Goal: Task Accomplishment & Management: Use online tool/utility

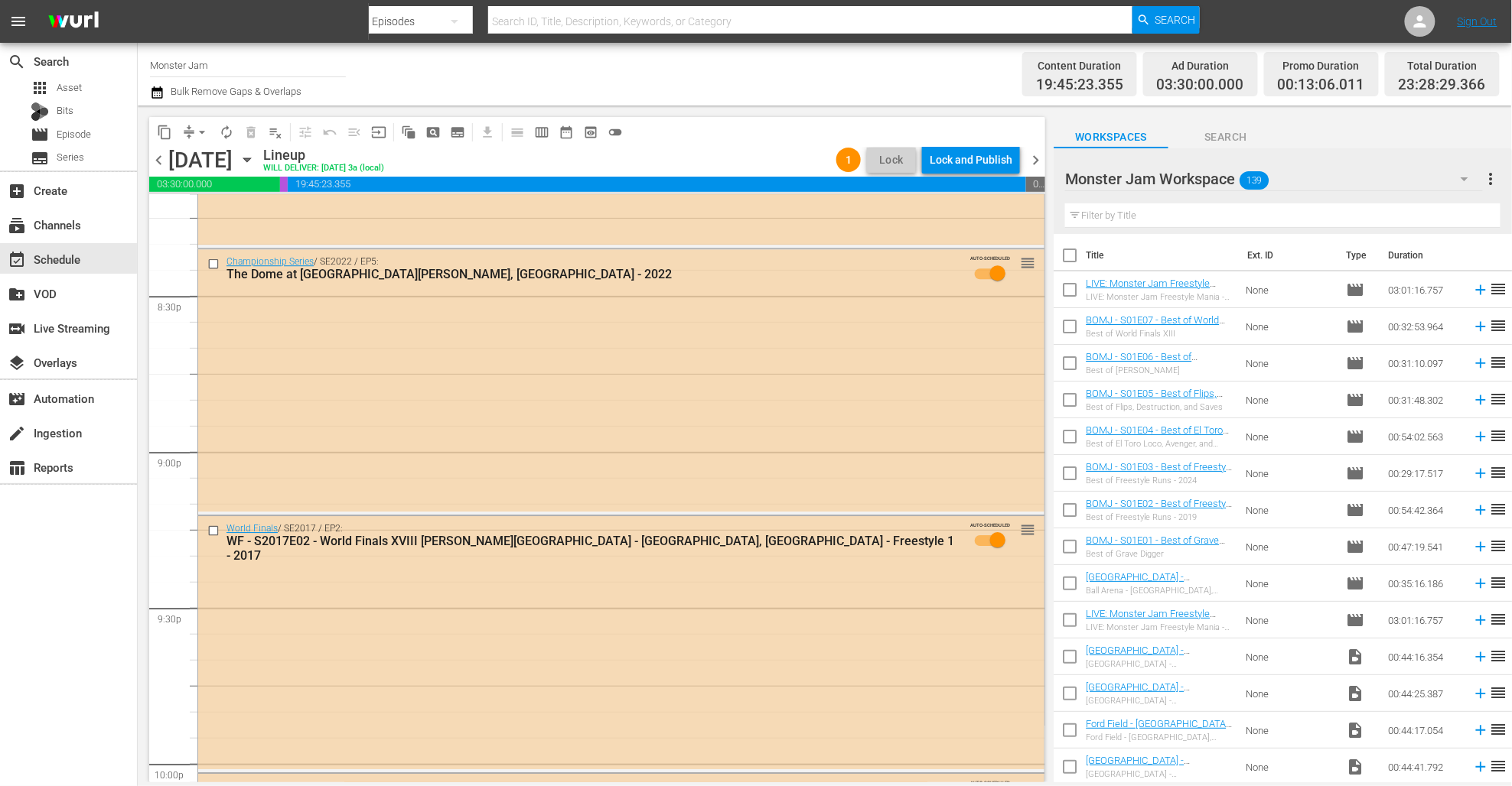
scroll to position [6988, 0]
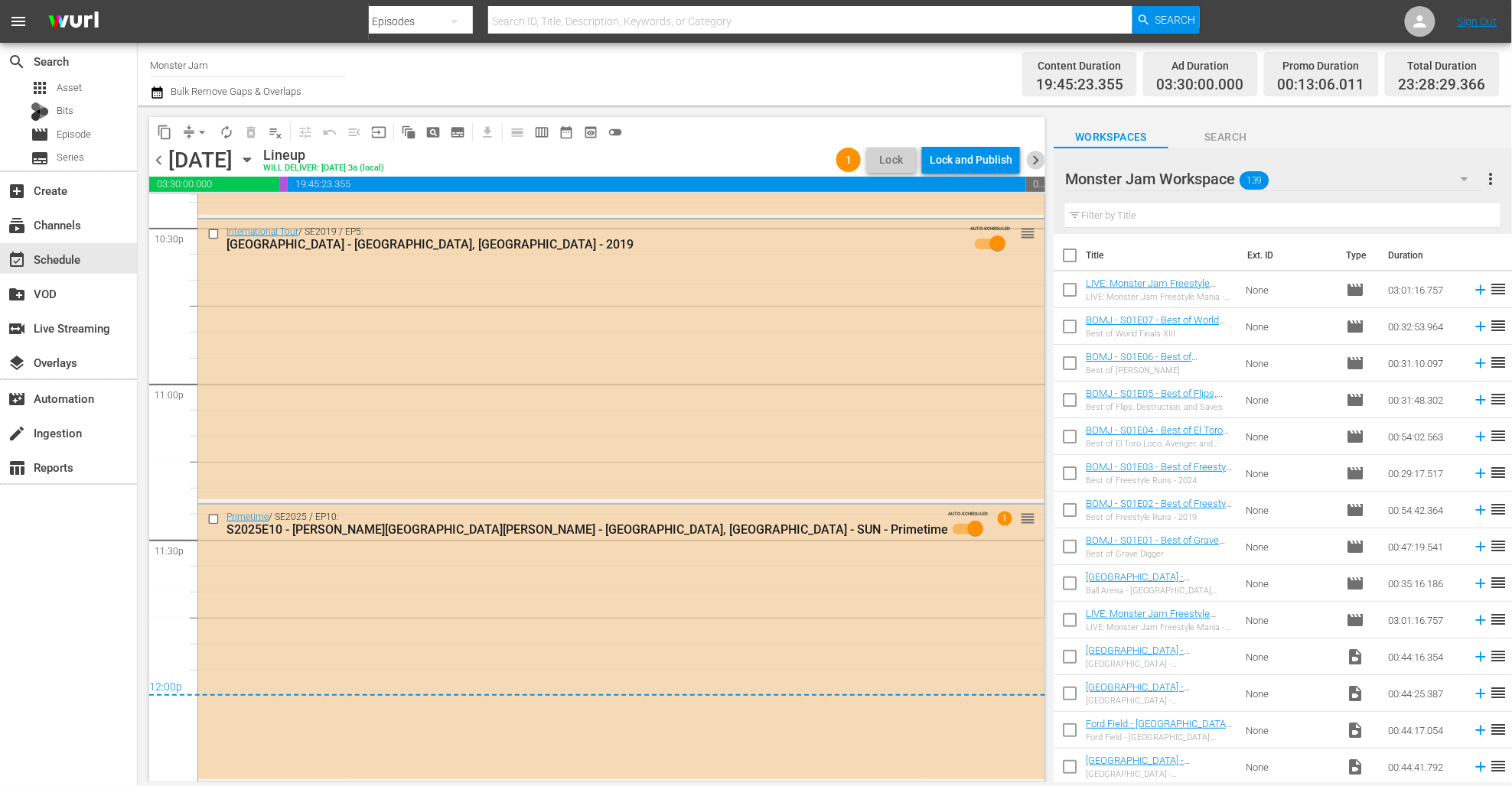
click at [1037, 162] on span "chevron_right" at bounding box center [1036, 161] width 19 height 19
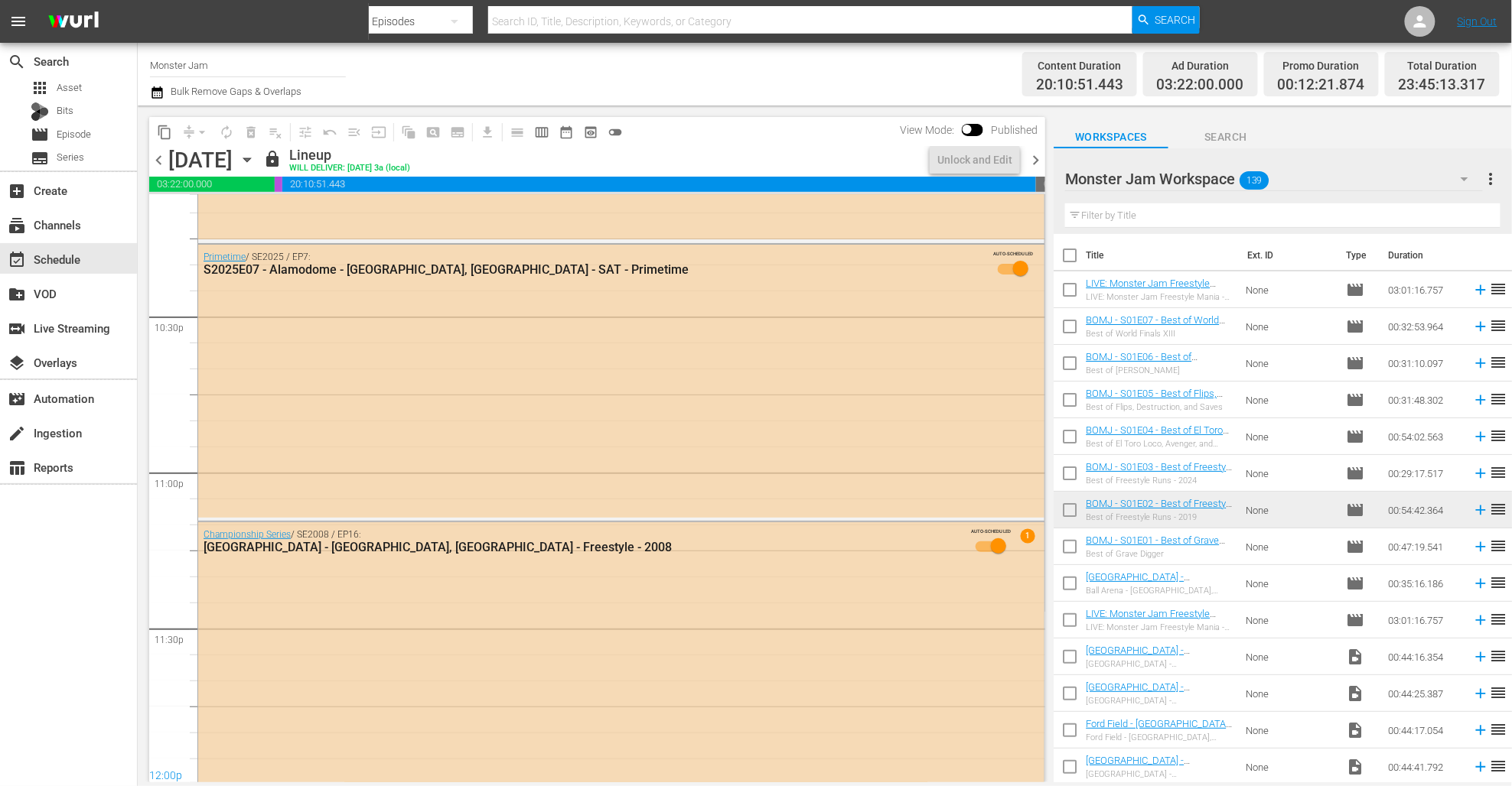
scroll to position [6910, 0]
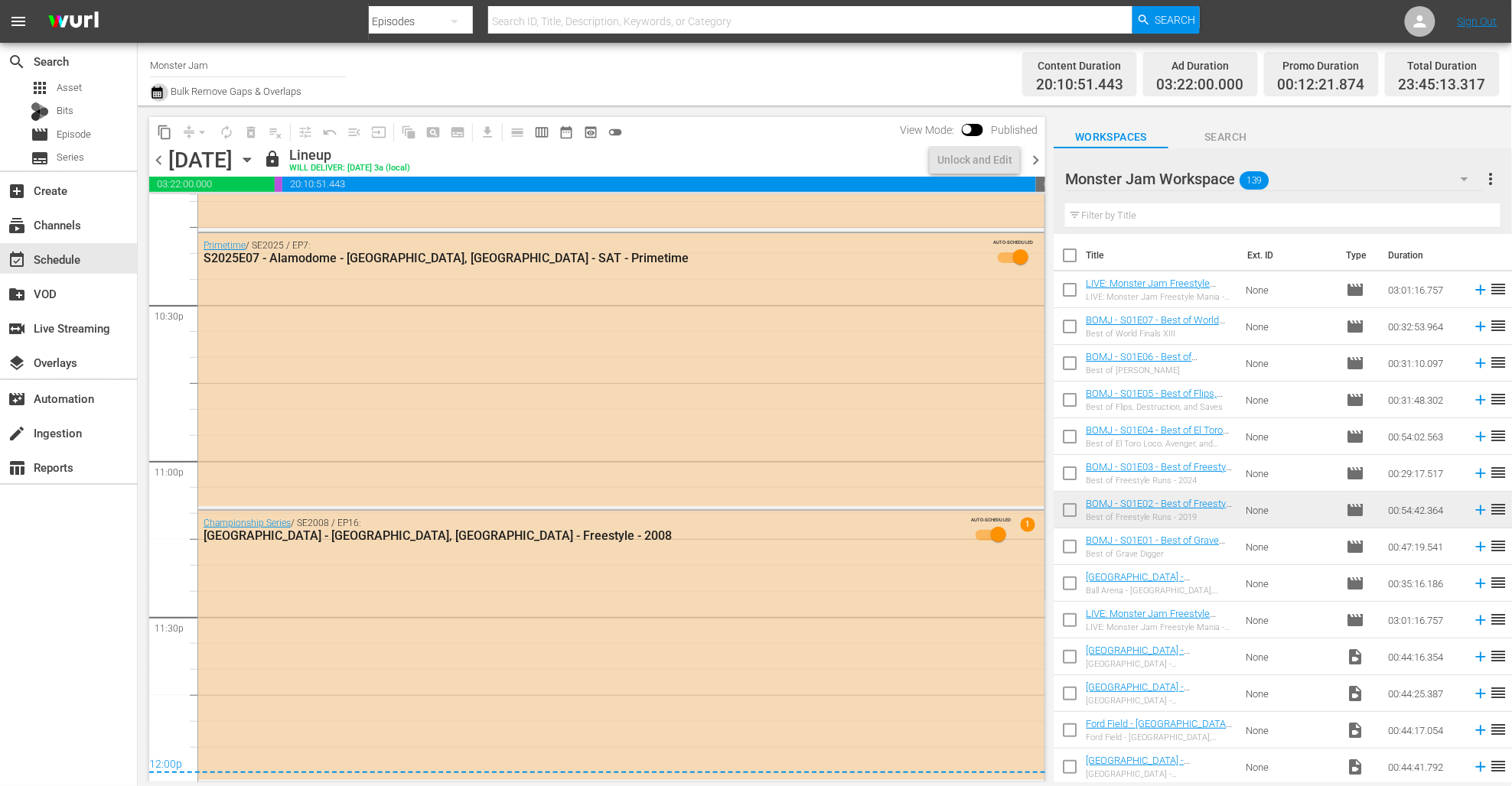
click at [161, 92] on icon "button" at bounding box center [157, 92] width 15 height 19
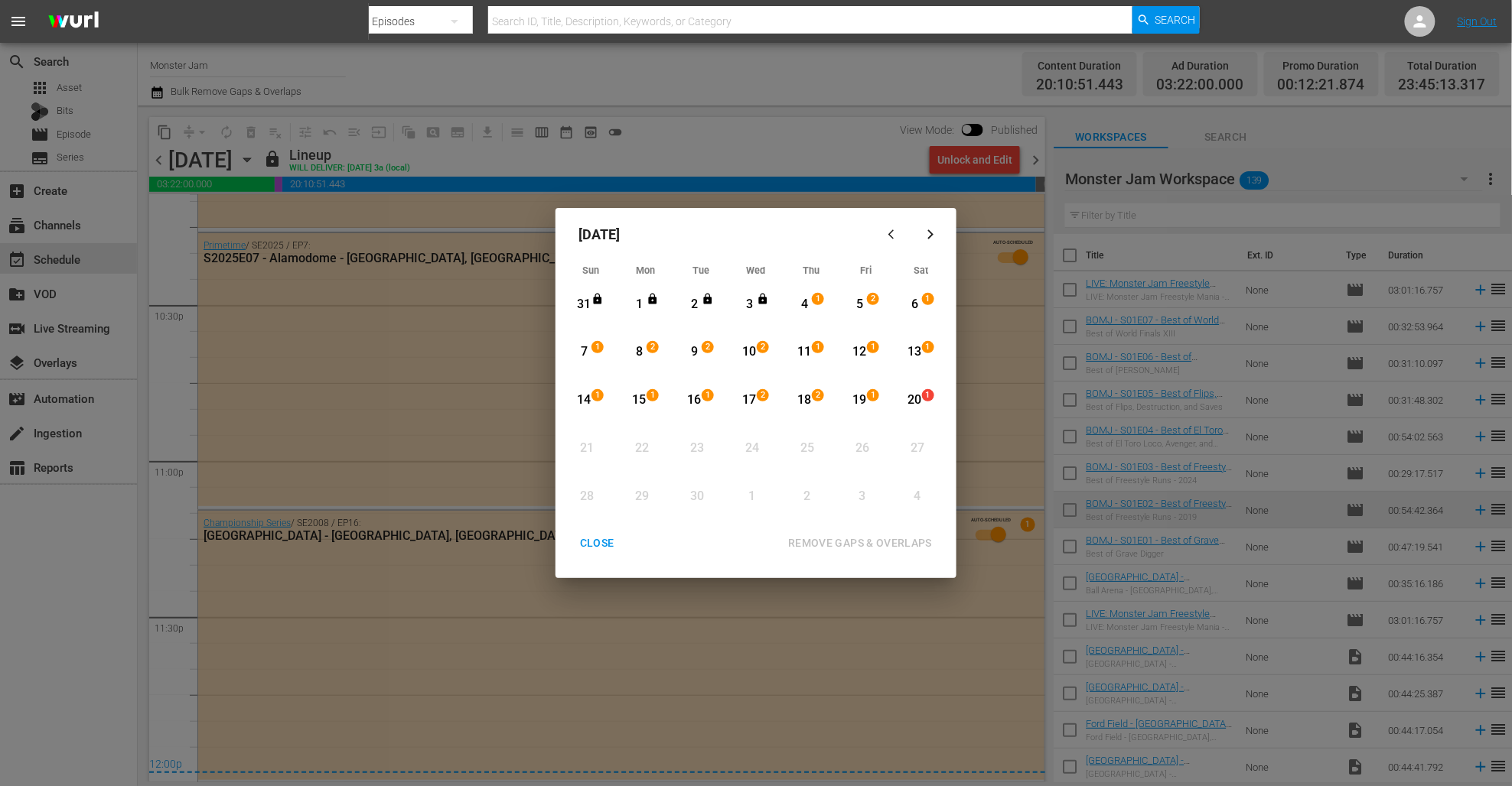
click at [638, 302] on div "1" at bounding box center [639, 305] width 19 height 18
click at [695, 397] on div "16" at bounding box center [694, 400] width 19 height 18
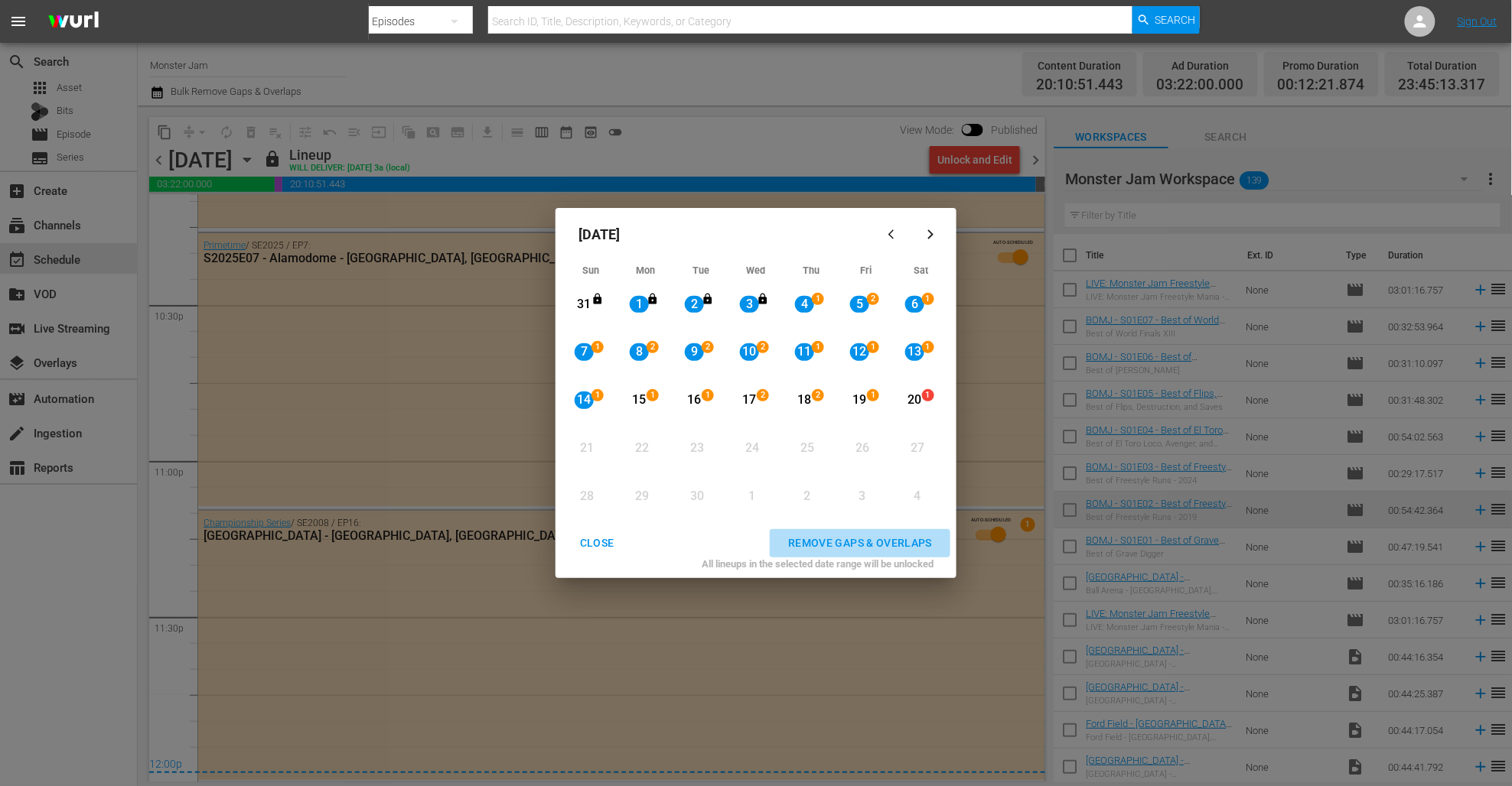
click at [840, 533] on div "REMOVE GAPS & OVERLAPS" at bounding box center [860, 543] width 168 height 19
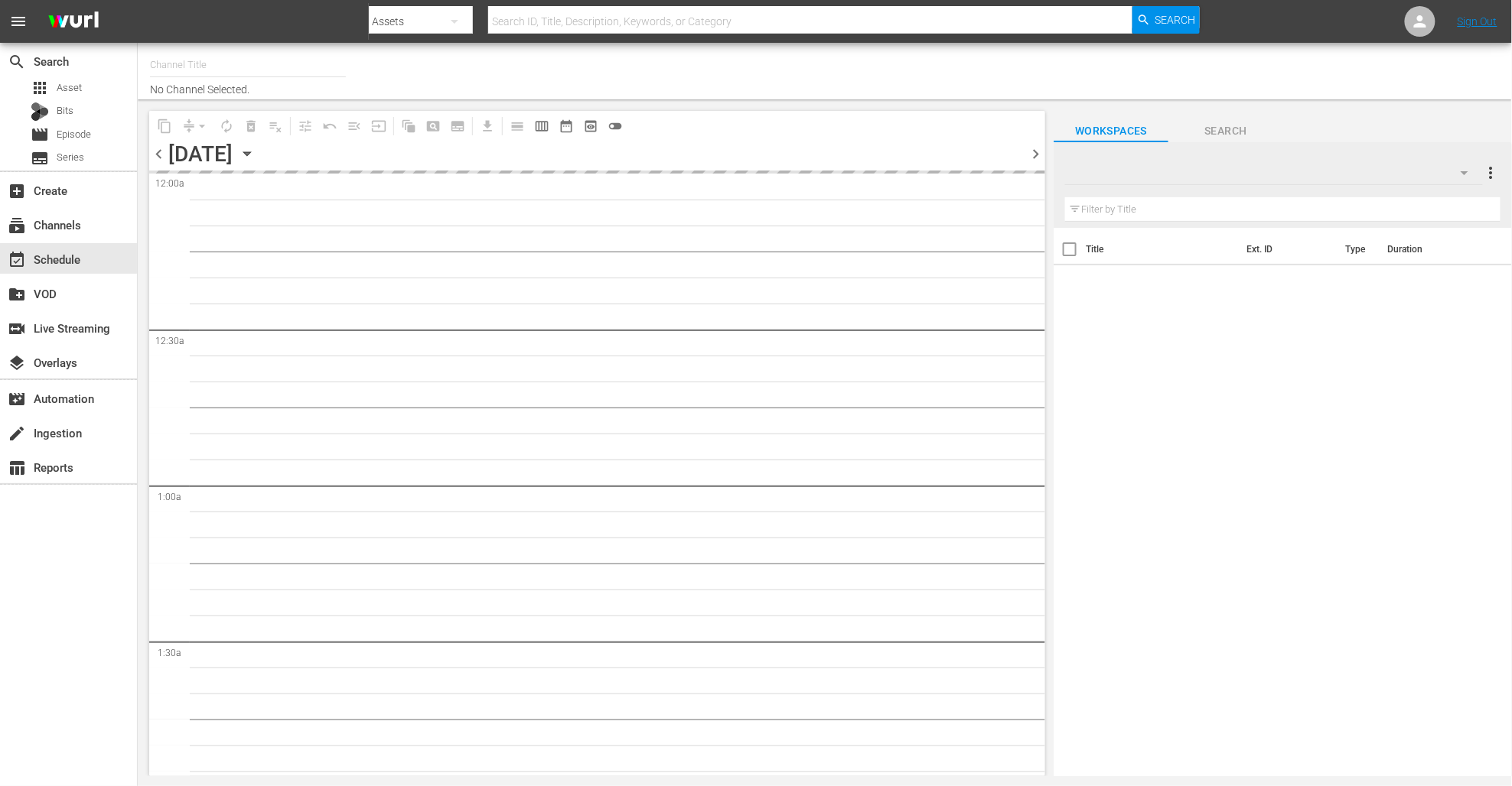
type input "Monster Jam (1693)"
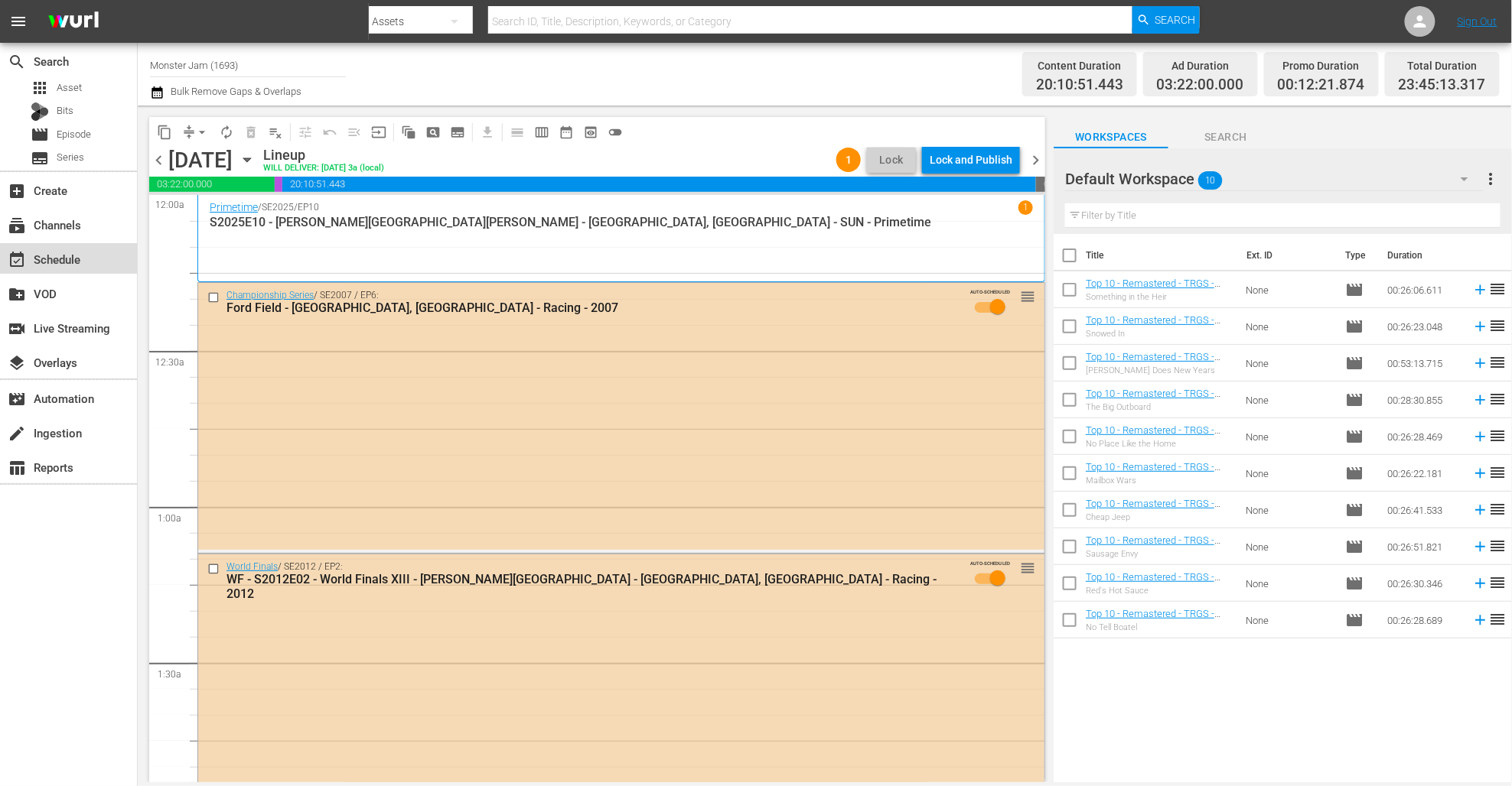
click at [127, 265] on div "event_available Schedule" at bounding box center [69, 258] width 137 height 31
click at [90, 234] on div "subscriptions Channels" at bounding box center [69, 224] width 137 height 31
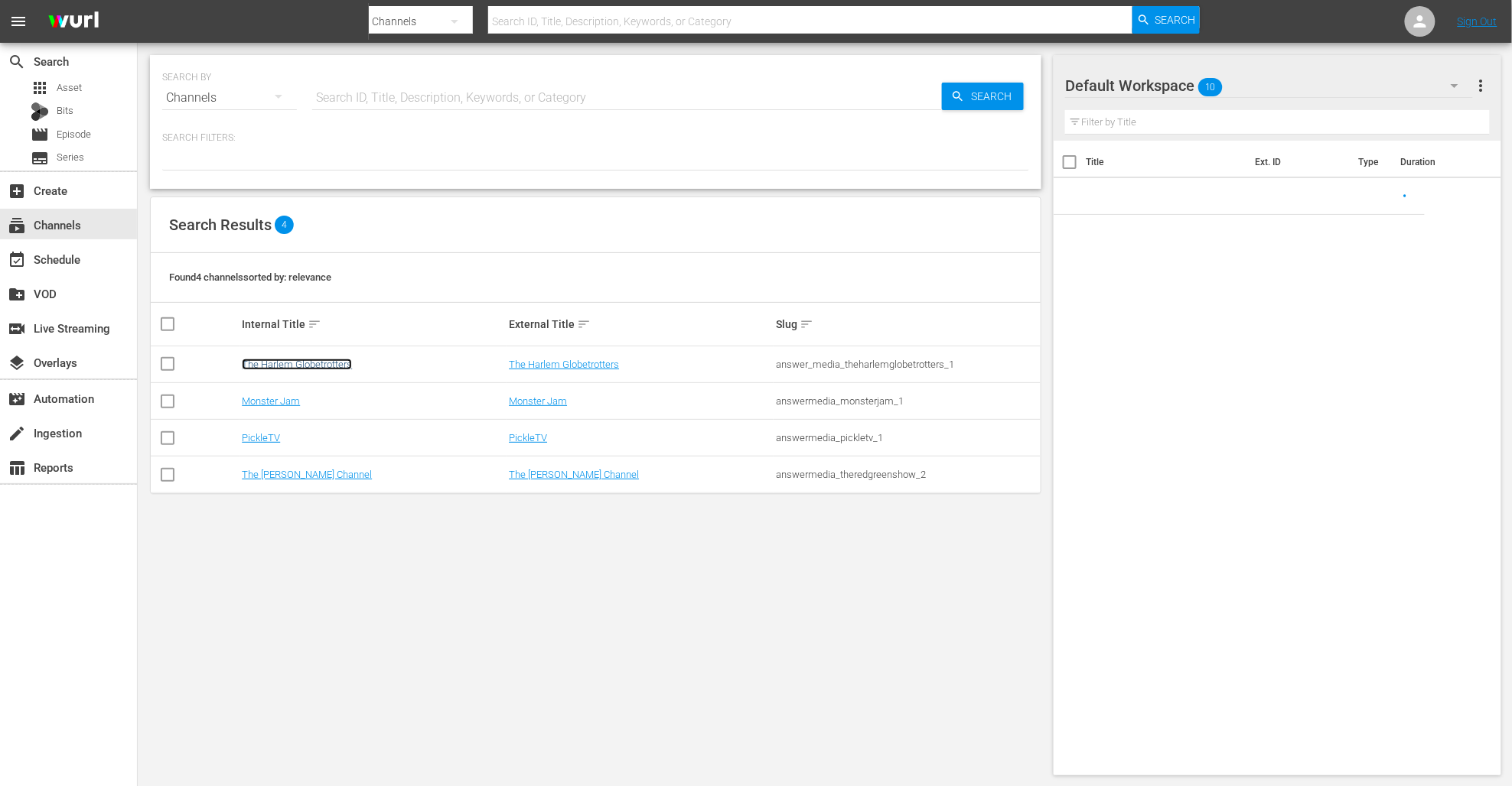
click at [270, 363] on link "The Harlem Globetrotters" at bounding box center [296, 364] width 110 height 11
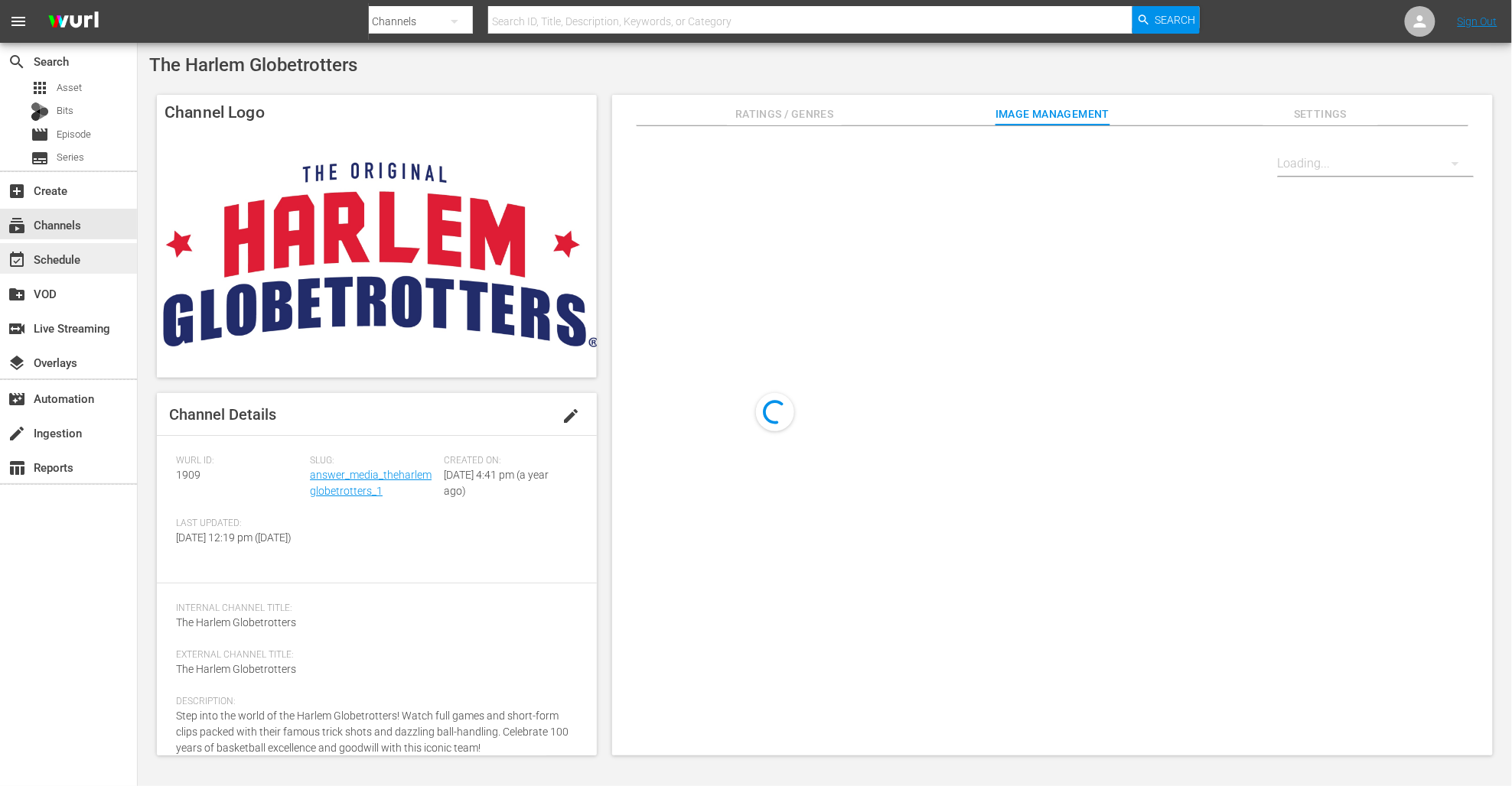
click at [101, 255] on div "event_available Schedule" at bounding box center [69, 258] width 137 height 31
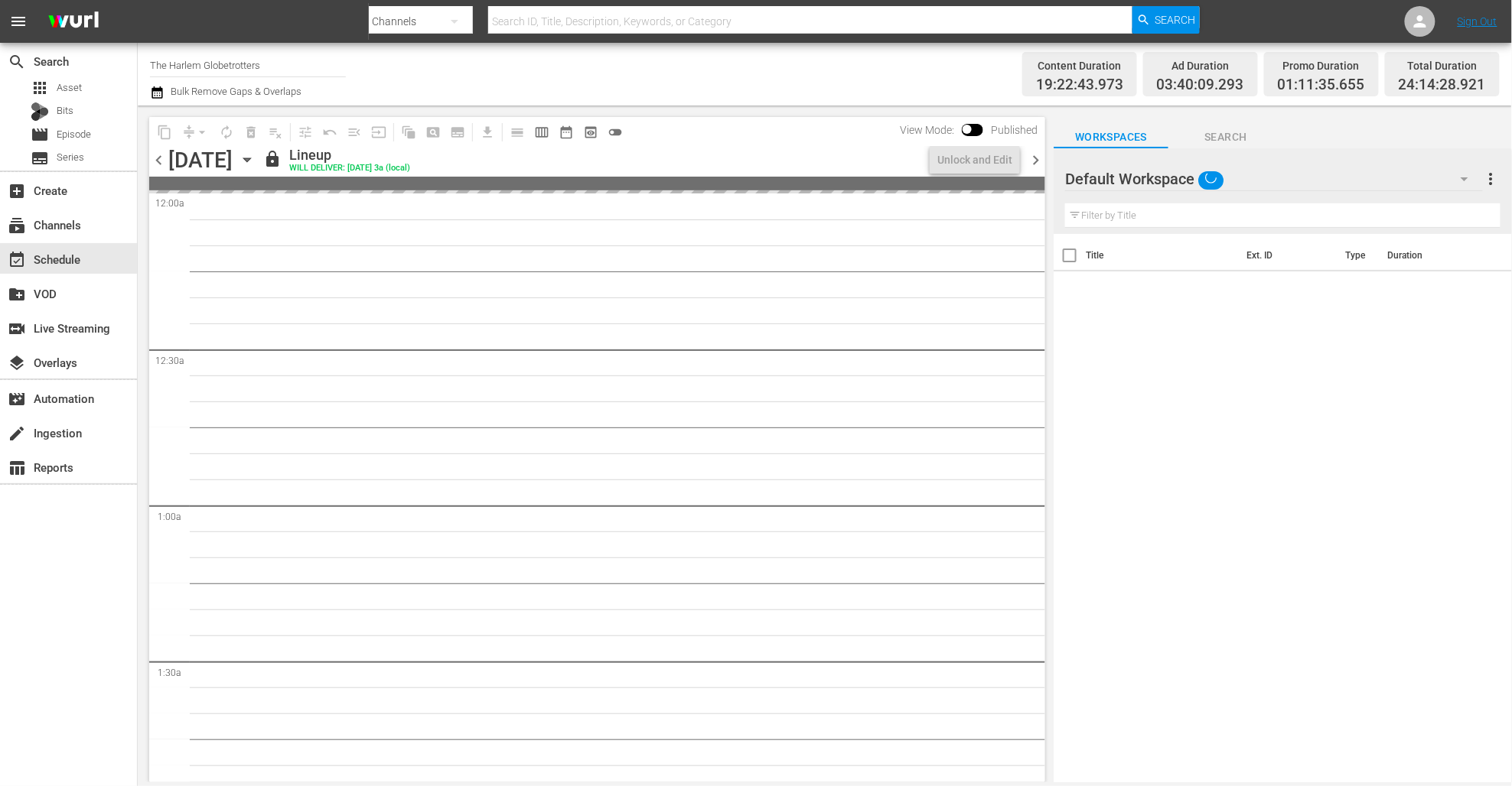
click at [161, 95] on icon "button" at bounding box center [157, 92] width 15 height 19
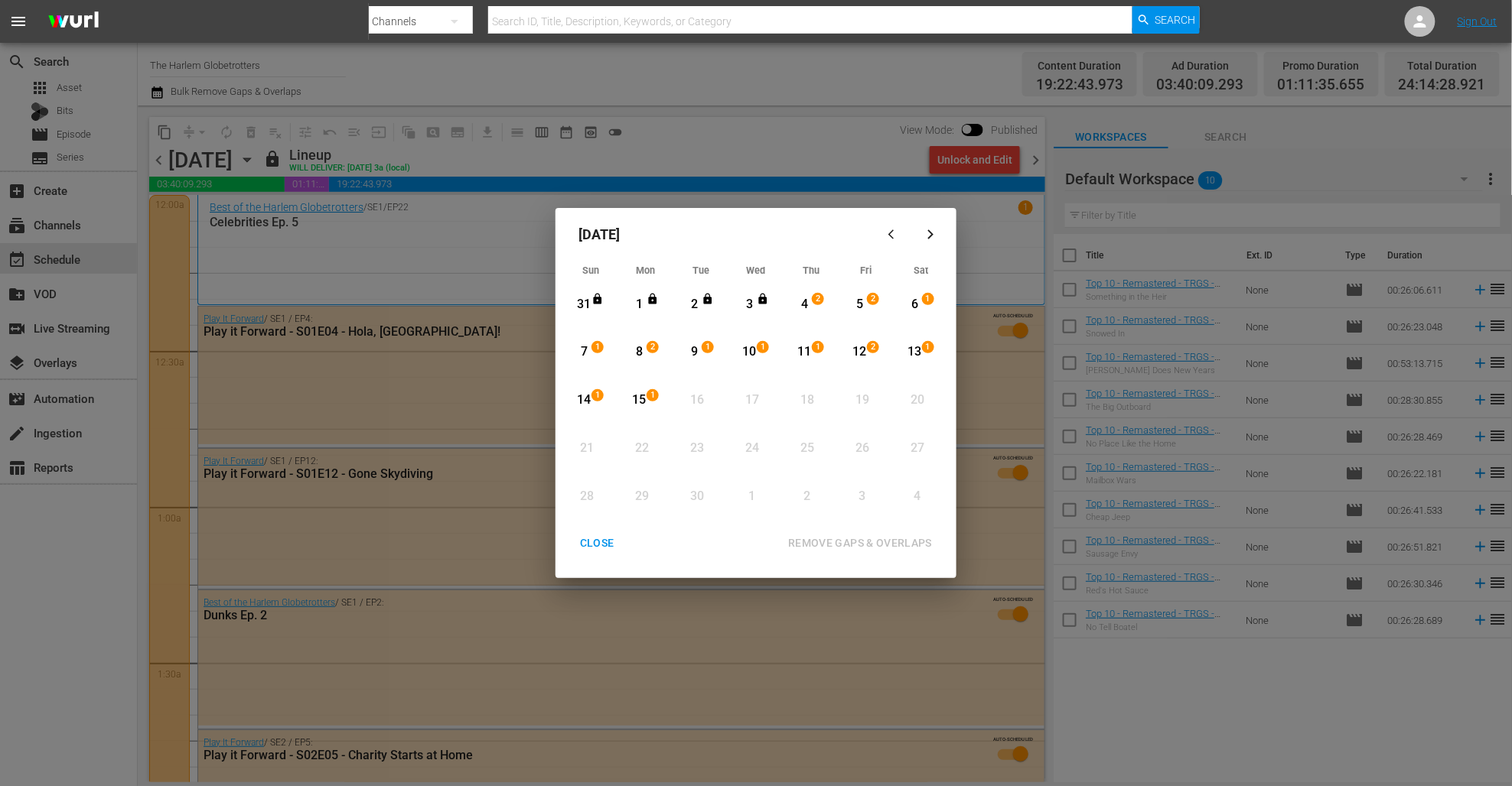
click at [639, 297] on div "1" at bounding box center [639, 305] width 19 height 18
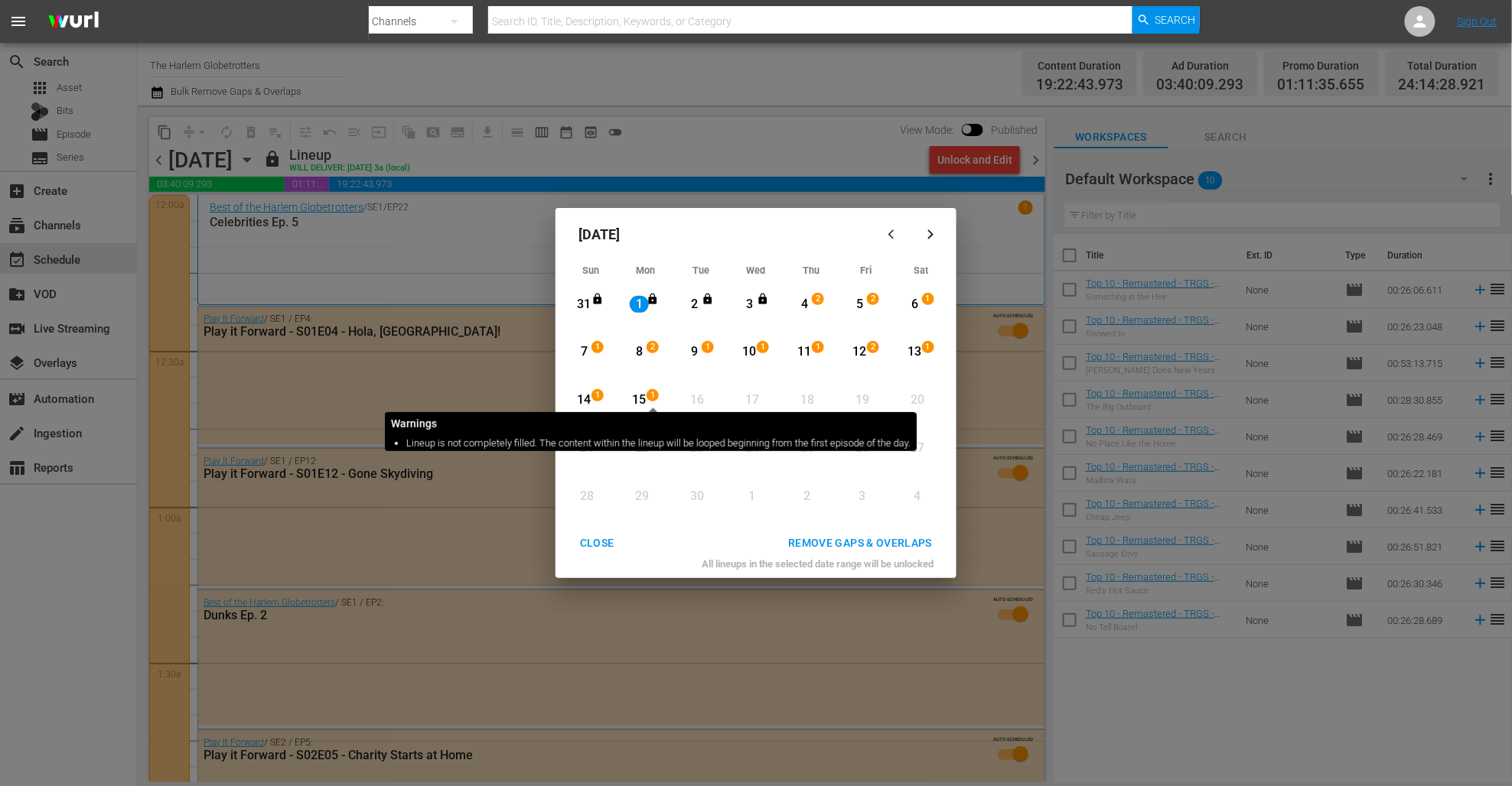
click at [647, 397] on span "1" at bounding box center [652, 395] width 10 height 12
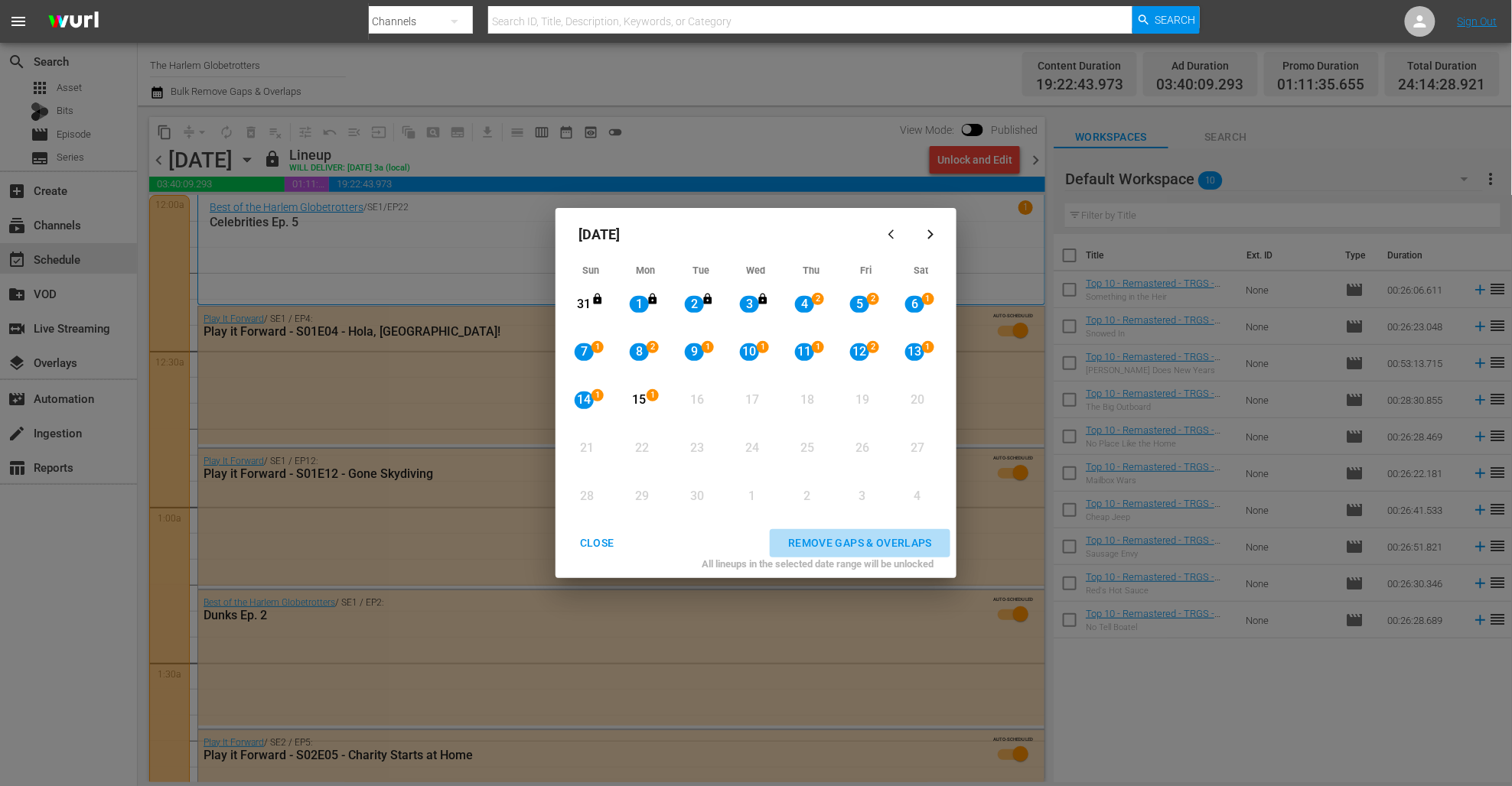
click at [832, 549] on div "REMOVE GAPS & OVERLAPS" at bounding box center [860, 543] width 168 height 19
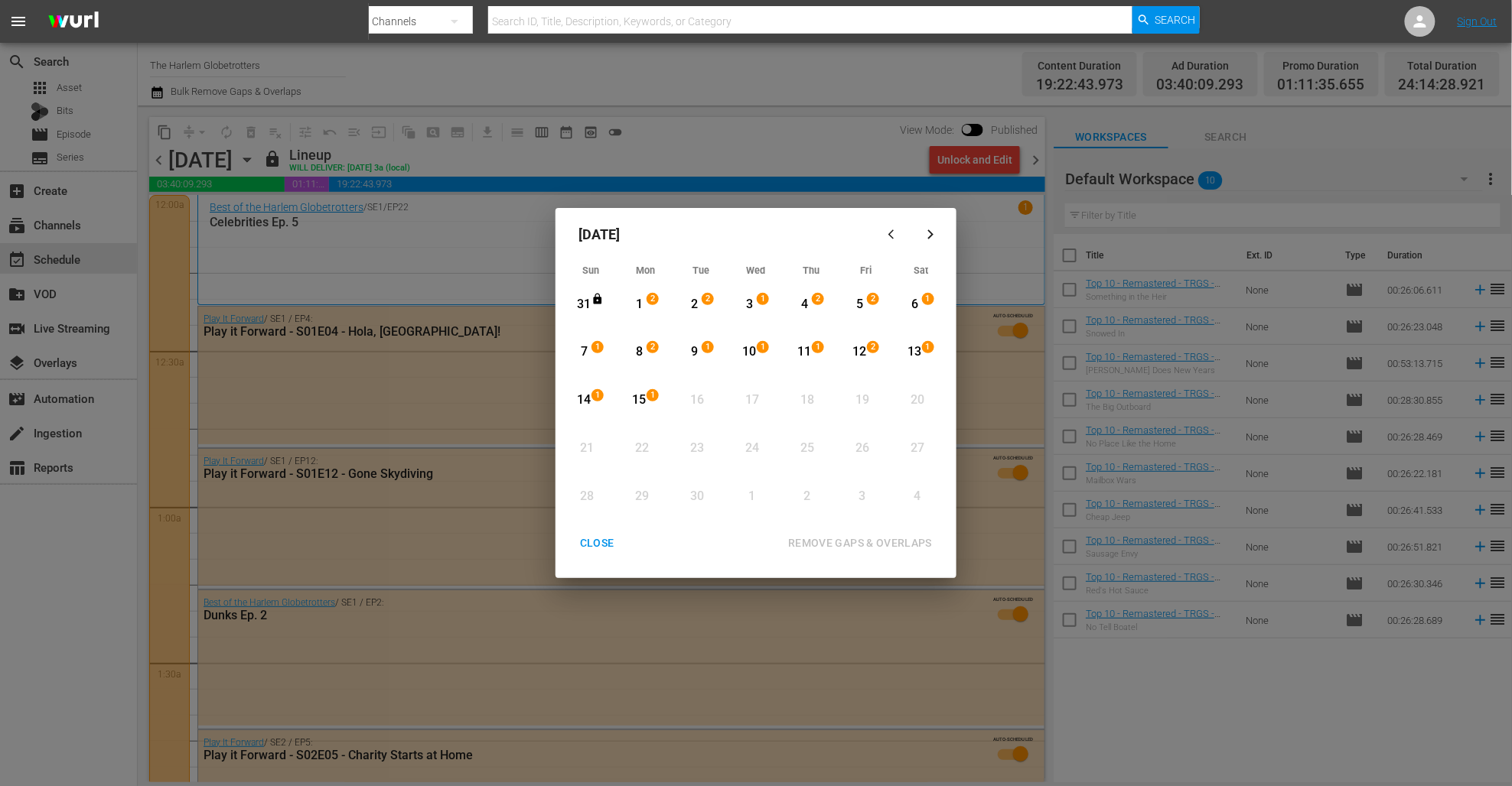
click at [584, 348] on div "7" at bounding box center [584, 353] width 19 height 18
click at [636, 391] on div "15" at bounding box center [639, 400] width 19 height 18
click at [840, 538] on div "REMOVE GAPS & OVERLAPS" at bounding box center [860, 543] width 168 height 19
click at [605, 542] on div "CLOSE" at bounding box center [597, 543] width 59 height 19
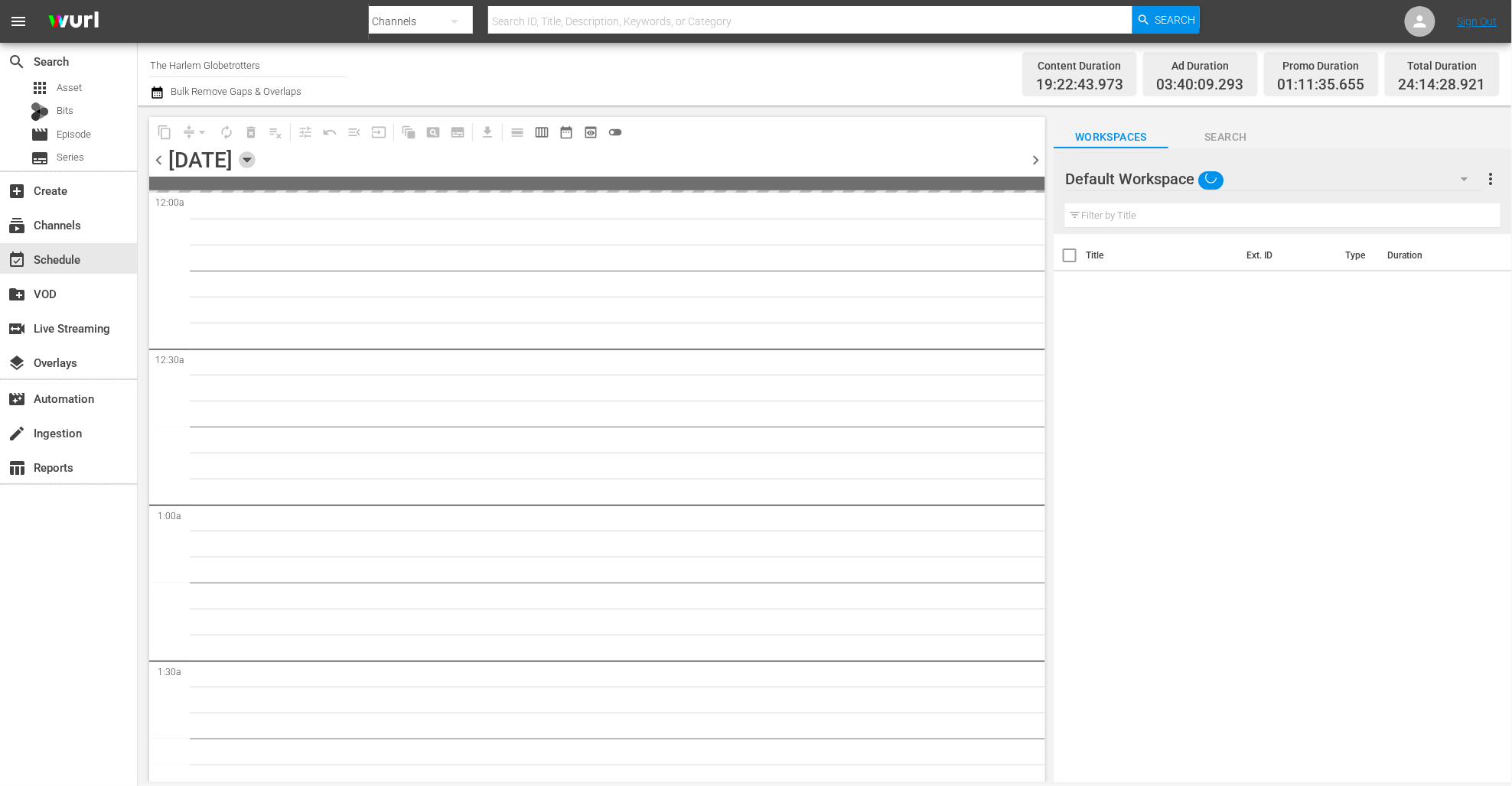
click at [256, 164] on icon "button" at bounding box center [247, 160] width 17 height 17
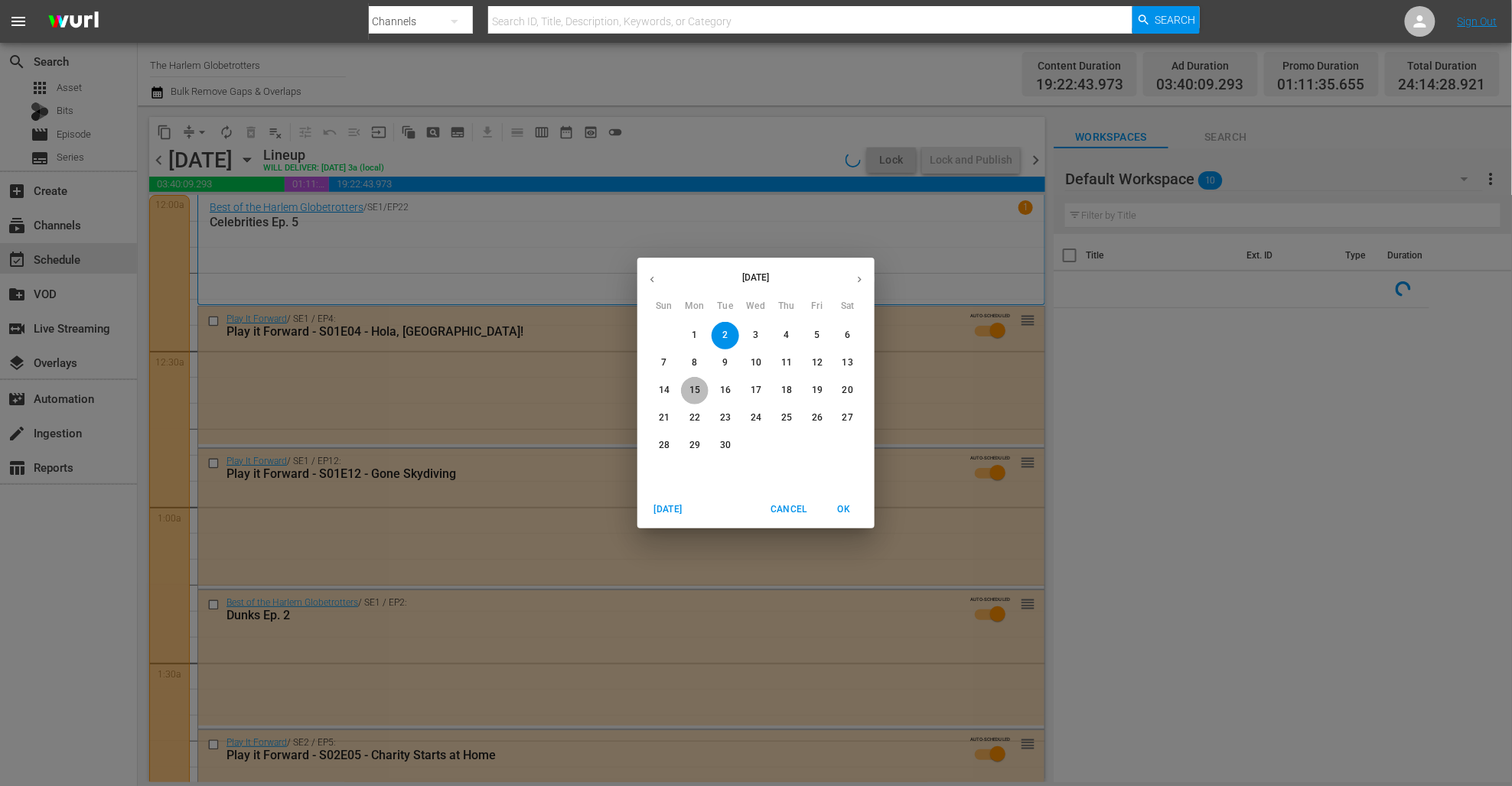
click at [699, 385] on p "15" at bounding box center [694, 391] width 10 height 13
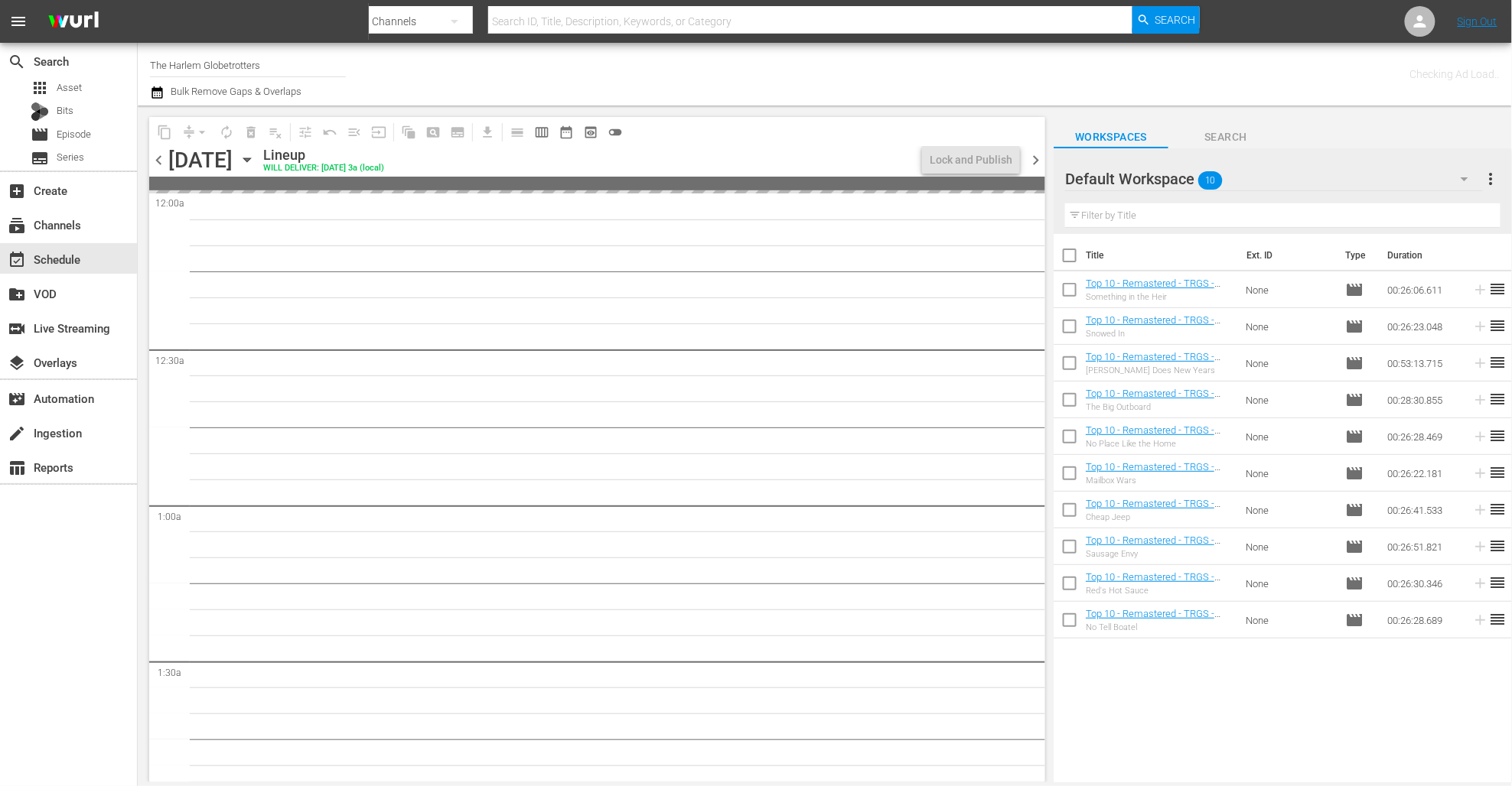
click at [790, 86] on div "Channel Title The Harlem Globetrotters Bulk Remove Gaps & Overlaps" at bounding box center [518, 74] width 736 height 55
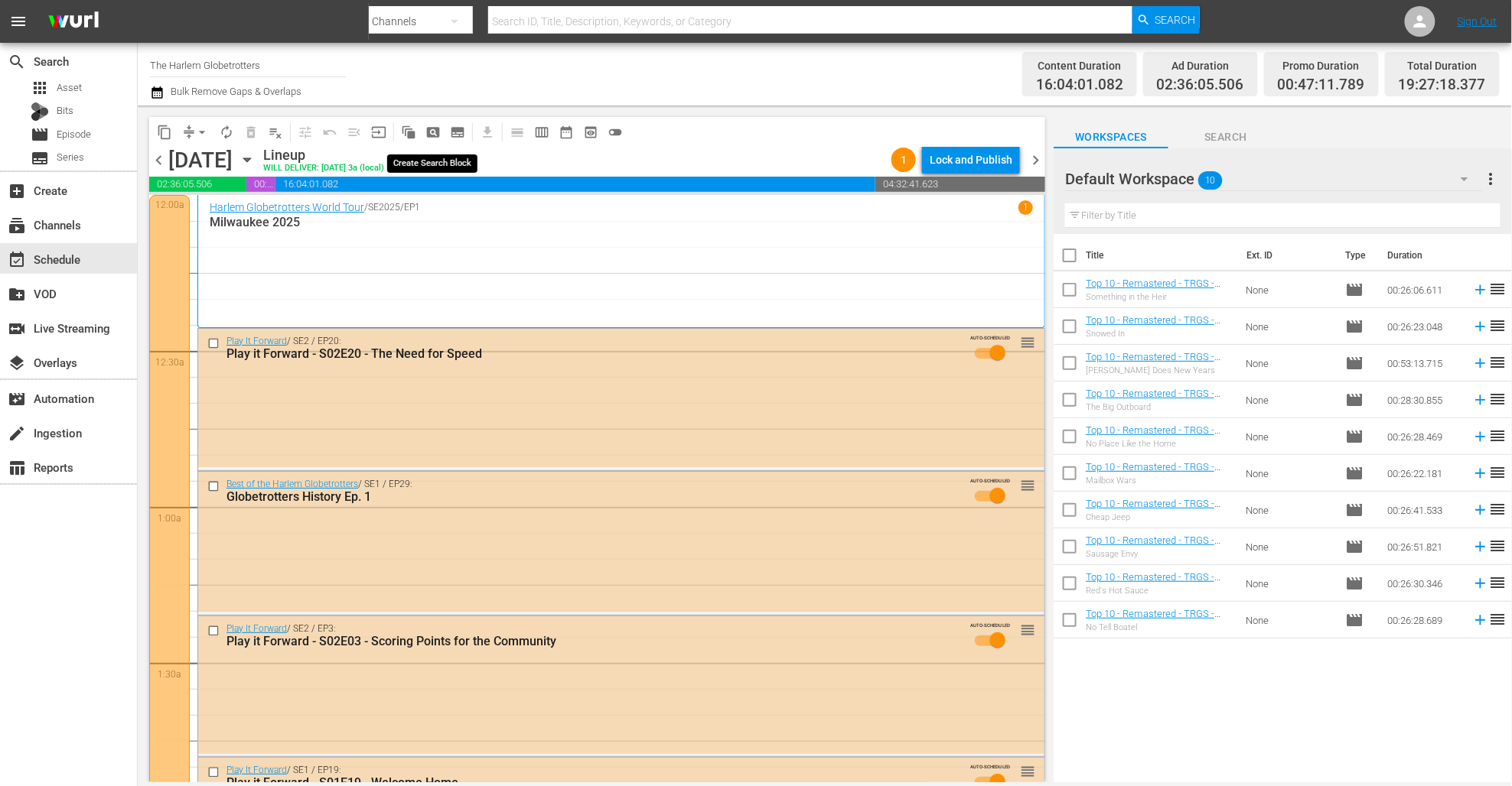
click at [431, 130] on span "pageview_outlined" at bounding box center [433, 132] width 15 height 15
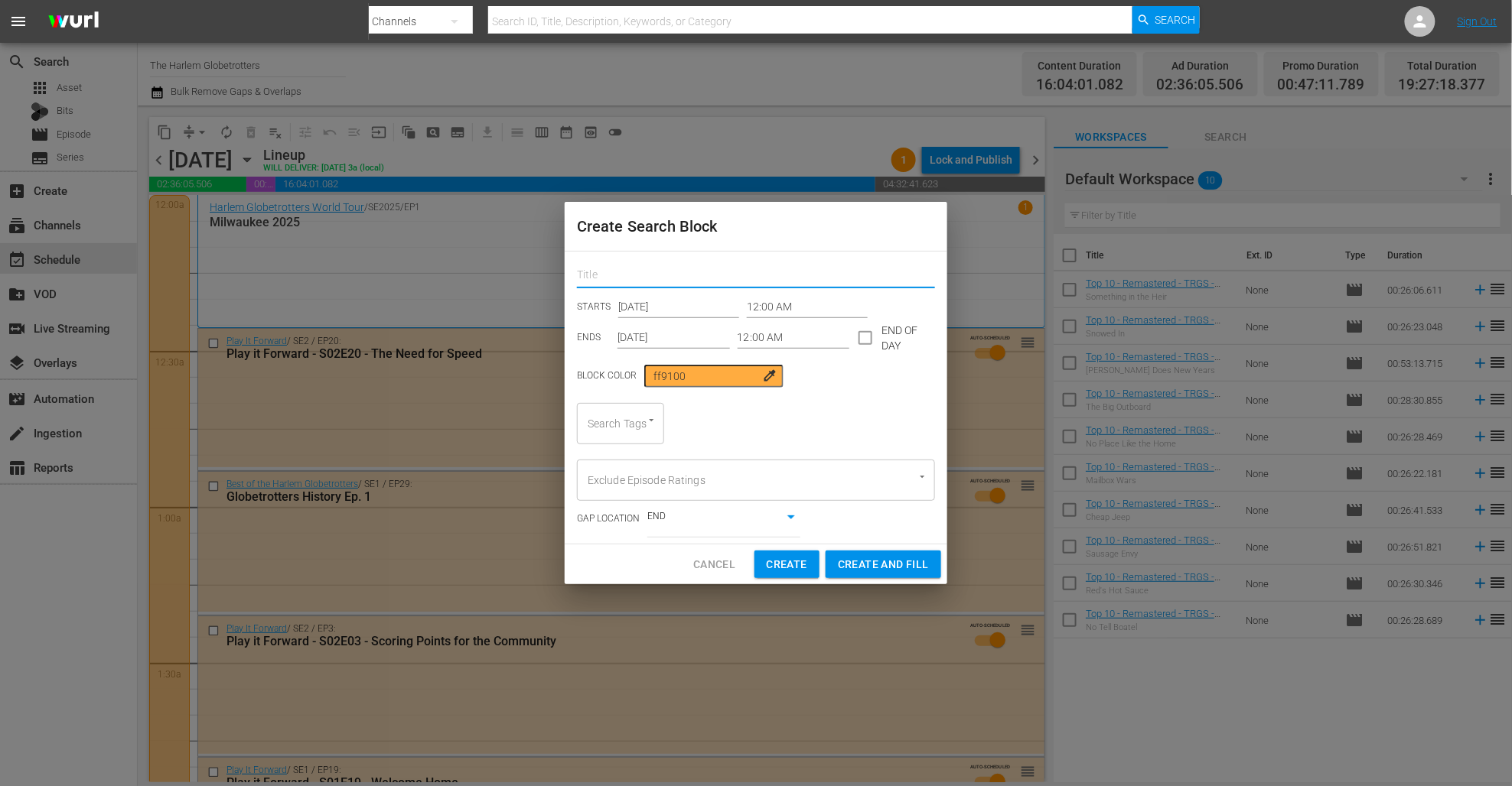
click at [664, 265] on input "text" at bounding box center [756, 276] width 358 height 23
type input "Harlem"
click at [869, 337] on input "checkbox" at bounding box center [865, 341] width 32 height 32
checkbox input "true"
click at [692, 347] on input "Sep 15th 2025" at bounding box center [673, 338] width 112 height 23
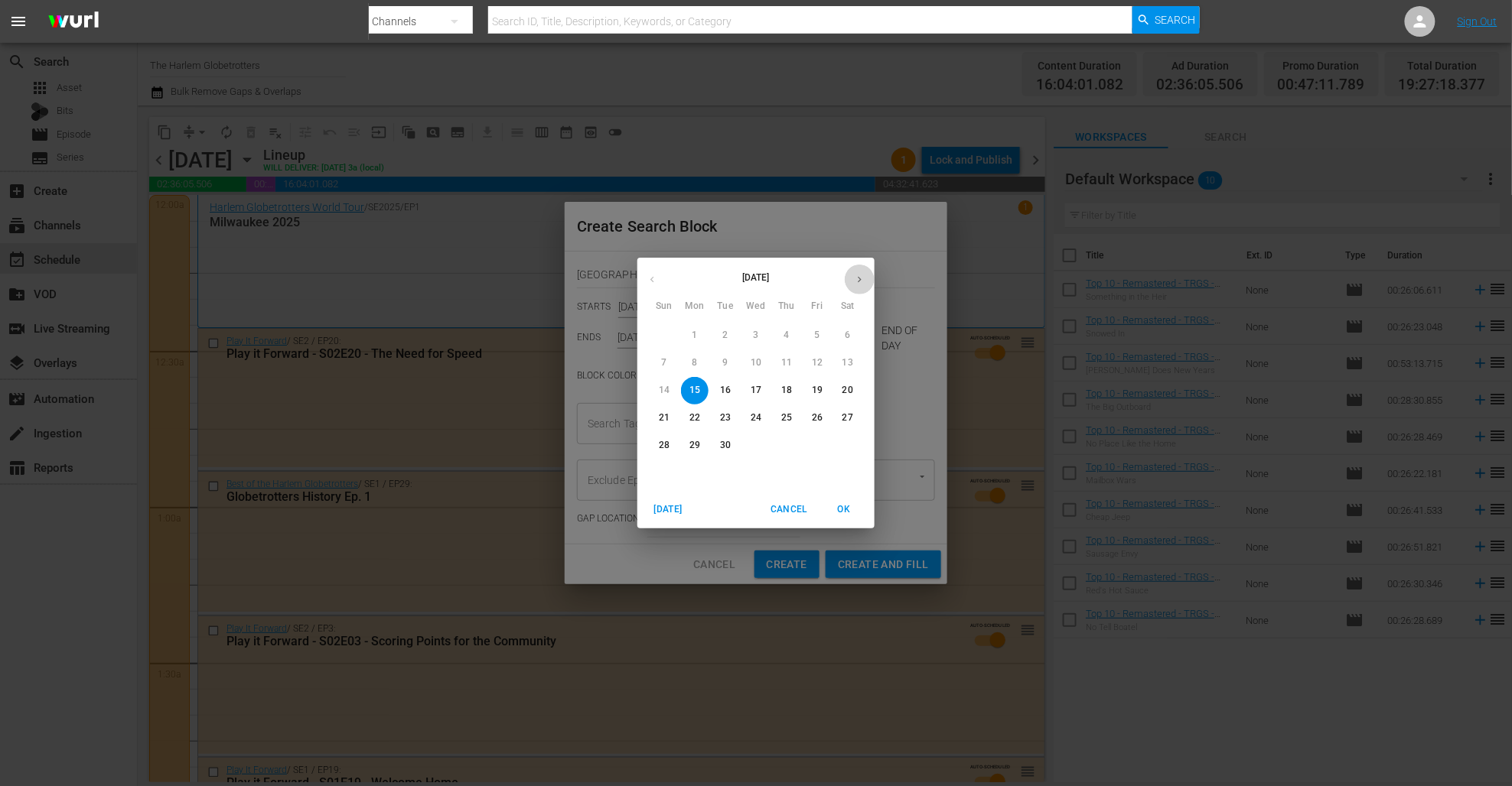
click at [866, 281] on button "button" at bounding box center [859, 279] width 30 height 30
drag, startPoint x: 761, startPoint y: 395, endPoint x: 794, endPoint y: 442, distance: 57.4
click at [761, 395] on span "15" at bounding box center [756, 391] width 27 height 13
type input "Oct 15th 2025"
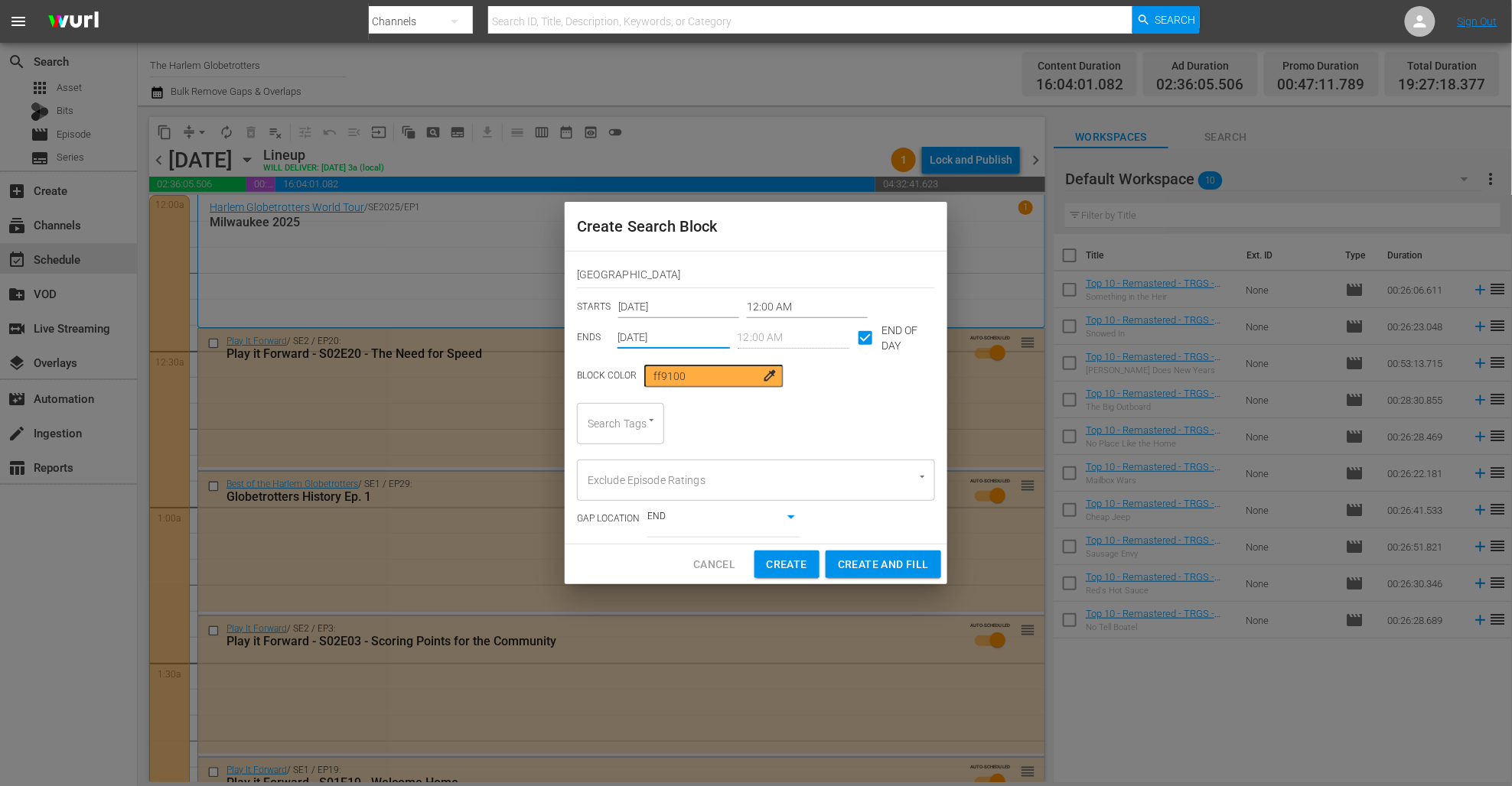
click at [627, 423] on div "Search Tags" at bounding box center [621, 423] width 87 height 41
type input "Harlem"
click at [650, 488] on span "Harlem Globetrotters" at bounding box center [622, 475] width 65 height 32
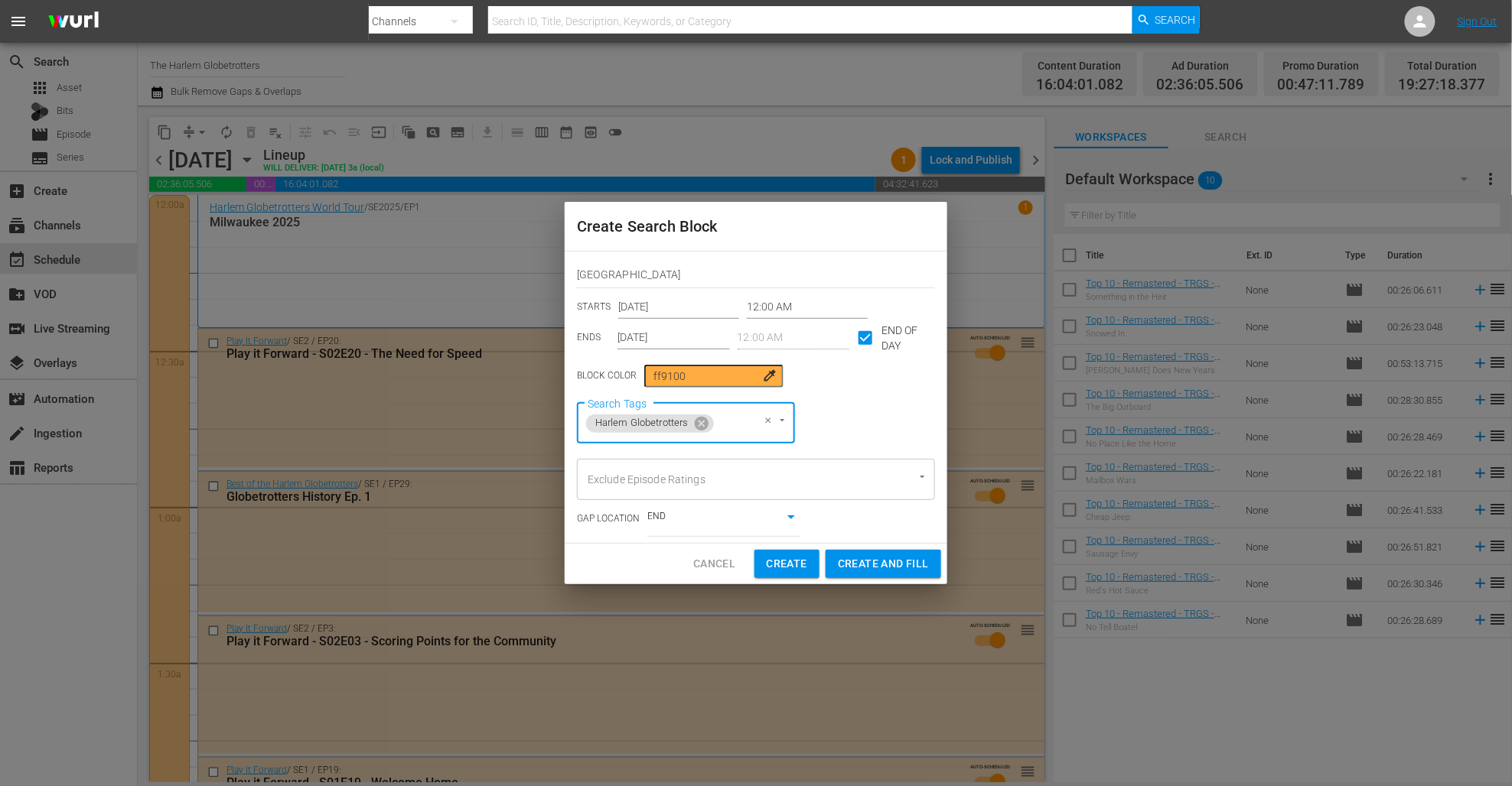
click at [890, 558] on span "Create and Fill" at bounding box center [883, 564] width 91 height 19
type input "Sep 15th 2025"
checkbox input "false"
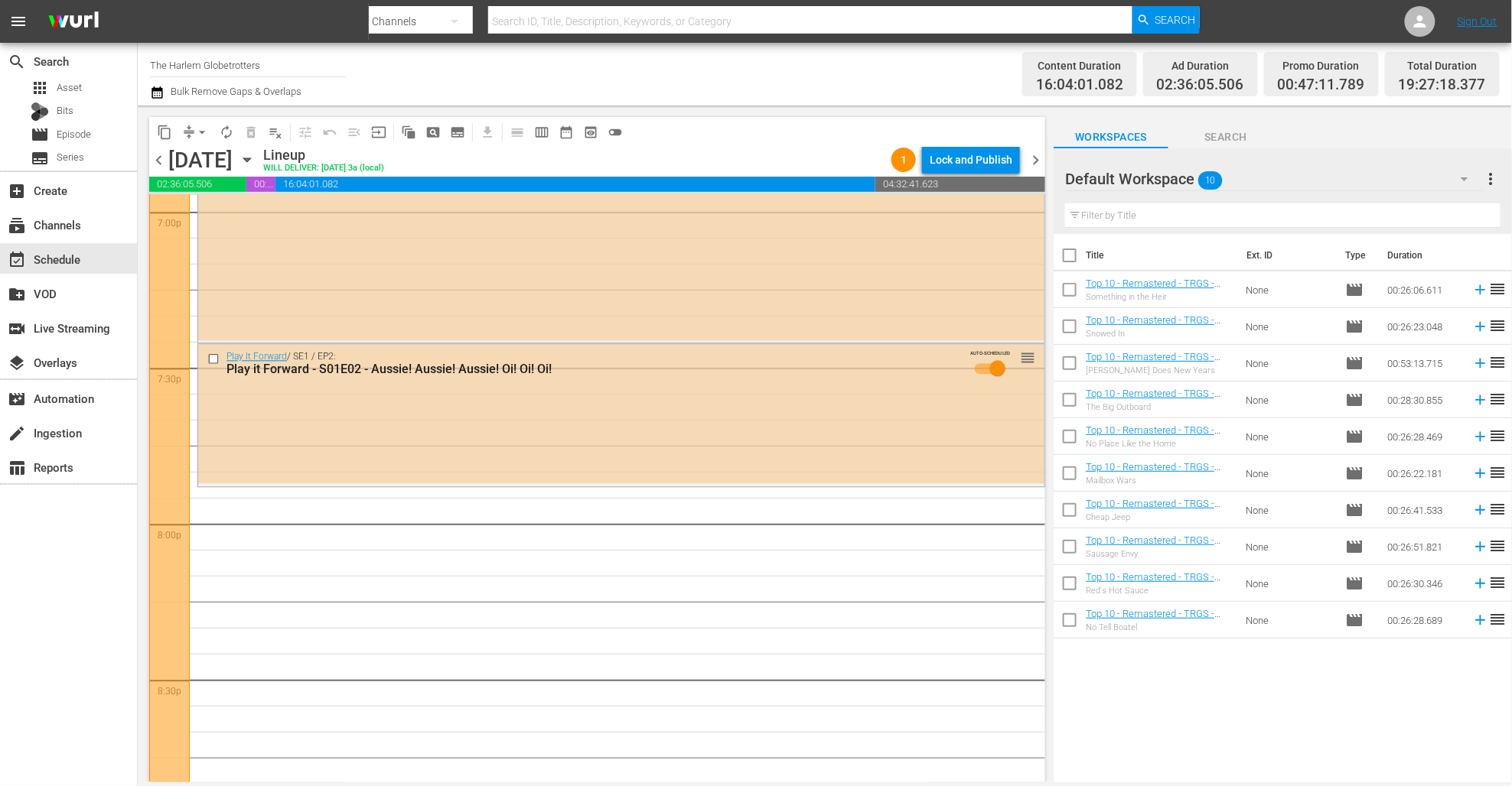
scroll to position [5943, 0]
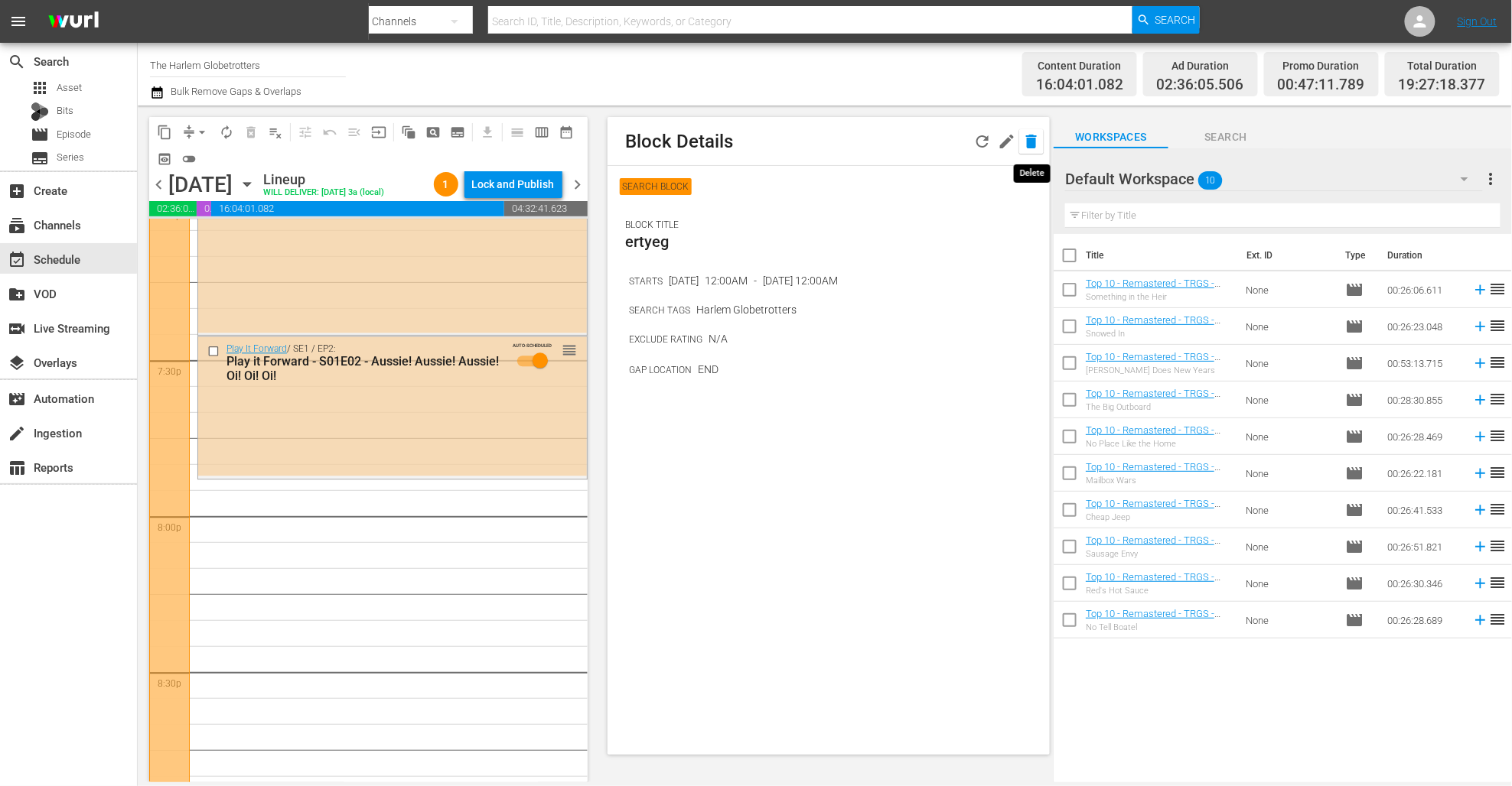
click at [1029, 132] on icon "button" at bounding box center [1031, 141] width 19 height 19
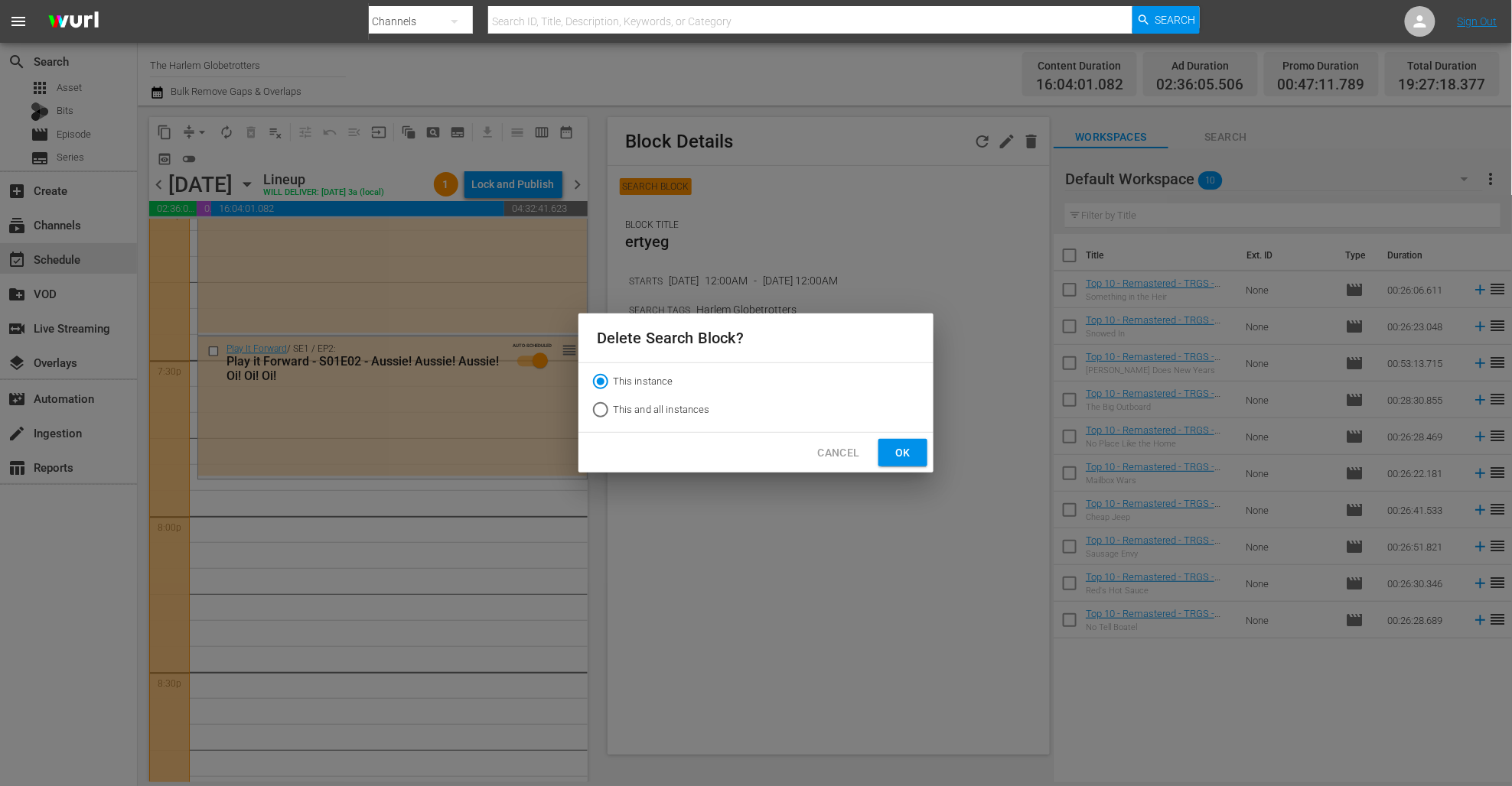
click at [693, 414] on span "This and all instances" at bounding box center [661, 409] width 97 height 15
click at [613, 414] on input "This and all instances" at bounding box center [601, 413] width 24 height 24
radio input "true"
click at [904, 451] on span "Ok" at bounding box center [903, 454] width 24 height 19
radio input "true"
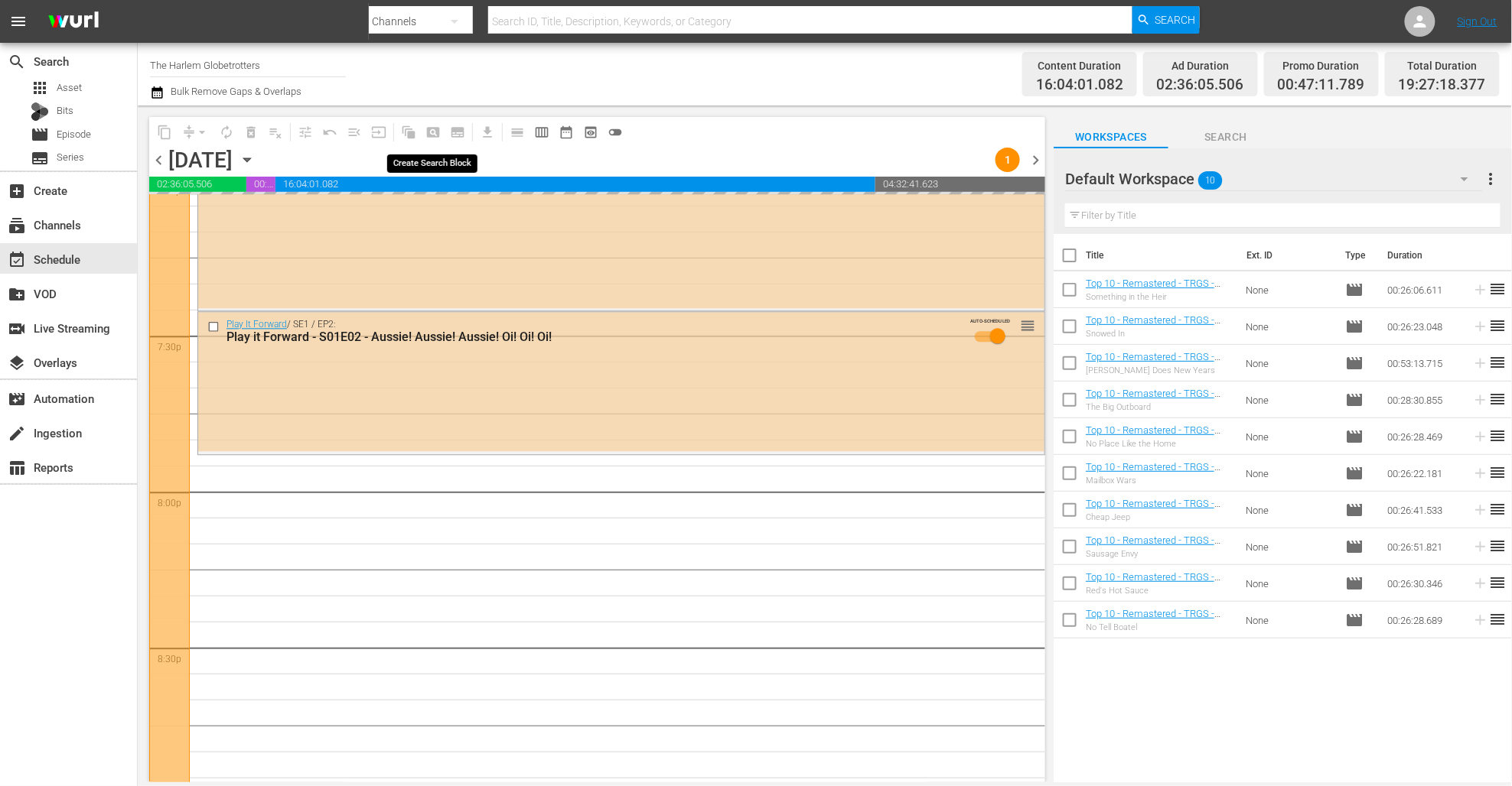
click at [432, 139] on span "pageview_outlined" at bounding box center [433, 132] width 24 height 24
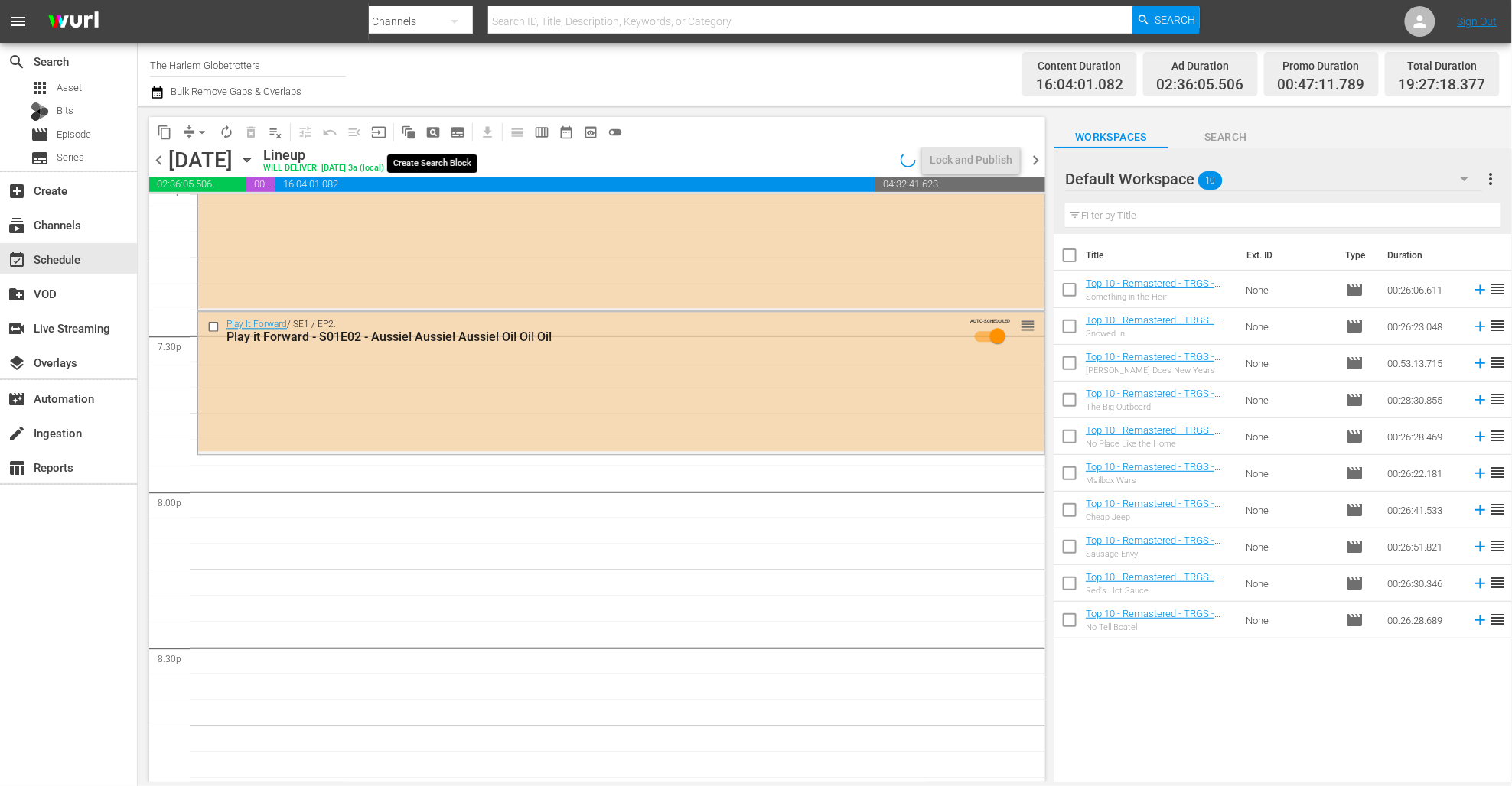
click at [435, 135] on span "pageview_outlined" at bounding box center [433, 132] width 15 height 15
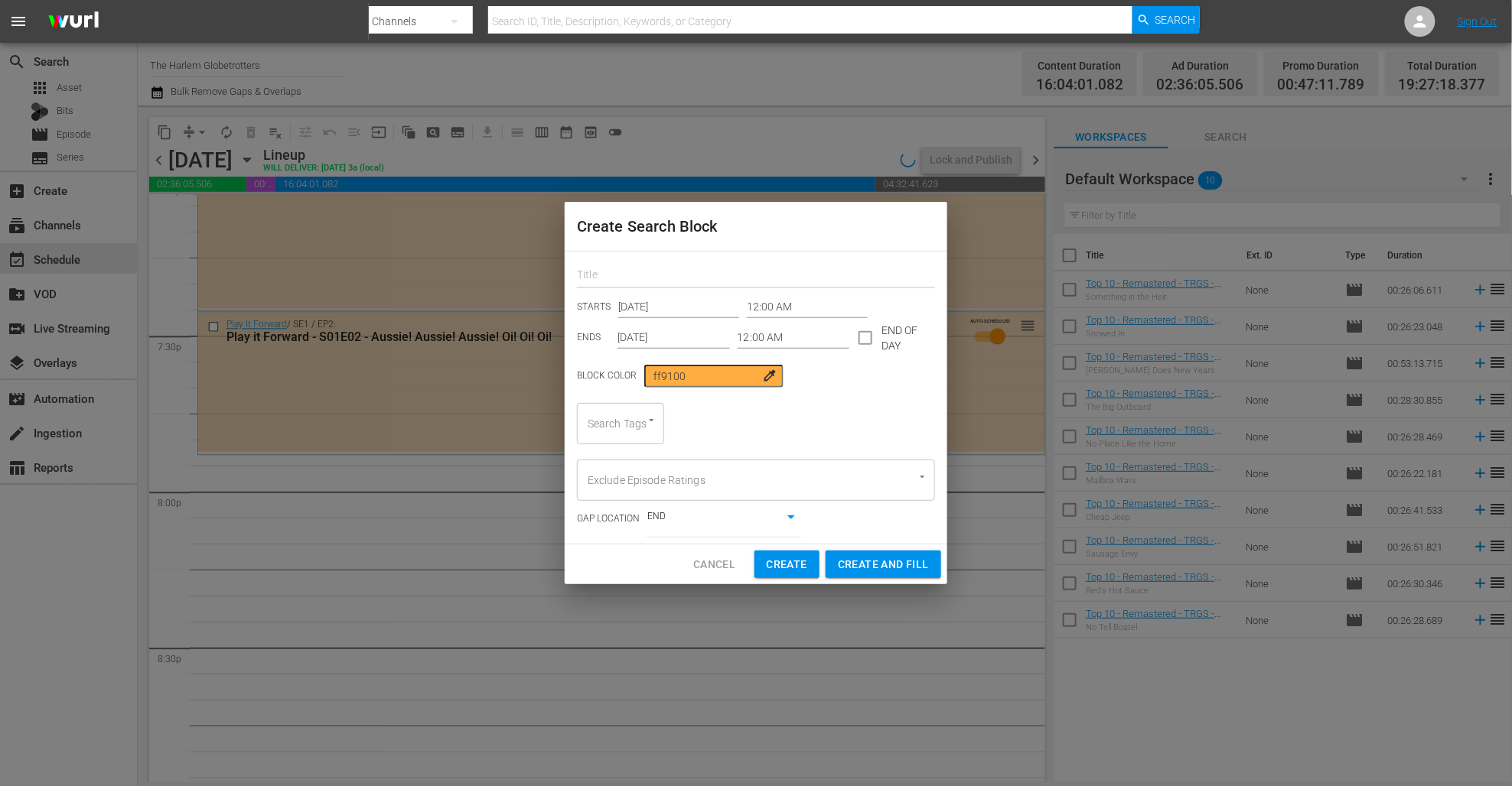
click at [718, 282] on input "text" at bounding box center [756, 276] width 358 height 23
click at [630, 417] on div at bounding box center [644, 421] width 27 height 16
type input "harlem"
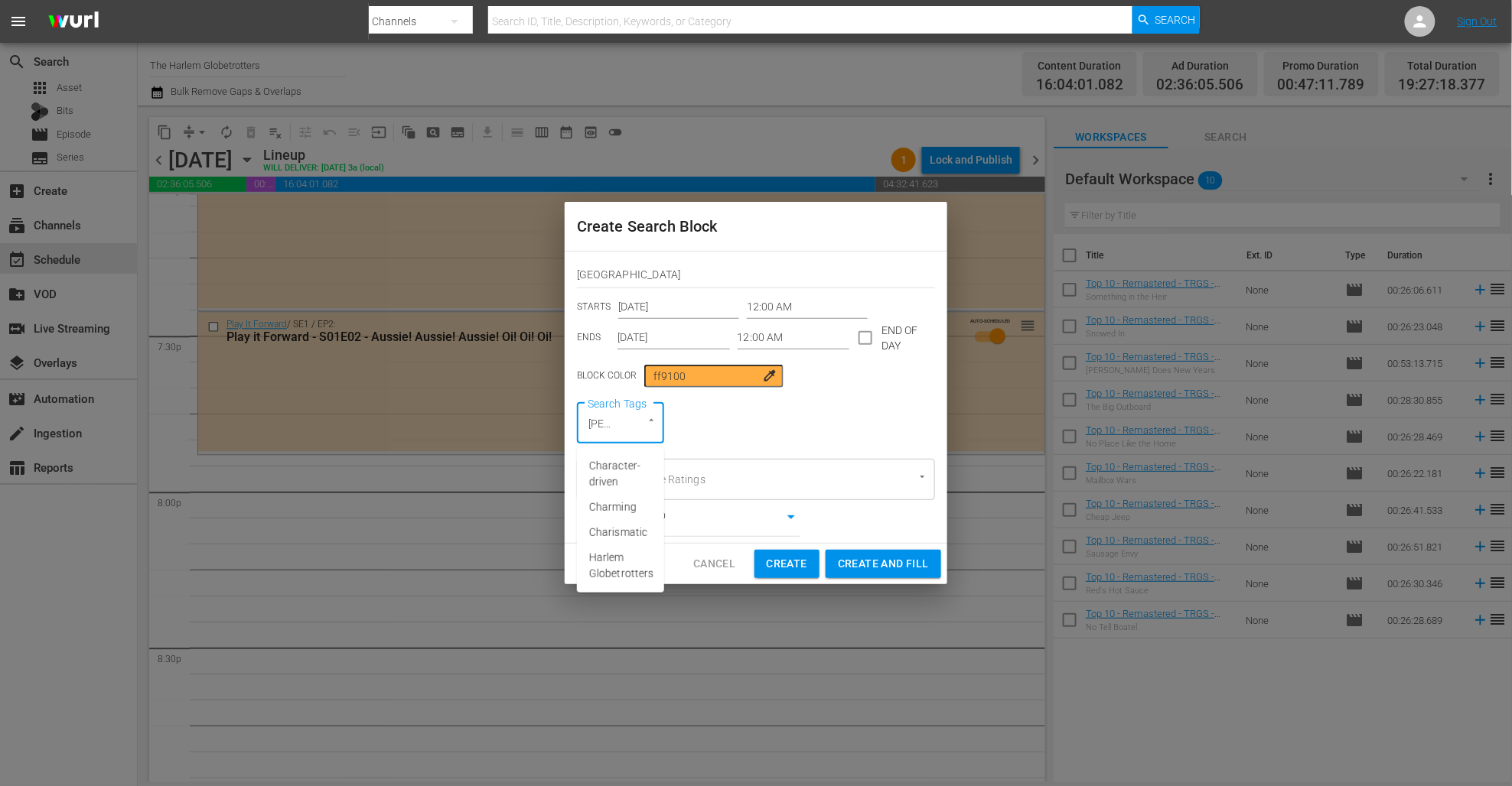
type input "harlem"
click at [627, 465] on span "Harlem Globetrotters" at bounding box center [622, 475] width 65 height 32
click at [646, 339] on input "Sep 15th 2025" at bounding box center [673, 338] width 112 height 23
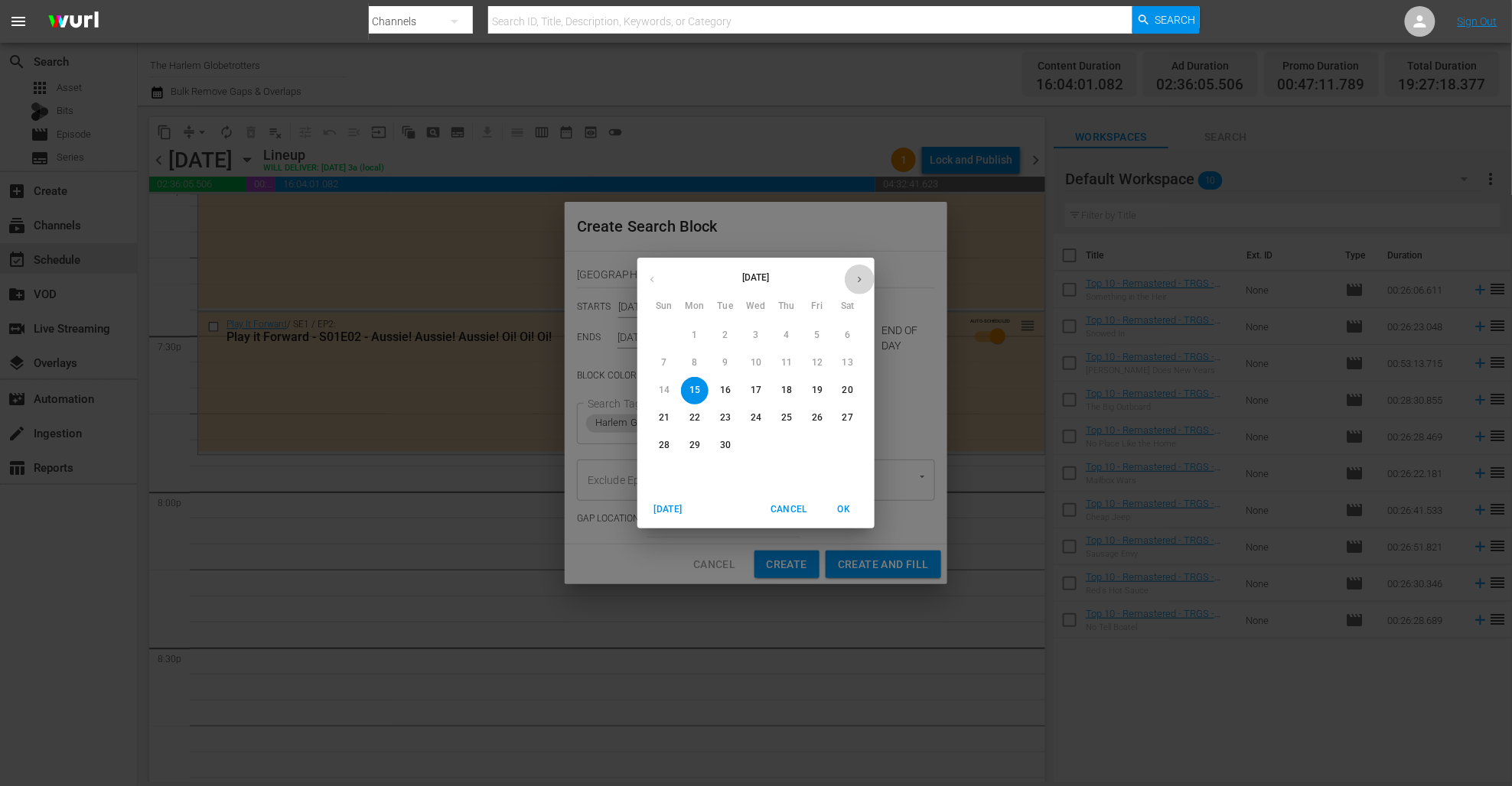
click at [858, 282] on icon "button" at bounding box center [859, 280] width 4 height 6
click at [755, 388] on p "15" at bounding box center [756, 391] width 10 height 13
type input "Oct 15th 2025"
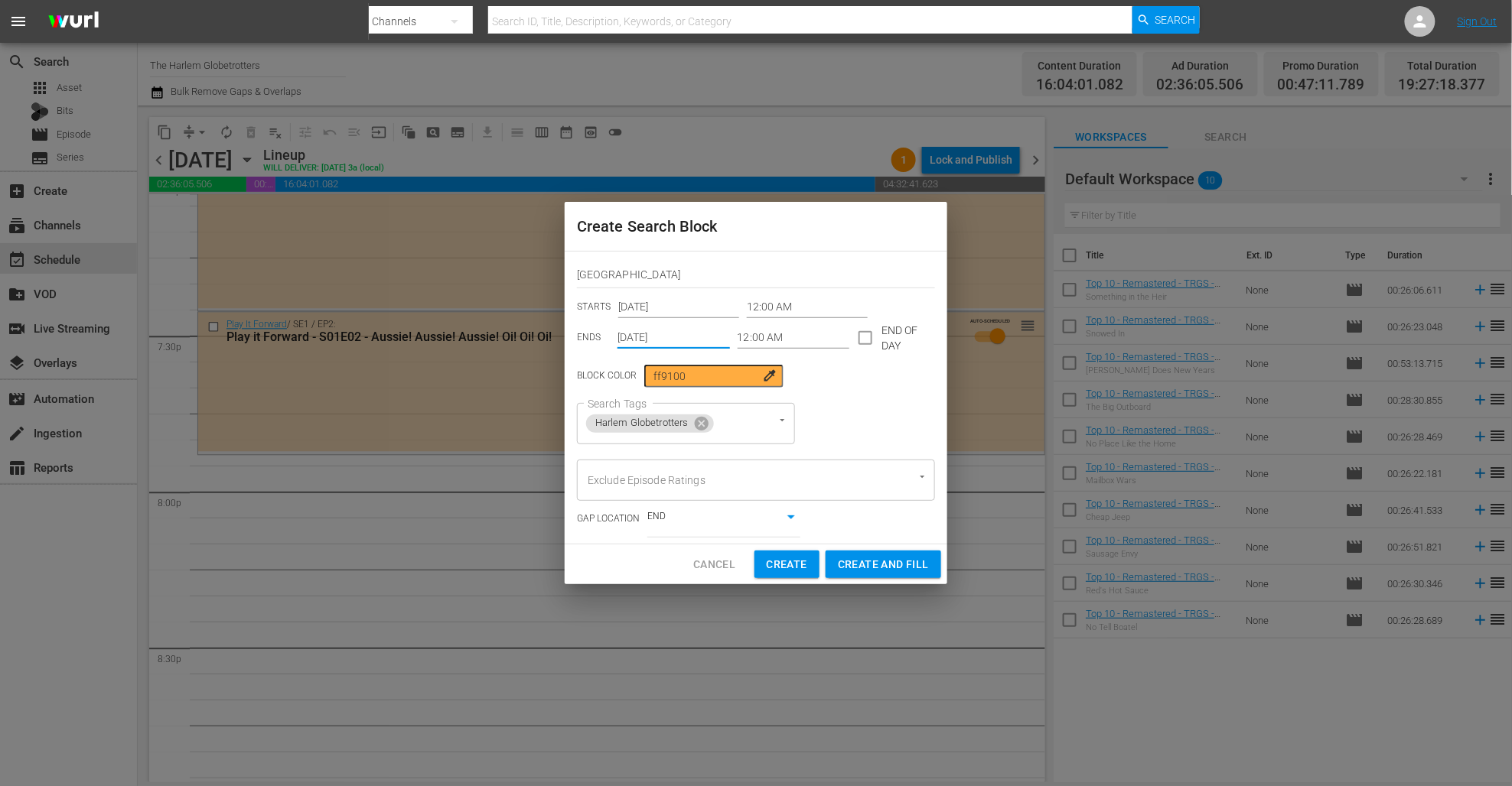
click at [863, 341] on input "checkbox" at bounding box center [865, 341] width 32 height 32
checkbox input "true"
click at [890, 566] on span "Create and Fill" at bounding box center [883, 565] width 91 height 19
type input "Sep 15th 2025"
checkbox input "false"
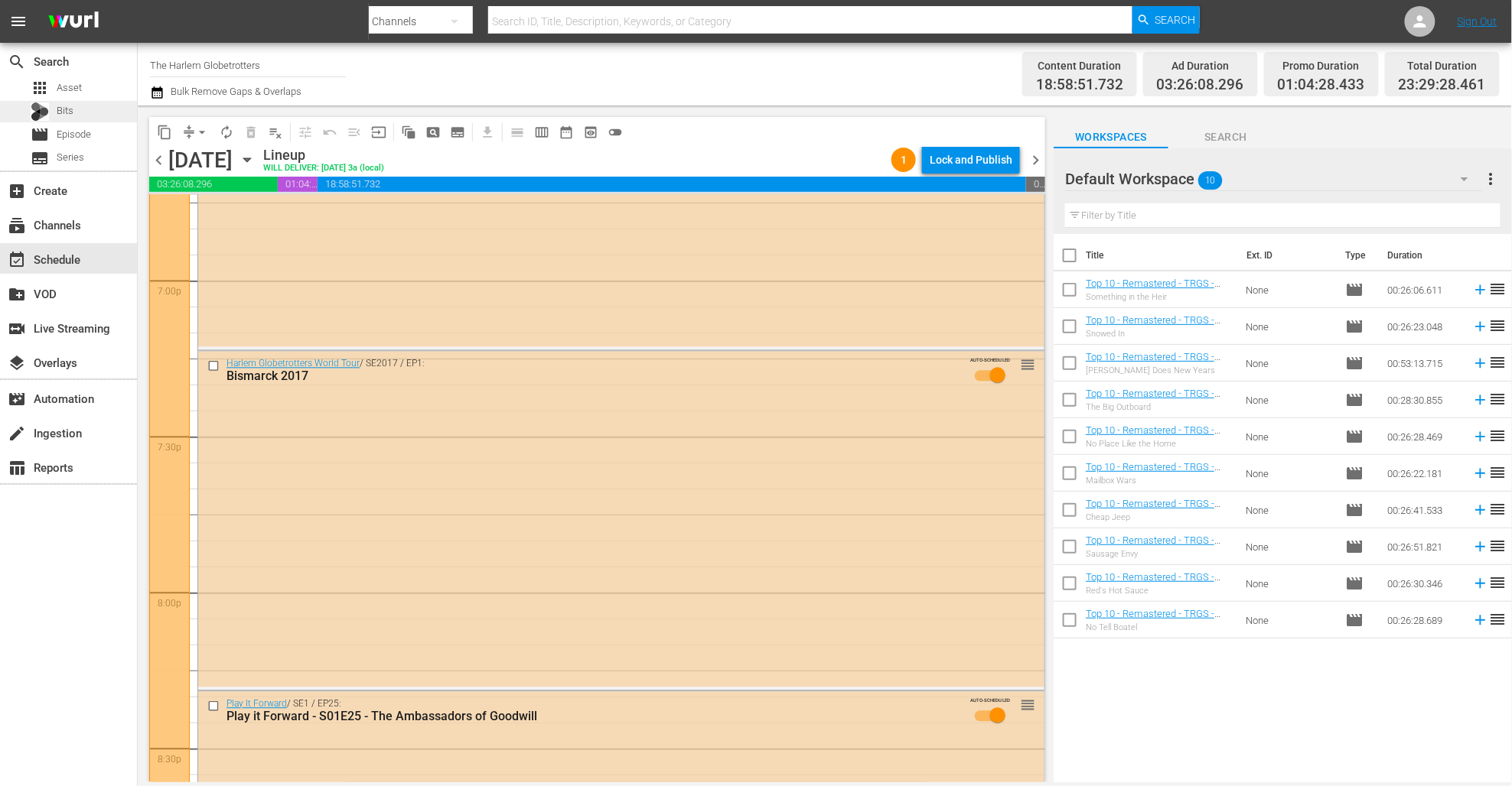
scroll to position [5860, 0]
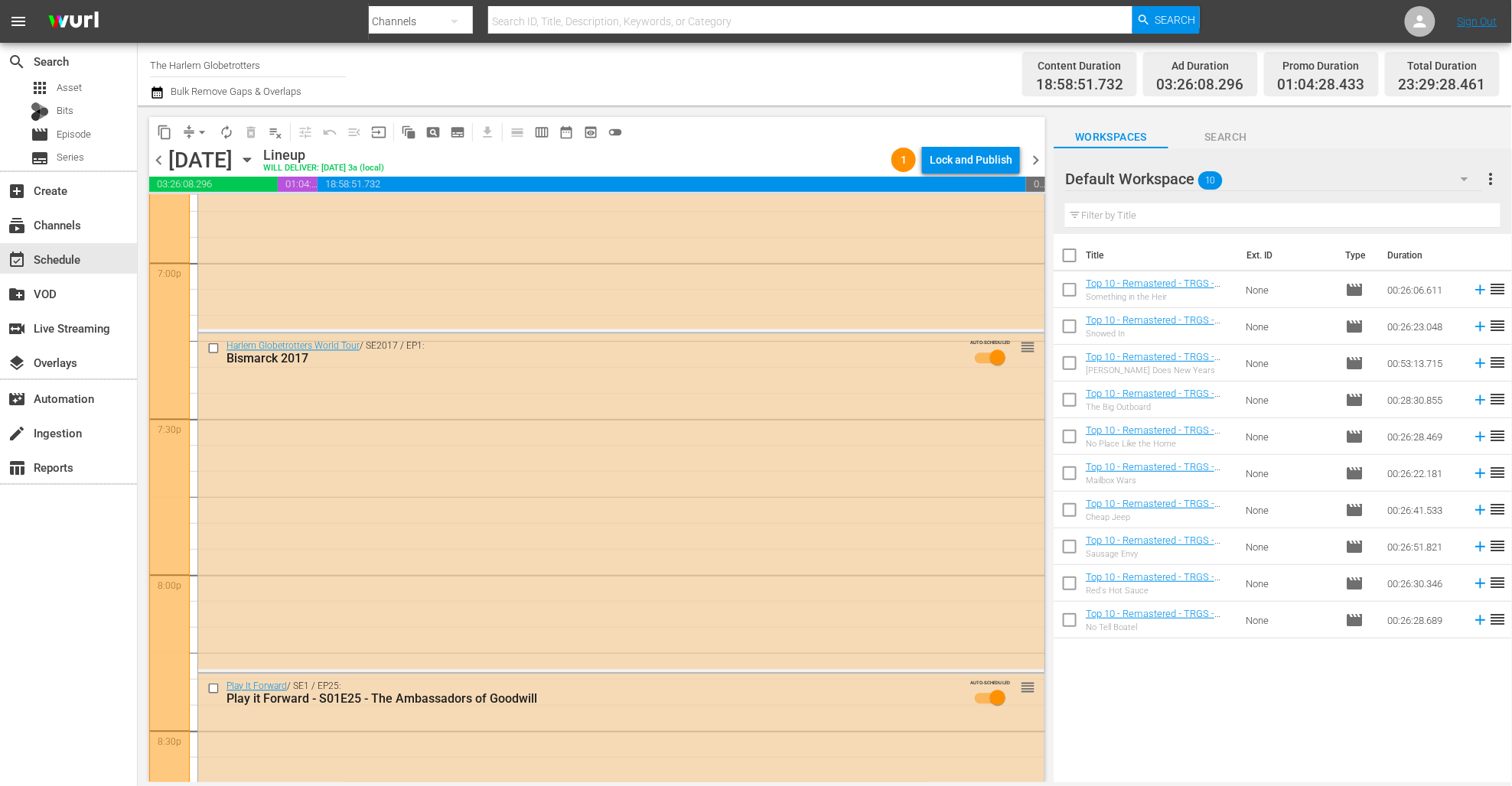
click at [157, 91] on icon "button" at bounding box center [157, 92] width 15 height 19
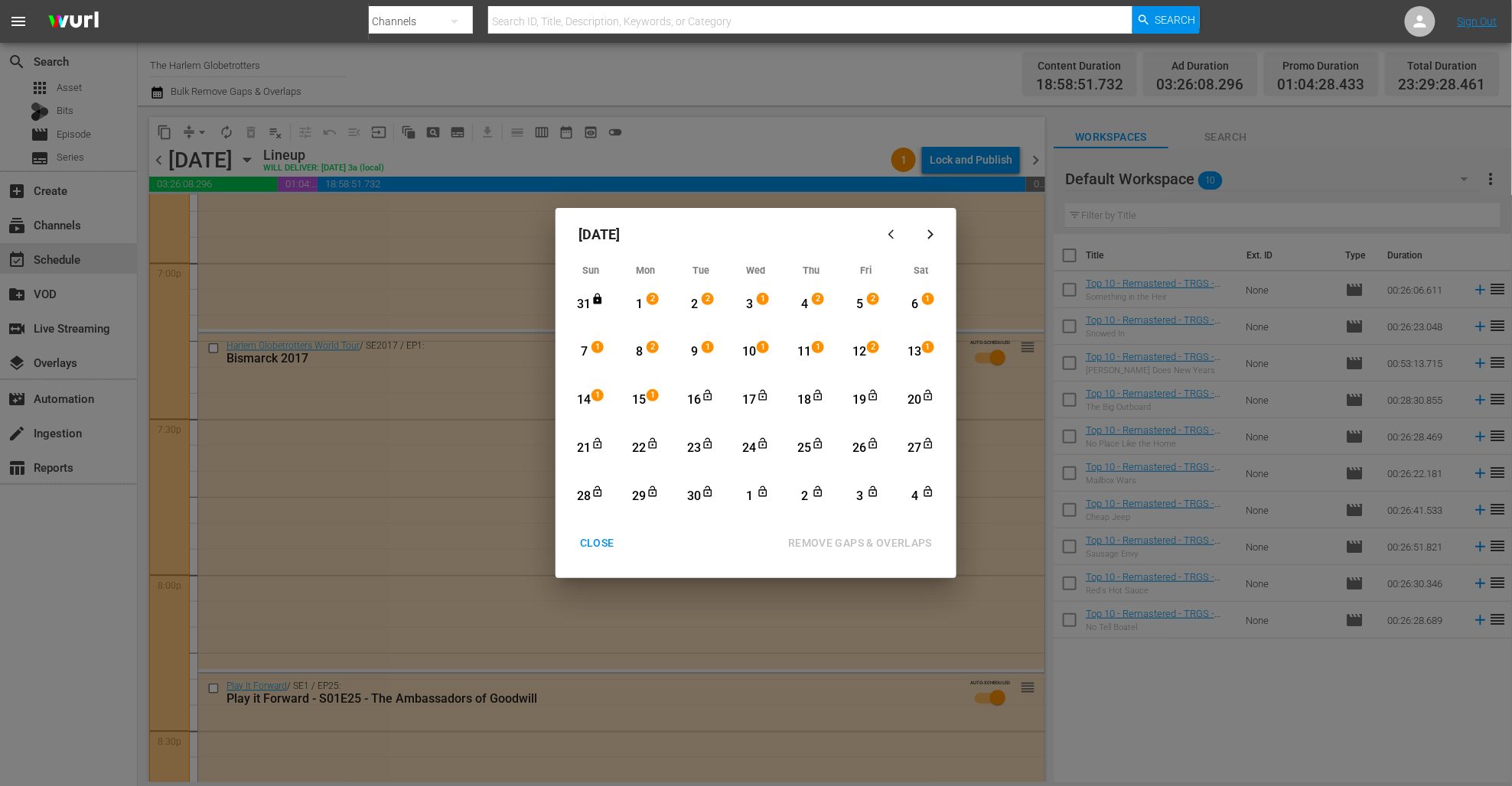
click at [642, 399] on div "15" at bounding box center [639, 400] width 19 height 18
click at [639, 492] on div "29" at bounding box center [639, 497] width 19 height 18
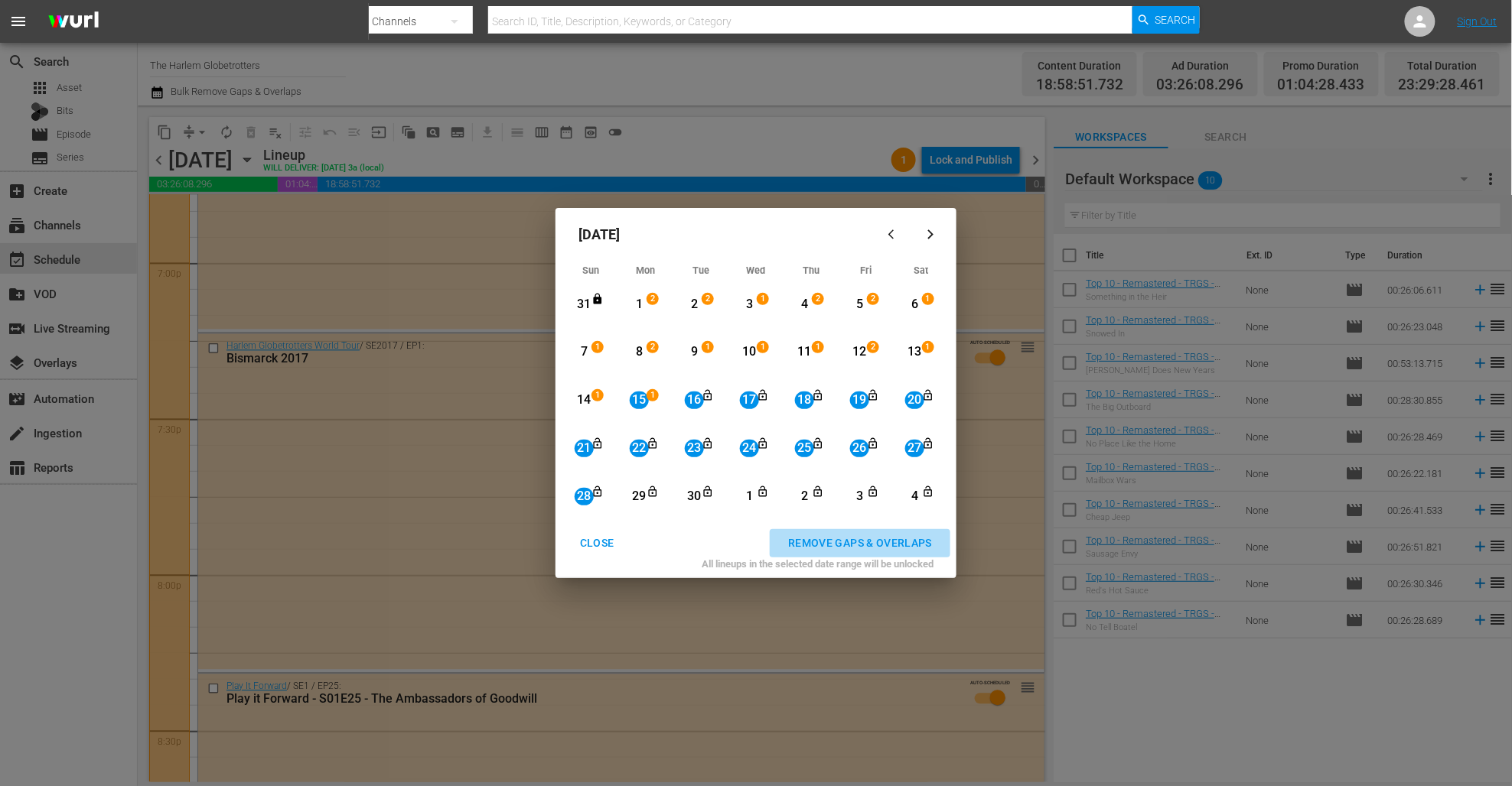
click at [898, 537] on div "REMOVE GAPS & OVERLAPS" at bounding box center [860, 543] width 168 height 19
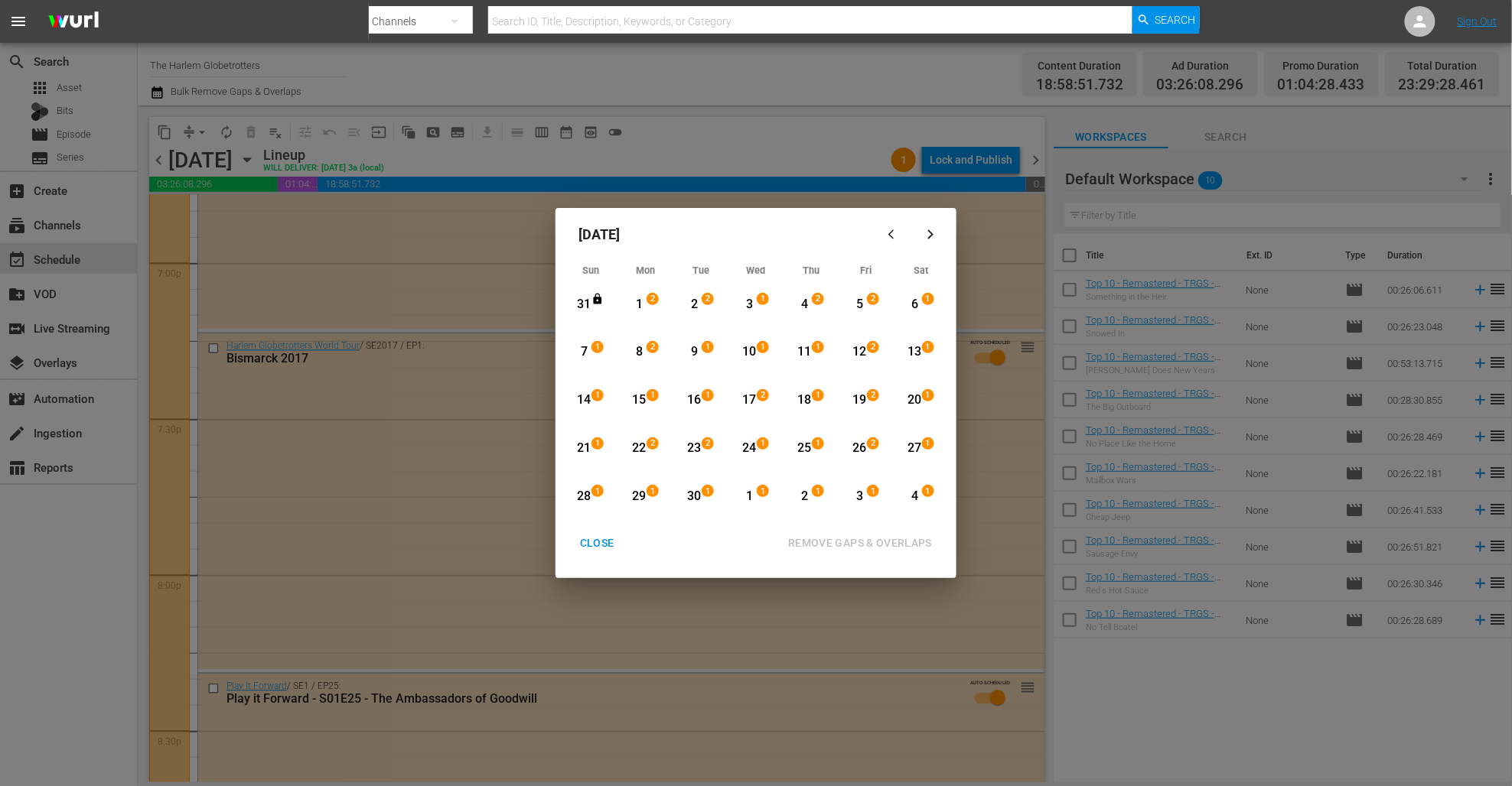
click at [584, 494] on div "28" at bounding box center [584, 497] width 19 height 18
click at [913, 487] on div "4" at bounding box center [915, 496] width 19 height 42
click at [888, 542] on div "REMOVE GAPS & OVERLAPS" at bounding box center [860, 543] width 168 height 19
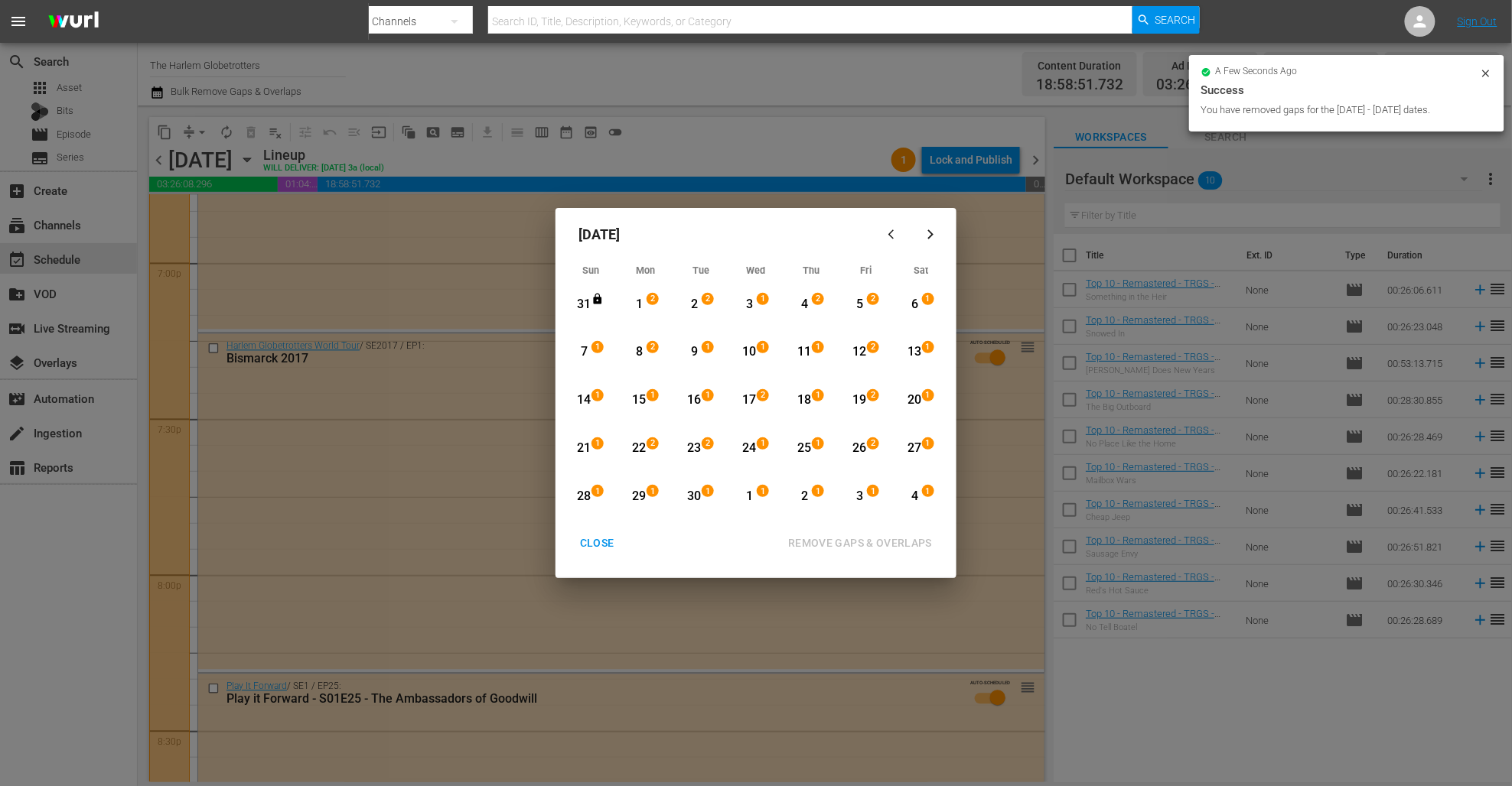
click at [930, 234] on icon "button" at bounding box center [931, 234] width 11 height 11
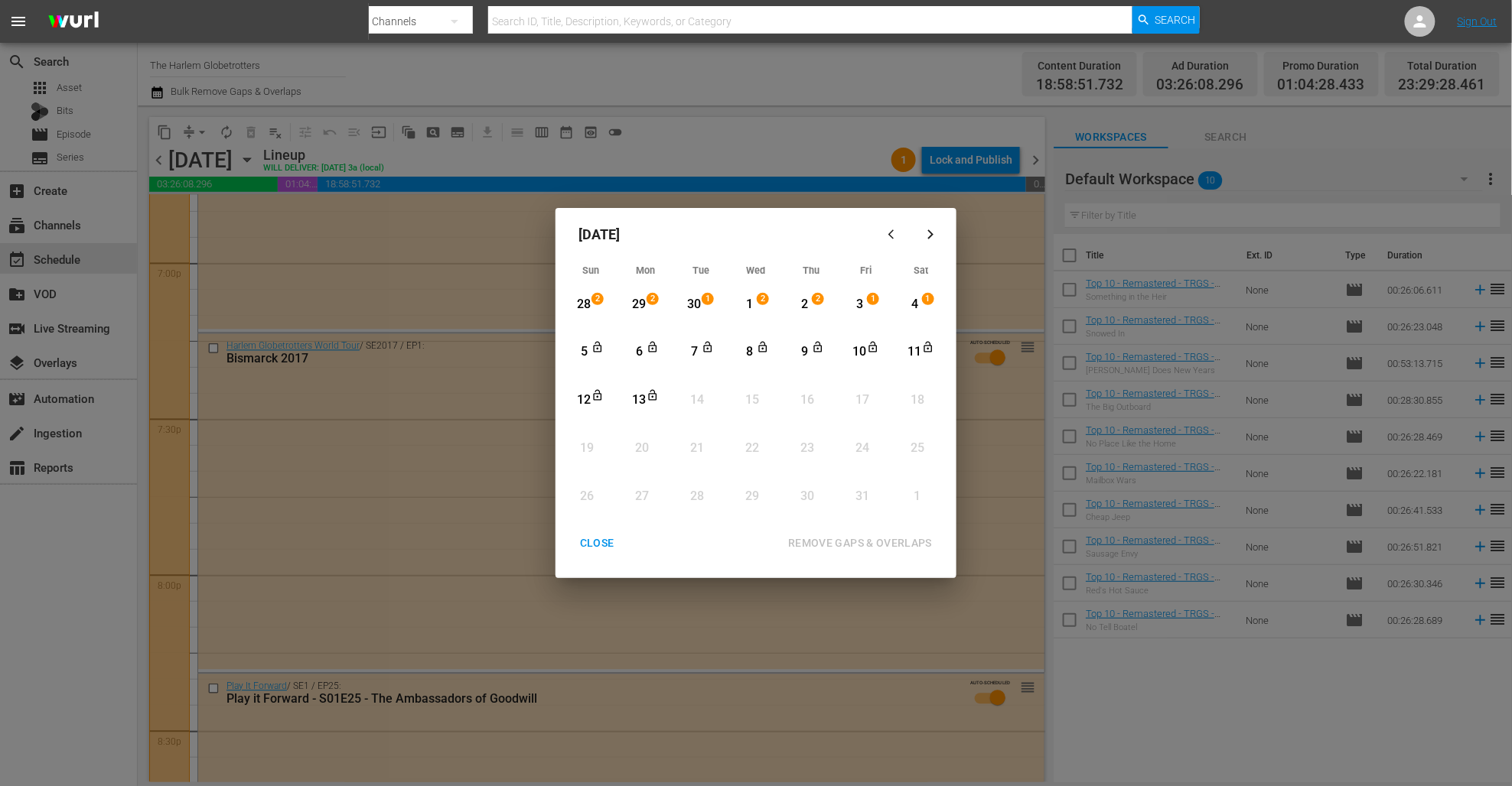
click at [910, 303] on div "4" at bounding box center [915, 305] width 19 height 18
click at [641, 399] on div "13" at bounding box center [639, 400] width 19 height 18
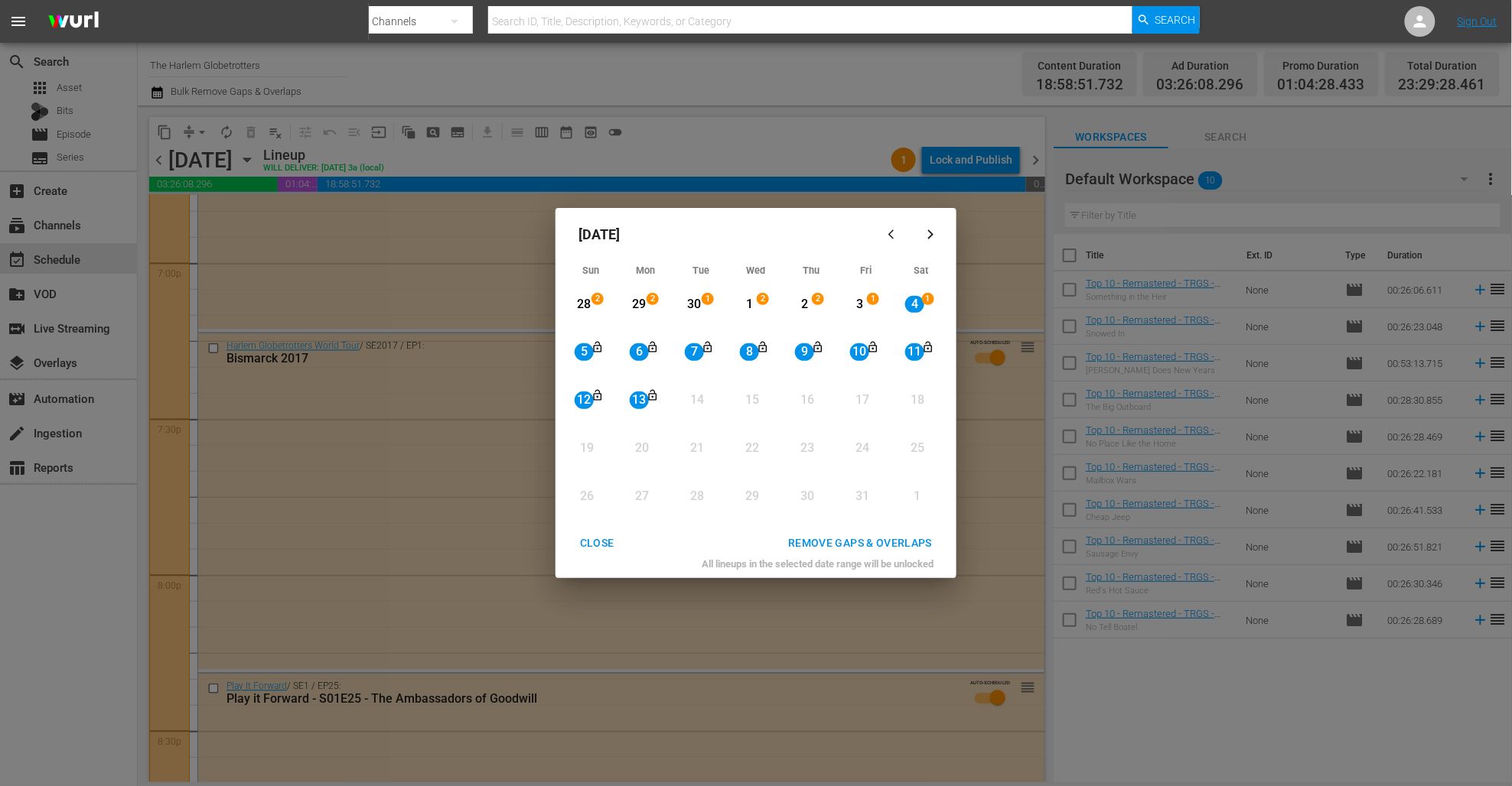
click at [836, 537] on div "REMOVE GAPS & OVERLAPS" at bounding box center [860, 543] width 168 height 19
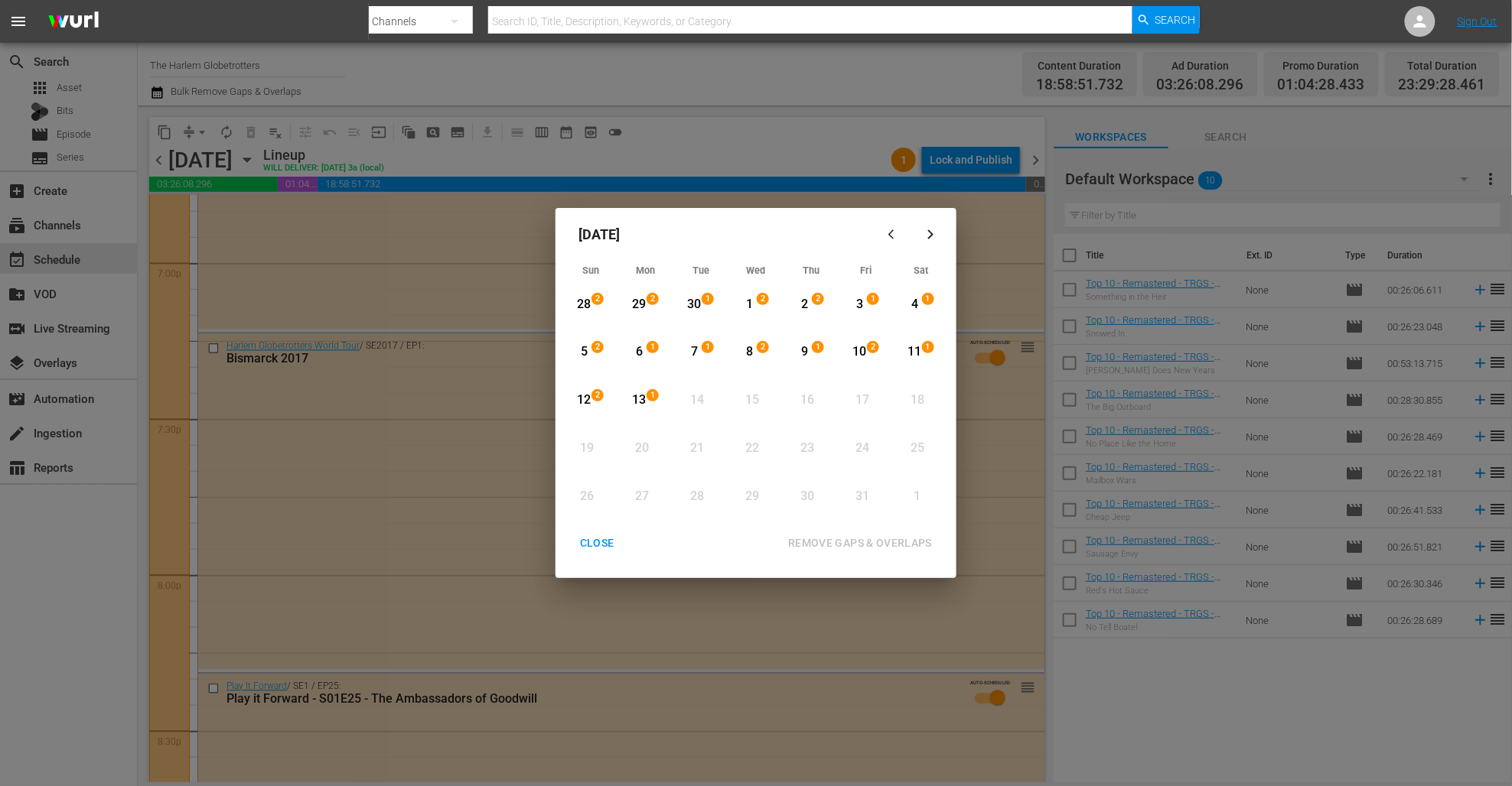
click at [607, 545] on div "CLOSE" at bounding box center [597, 543] width 59 height 19
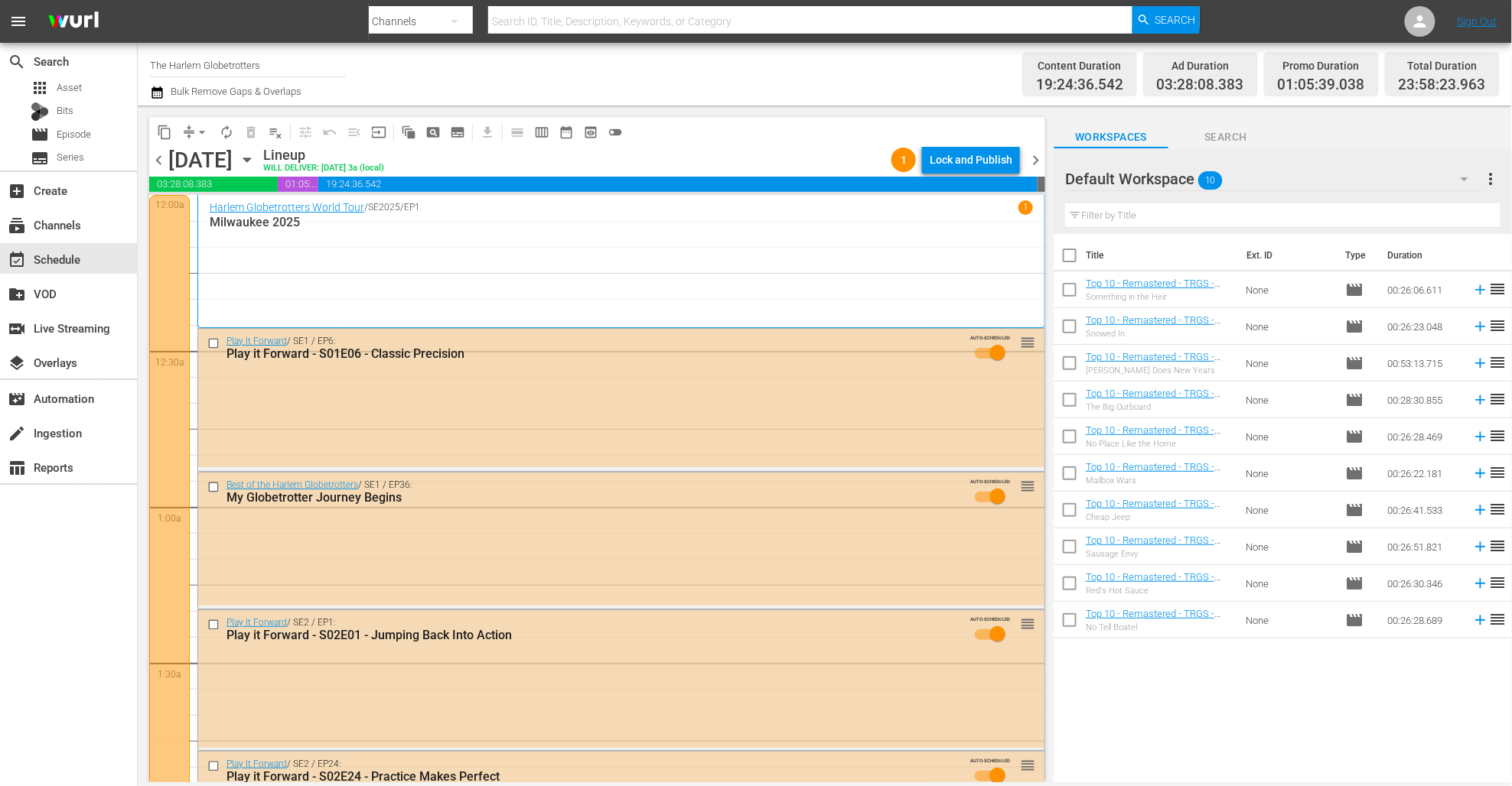
click at [723, 111] on div "content_copy compress arrow_drop_down autorenew_outlined delete_forever_outline…" at bounding box center [593, 444] width 911 height 677
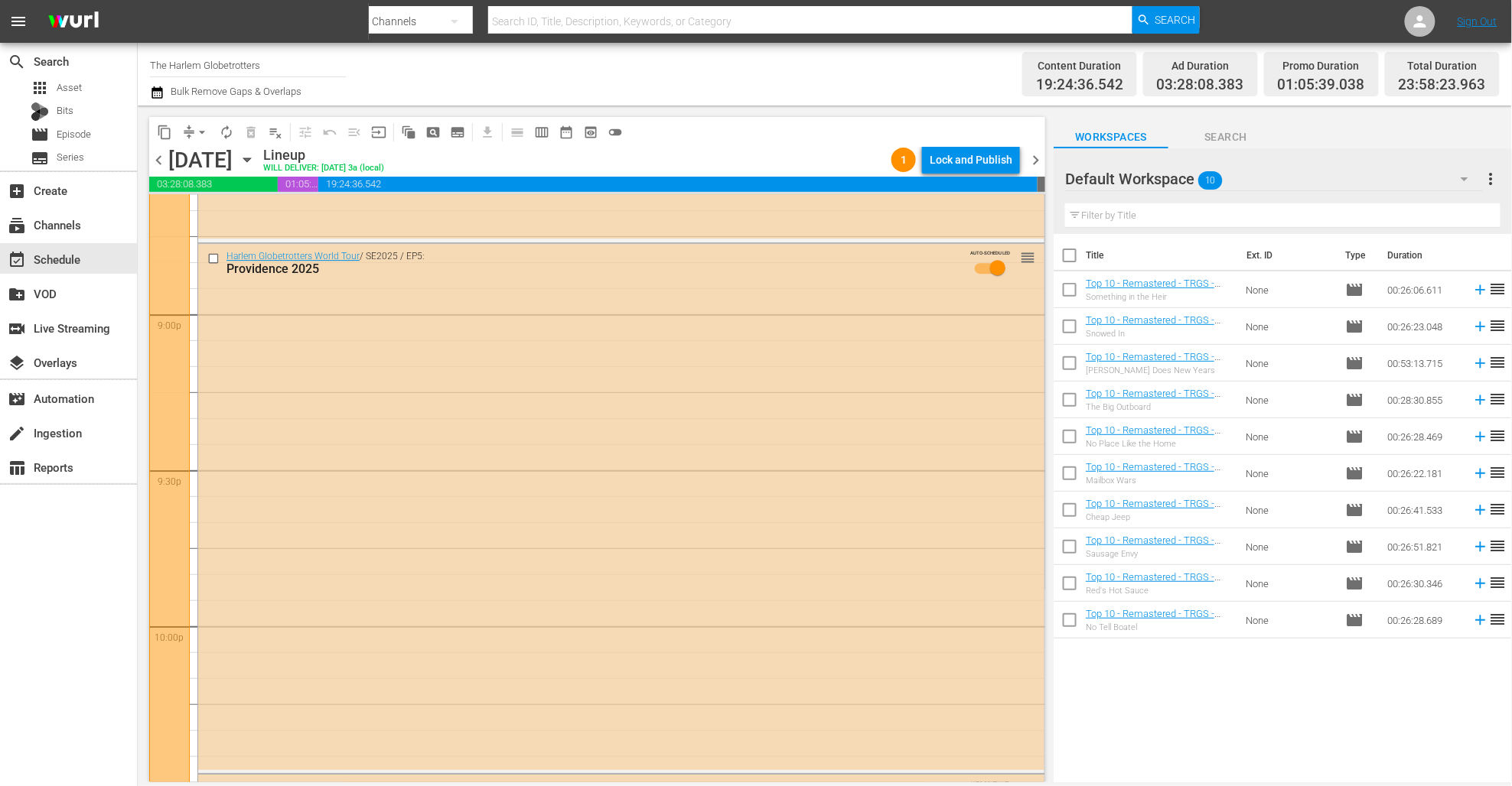
scroll to position [7025, 0]
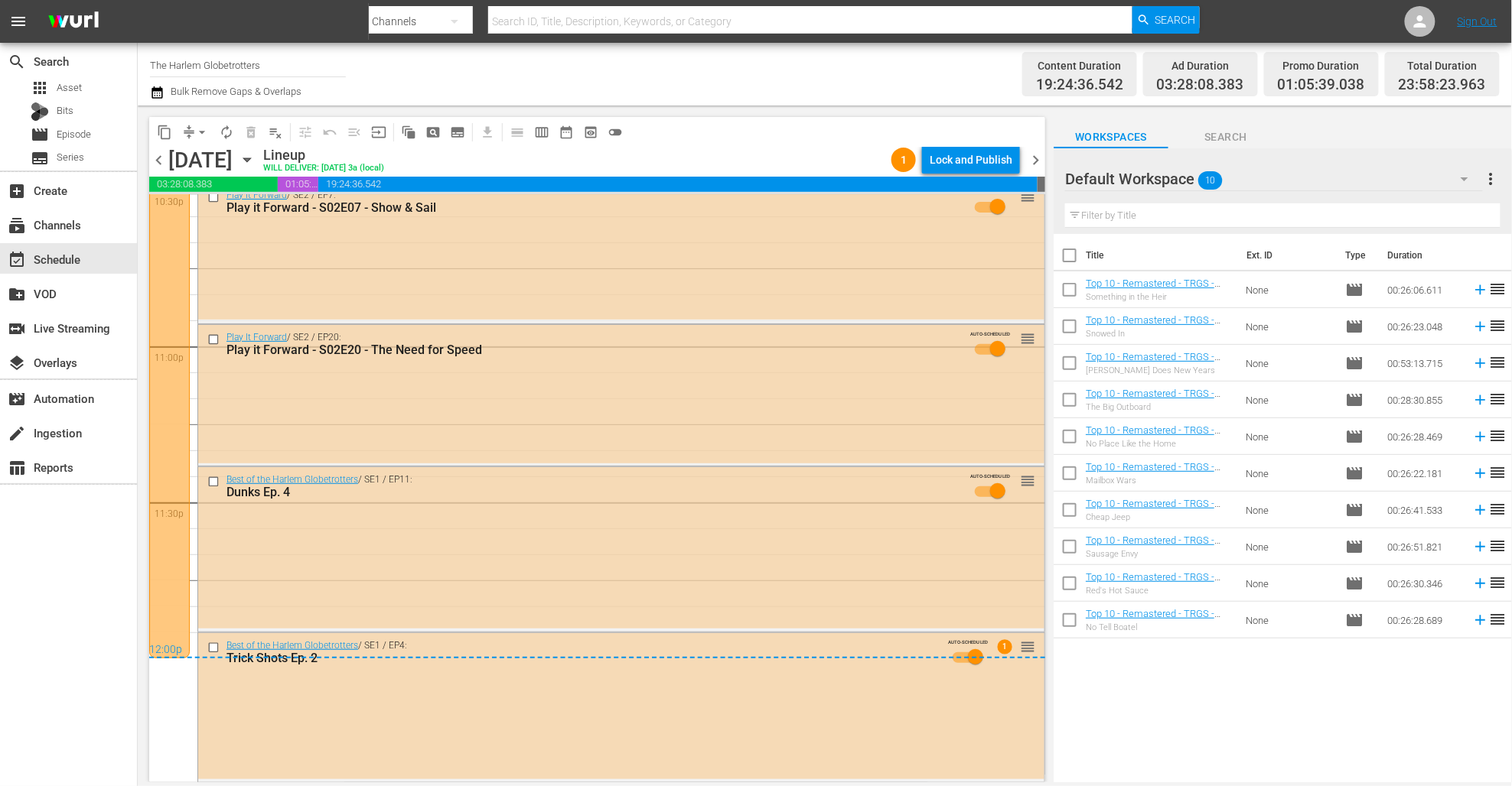
drag, startPoint x: 743, startPoint y: 94, endPoint x: 710, endPoint y: 106, distance: 35.1
click at [743, 94] on div "Channel Title The Harlem Globetrotters Bulk Remove Gaps & Overlaps" at bounding box center [518, 74] width 736 height 55
click at [63, 229] on div "subscriptions Channels" at bounding box center [43, 222] width 86 height 14
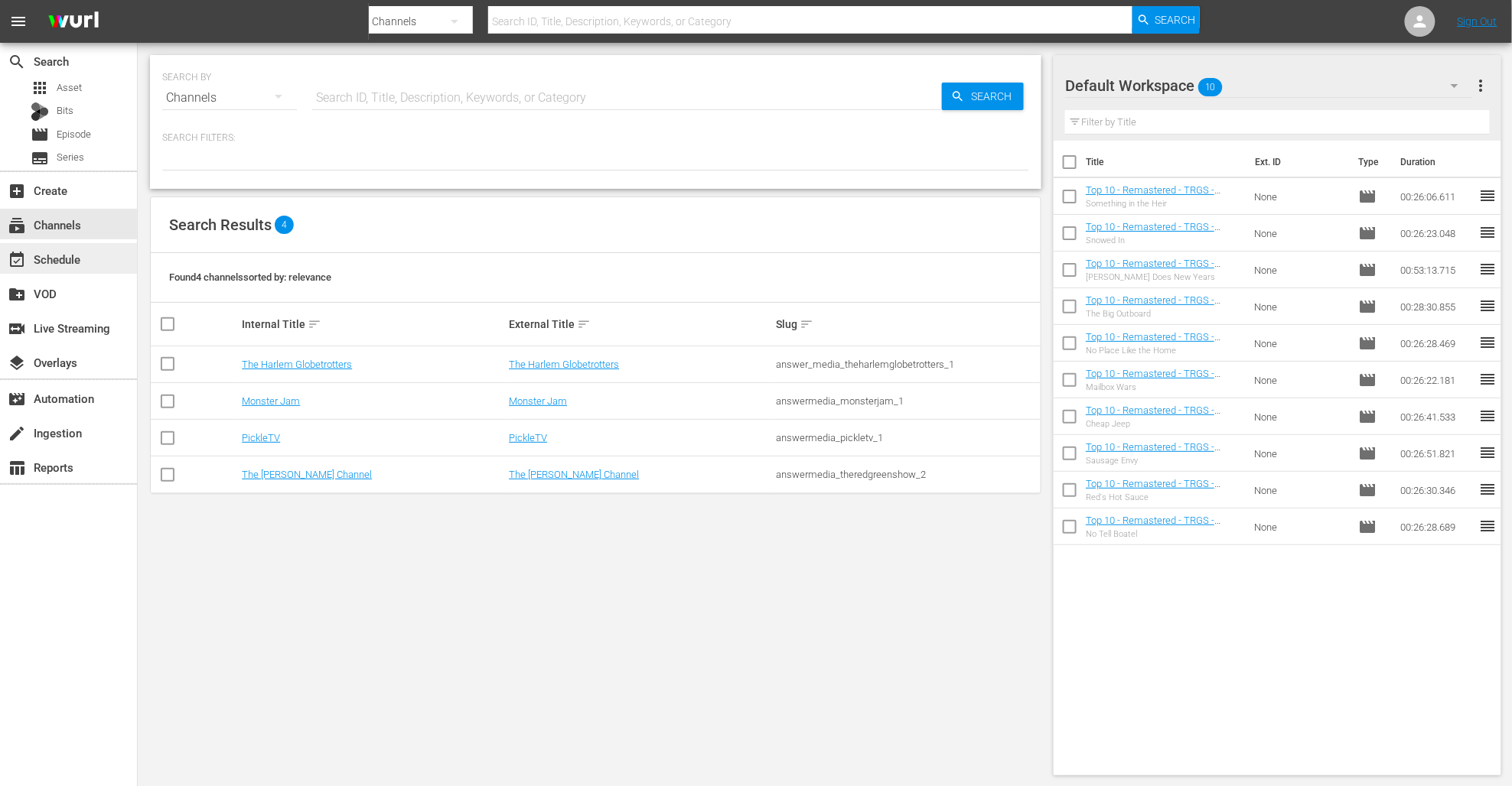
click at [65, 260] on div "event_available Schedule" at bounding box center [43, 257] width 86 height 14
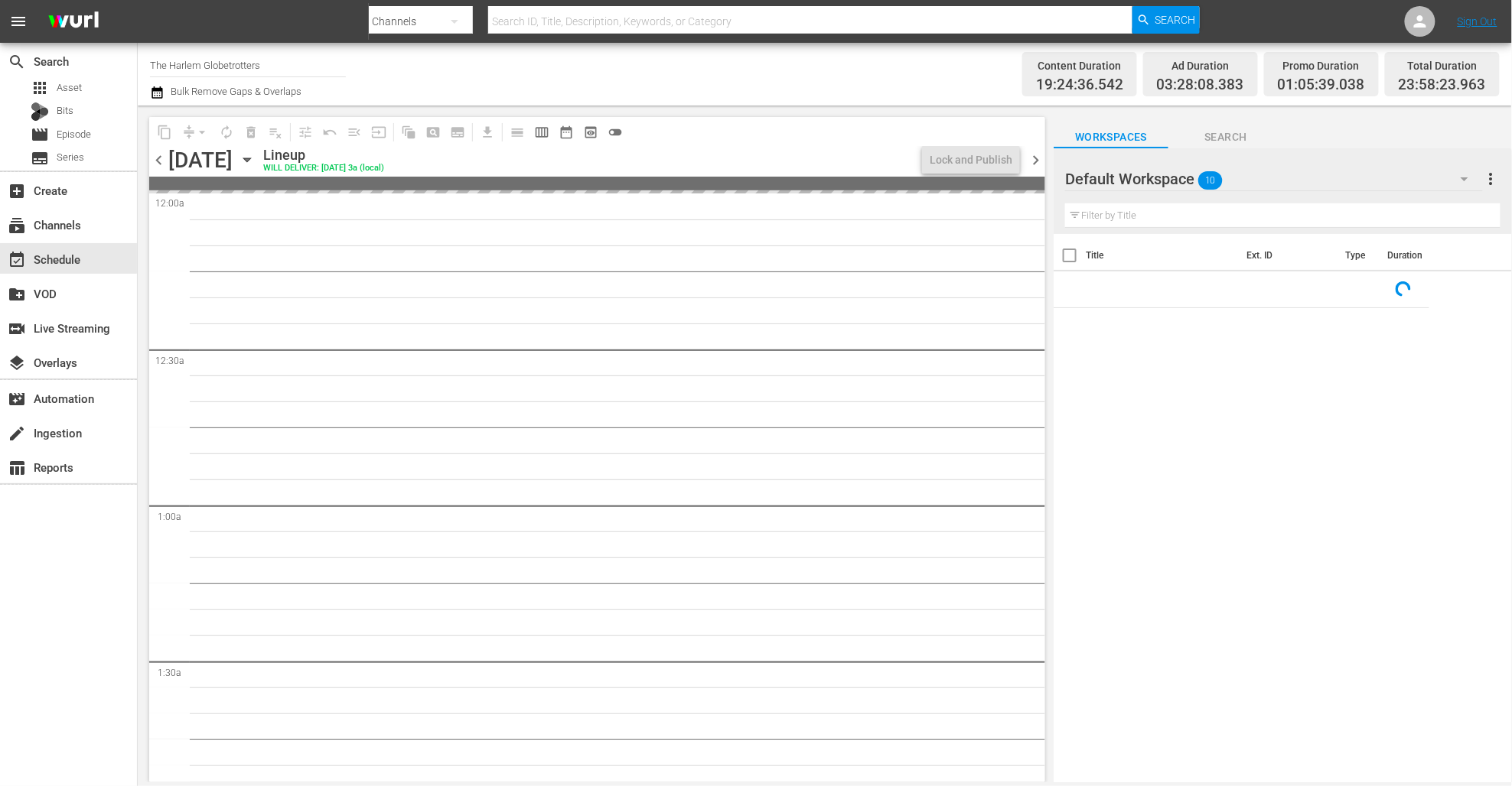
click at [259, 158] on div "Monday, September 15th September 15th" at bounding box center [213, 160] width 91 height 25
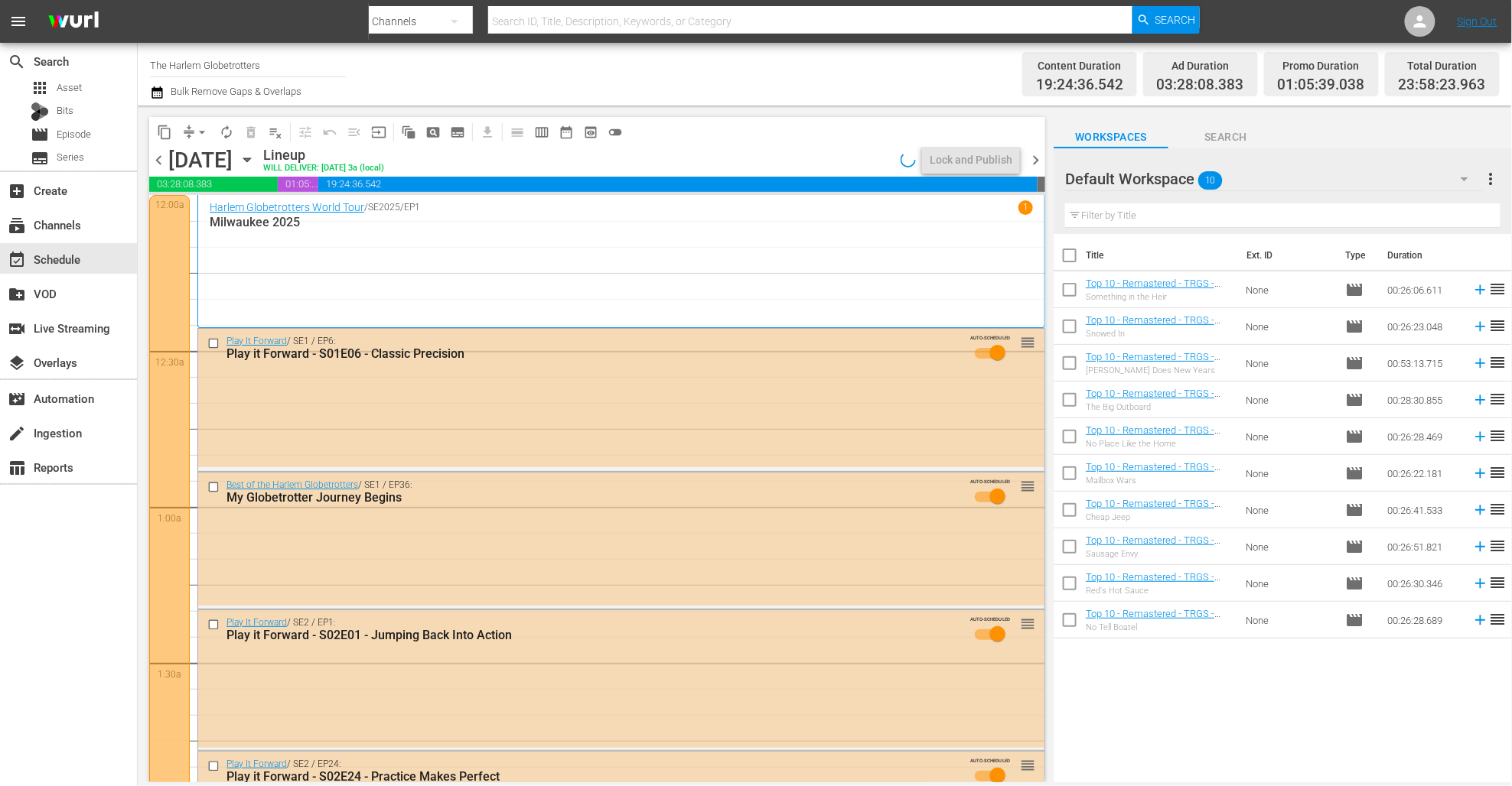
click at [256, 163] on icon "button" at bounding box center [247, 160] width 17 height 17
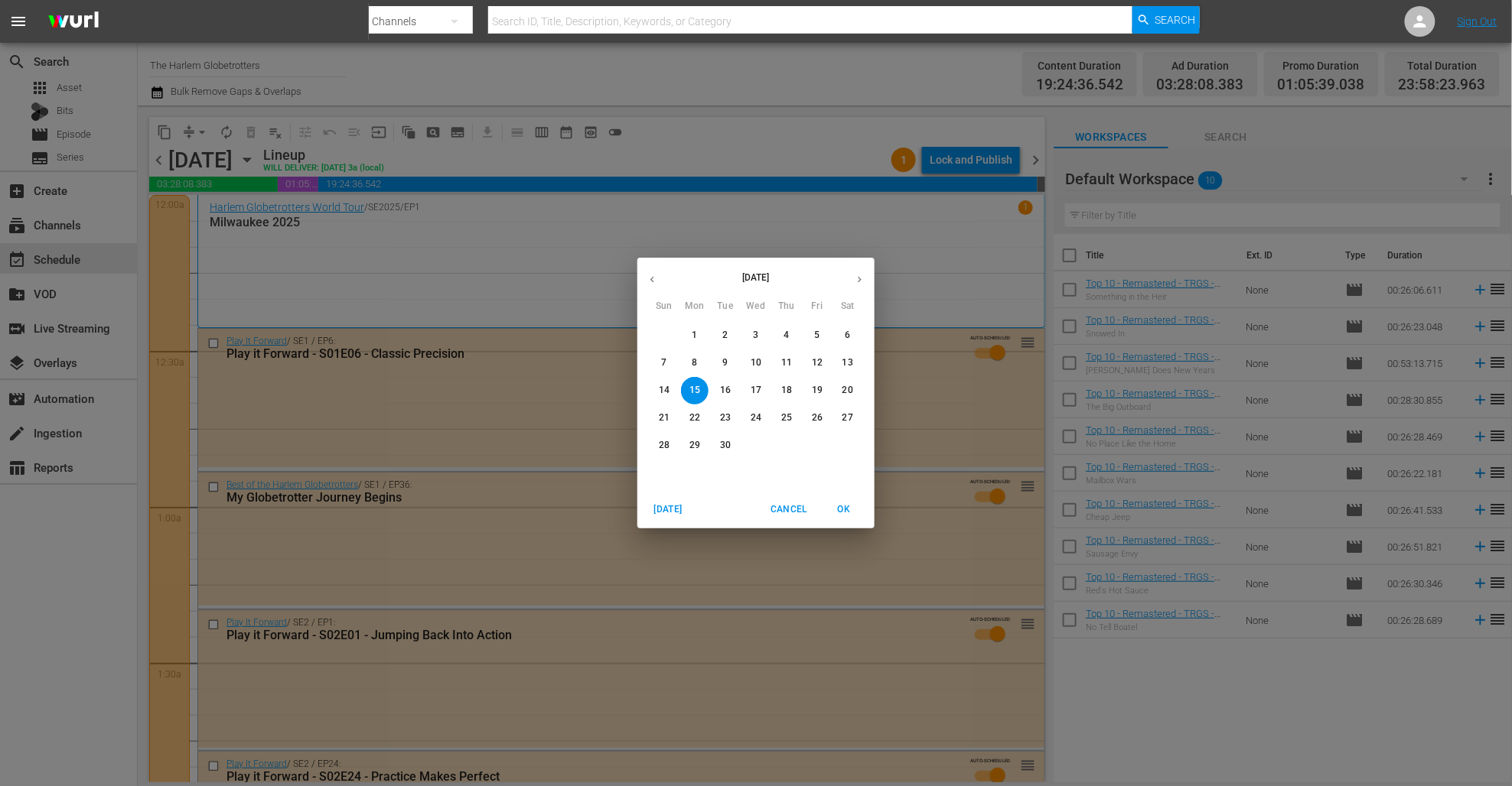
click at [859, 278] on icon "button" at bounding box center [860, 279] width 11 height 11
click at [686, 387] on span "13" at bounding box center [694, 391] width 27 height 13
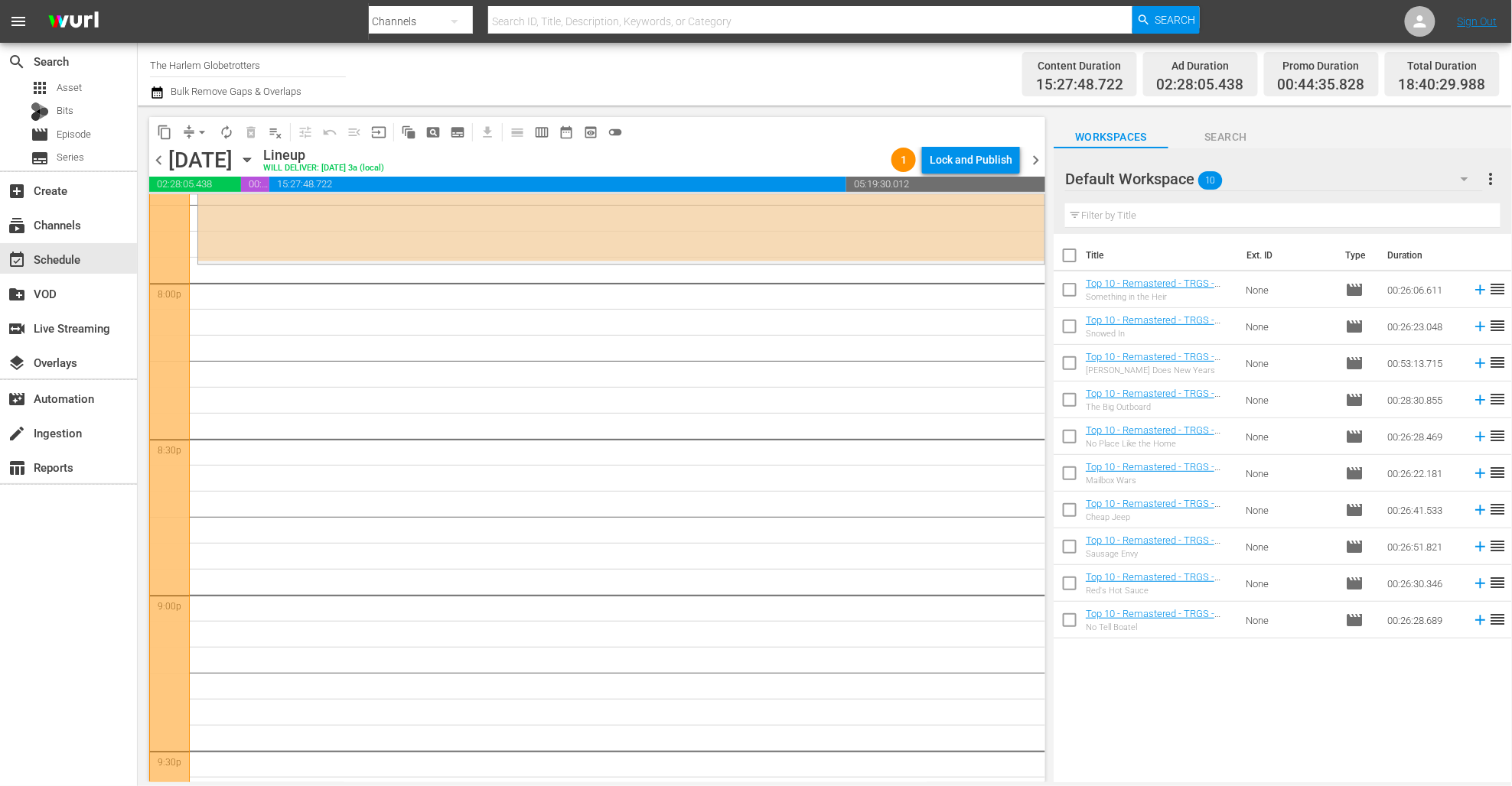
scroll to position [6105, 0]
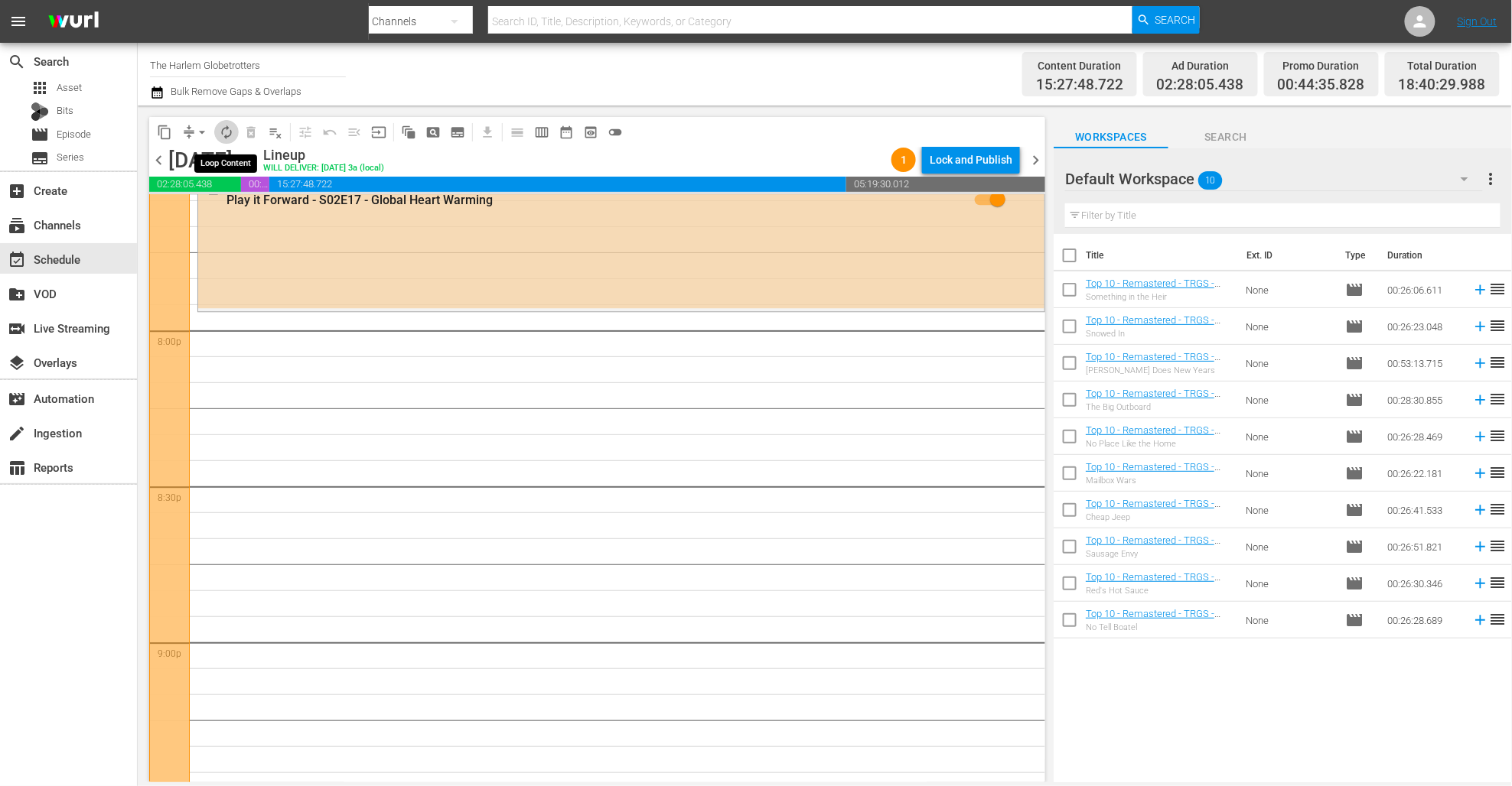
click at [221, 133] on span "autorenew_outlined" at bounding box center [226, 132] width 15 height 15
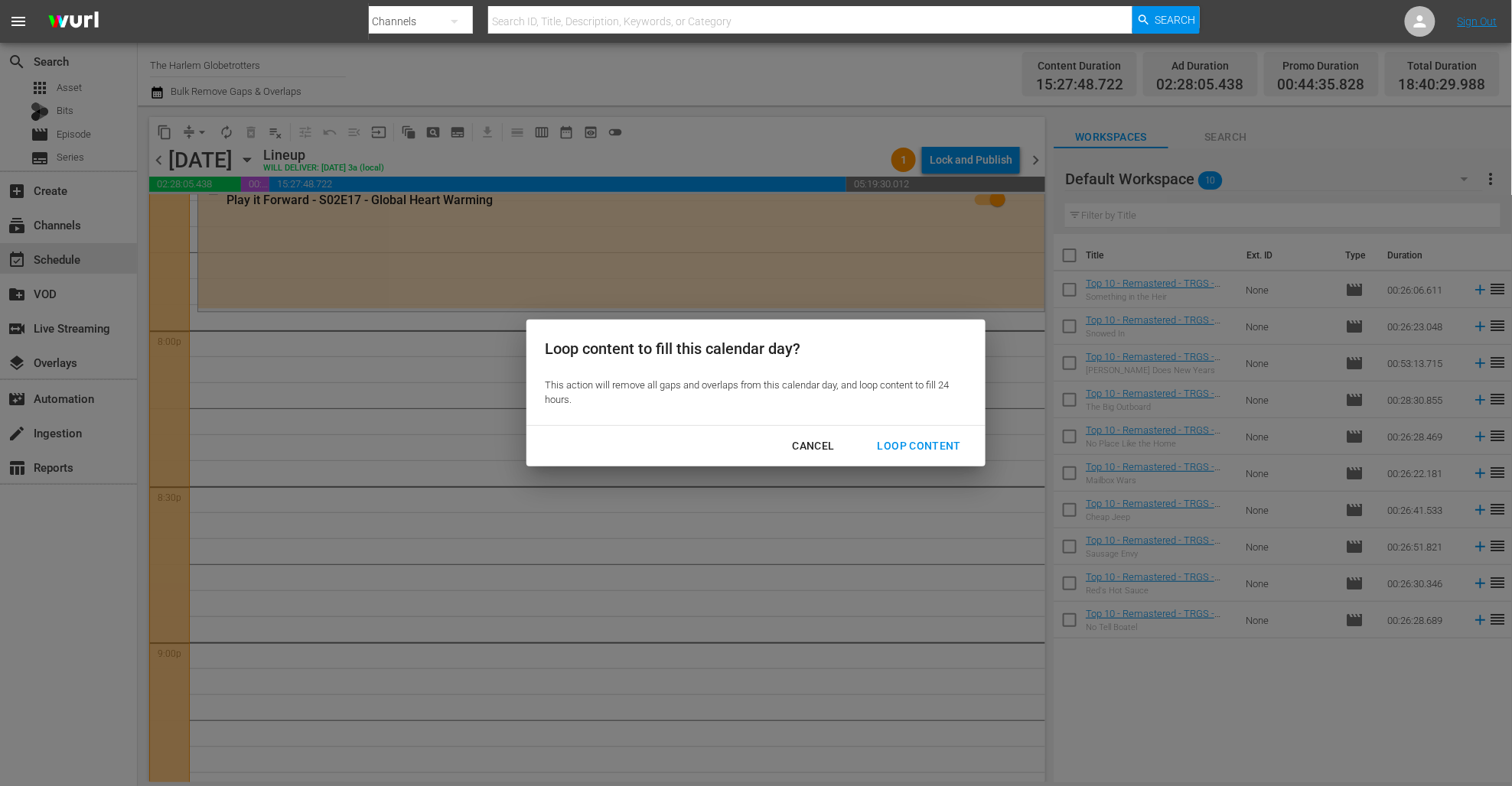
click at [915, 444] on div "Loop Content" at bounding box center [919, 446] width 108 height 19
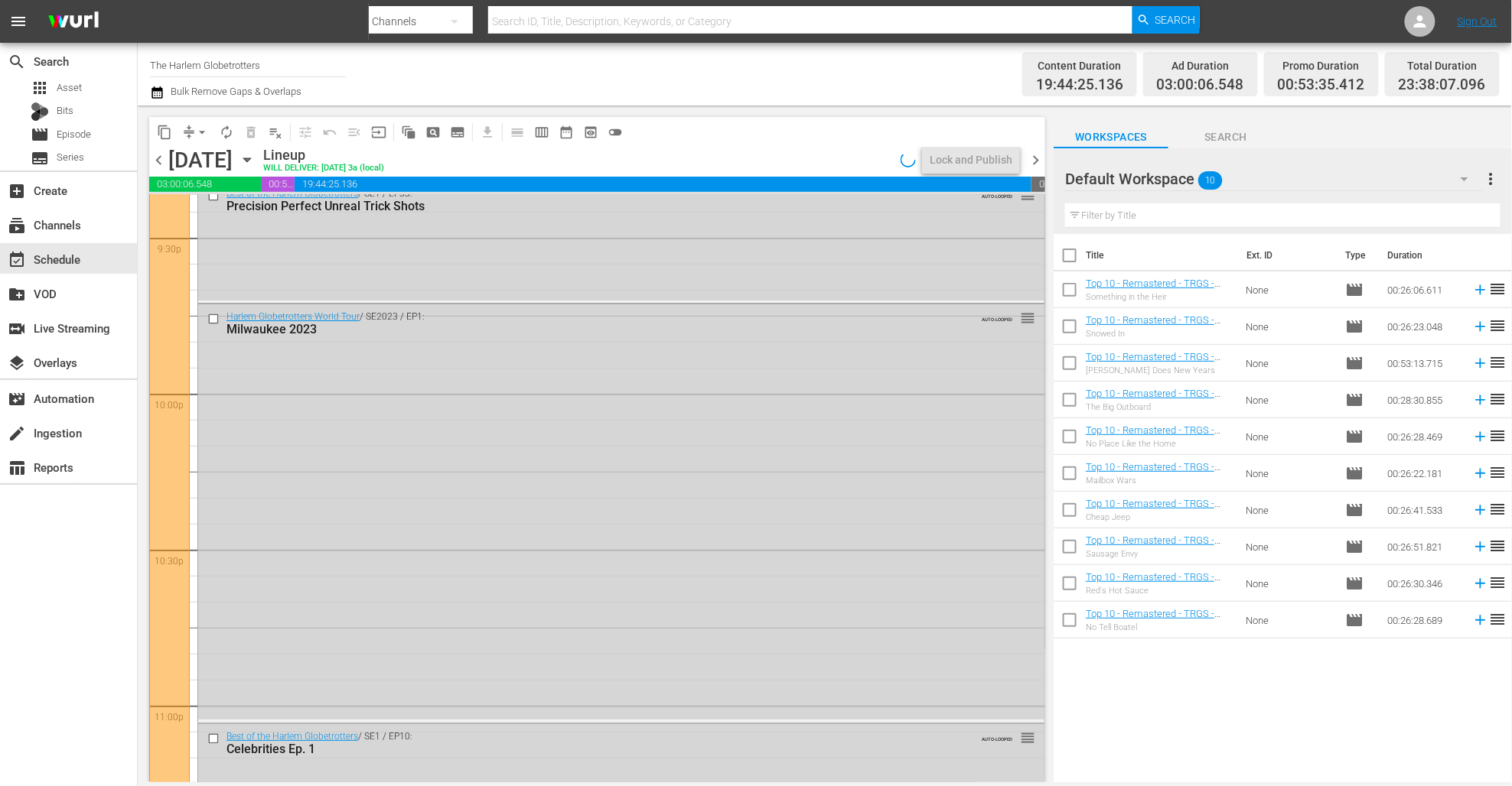
scroll to position [7182, 0]
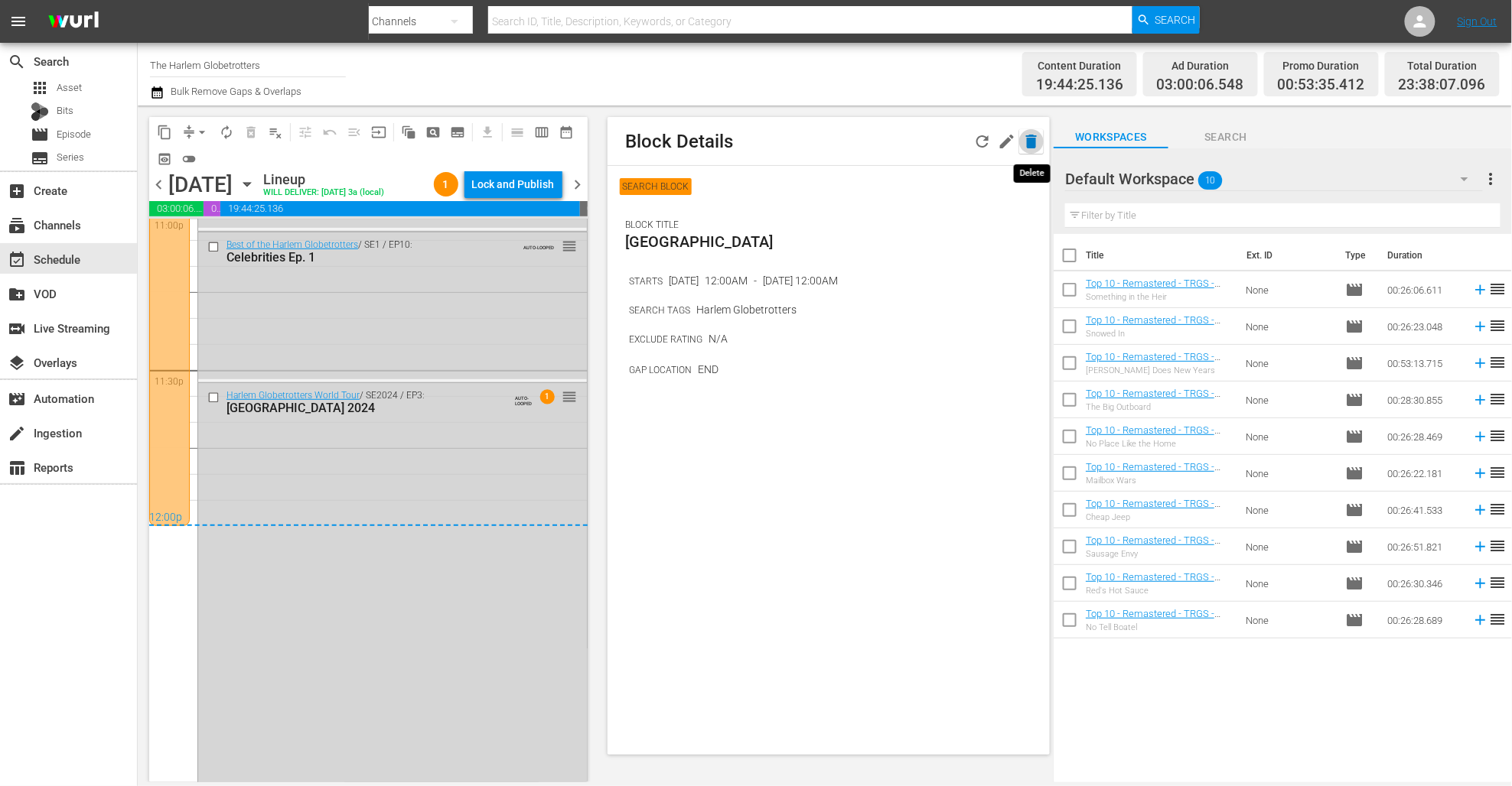
click at [1024, 141] on icon "button" at bounding box center [1031, 141] width 19 height 19
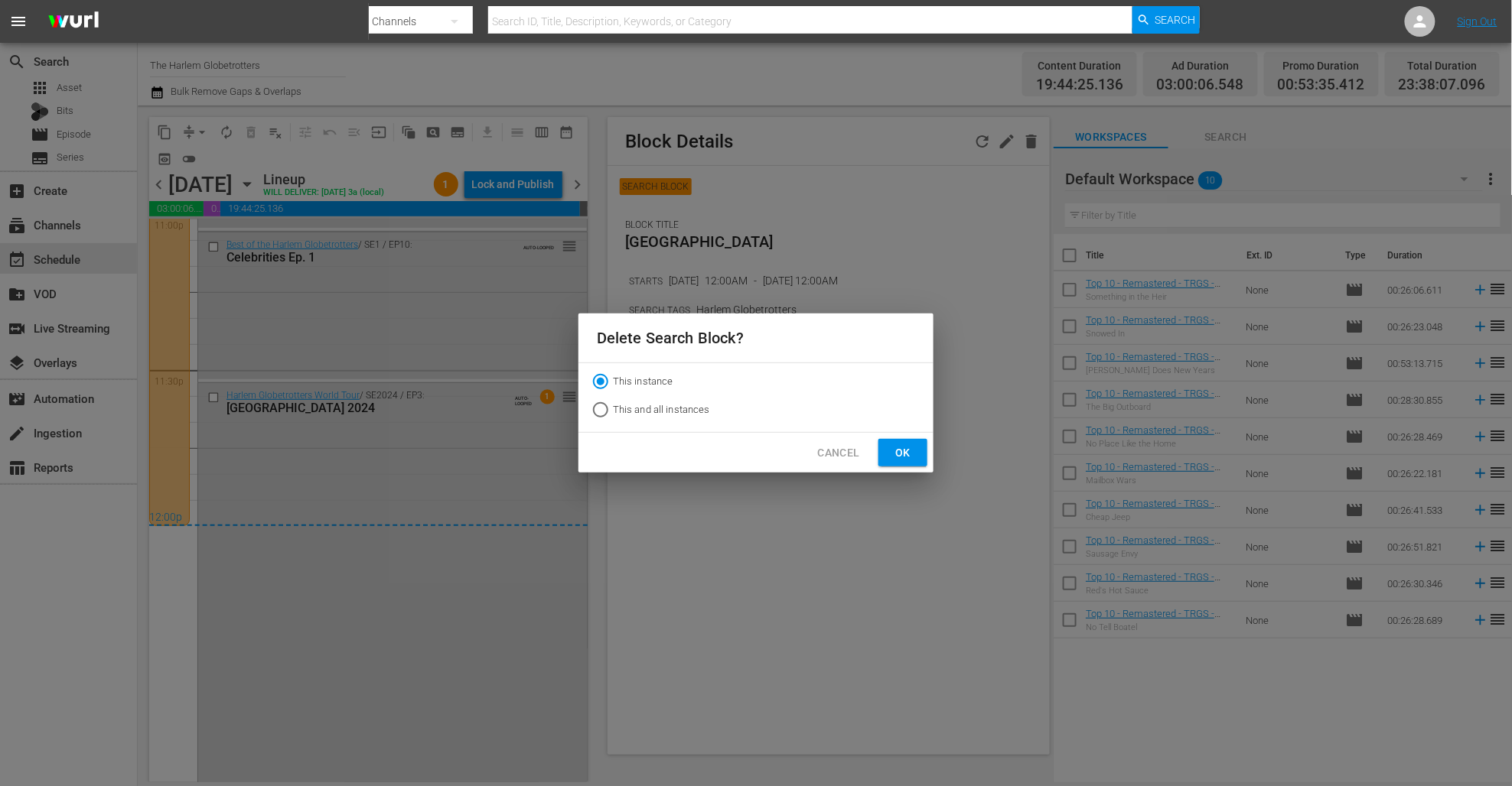
click at [667, 410] on span "This and all instances" at bounding box center [661, 409] width 97 height 15
click at [613, 410] on input "This and all instances" at bounding box center [601, 413] width 24 height 24
radio input "true"
click at [907, 451] on span "Ok" at bounding box center [903, 454] width 24 height 19
radio input "true"
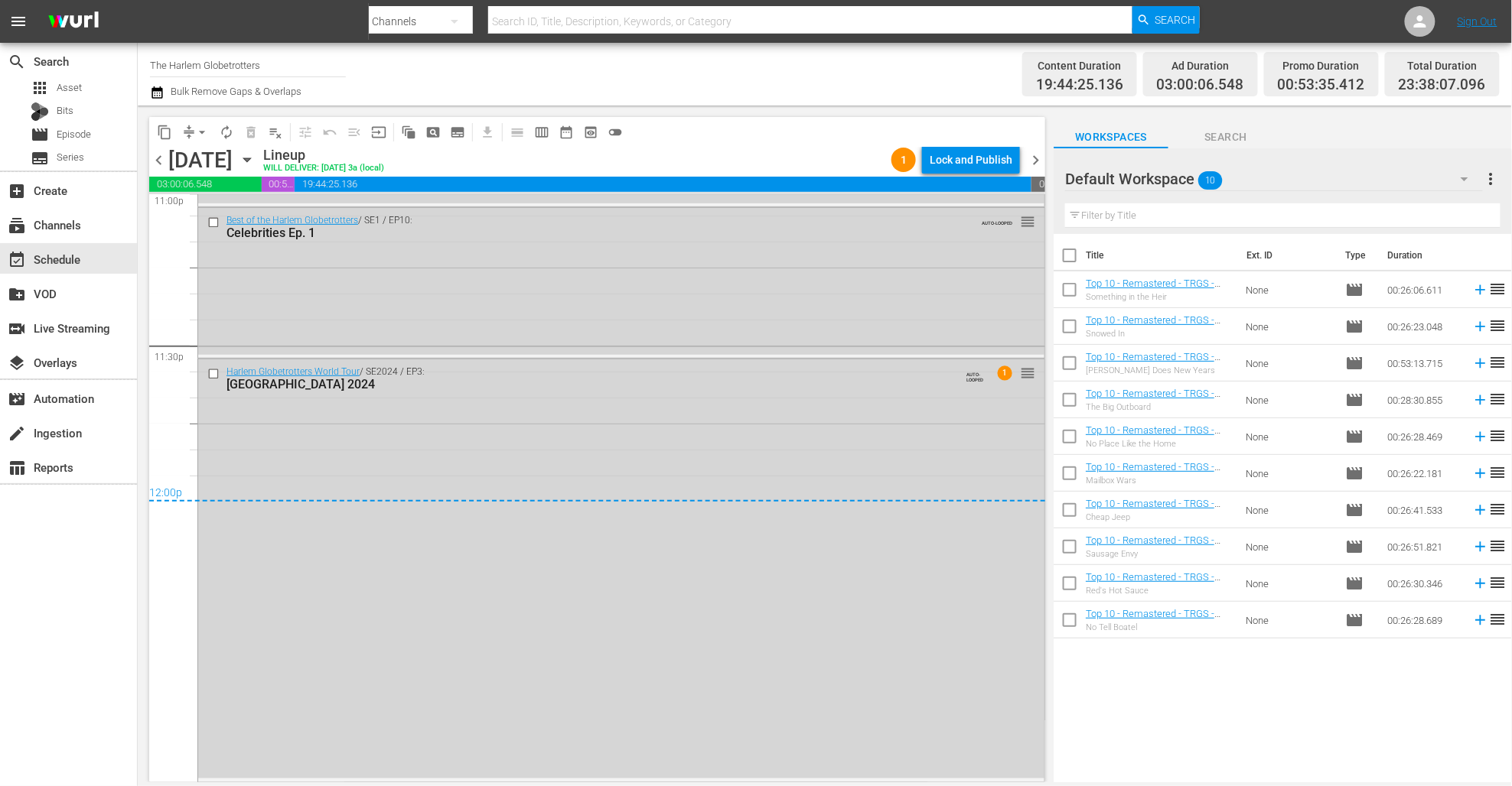
click at [1031, 155] on span "chevron_right" at bounding box center [1036, 161] width 19 height 19
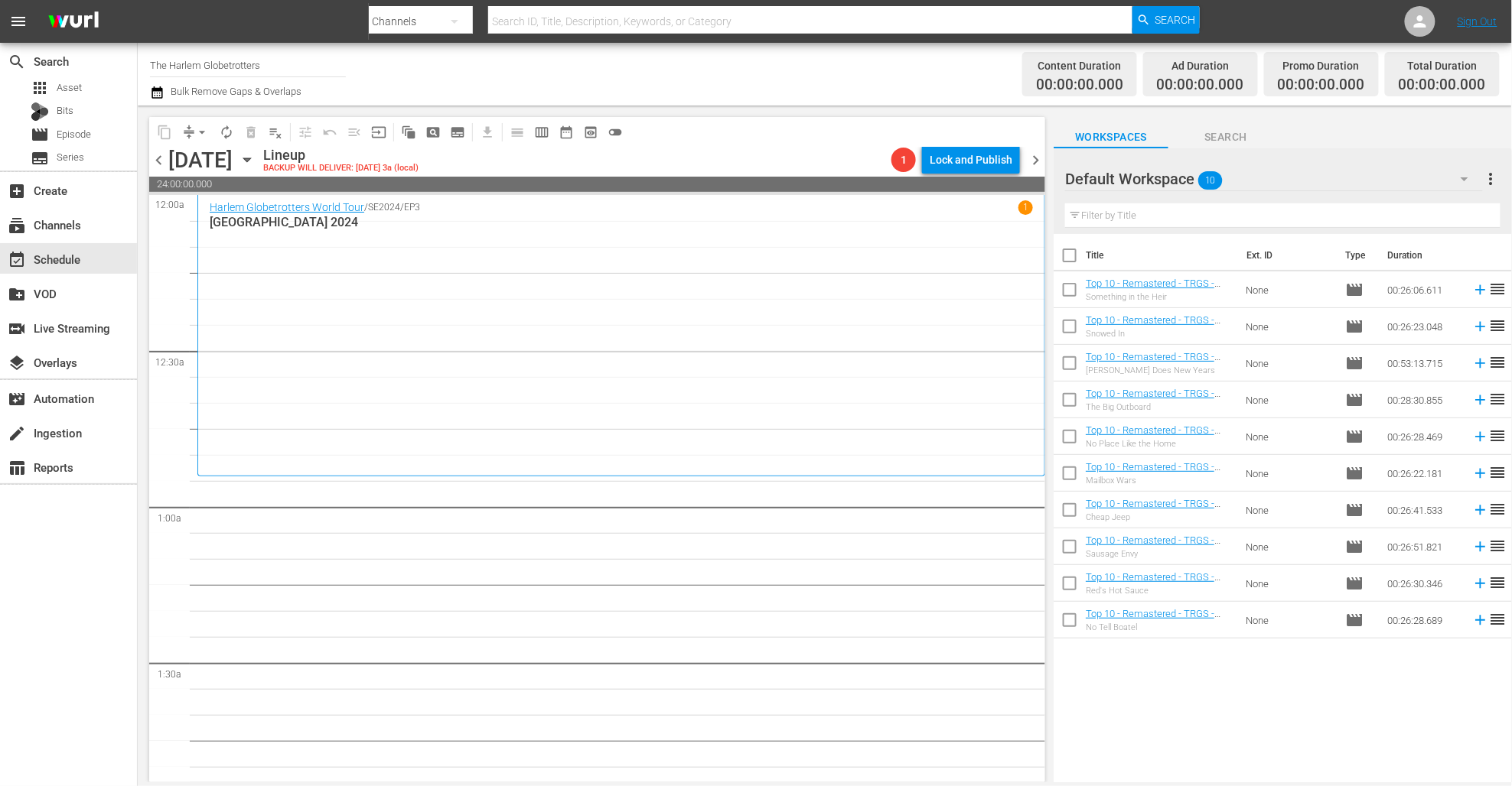
click at [693, 103] on div "Channel Title The Harlem Globetrotters Bulk Remove Gaps & Overlaps Content Dura…" at bounding box center [825, 74] width 1374 height 63
click at [429, 129] on span "pageview_outlined" at bounding box center [433, 132] width 15 height 15
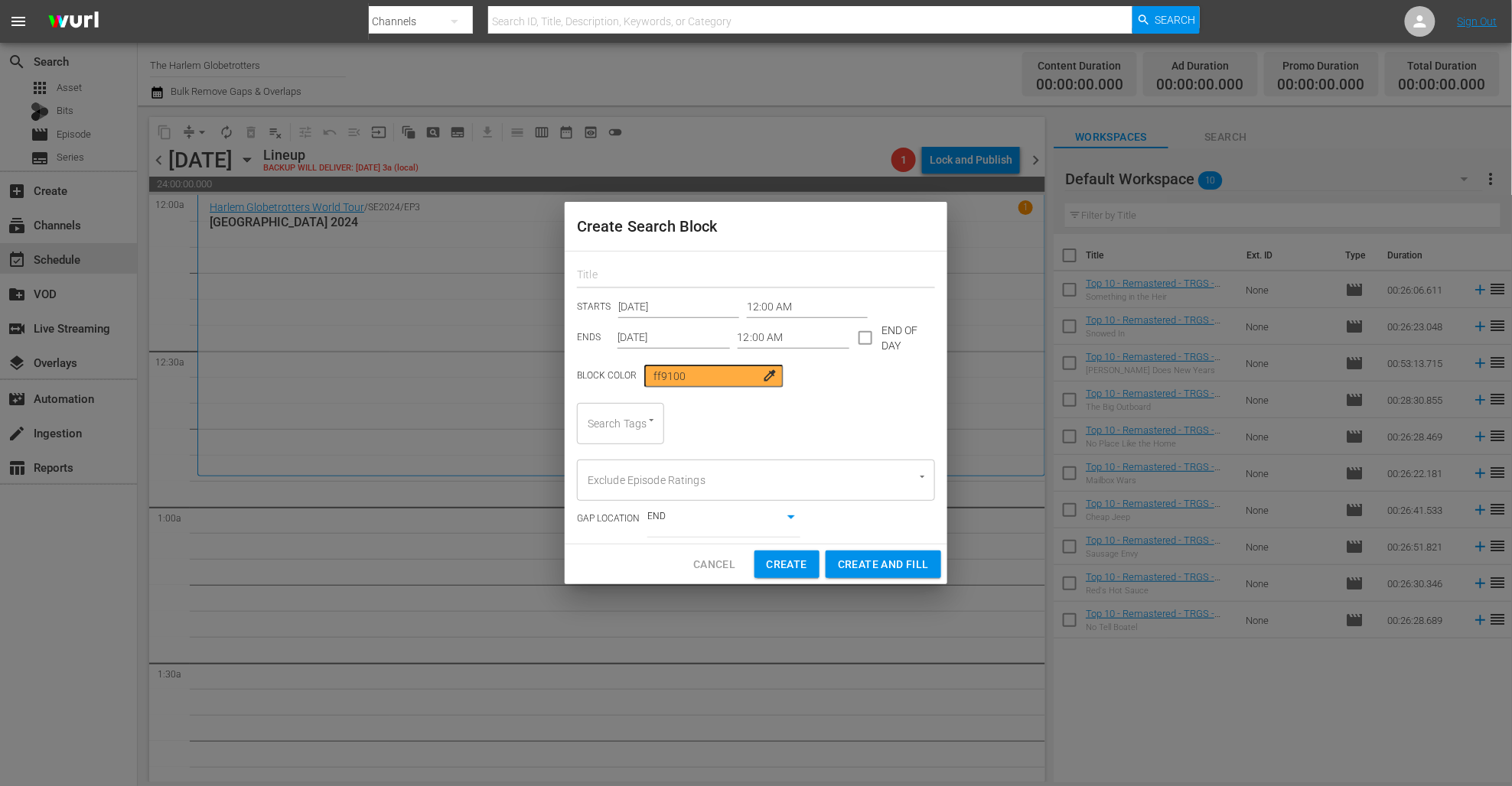
click at [673, 285] on input "text" at bounding box center [756, 276] width 358 height 23
click at [623, 429] on div "Search Tags" at bounding box center [621, 423] width 87 height 41
type input "asdf"
type input "harlem"
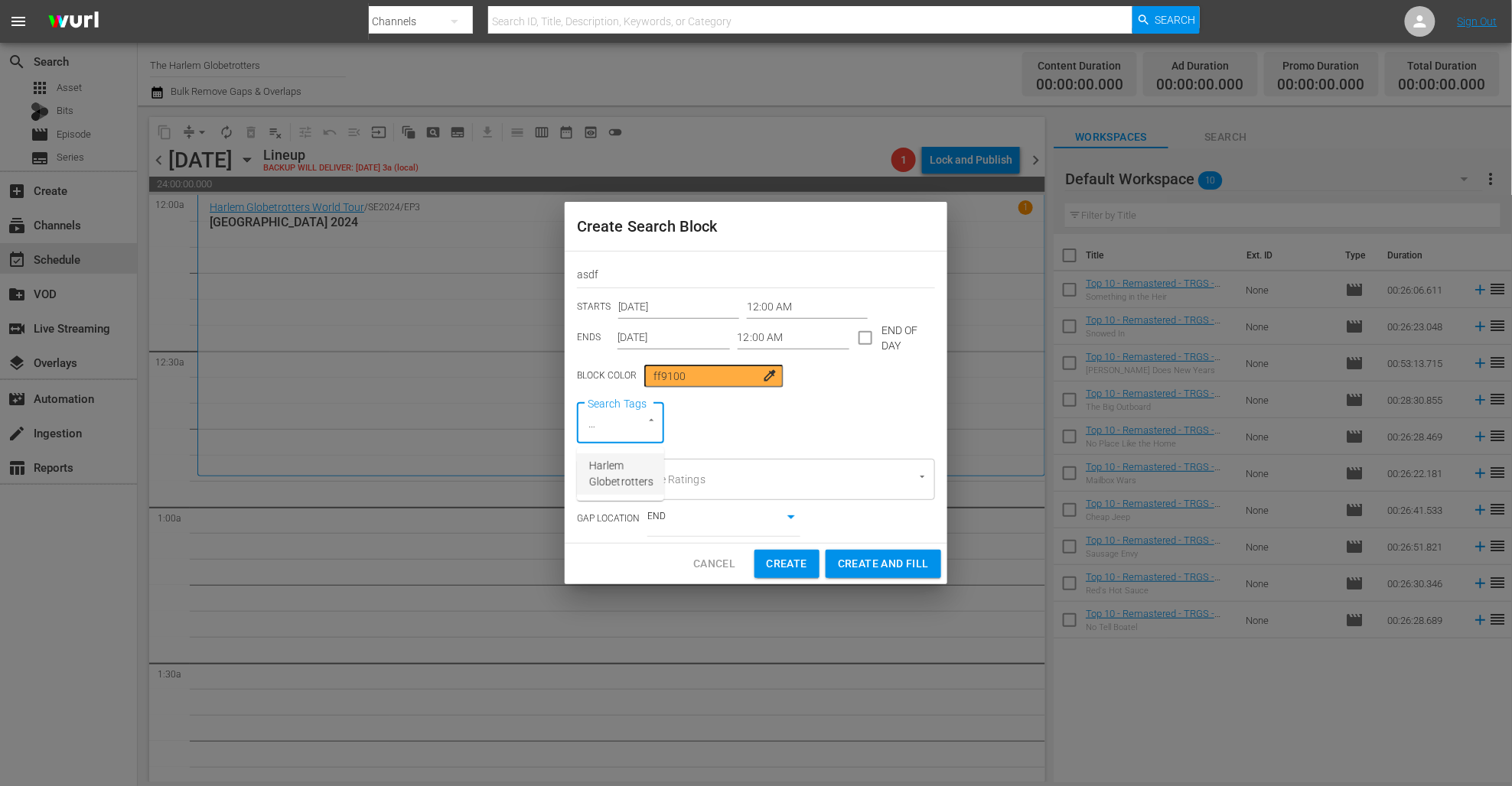
click at [603, 463] on span "Harlem Globetrotters" at bounding box center [622, 475] width 65 height 32
drag, startPoint x: 859, startPoint y: 341, endPoint x: 802, endPoint y: 344, distance: 57.1
click at [859, 341] on input "checkbox" at bounding box center [865, 341] width 32 height 32
checkbox input "true"
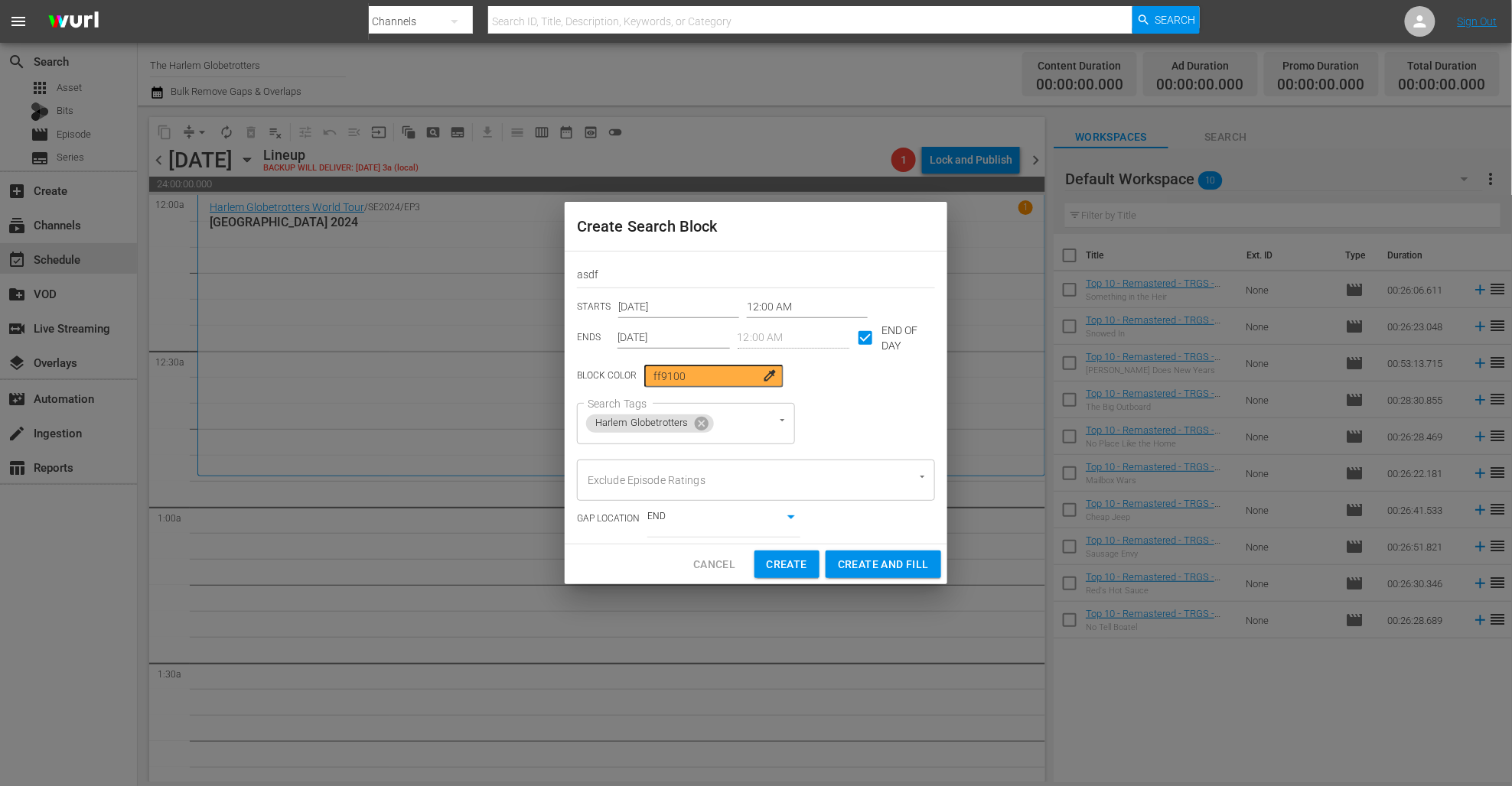
click at [639, 334] on input "Oct 14th 2025" at bounding box center [673, 338] width 112 height 23
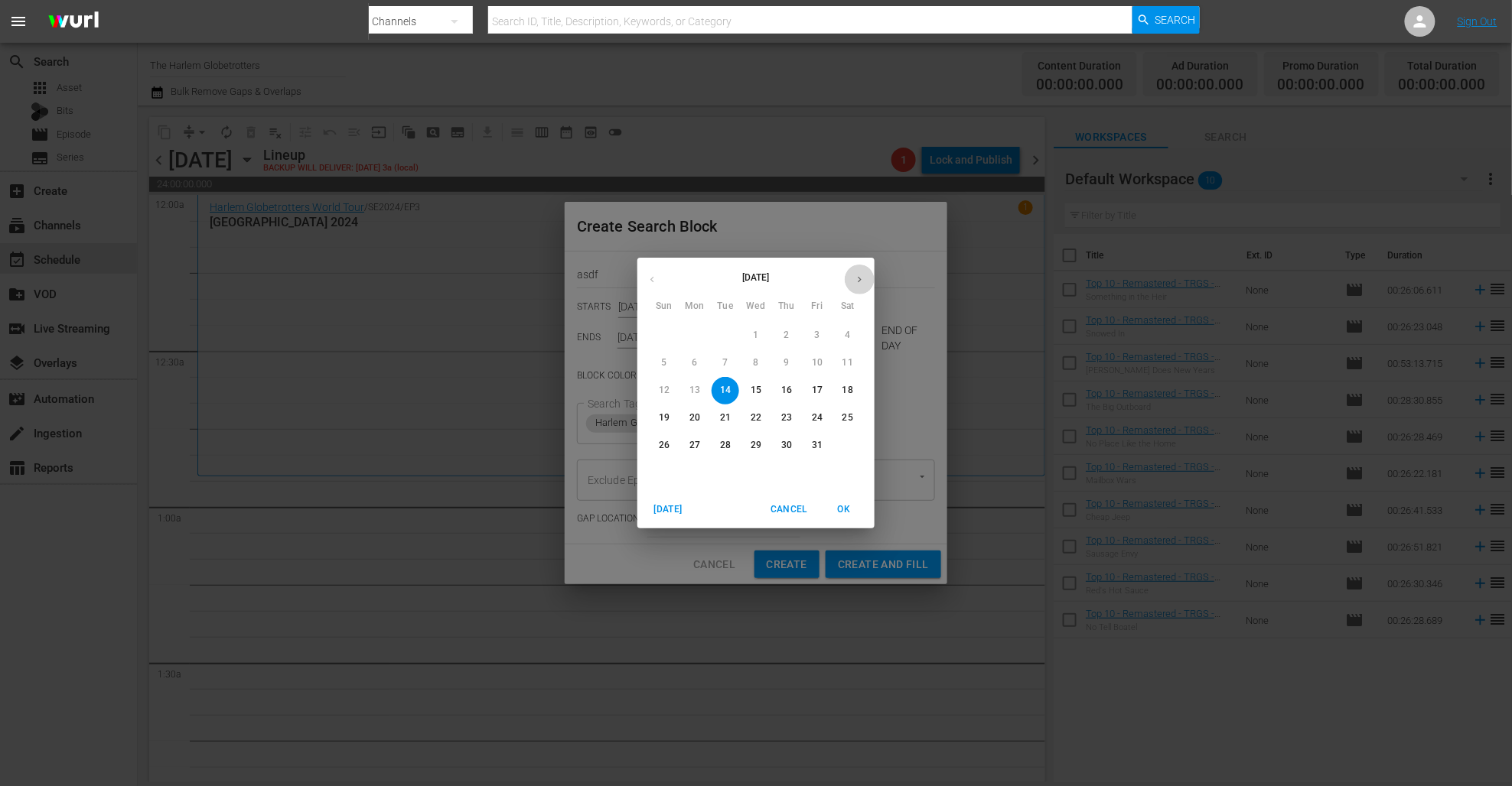
click at [858, 277] on icon "button" at bounding box center [860, 279] width 11 height 11
click at [790, 364] on span "6" at bounding box center [786, 363] width 27 height 13
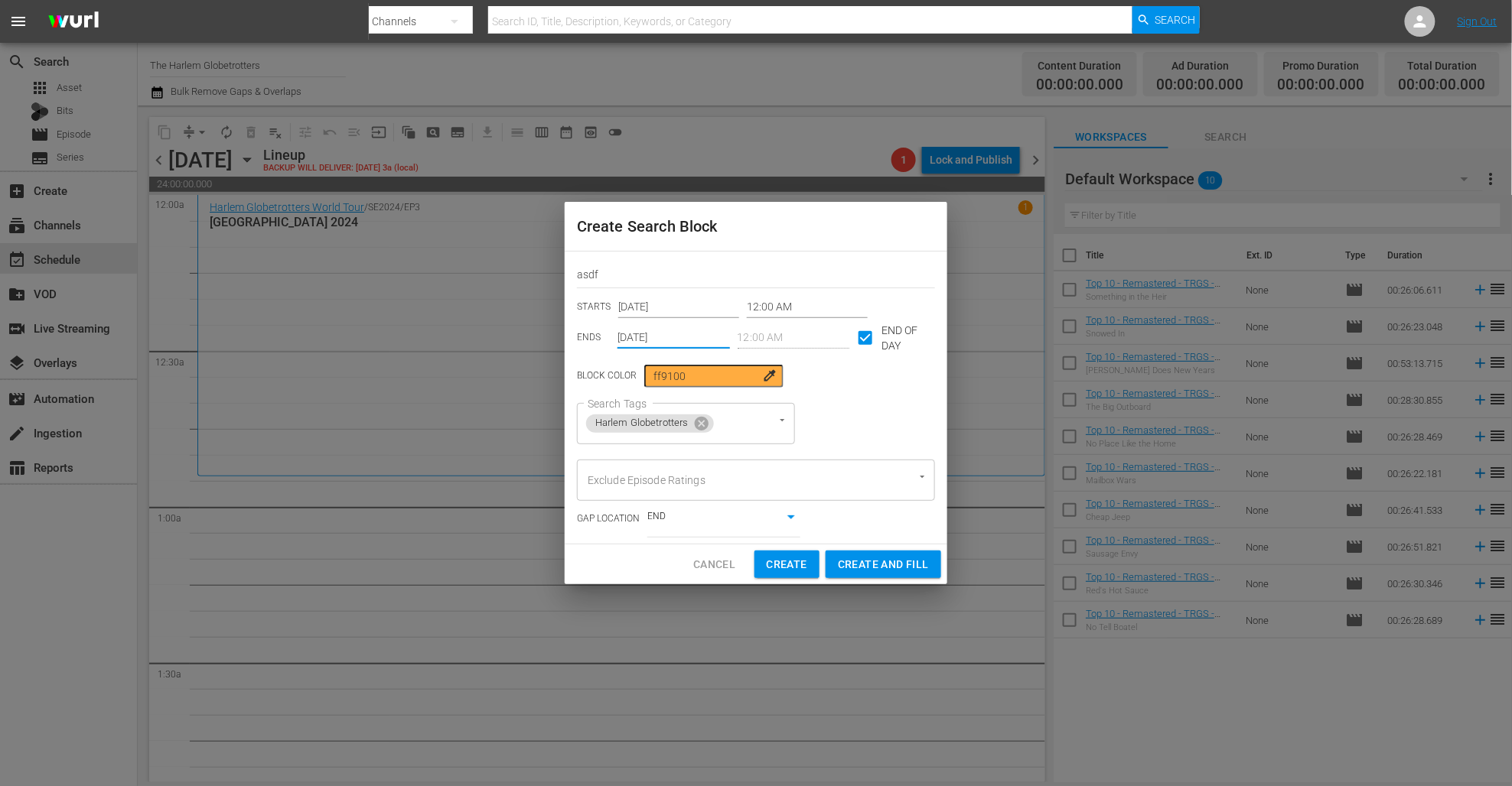
click at [894, 560] on span "Create and Fill" at bounding box center [883, 565] width 91 height 19
type input "Oct 14th 2025"
checkbox input "false"
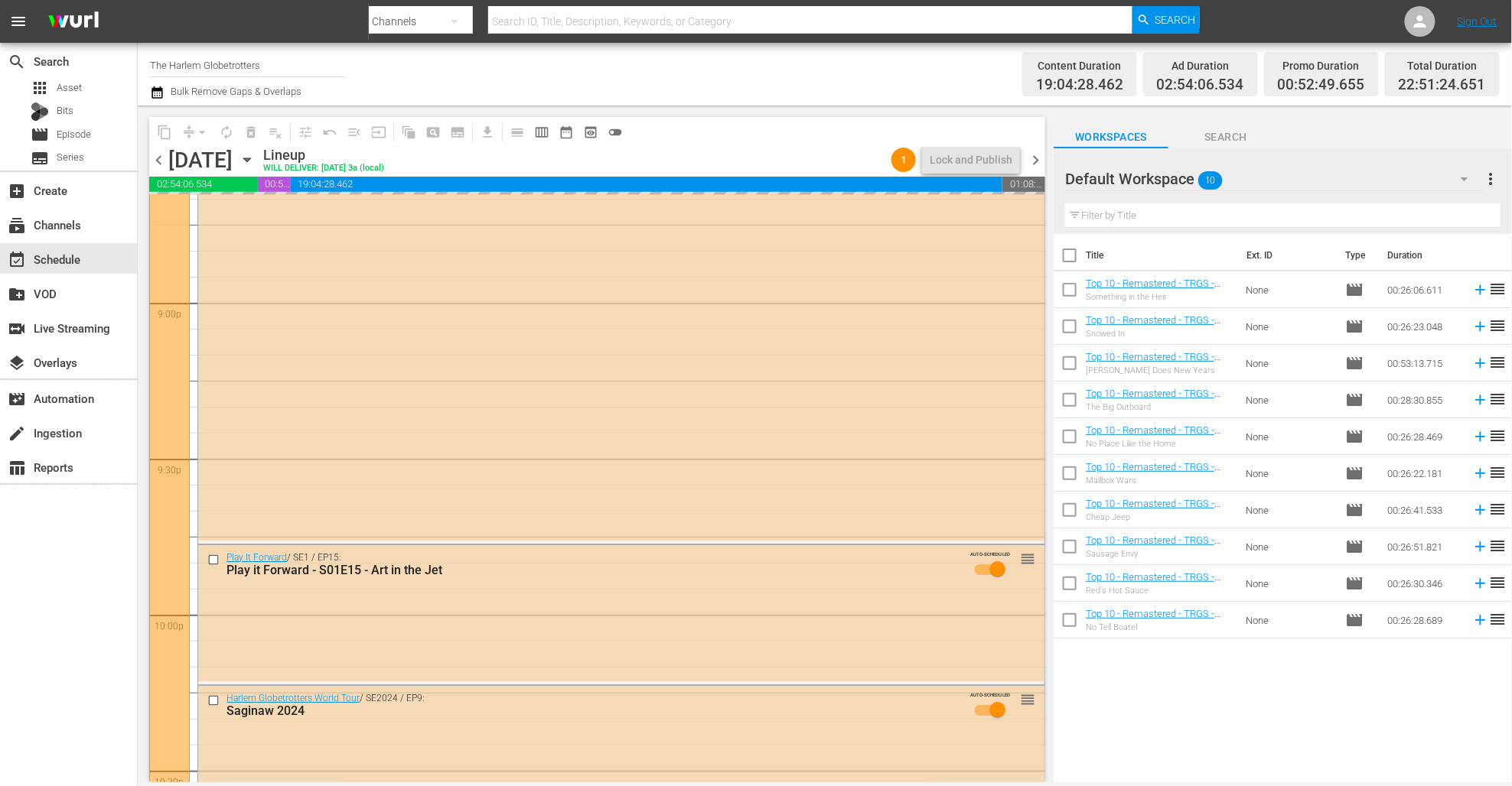
scroll to position [6900, 0]
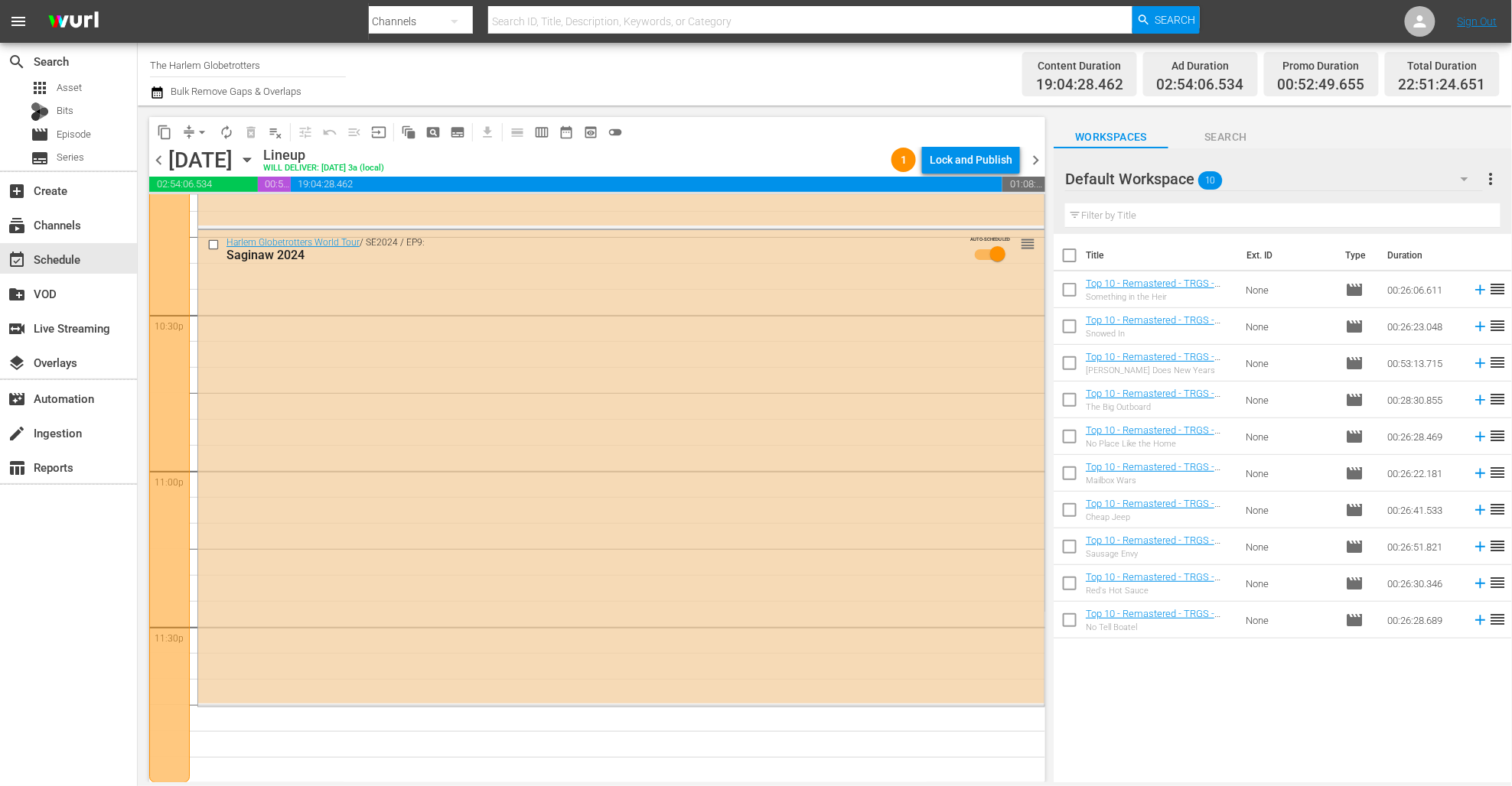
click at [160, 95] on icon "button" at bounding box center [157, 92] width 15 height 19
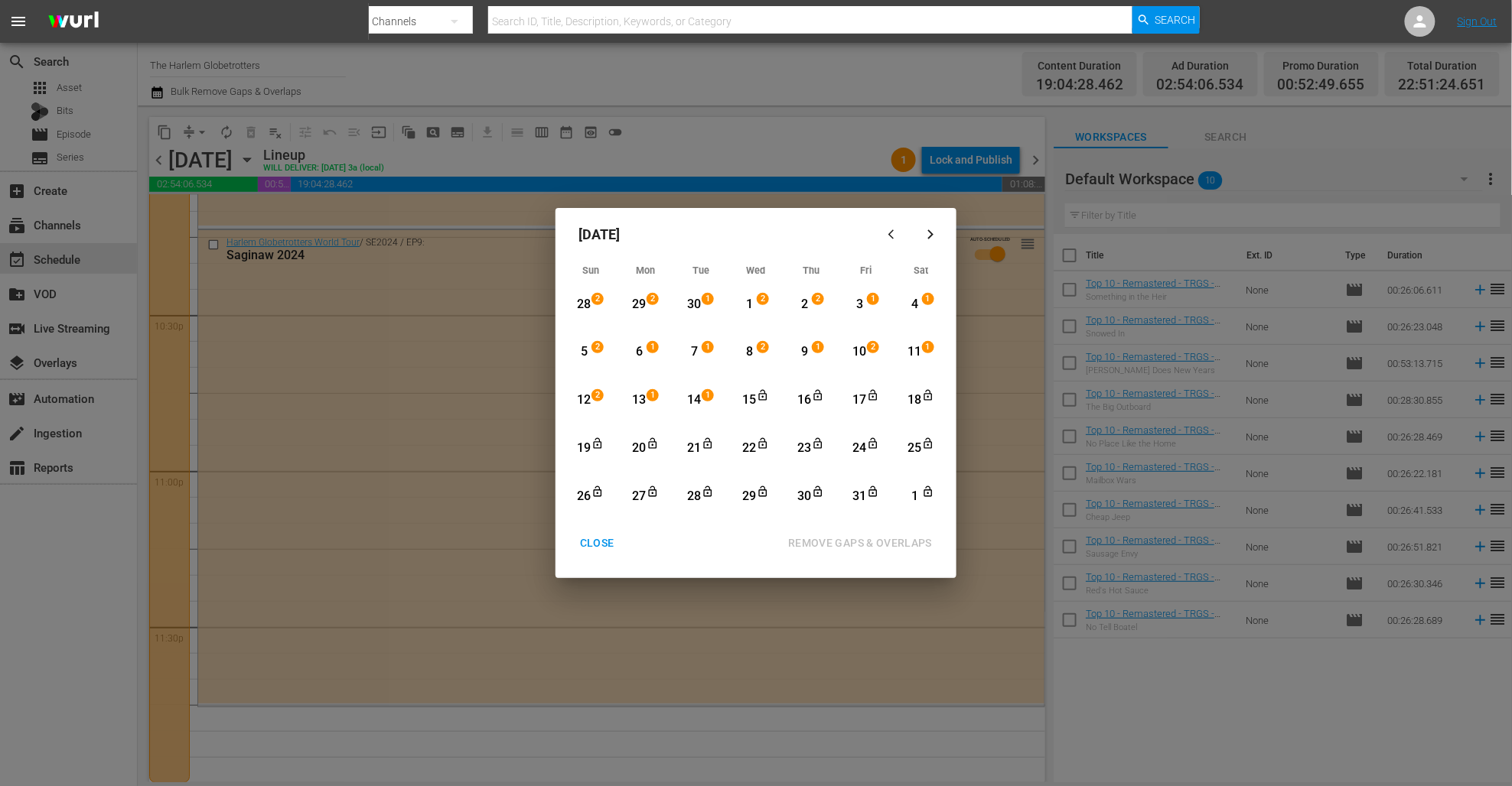
click at [695, 400] on div "14" at bounding box center [694, 400] width 19 height 18
click at [693, 489] on div "28" at bounding box center [694, 497] width 19 height 18
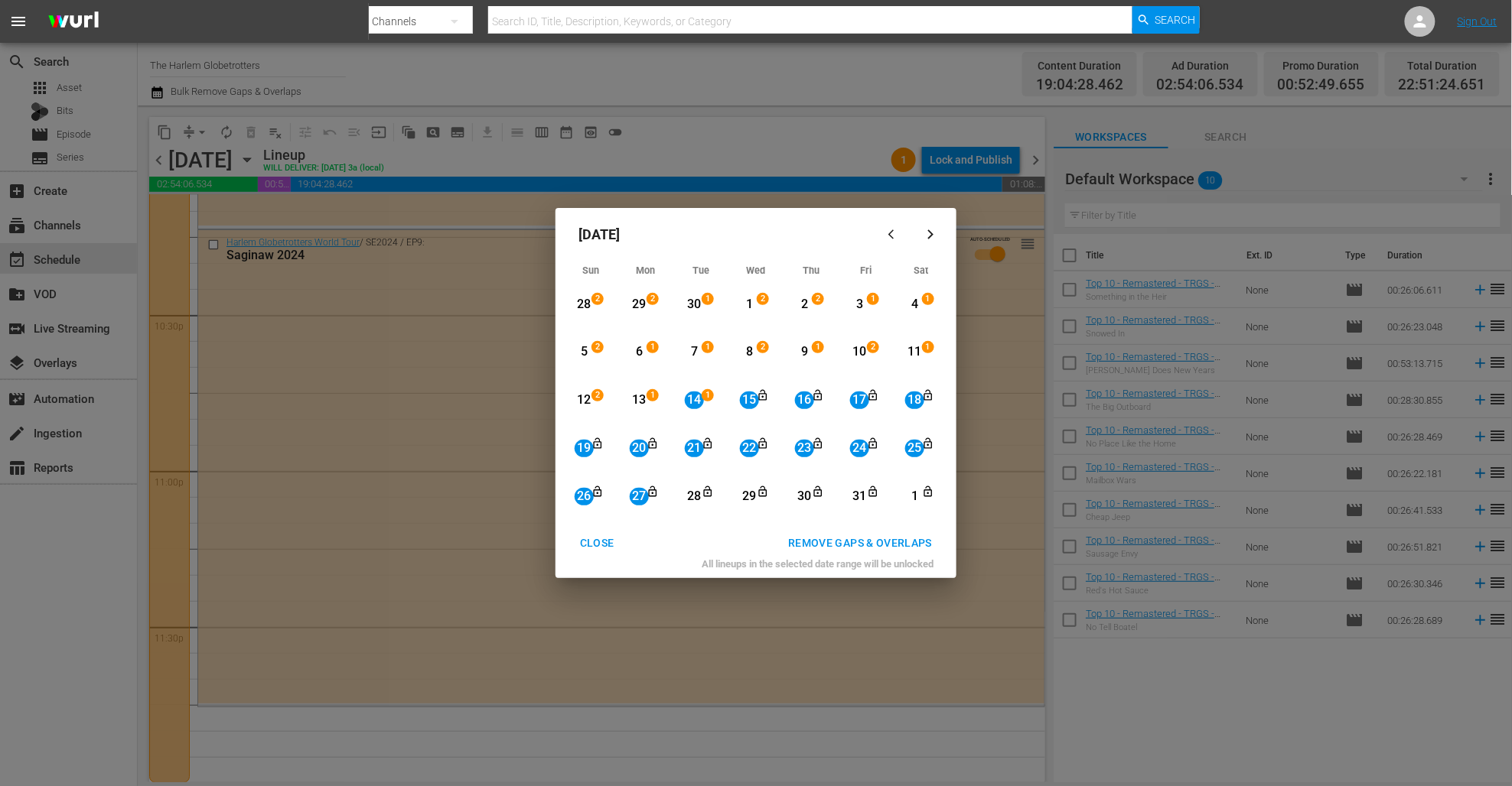
click at [840, 534] on div "REMOVE GAPS & OVERLAPS" at bounding box center [860, 543] width 168 height 19
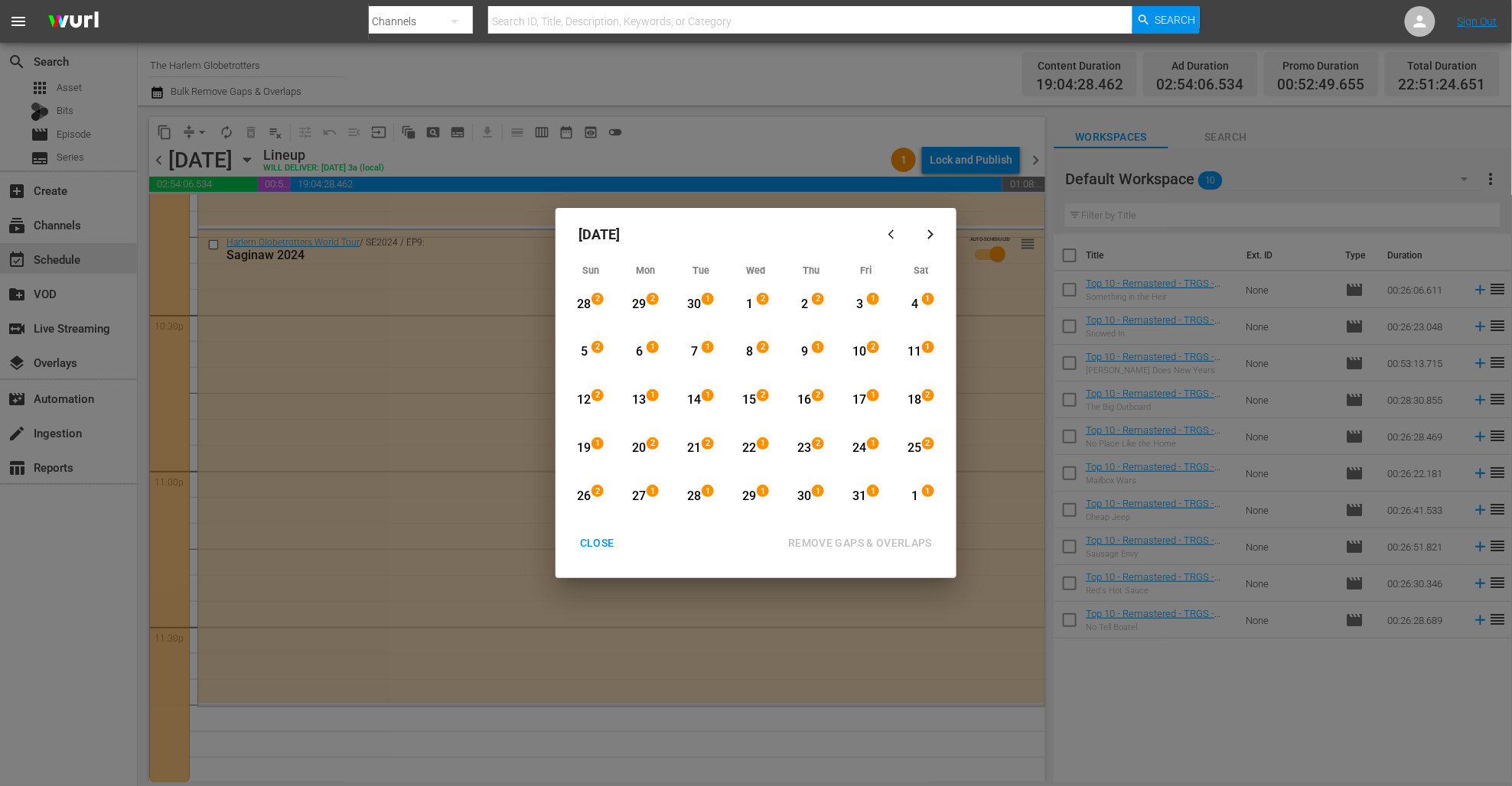
click at [584, 301] on div "28" at bounding box center [584, 305] width 19 height 18
click at [578, 402] on div "12" at bounding box center [584, 400] width 19 height 18
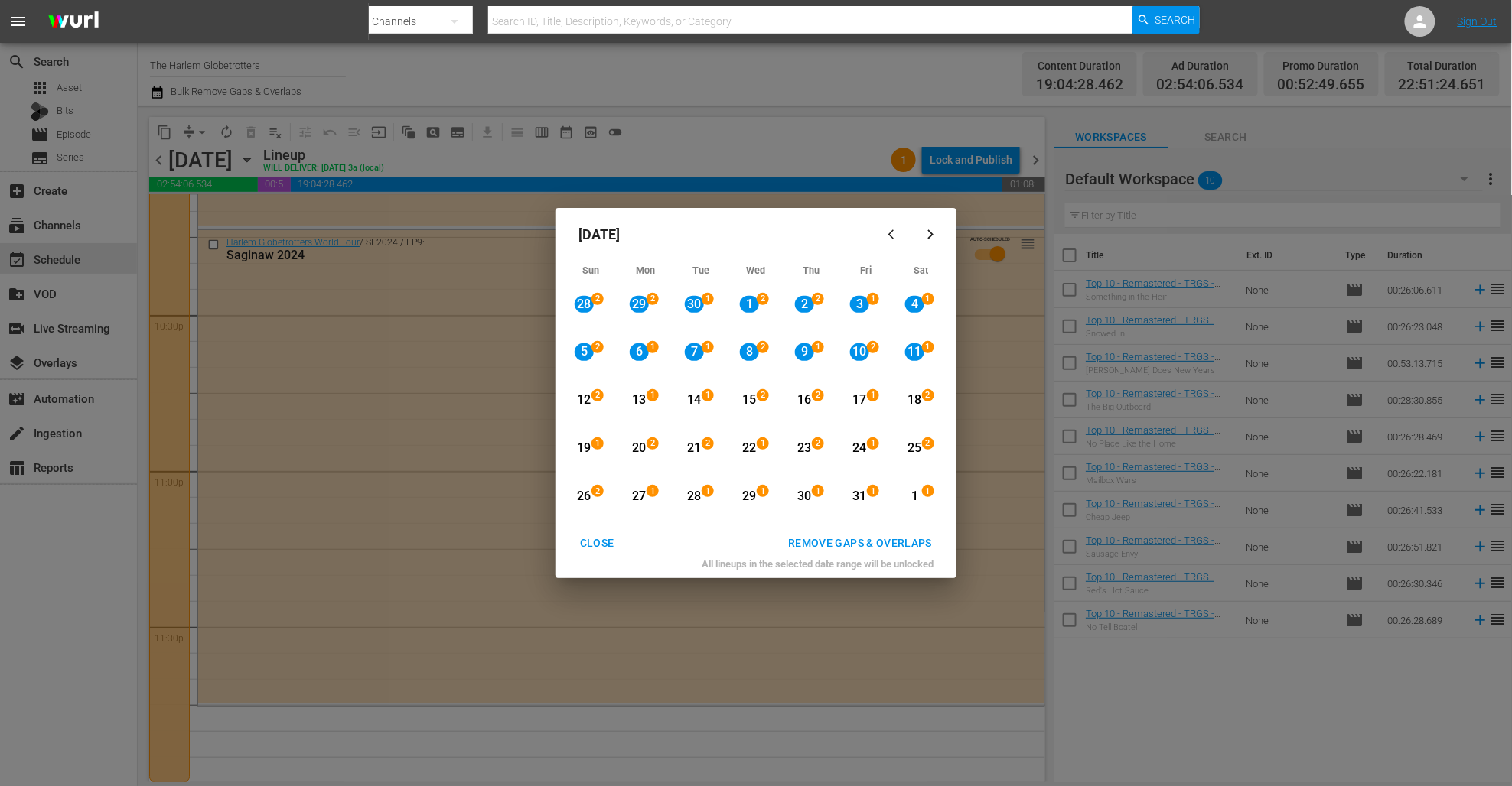
click at [828, 536] on div "REMOVE GAPS & OVERLAPS" at bounding box center [860, 543] width 168 height 19
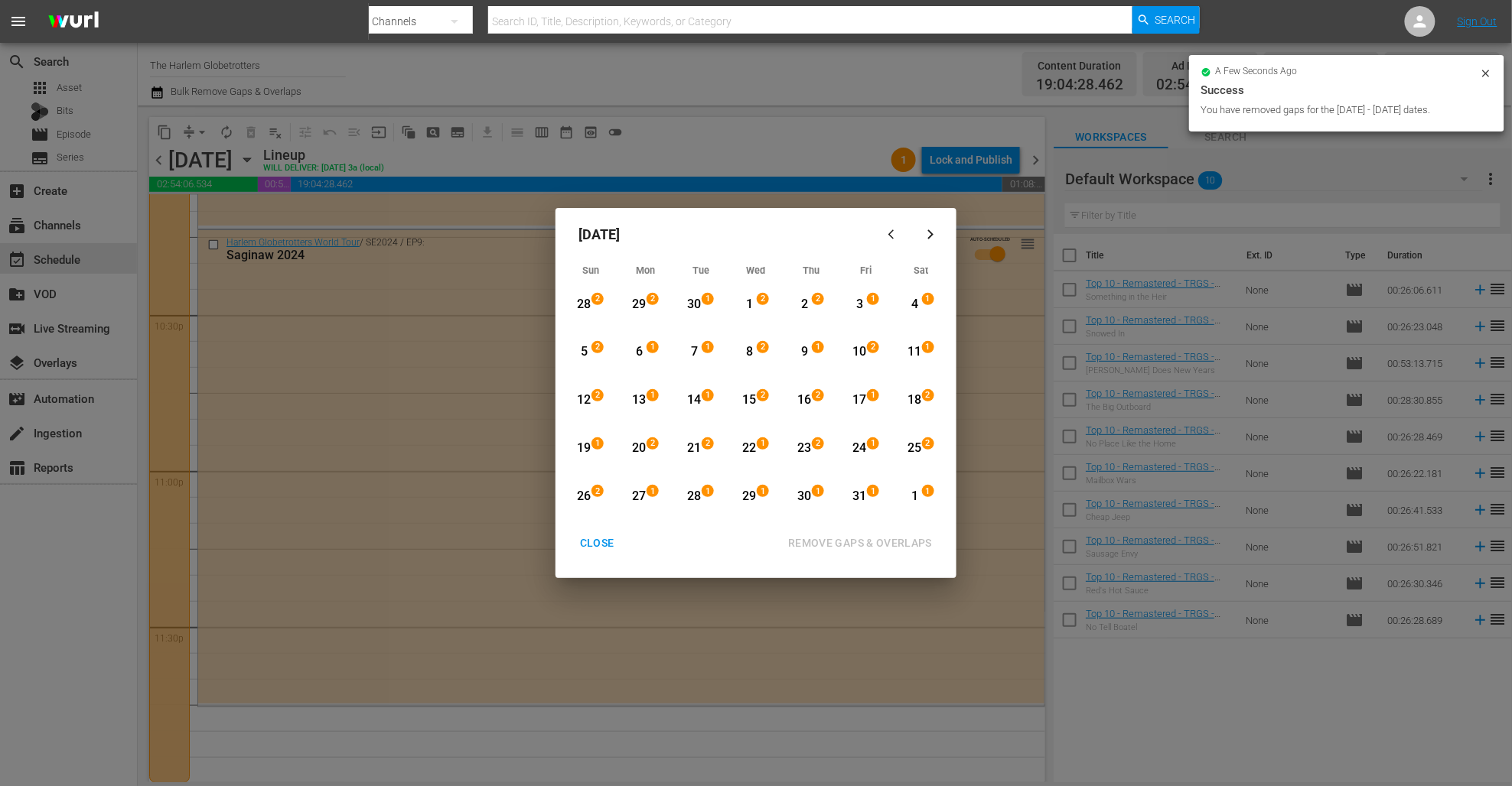
click at [580, 353] on div "5" at bounding box center [584, 353] width 19 height 18
click at [583, 445] on div "19" at bounding box center [584, 449] width 19 height 18
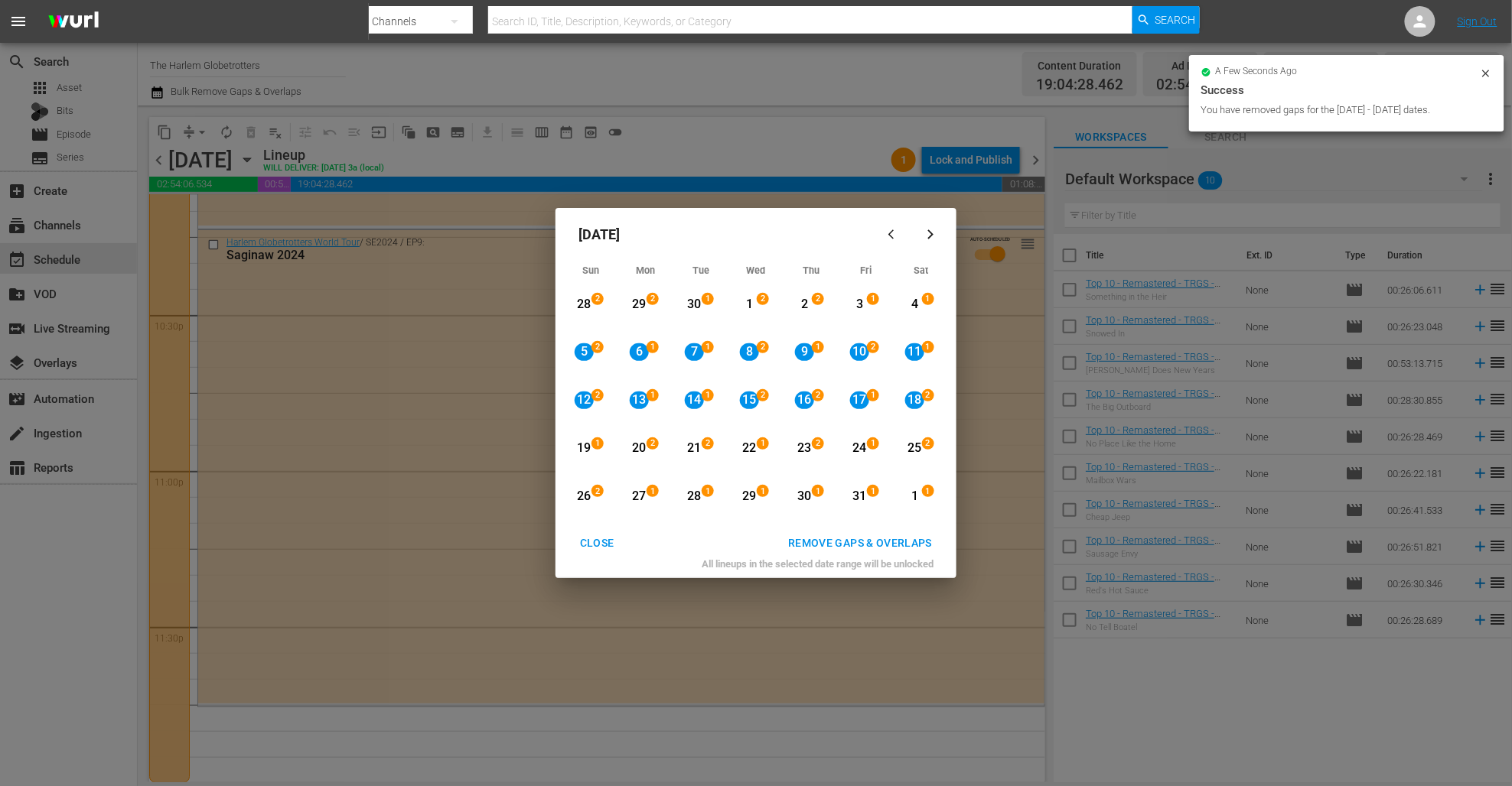
click at [852, 534] on div "REMOVE GAPS & OVERLAPS" at bounding box center [860, 543] width 168 height 19
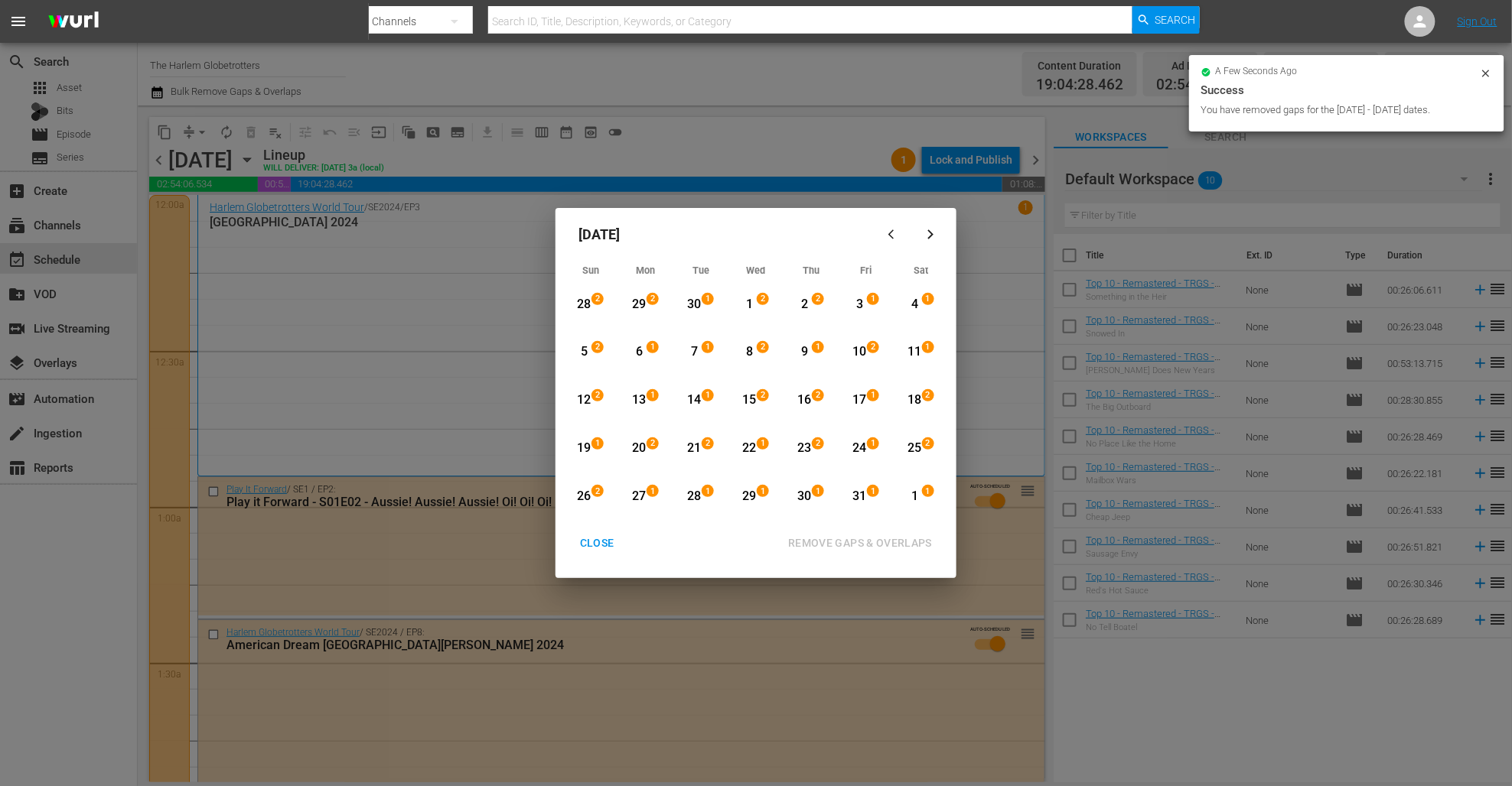
scroll to position [6900, 0]
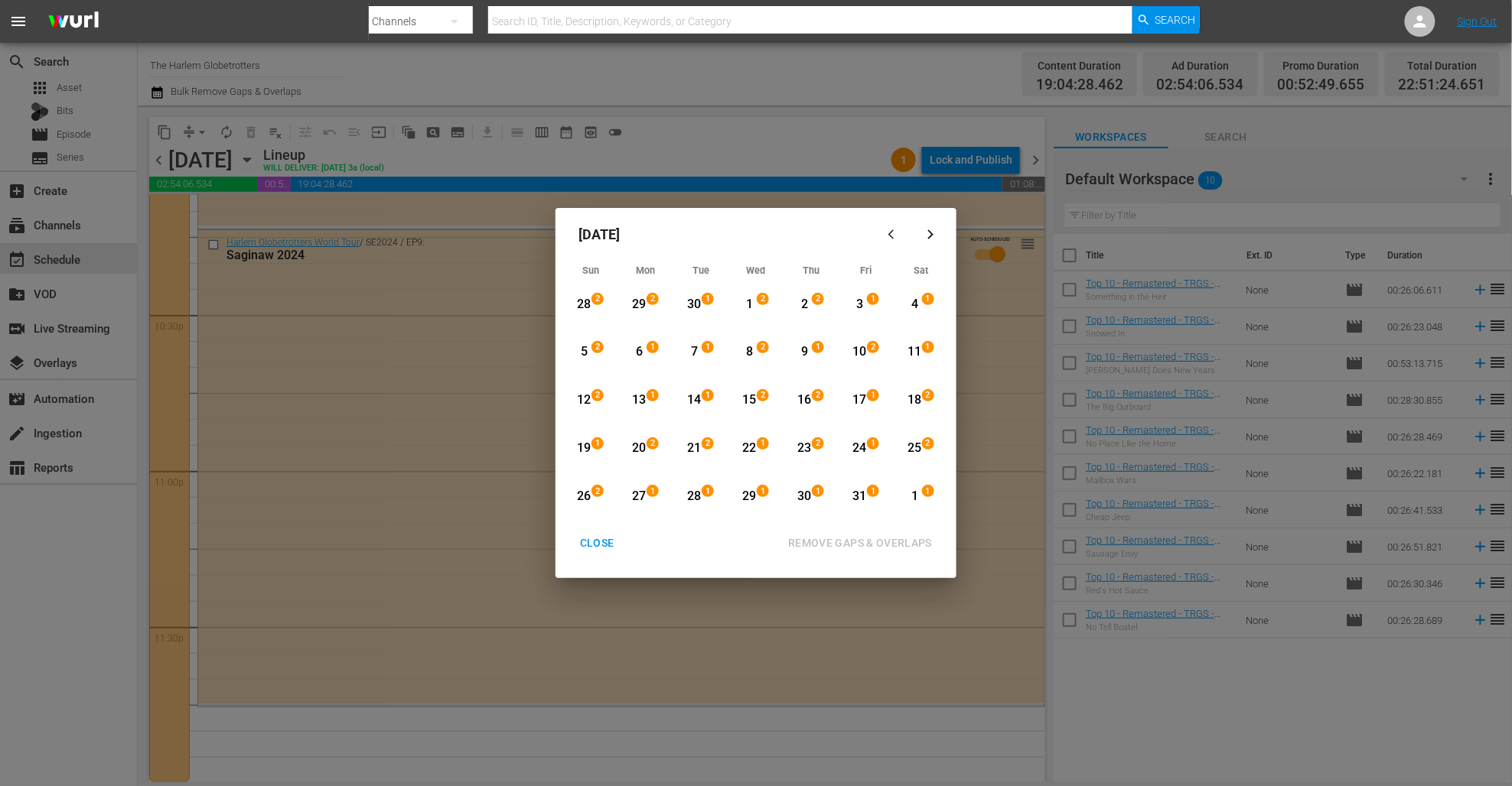
click at [854, 401] on div "17" at bounding box center [860, 400] width 19 height 18
click at [853, 495] on div "31" at bounding box center [860, 497] width 19 height 18
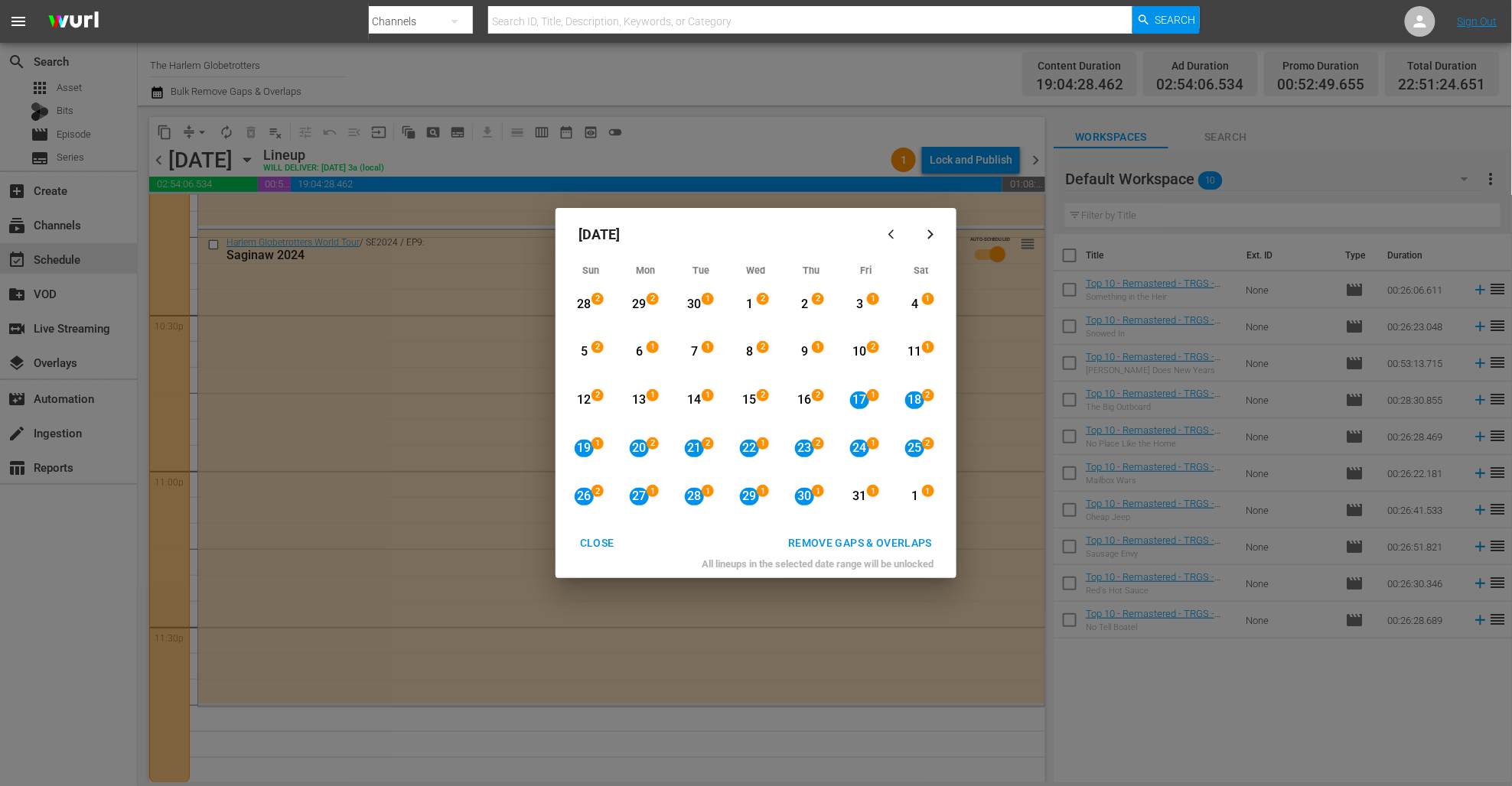
click at [865, 538] on div "REMOVE GAPS & OVERLAPS" at bounding box center [860, 543] width 168 height 19
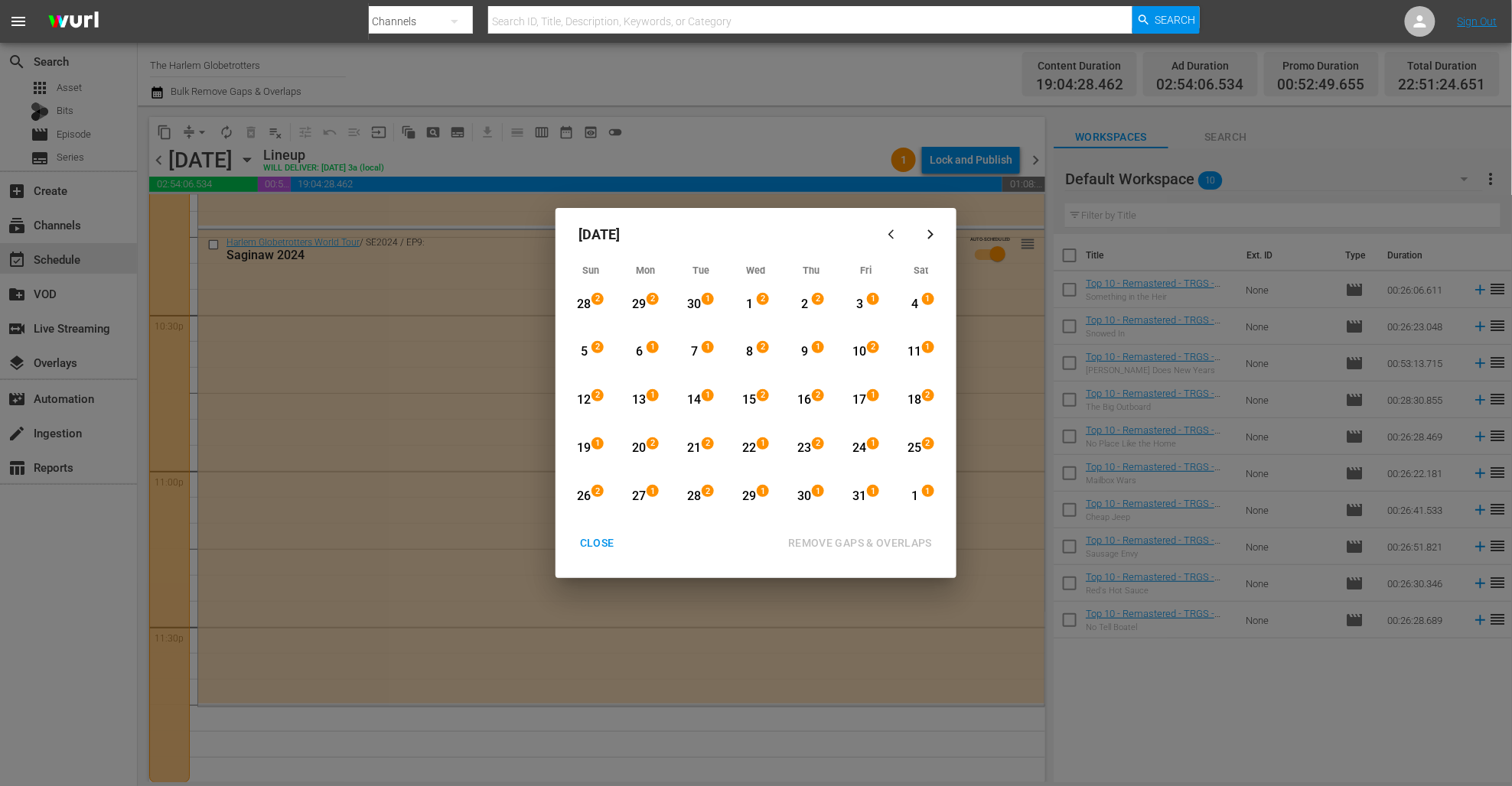
click at [694, 494] on div "28" at bounding box center [694, 497] width 19 height 18
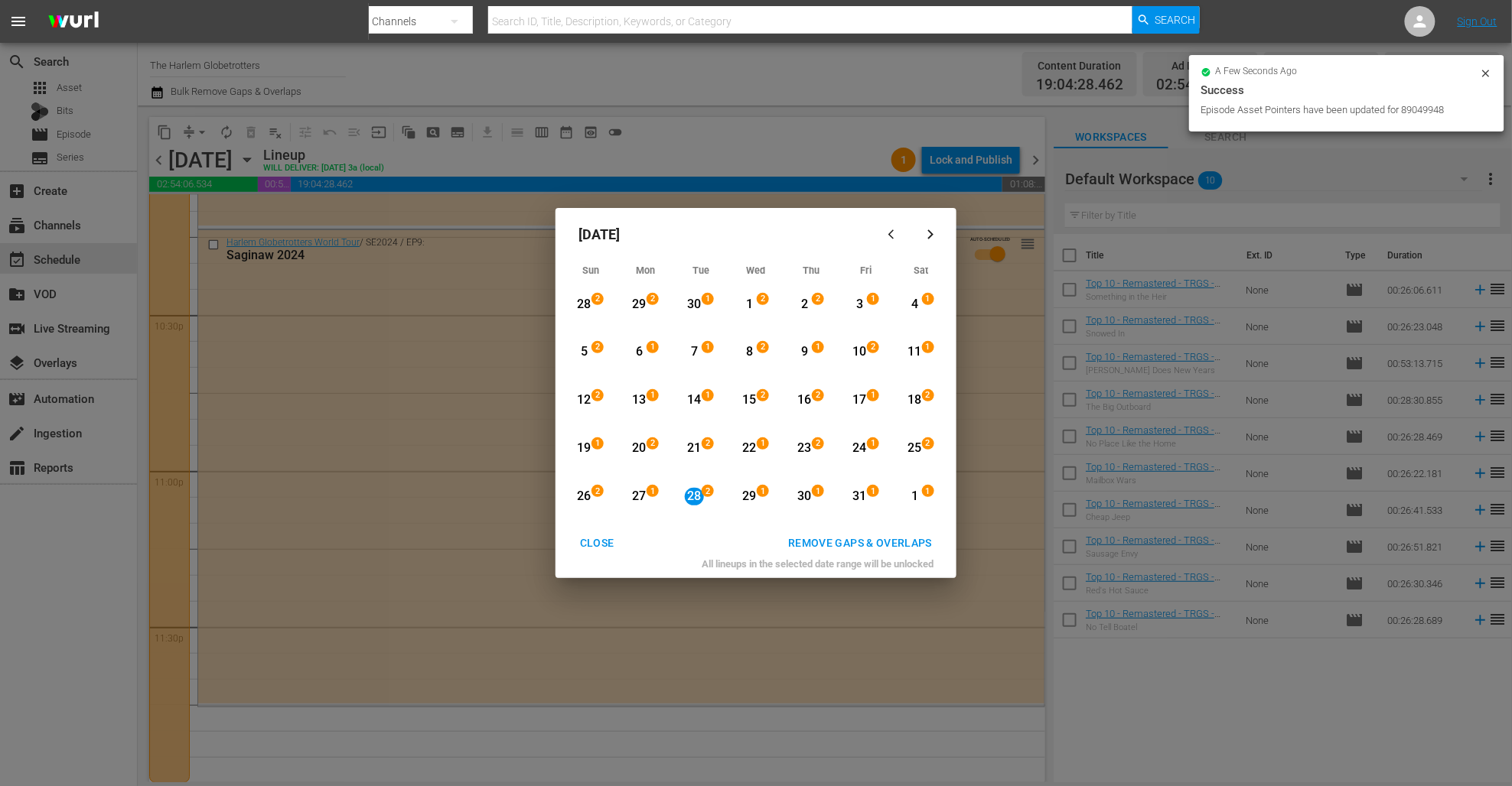
click at [915, 492] on div "1" at bounding box center [915, 497] width 19 height 18
click at [899, 543] on div "REMOVE GAPS & OVERLAPS" at bounding box center [860, 543] width 168 height 19
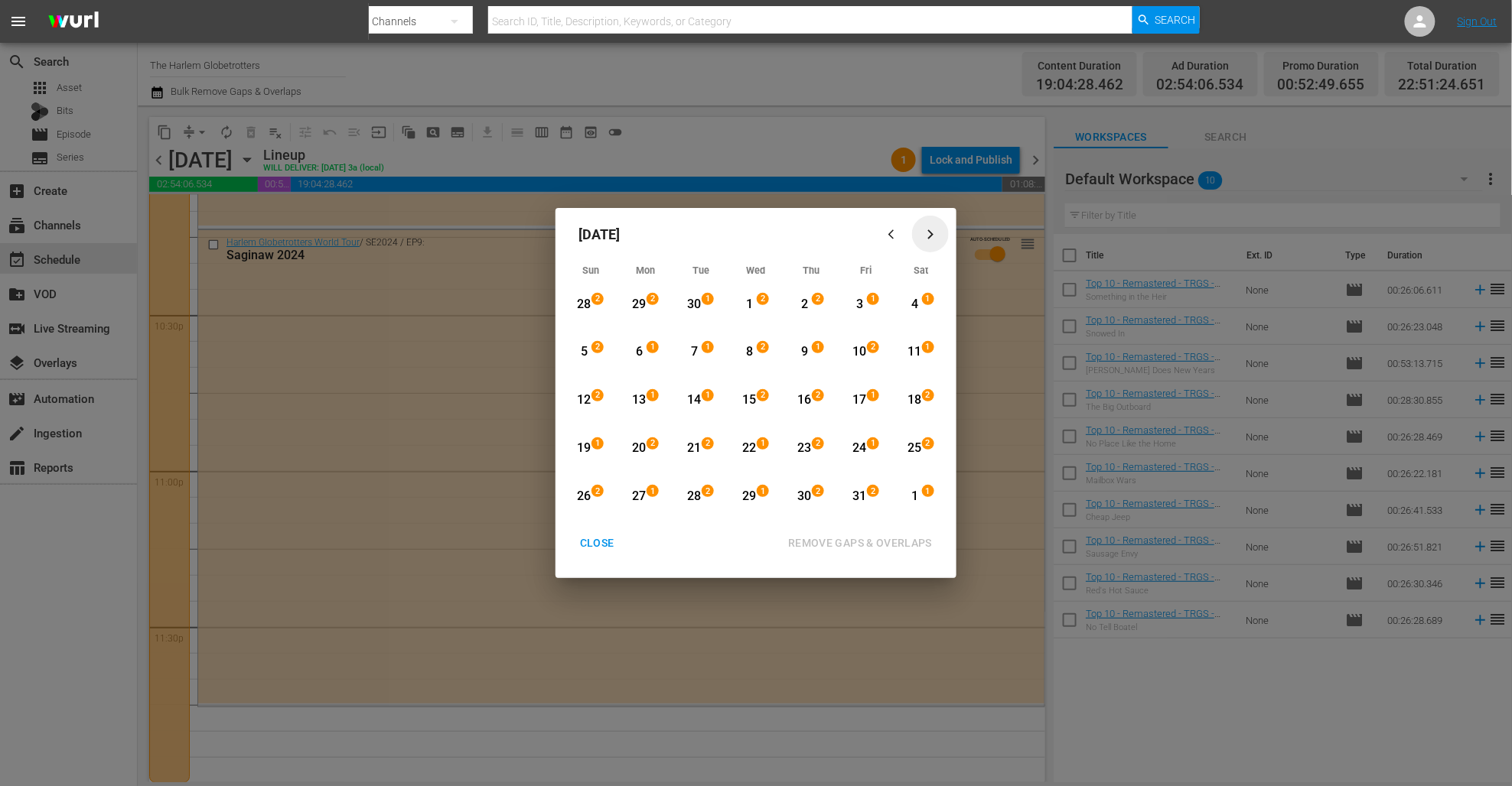
click at [931, 232] on icon "button" at bounding box center [931, 234] width 11 height 11
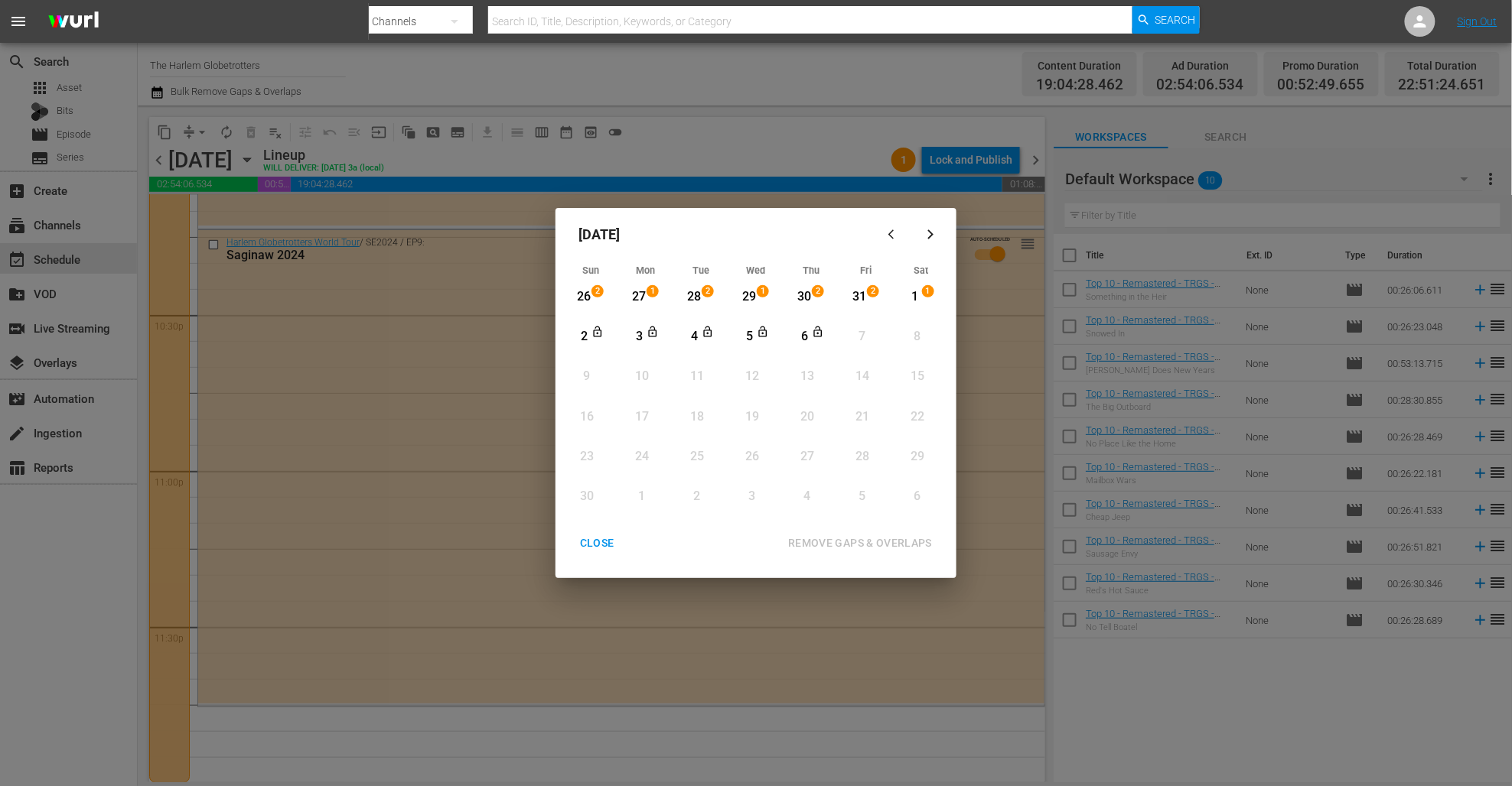
click at [806, 294] on div "30" at bounding box center [805, 297] width 19 height 18
click at [802, 330] on div "6" at bounding box center [805, 337] width 19 height 18
click at [863, 541] on div "REMOVE GAPS & OVERLAPS" at bounding box center [860, 543] width 168 height 19
click at [601, 546] on div "CLOSE" at bounding box center [597, 543] width 59 height 19
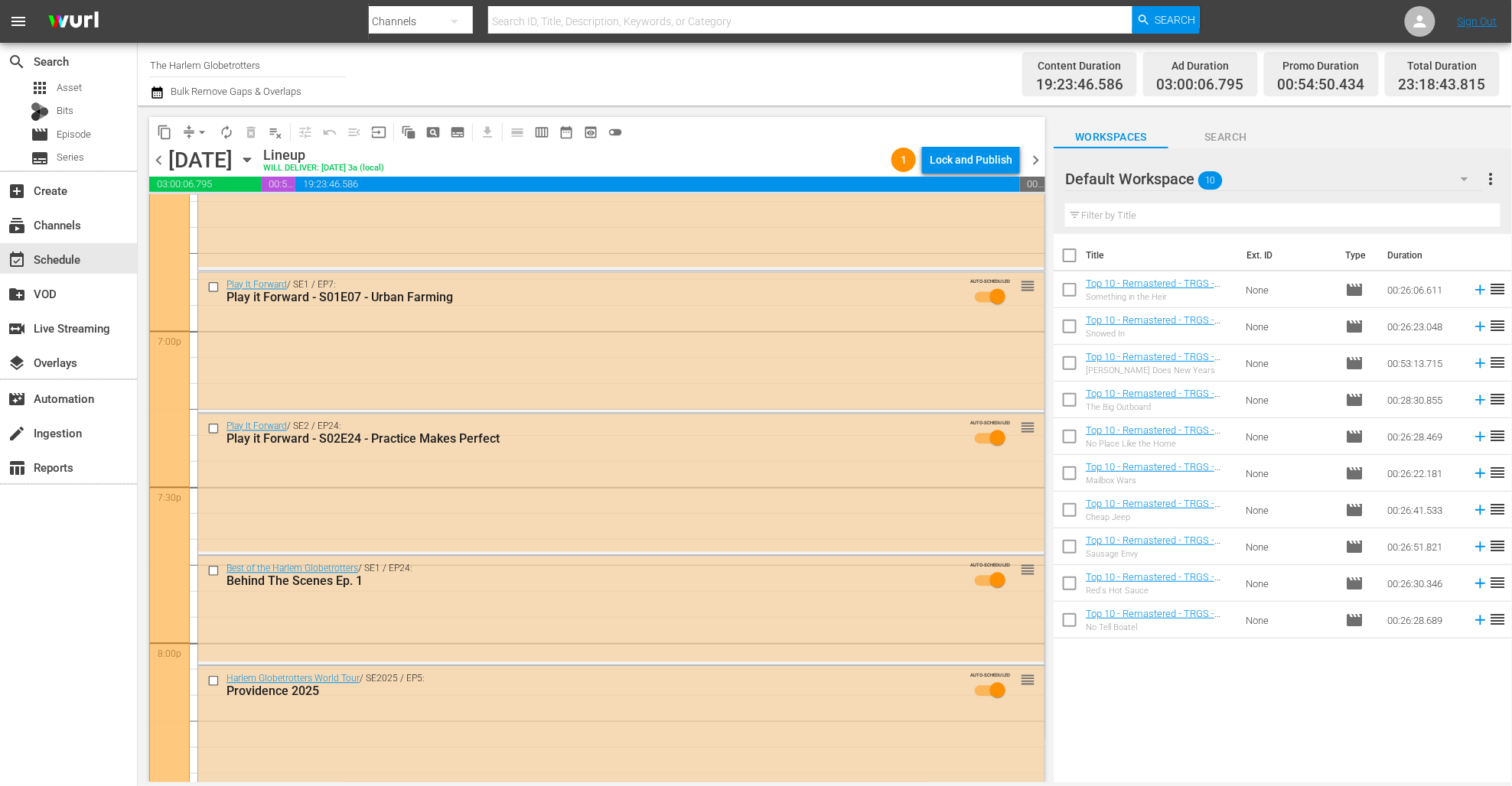
scroll to position [6967, 0]
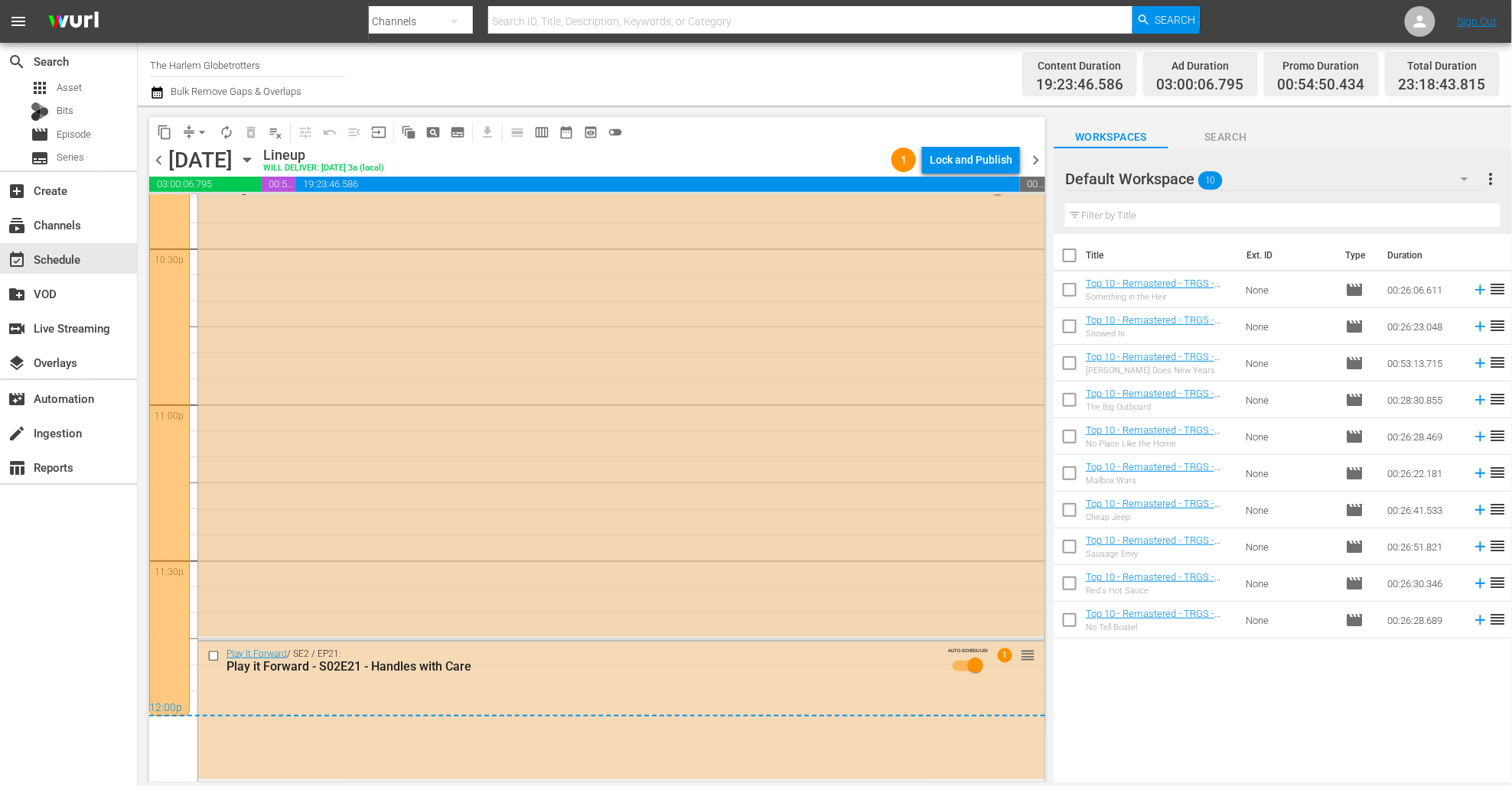
click at [249, 395] on div "Harlem Globetrotters World Tour / SE2024 / EP9: Saginaw 2024 AUTO-SCHEDULED reo…" at bounding box center [621, 400] width 846 height 474
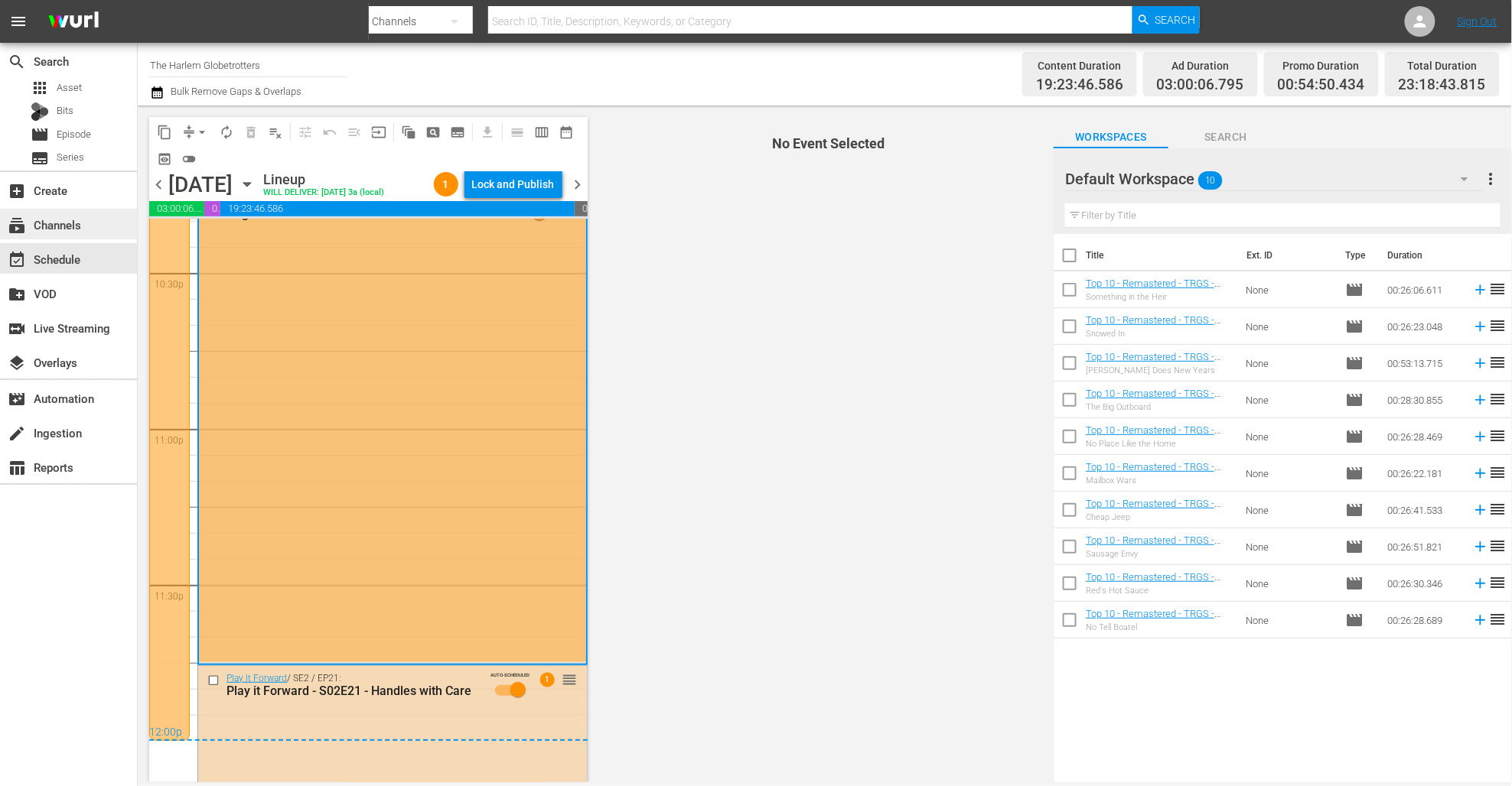
click at [89, 225] on div "subscriptions Channels" at bounding box center [69, 224] width 137 height 31
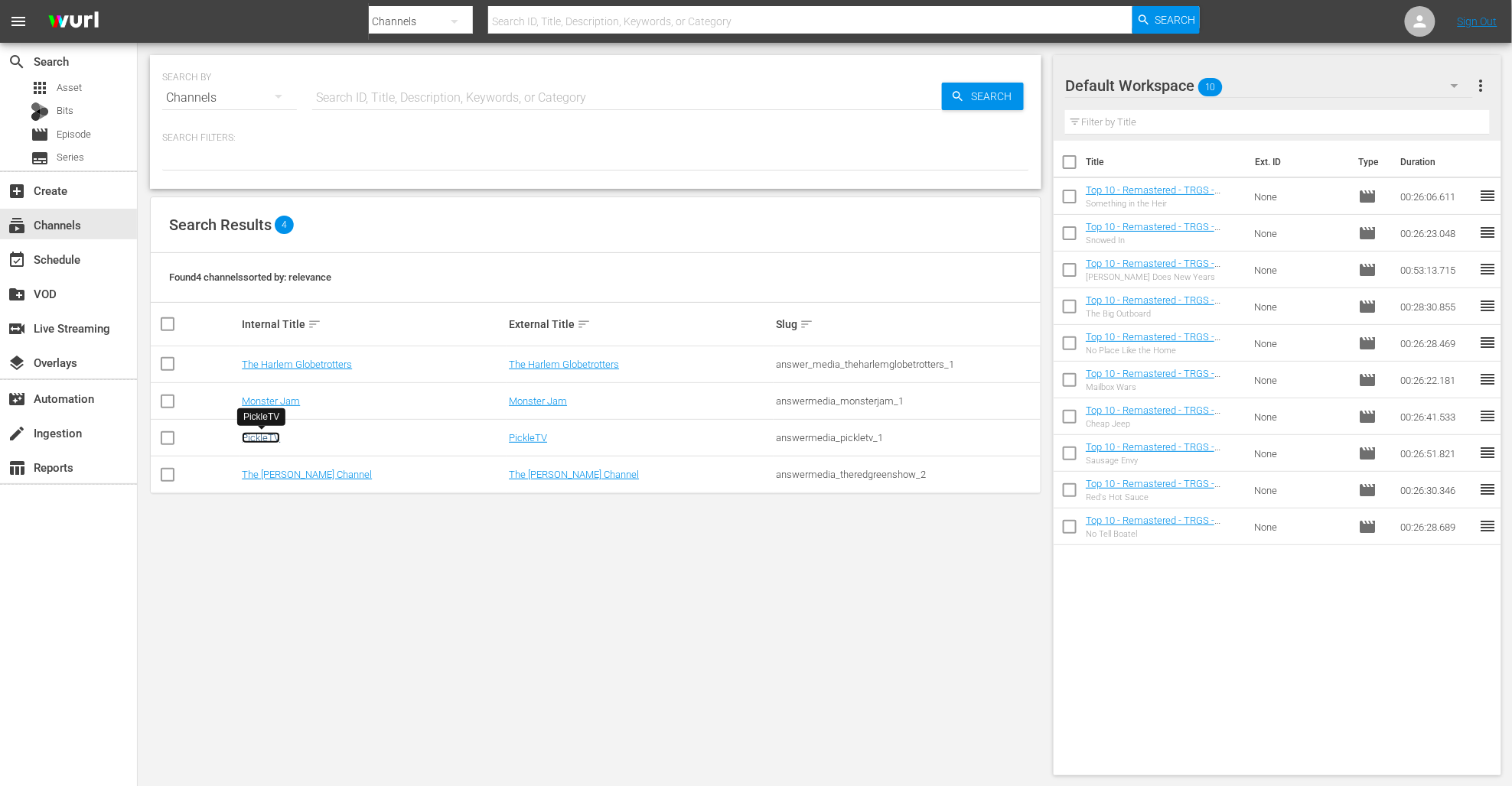
click at [275, 436] on link "PickleTV" at bounding box center [260, 437] width 38 height 11
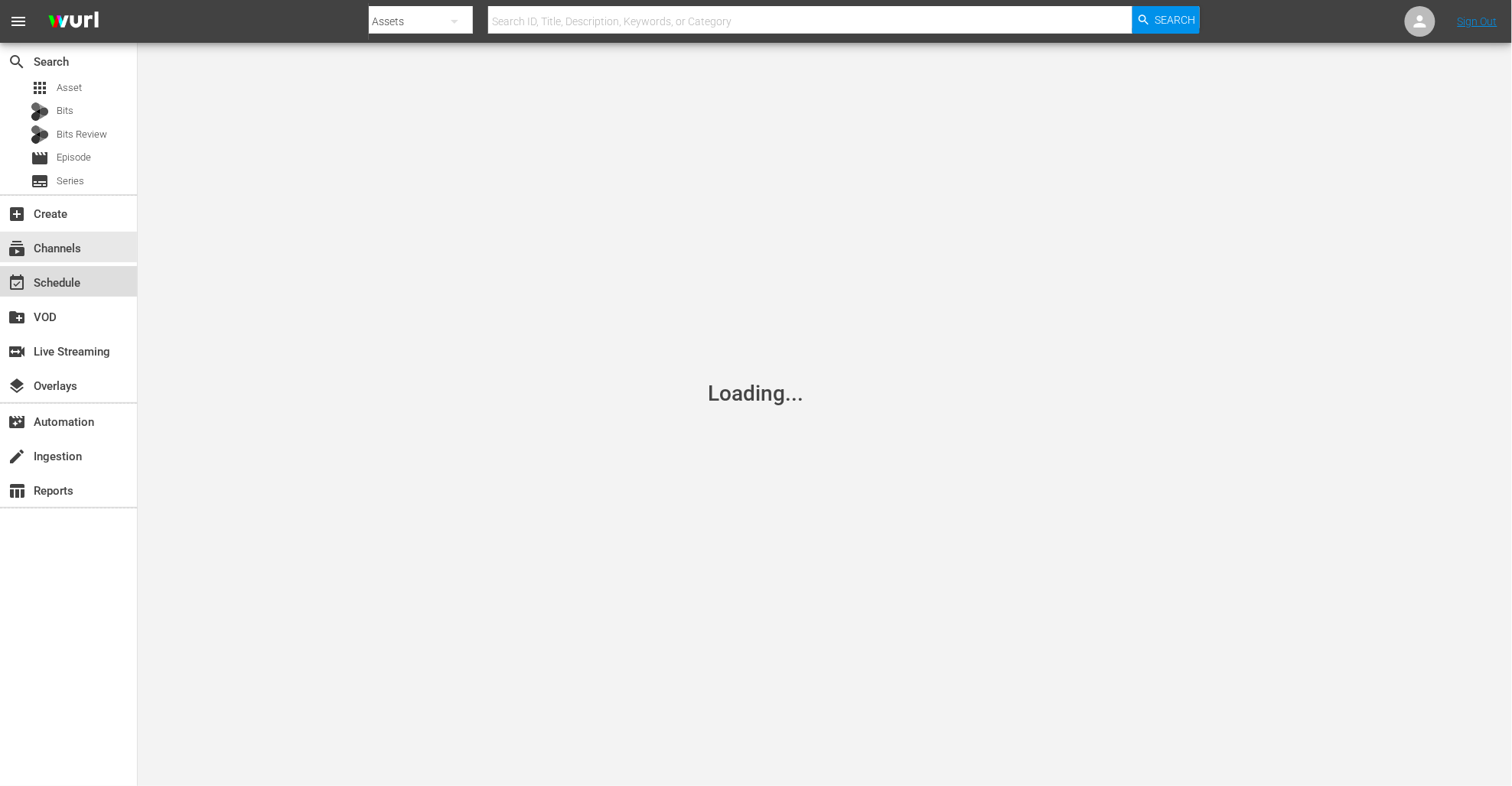
click at [70, 274] on div "event_available Schedule" at bounding box center [43, 280] width 86 height 14
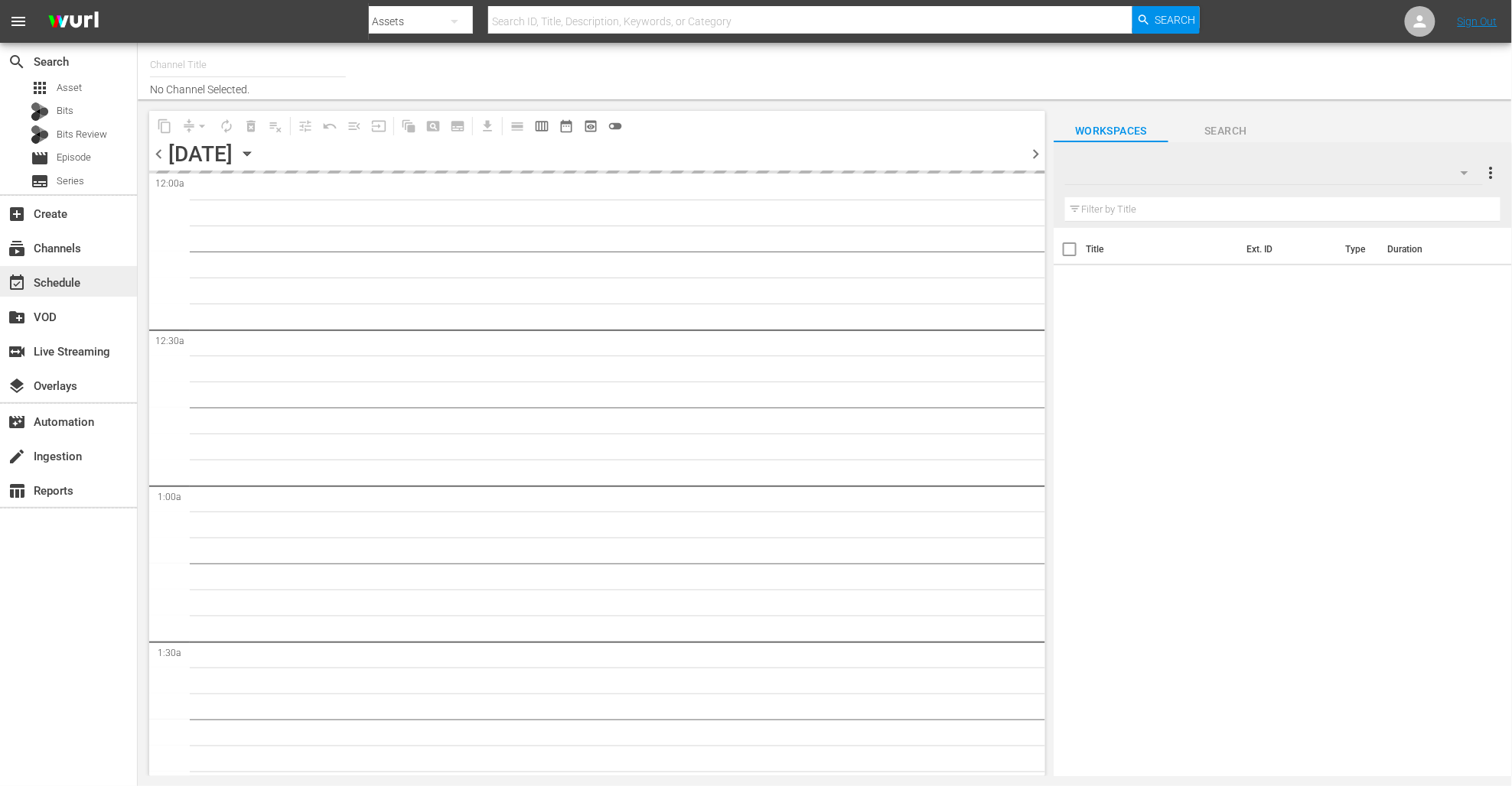
type input "PickleTV (1380)"
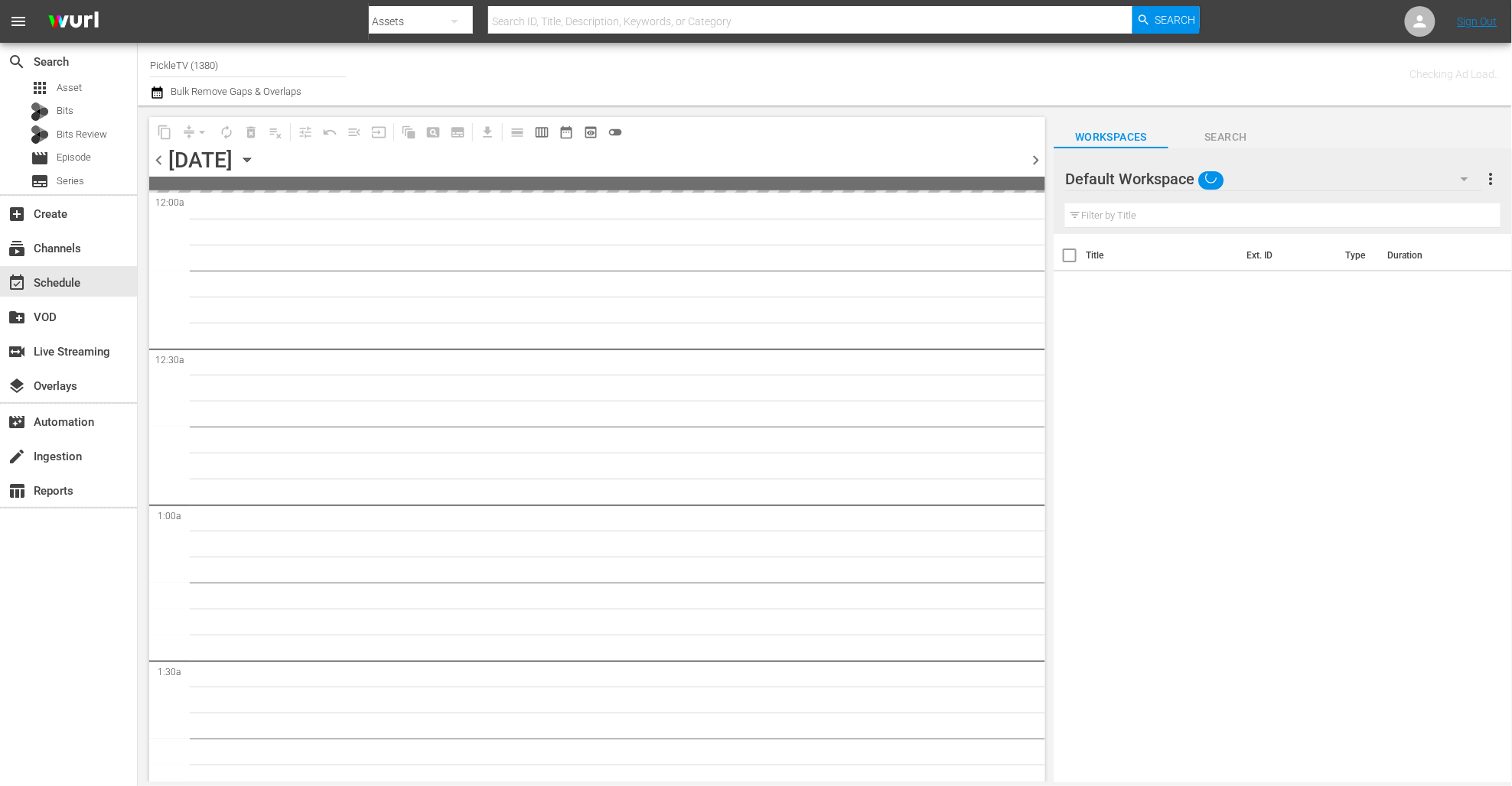
click at [597, 79] on div "Channel Title PickleTV (1380) Bulk Remove Gaps & Overlaps" at bounding box center [518, 74] width 736 height 55
click at [154, 93] on icon "button" at bounding box center [157, 92] width 10 height 12
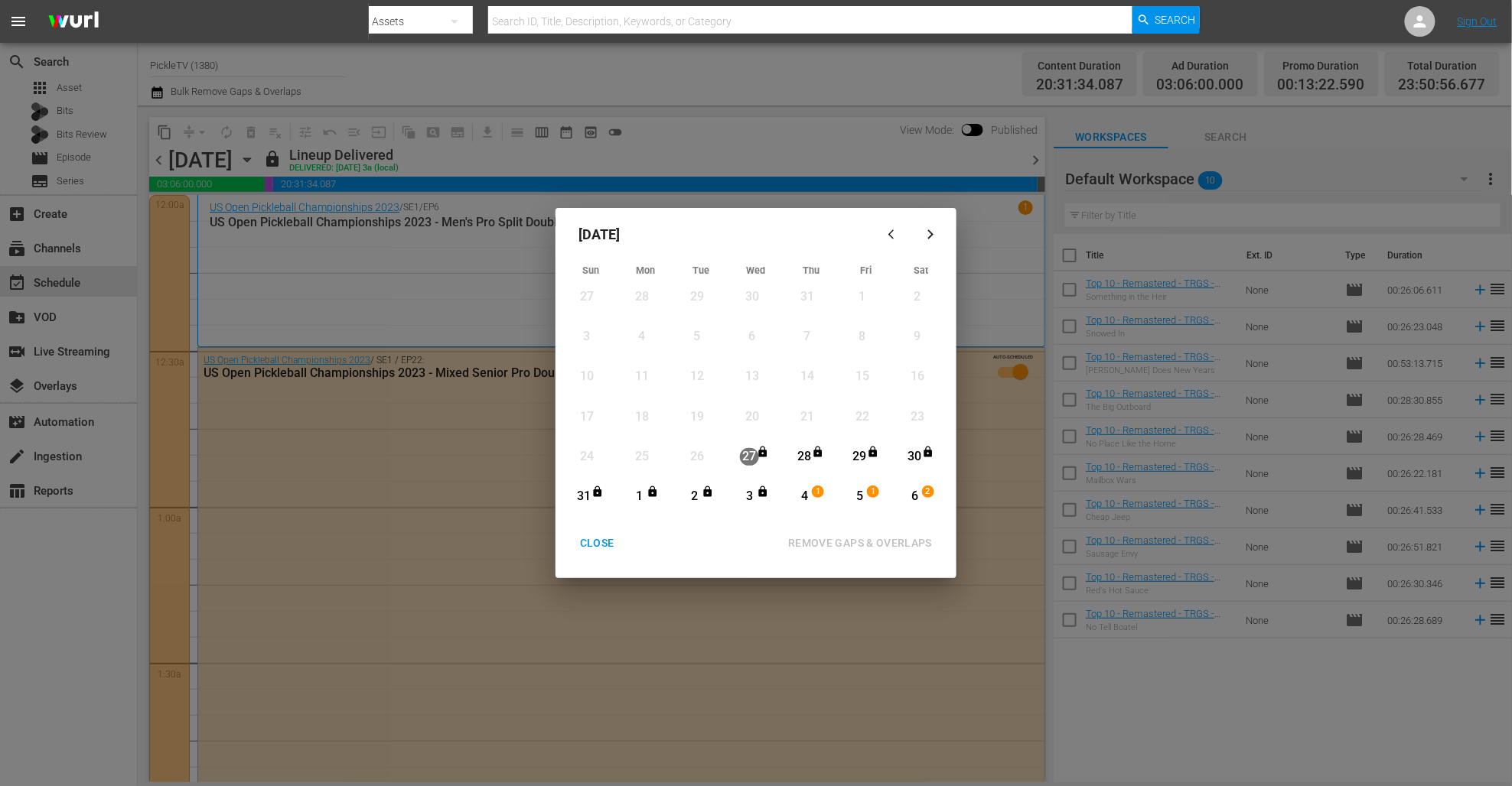
click at [925, 236] on icon "button" at bounding box center [931, 234] width 11 height 11
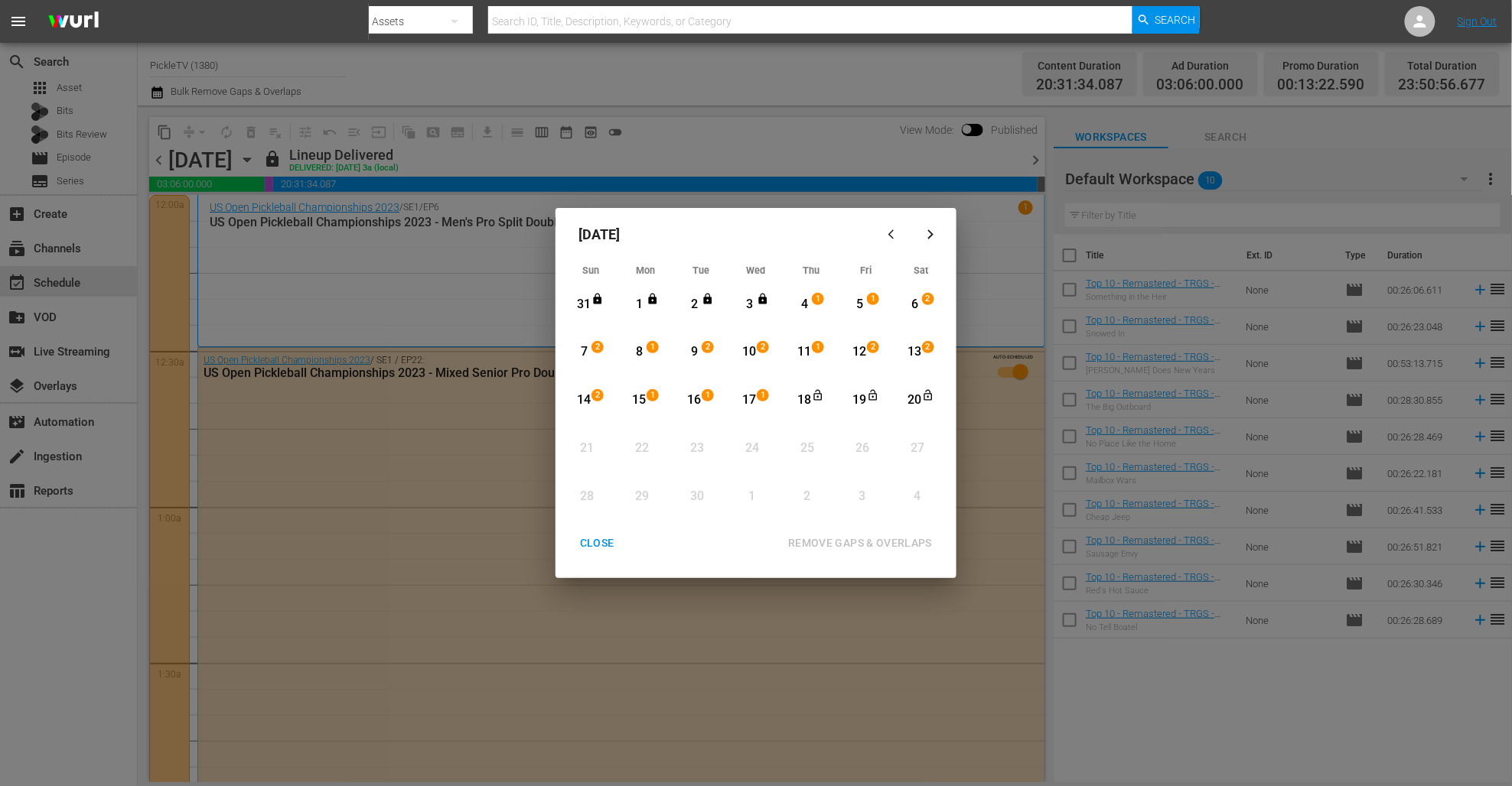
click at [639, 304] on div "1" at bounding box center [639, 305] width 19 height 18
click at [642, 400] on div "15" at bounding box center [639, 400] width 19 height 18
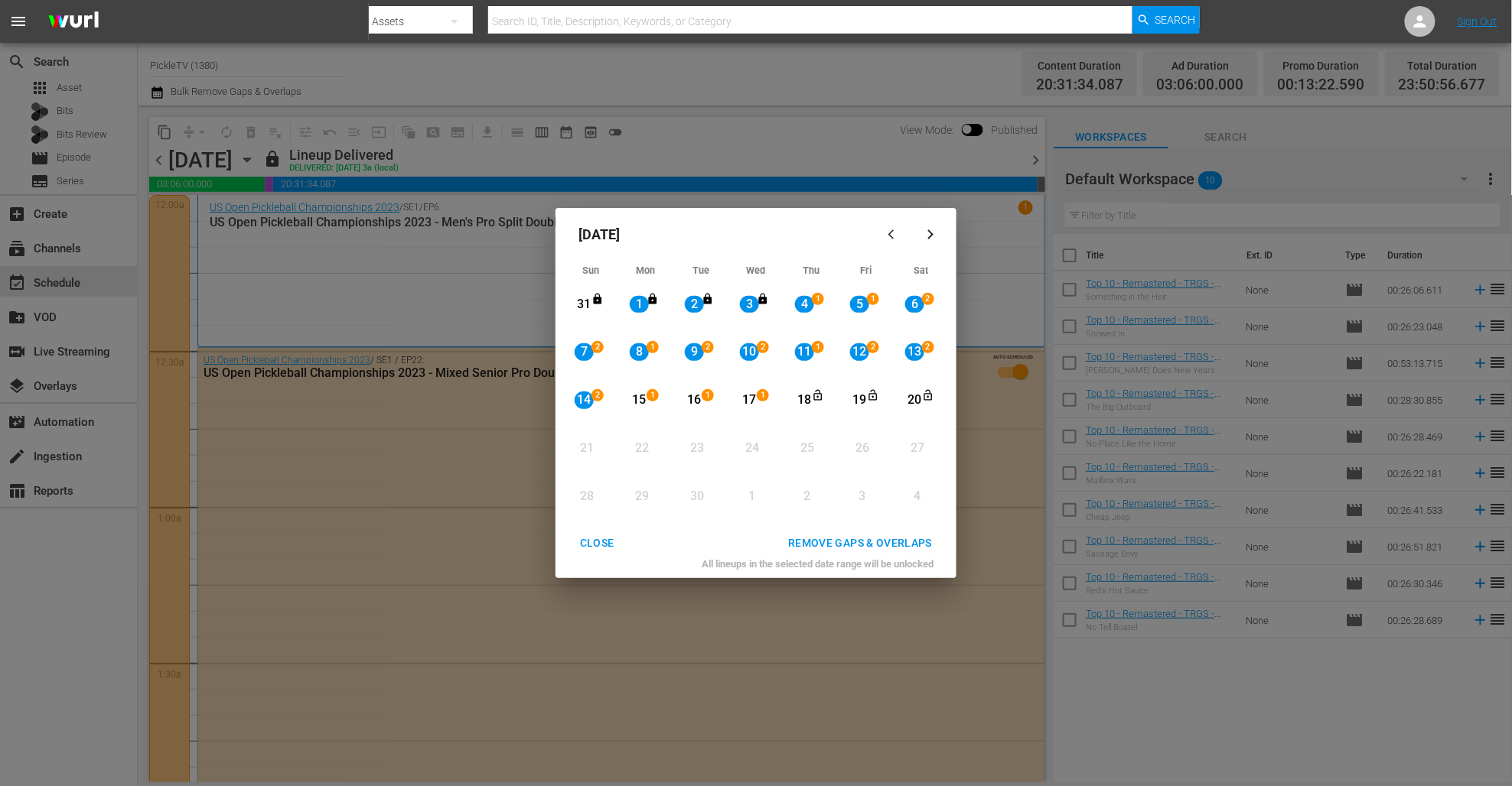
click at [898, 540] on div "REMOVE GAPS & OVERLAPS" at bounding box center [860, 543] width 168 height 19
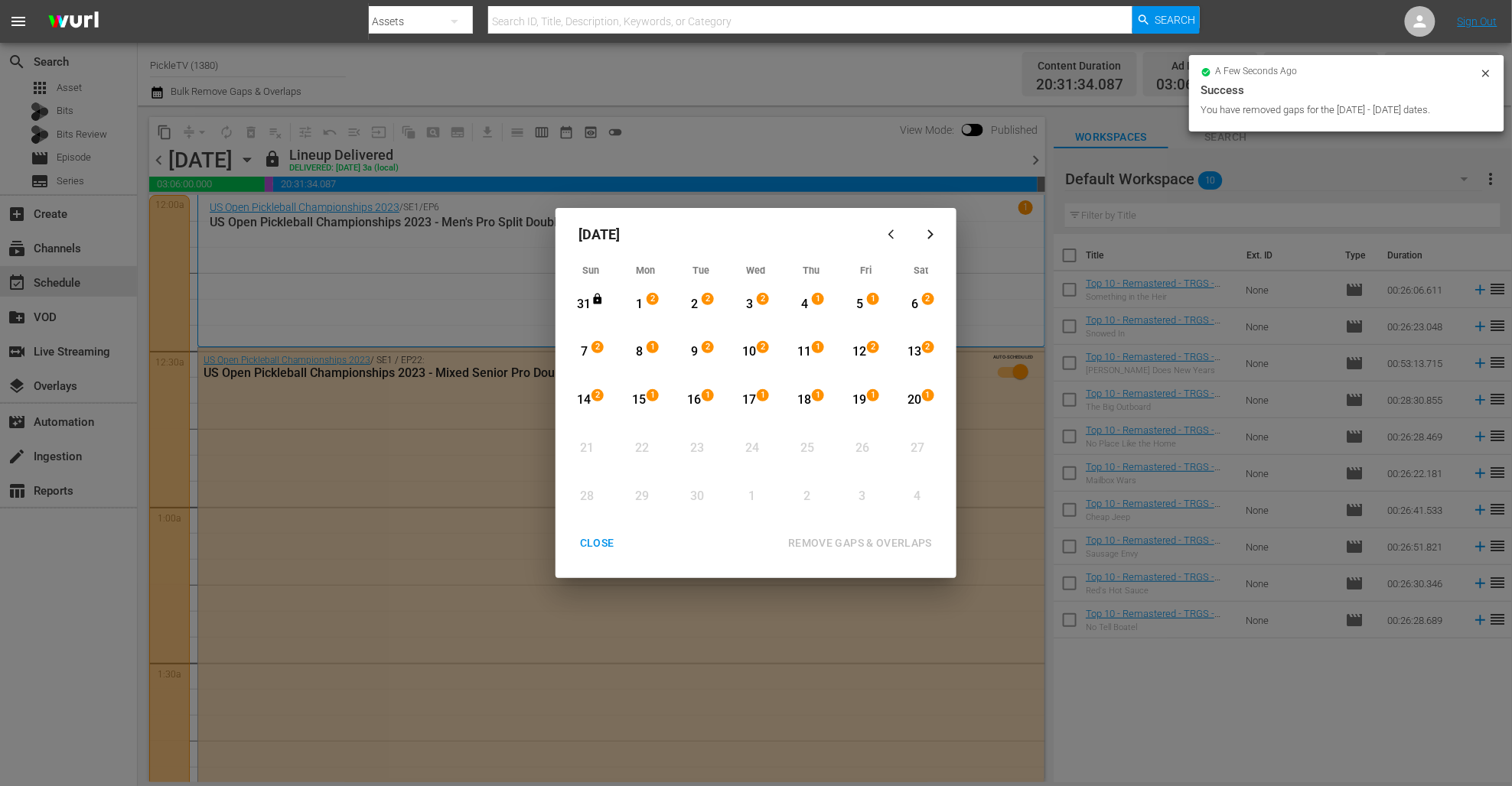
click at [578, 396] on div "14" at bounding box center [584, 400] width 19 height 18
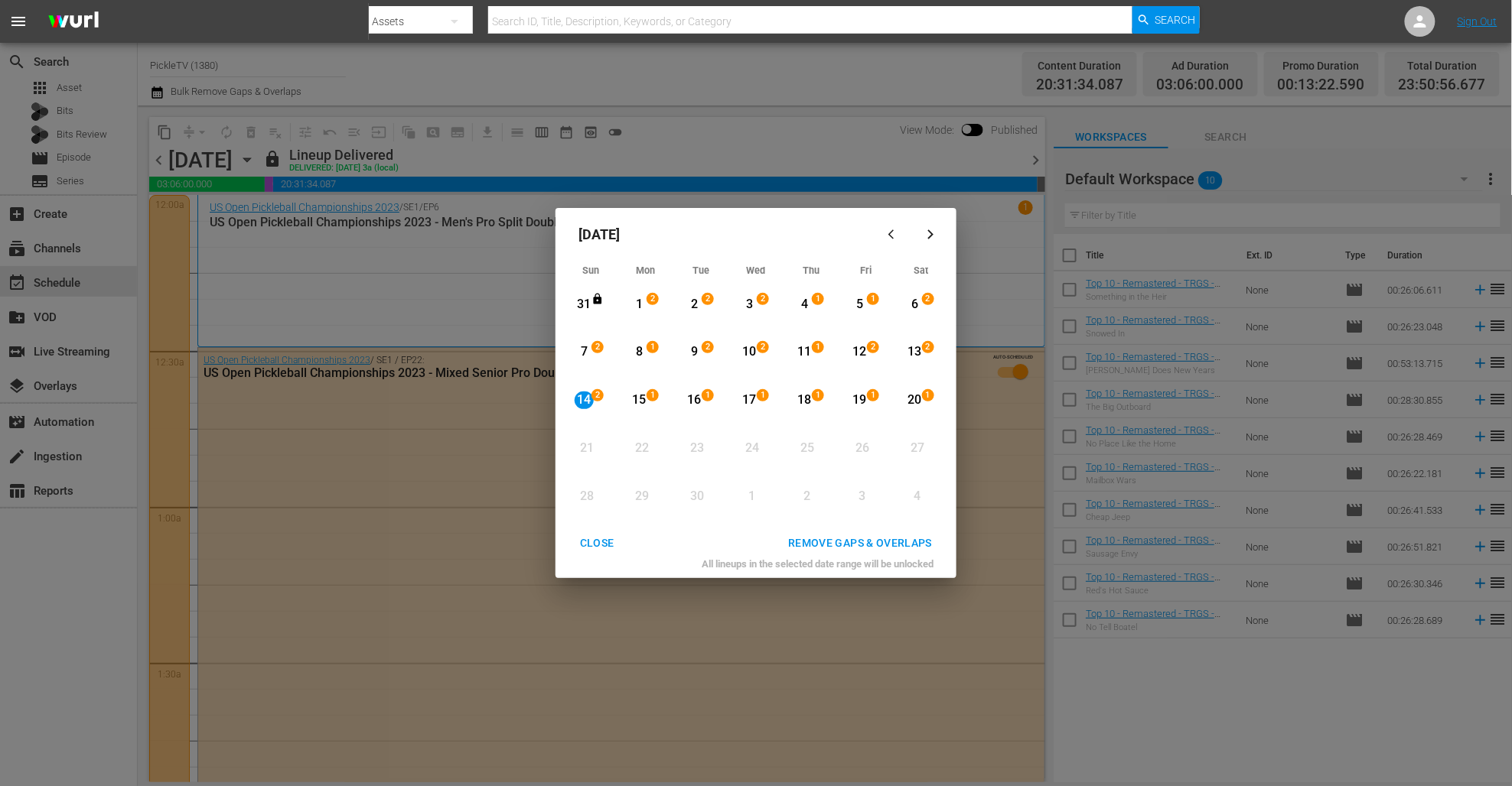
drag, startPoint x: 913, startPoint y: 395, endPoint x: 891, endPoint y: 414, distance: 29.1
click at [913, 395] on div "20" at bounding box center [915, 400] width 19 height 18
click at [877, 530] on button "REMOVE GAPS & OVERLAPS" at bounding box center [860, 543] width 181 height 28
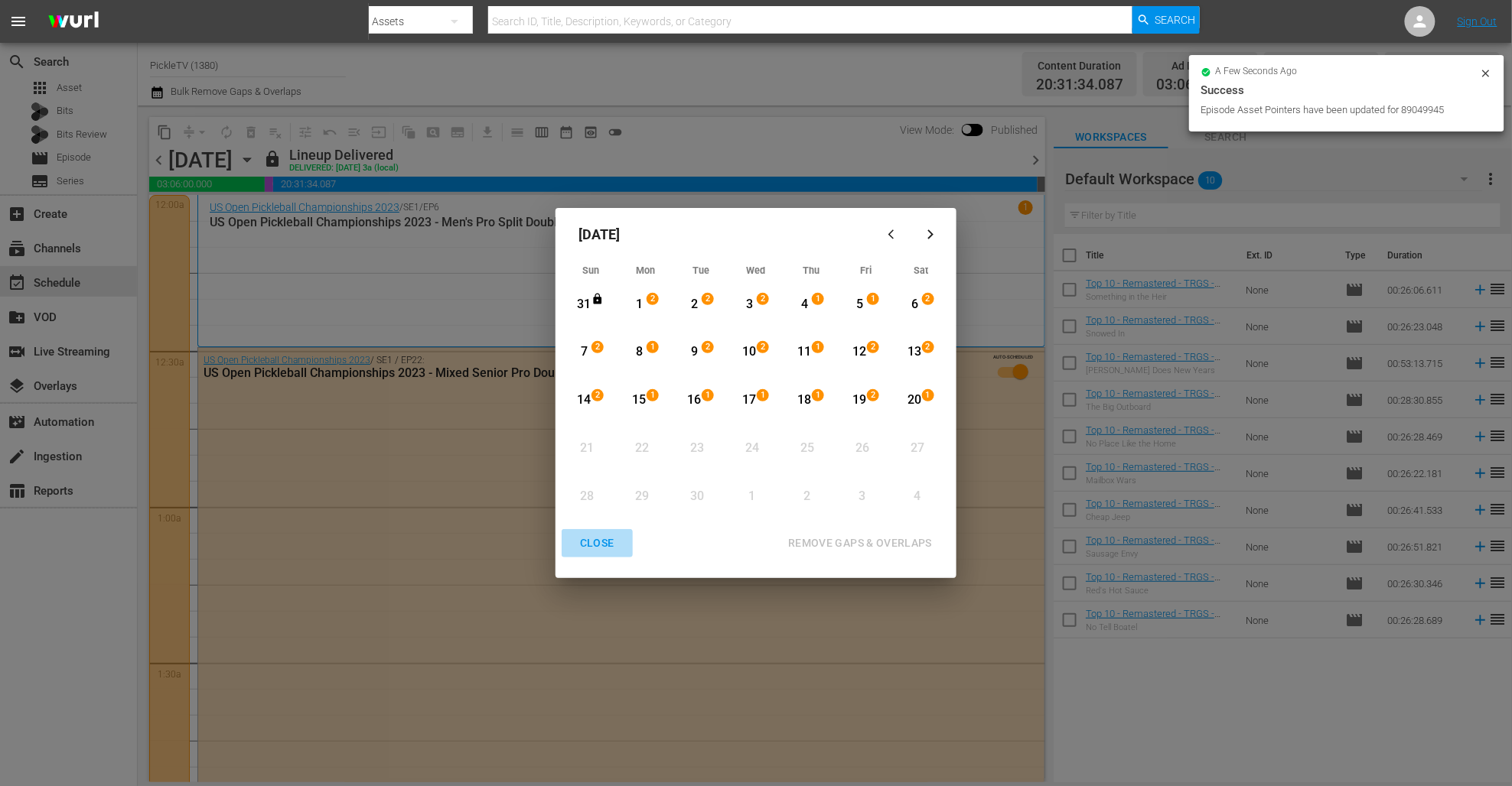
click at [607, 531] on button "CLOSE" at bounding box center [597, 543] width 71 height 28
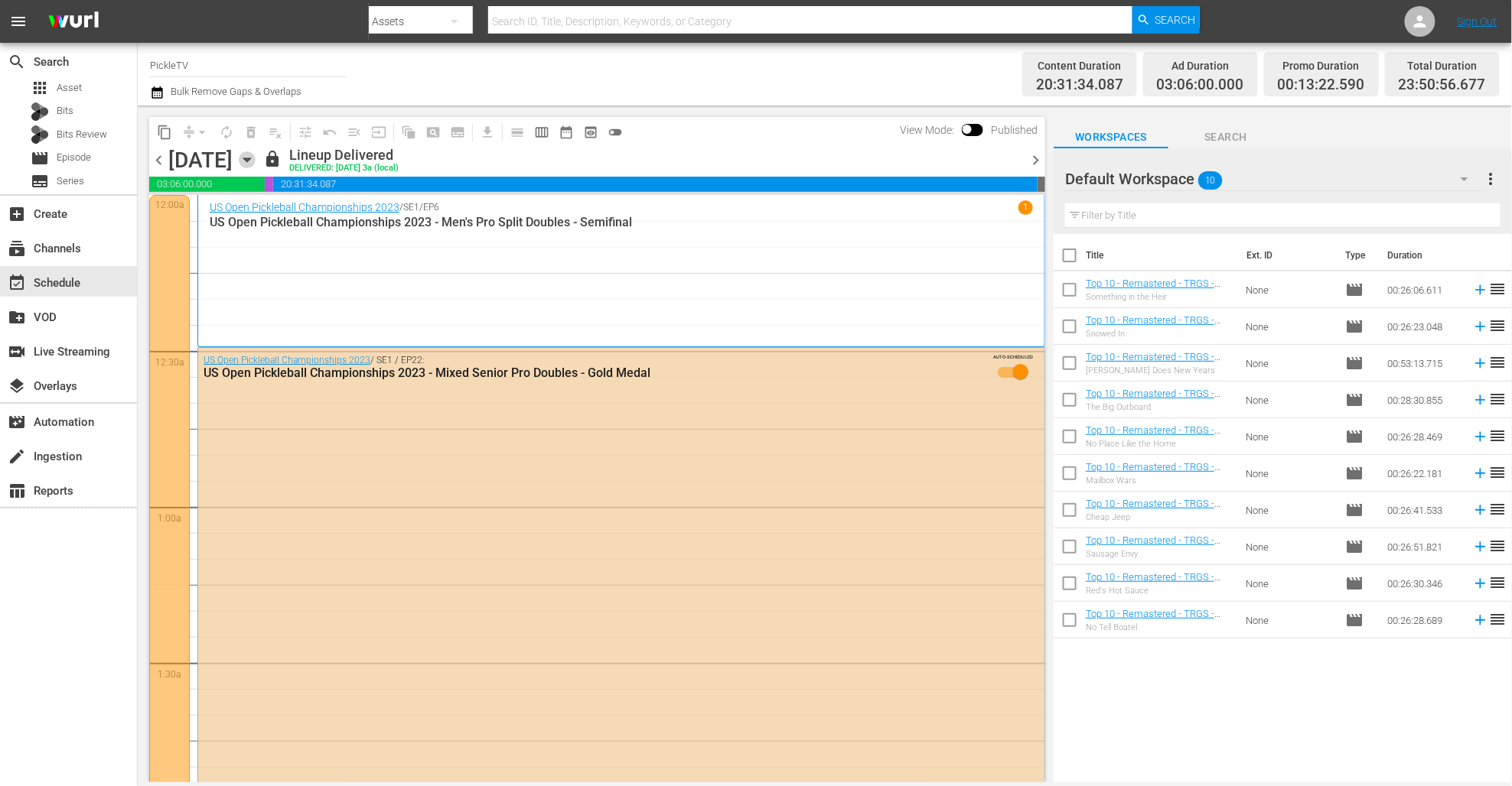
click at [256, 157] on icon "button" at bounding box center [247, 160] width 17 height 17
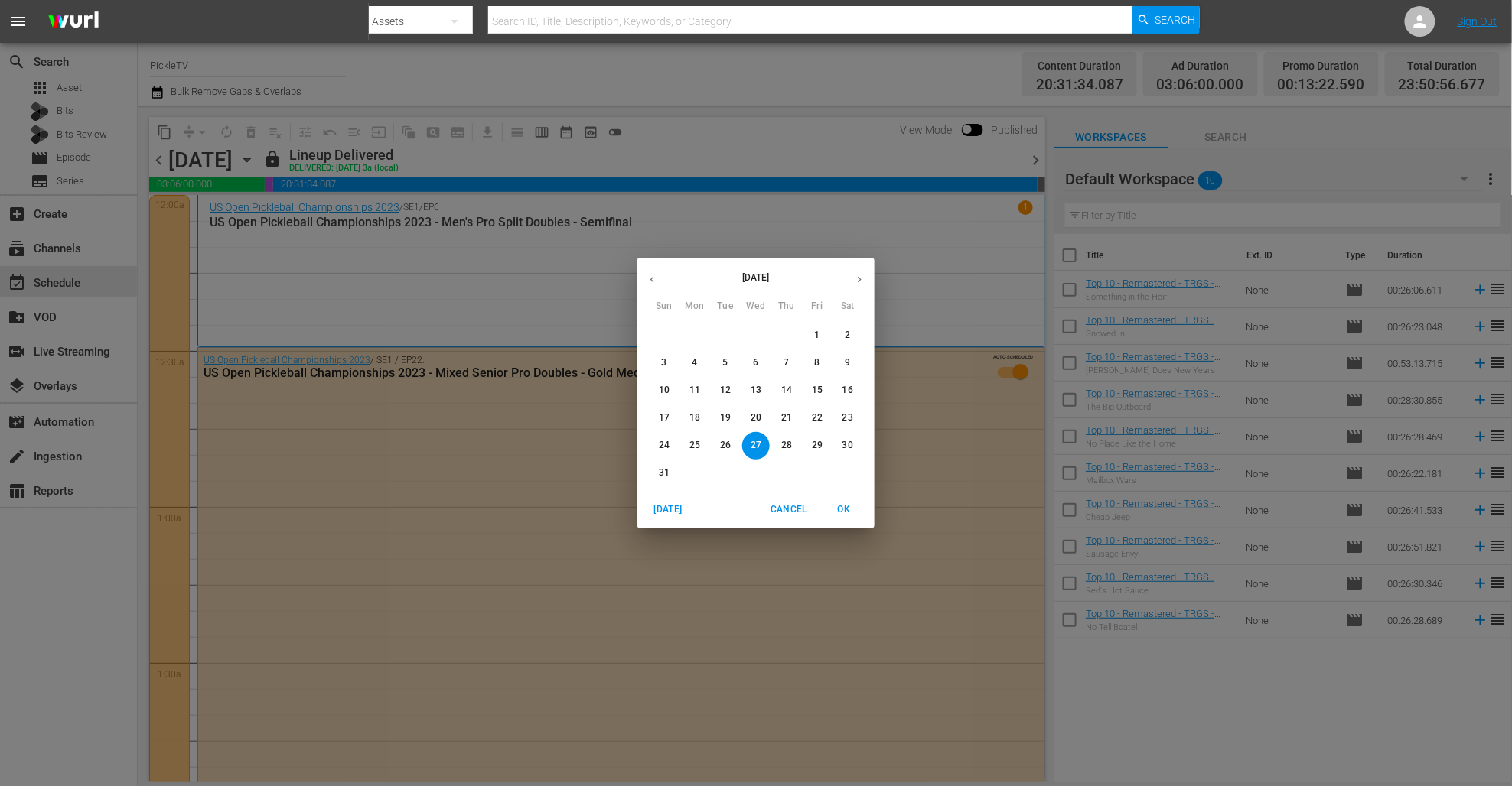
click at [854, 284] on icon "button" at bounding box center [860, 279] width 11 height 11
click at [201, 39] on nav "menu Search By Assets Search ID, Title, Description, Keywords, or Category Sear…" at bounding box center [756, 21] width 1512 height 43
drag, startPoint x: 161, startPoint y: 96, endPoint x: 407, endPoint y: 235, distance: 282.6
click at [167, 97] on div "September 2025 Sun Mon Tue Wed Thu Fri Sat 31 1 2 3 4 5 6 7 8 9 10 11 12 13 14 …" at bounding box center [756, 393] width 1512 height 786
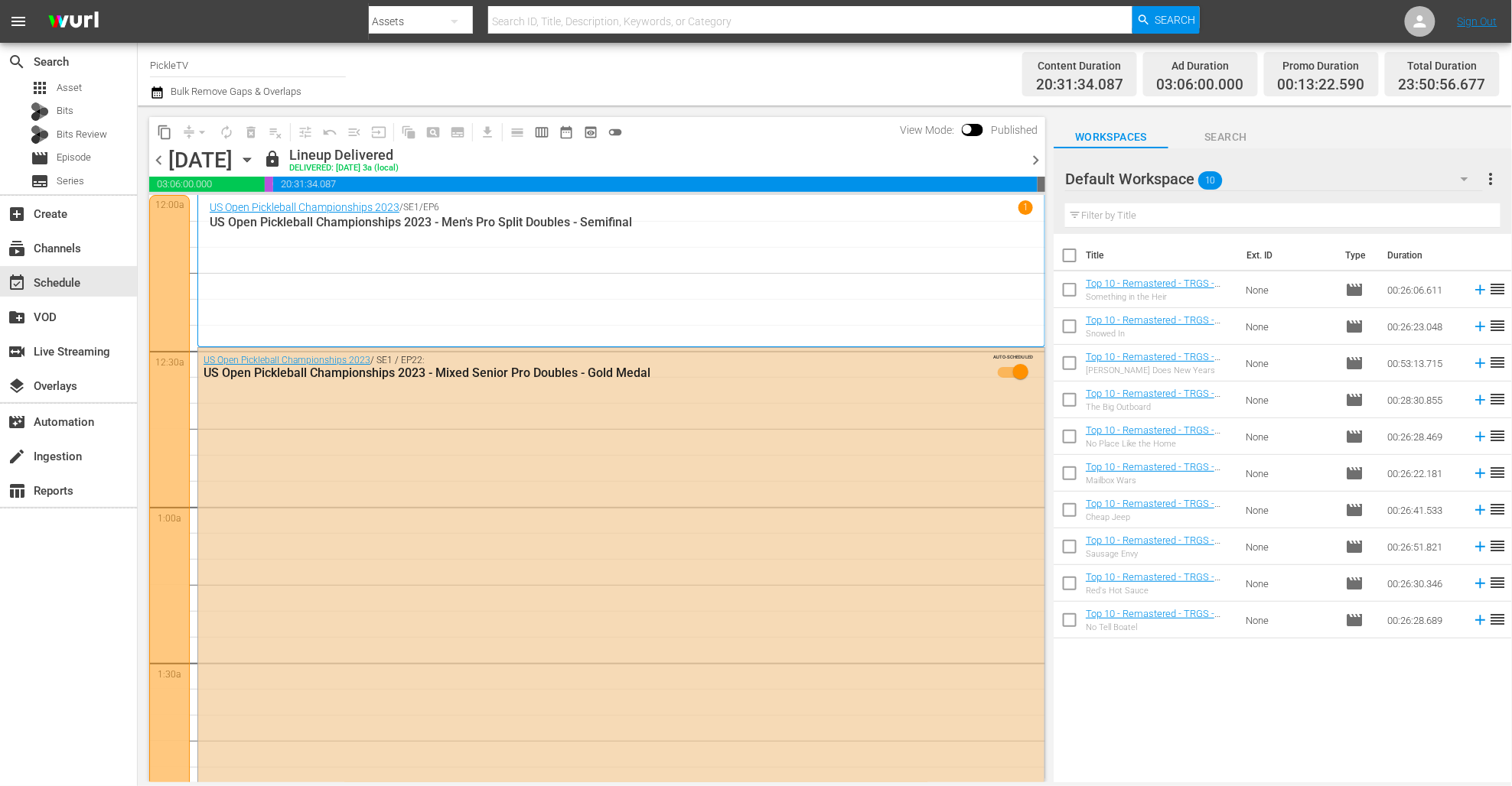
click at [157, 102] on div "Channel Title PickleTV Bulk Remove Gaps & Overlaps Content Duration 20:31:34.08…" at bounding box center [825, 74] width 1374 height 63
click at [157, 98] on icon "button" at bounding box center [157, 92] width 15 height 19
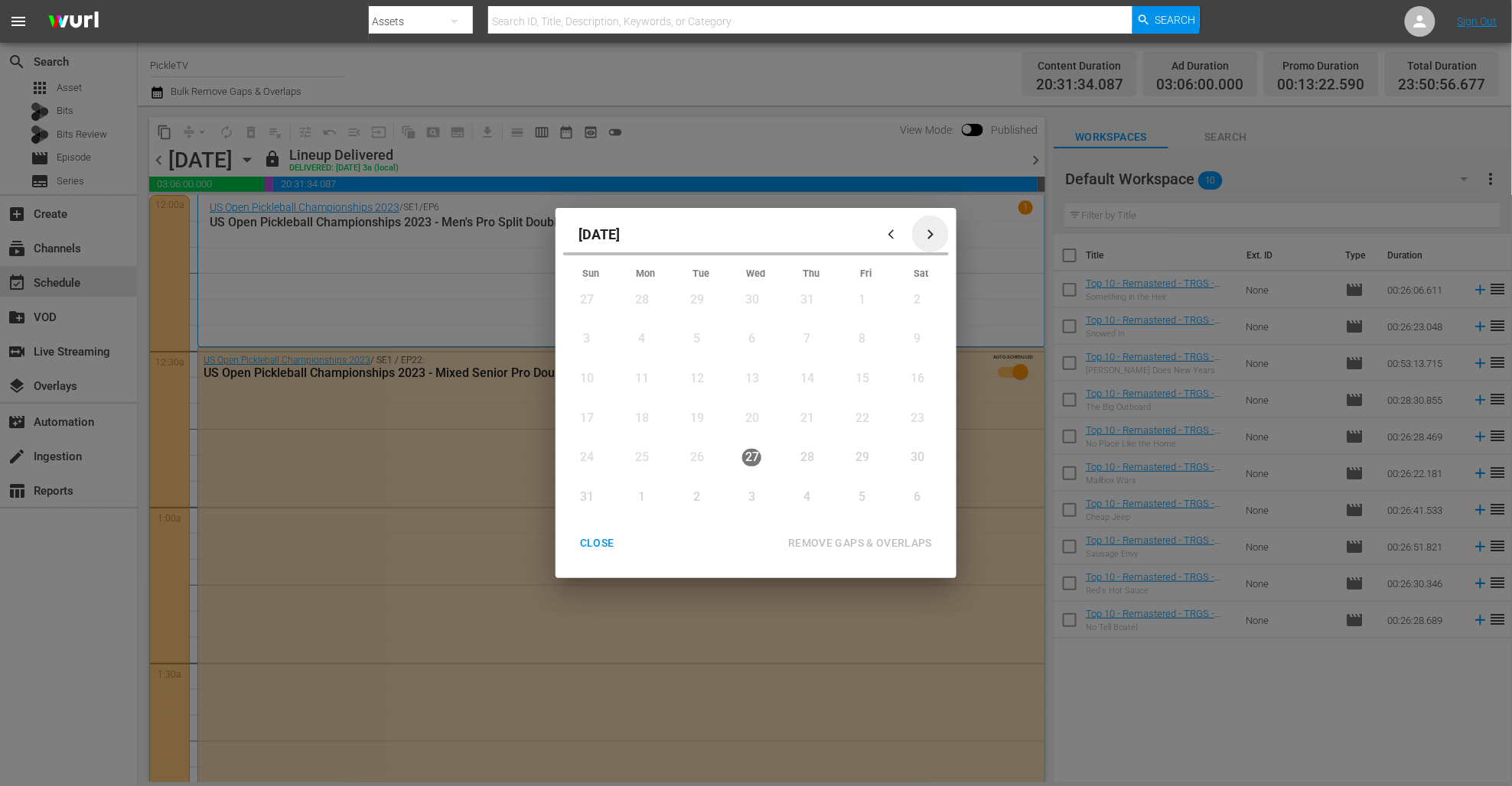
click at [938, 232] on div "button" at bounding box center [930, 234] width 19 height 11
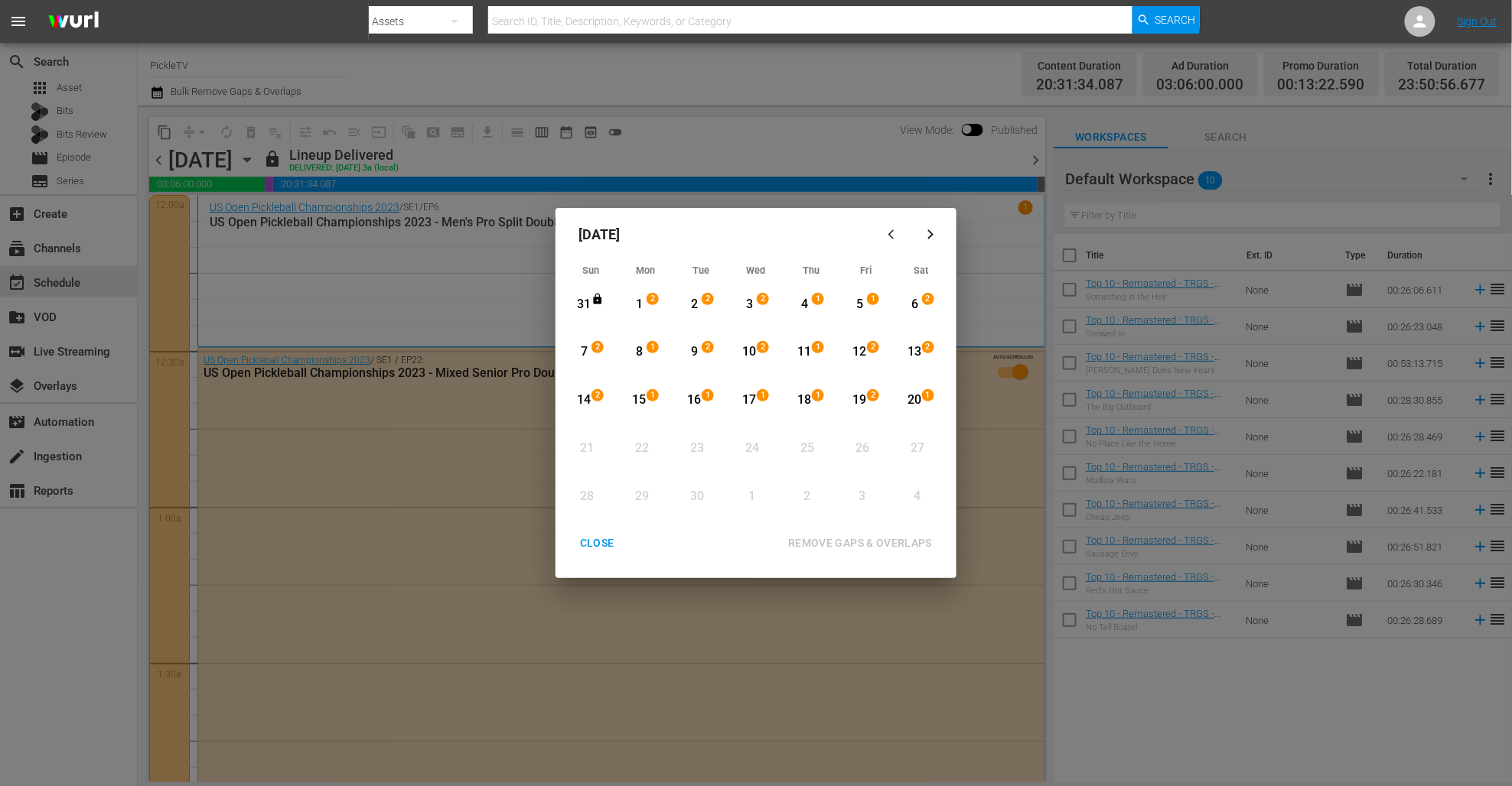
click at [590, 533] on button "CLOSE" at bounding box center [597, 543] width 71 height 28
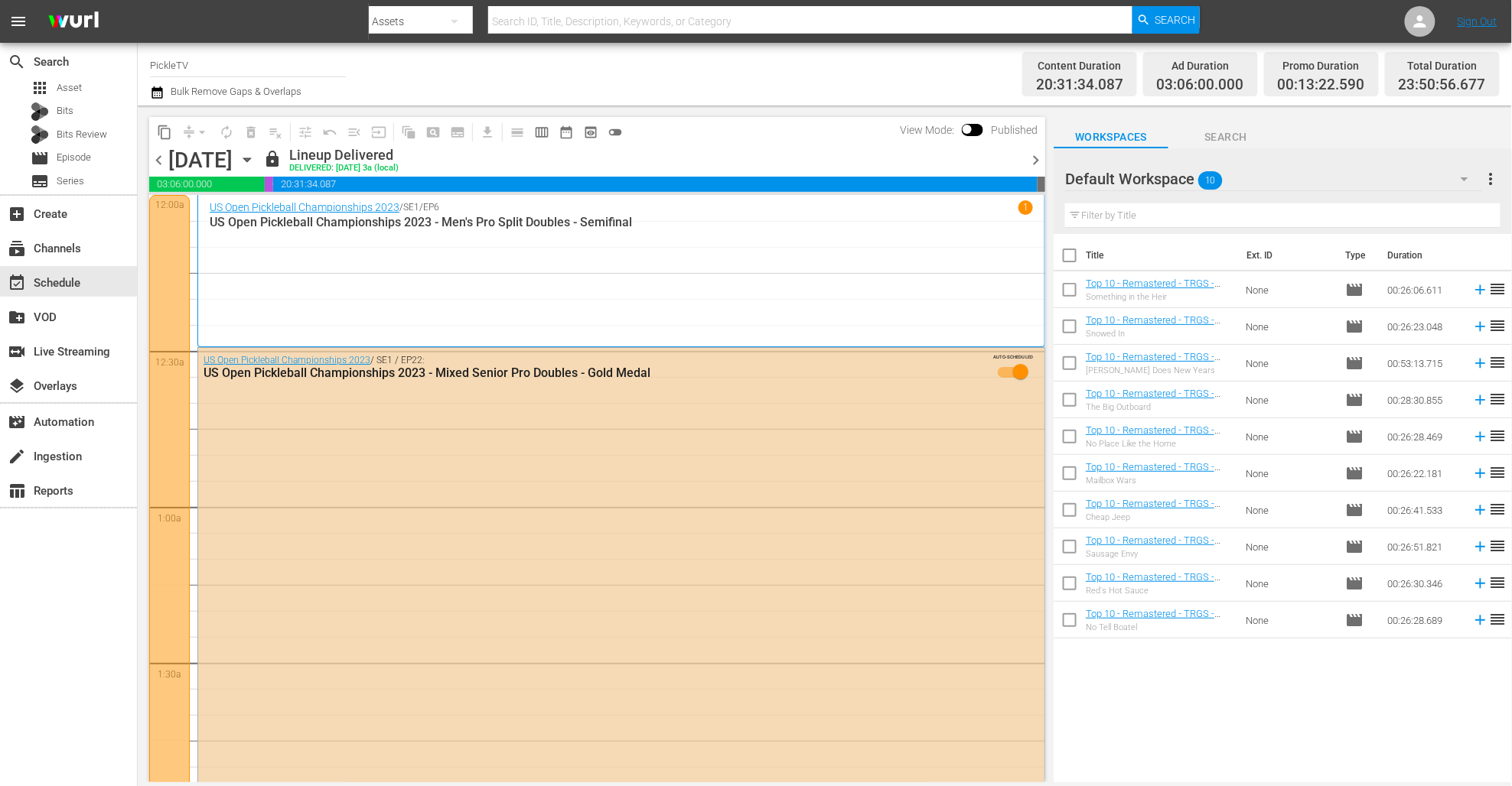
click at [250, 161] on icon "button" at bounding box center [246, 160] width 7 height 4
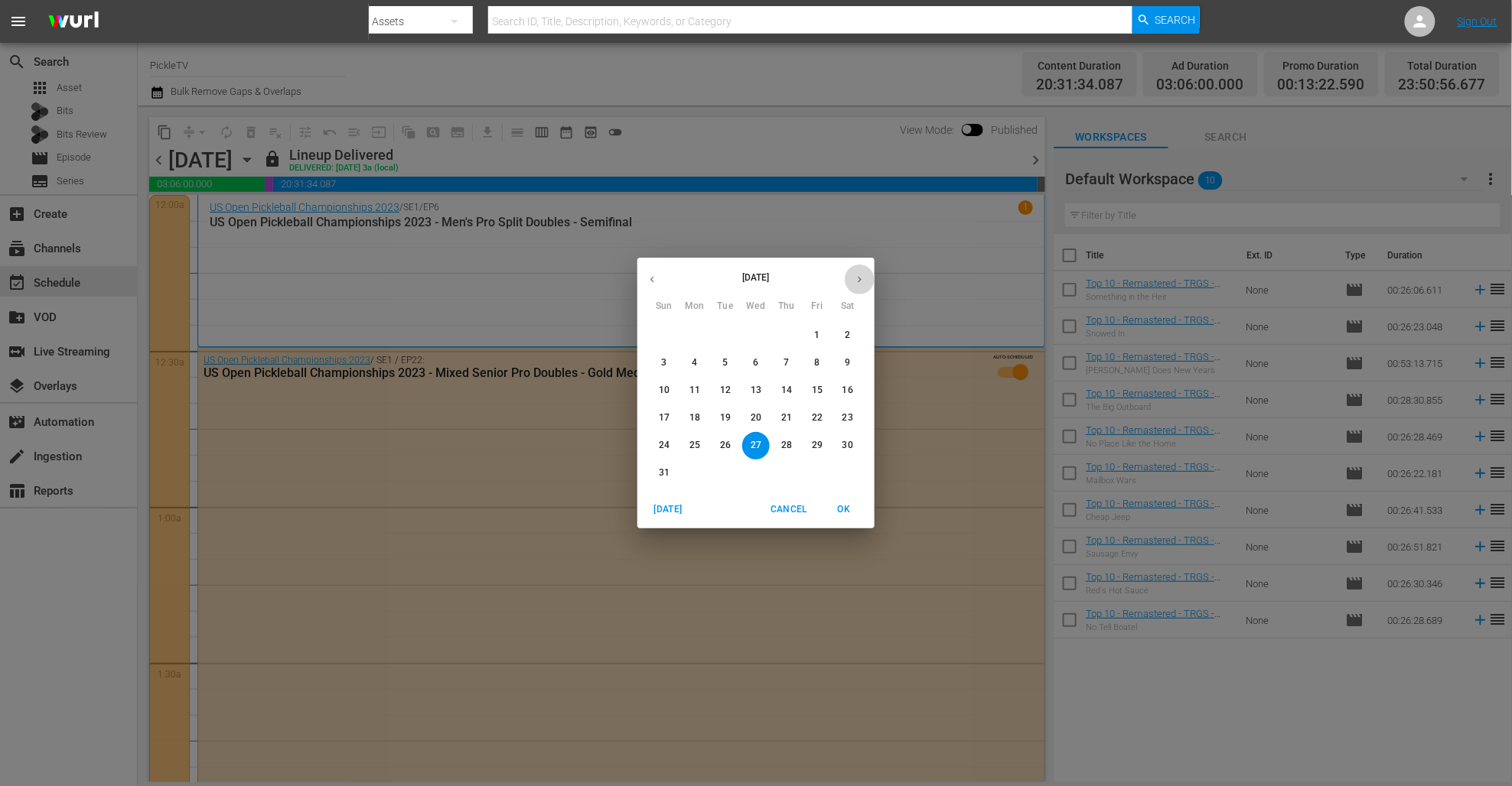
drag, startPoint x: 857, startPoint y: 273, endPoint x: 835, endPoint y: 305, distance: 38.8
click at [856, 273] on button "button" at bounding box center [859, 279] width 30 height 30
click at [848, 383] on button "20" at bounding box center [848, 391] width 27 height 27
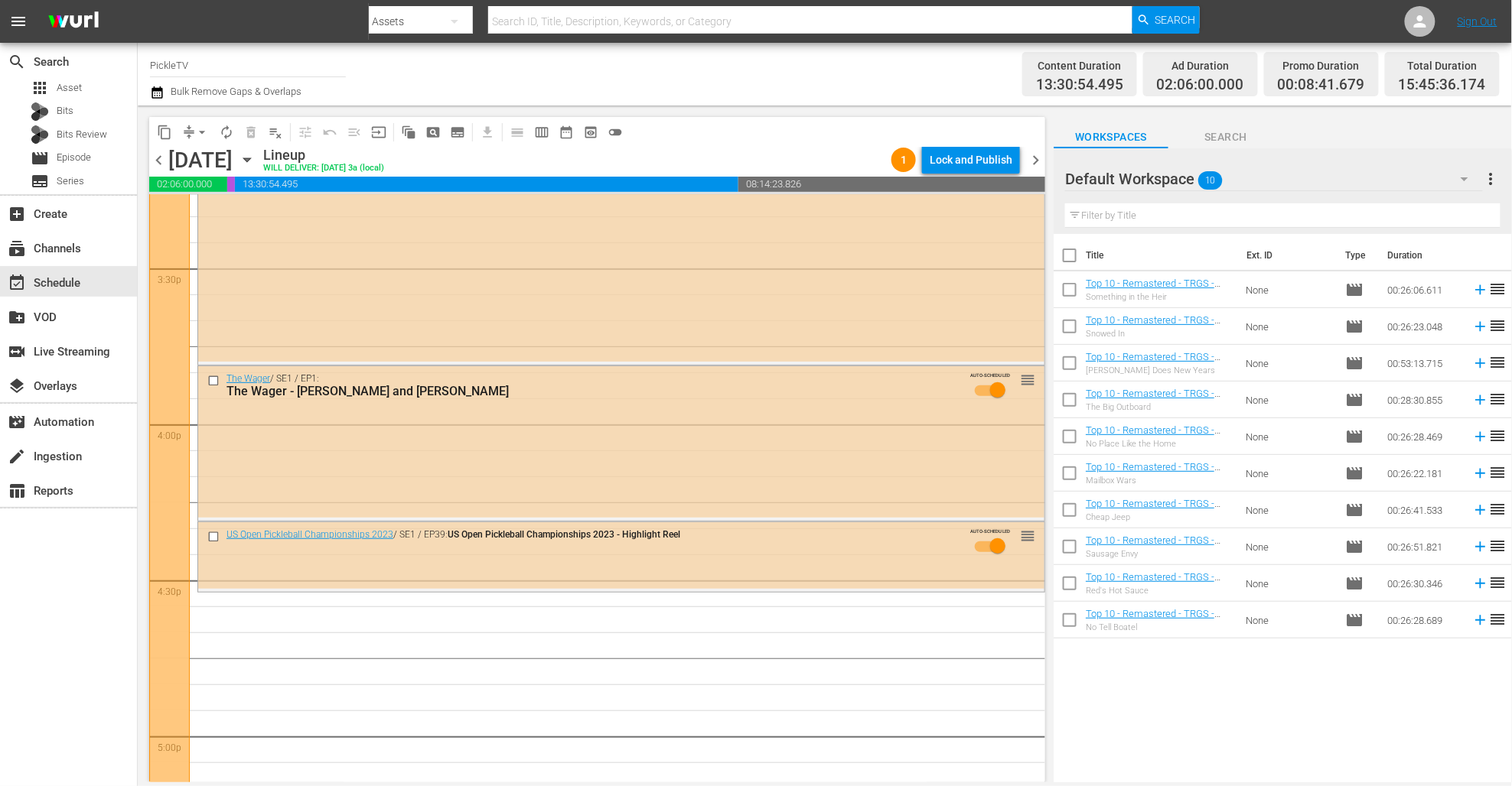
scroll to position [4754, 0]
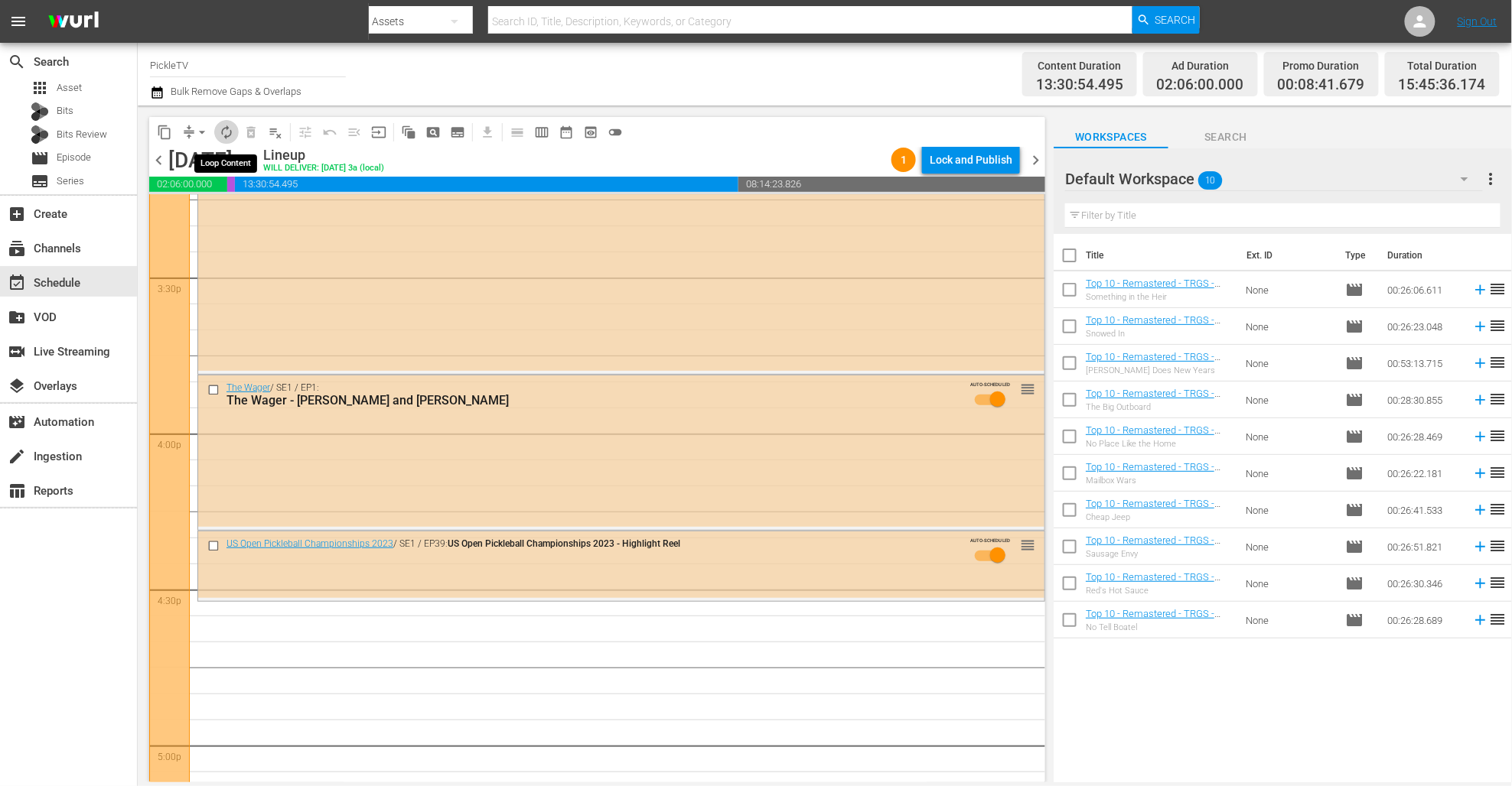
click at [228, 134] on span "autorenew_outlined" at bounding box center [226, 132] width 15 height 15
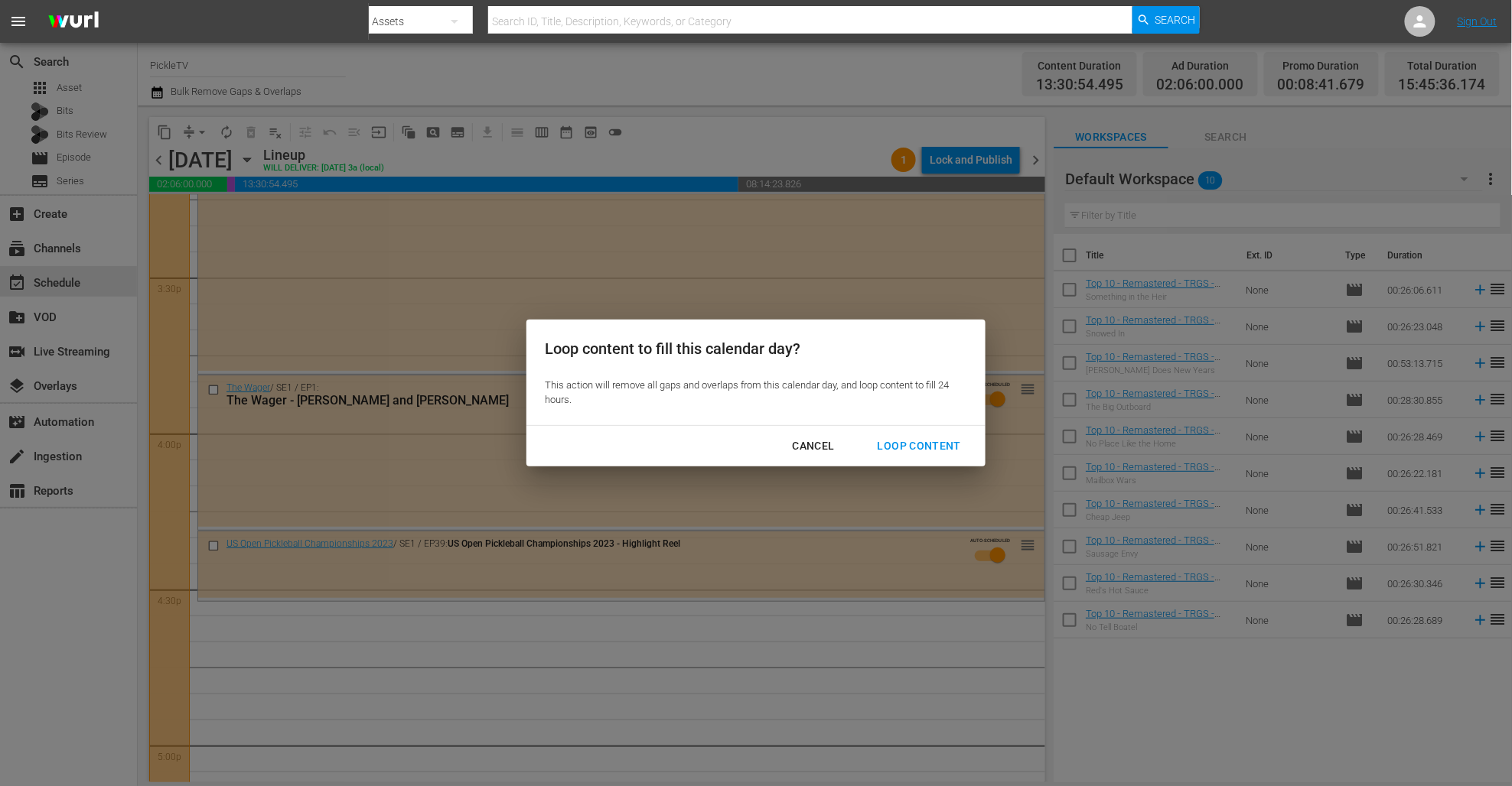
click at [920, 449] on div "Loop Content" at bounding box center [919, 446] width 108 height 19
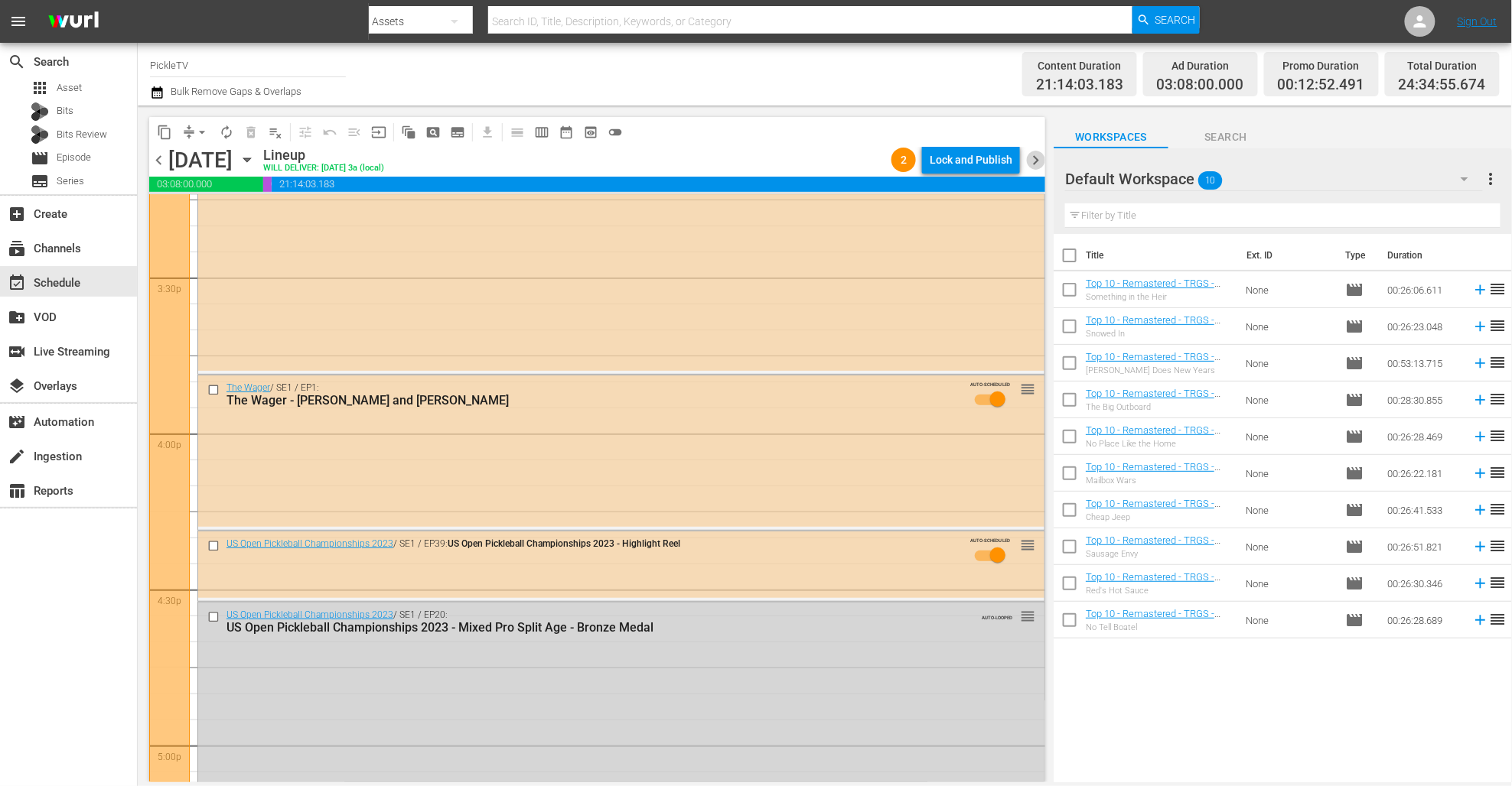
click at [1042, 153] on span "chevron_right" at bounding box center [1036, 161] width 19 height 19
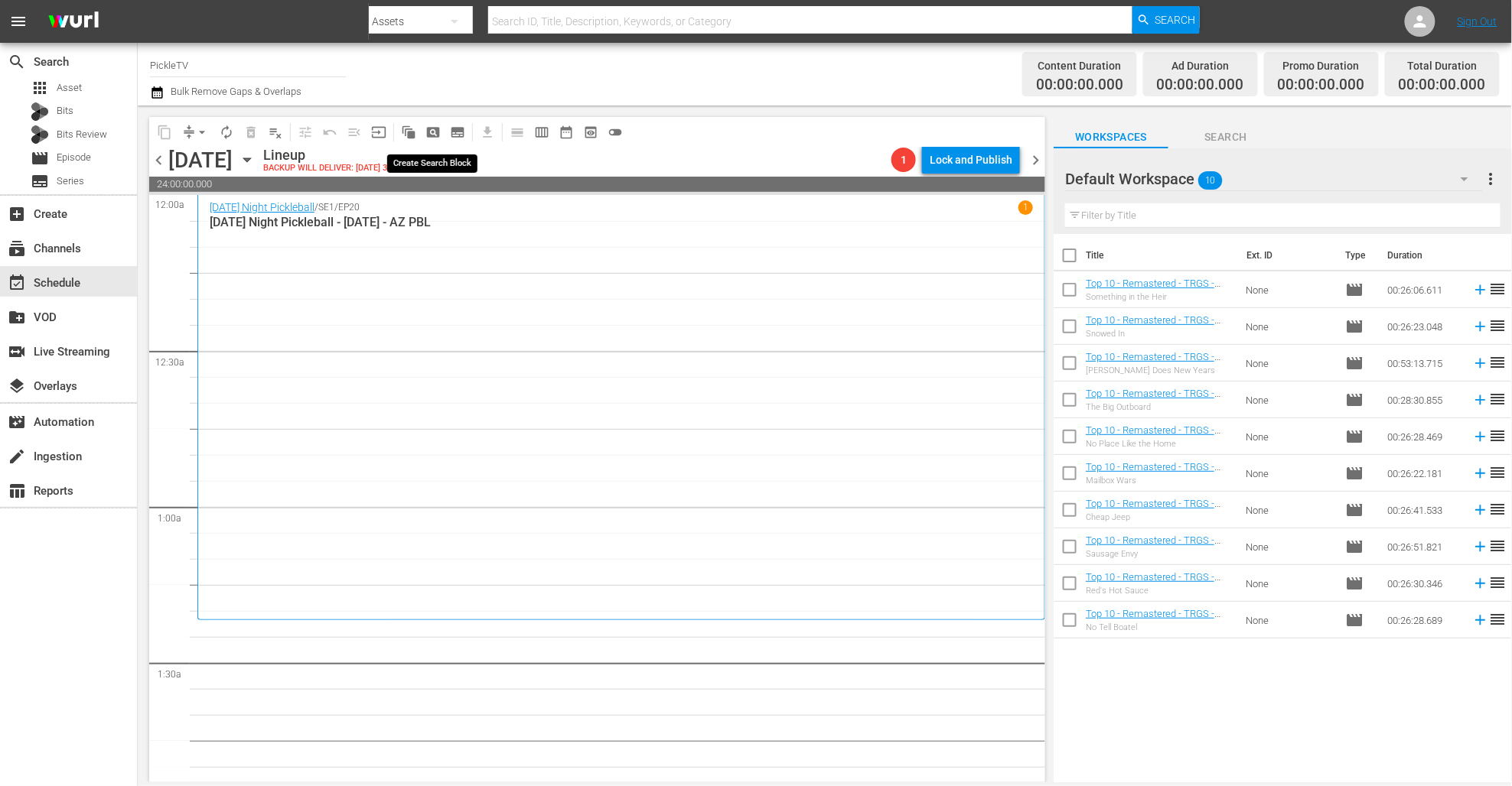
click at [435, 132] on span "pageview_outlined" at bounding box center [433, 132] width 15 height 15
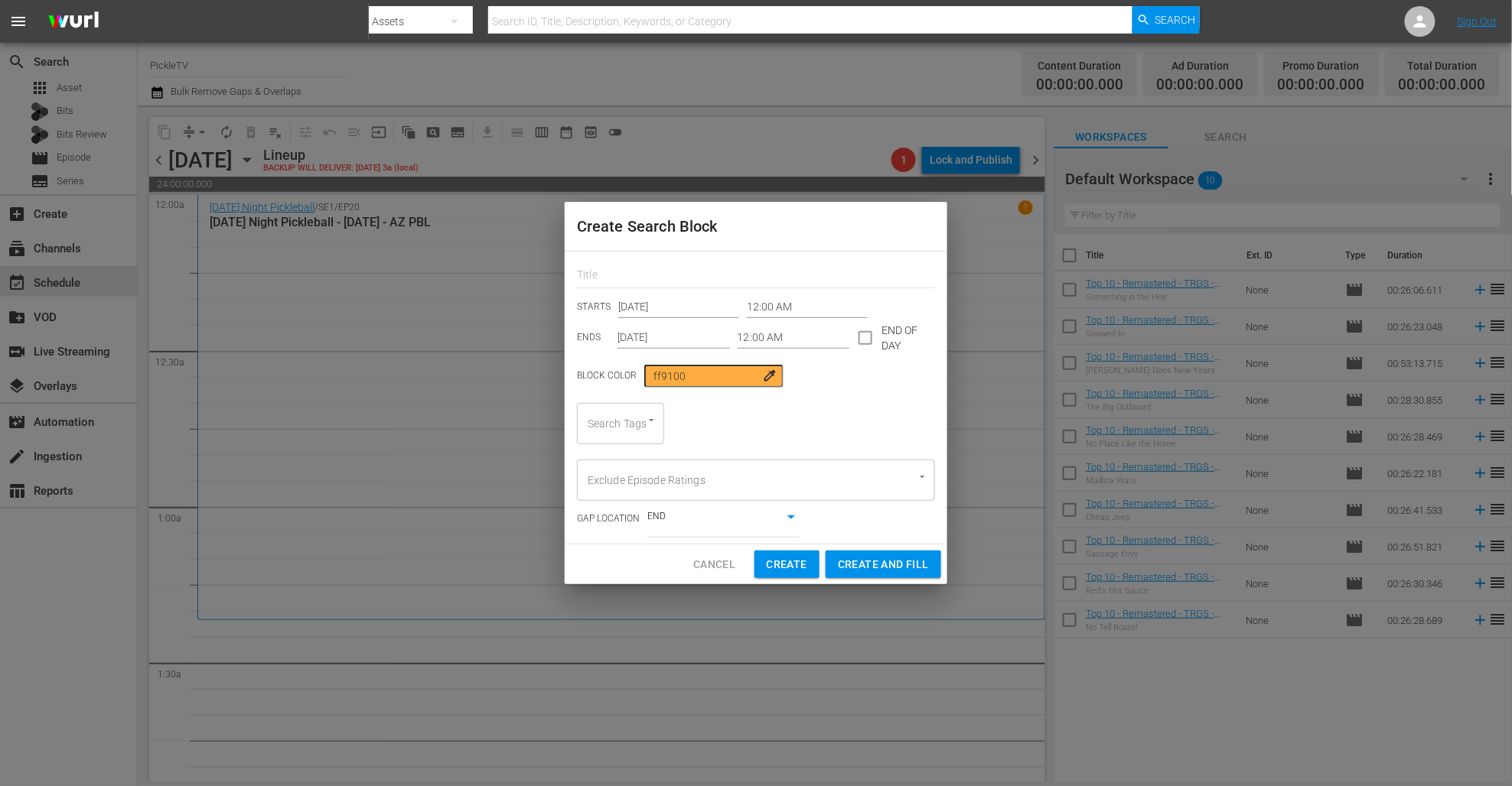
click at [714, 289] on div "STARTS Sep 21st 2025 12:00 AM ENDS Sep 21st 2025 12:00 AM END OF DAY Block Colo…" at bounding box center [756, 398] width 383 height 292
click at [724, 278] on input "text" at bounding box center [756, 276] width 358 height 23
type input "pickle"
click at [700, 341] on input "Sep 21st 2025" at bounding box center [673, 338] width 112 height 23
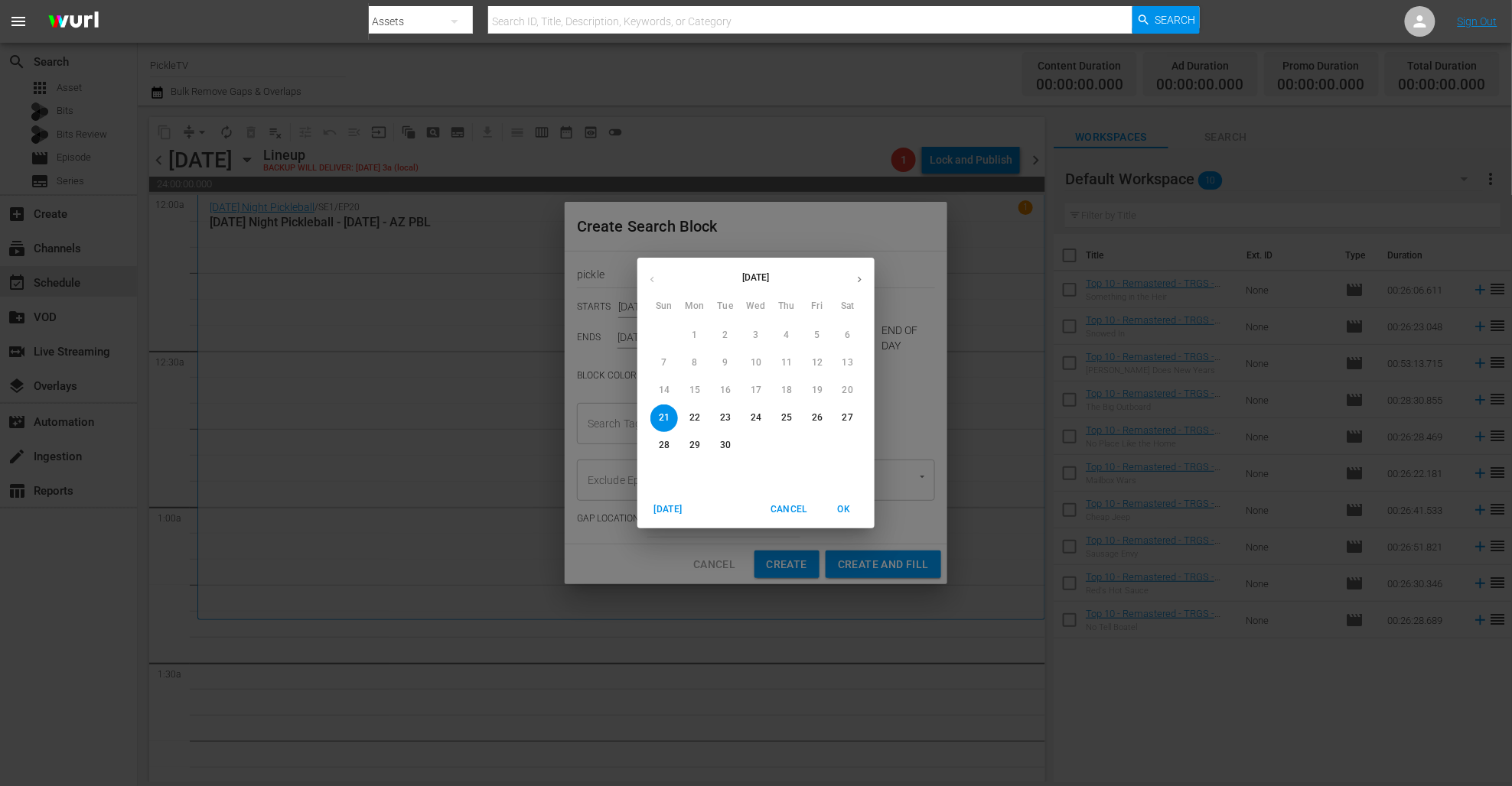
click at [859, 283] on icon "button" at bounding box center [860, 279] width 11 height 11
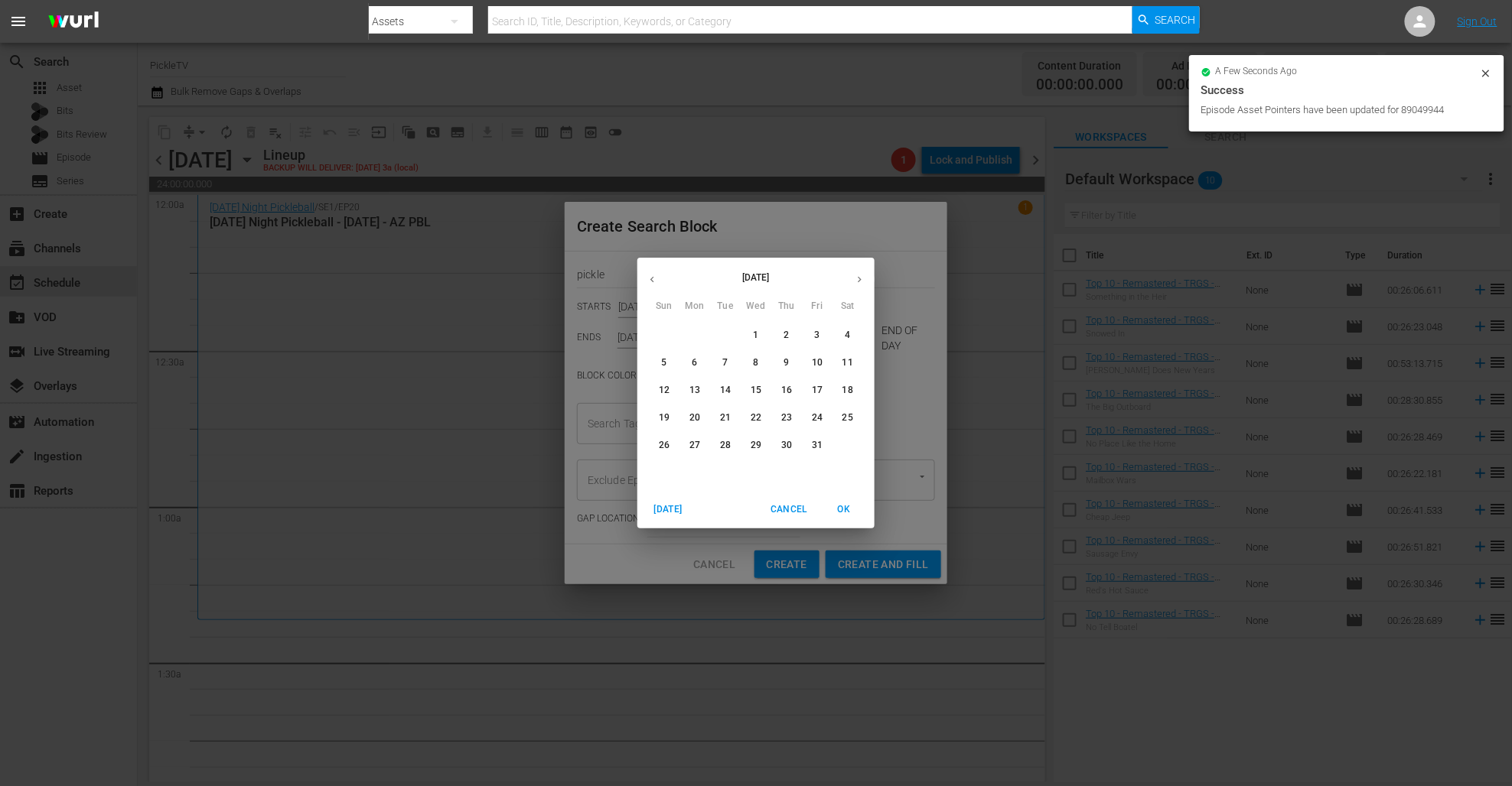
click at [724, 416] on p "21" at bounding box center [725, 418] width 10 height 13
type input "Oct 21st 2025"
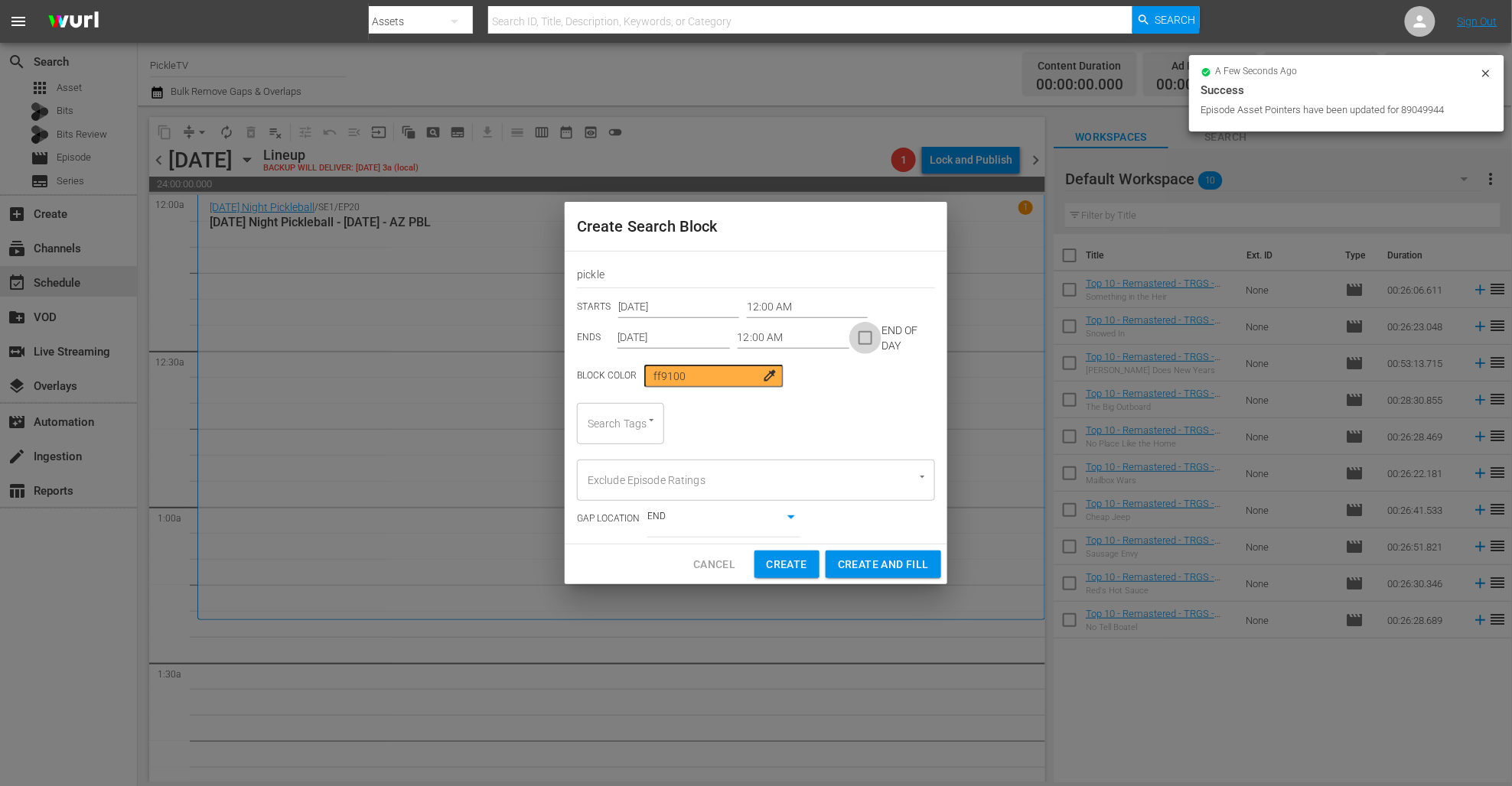
drag, startPoint x: 861, startPoint y: 334, endPoint x: 702, endPoint y: 372, distance: 163.5
click at [860, 334] on input "checkbox" at bounding box center [865, 341] width 32 height 32
checkbox input "true"
click at [625, 429] on div "Search Tags" at bounding box center [621, 423] width 87 height 41
type input "Sep 21st 2025"
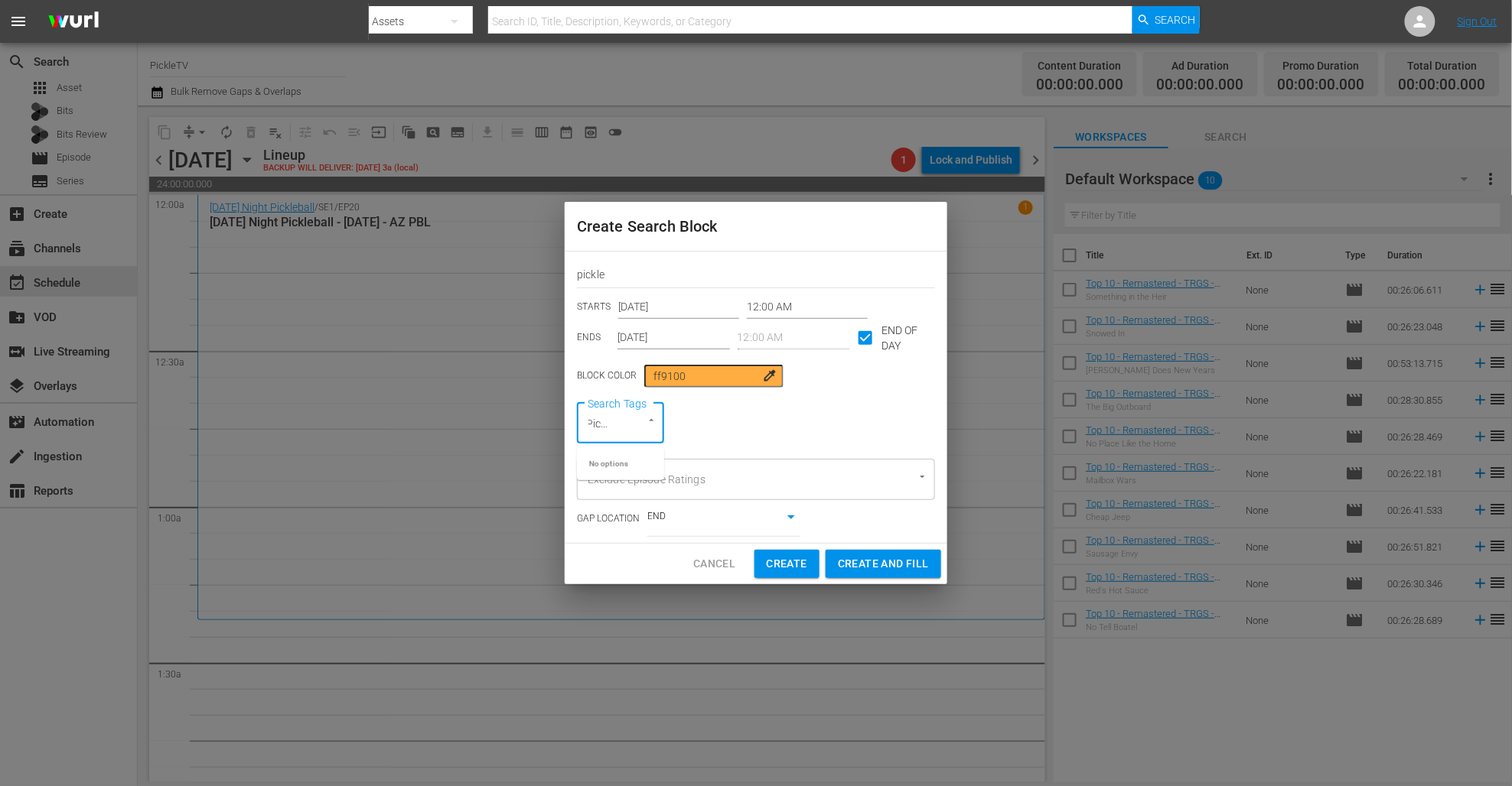
scroll to position [0, 2]
type input "Pickl"
drag, startPoint x: 614, startPoint y: 498, endPoint x: 651, endPoint y: 502, distance: 37.2
click at [615, 497] on span "PickleTV Ready" at bounding box center [621, 500] width 63 height 32
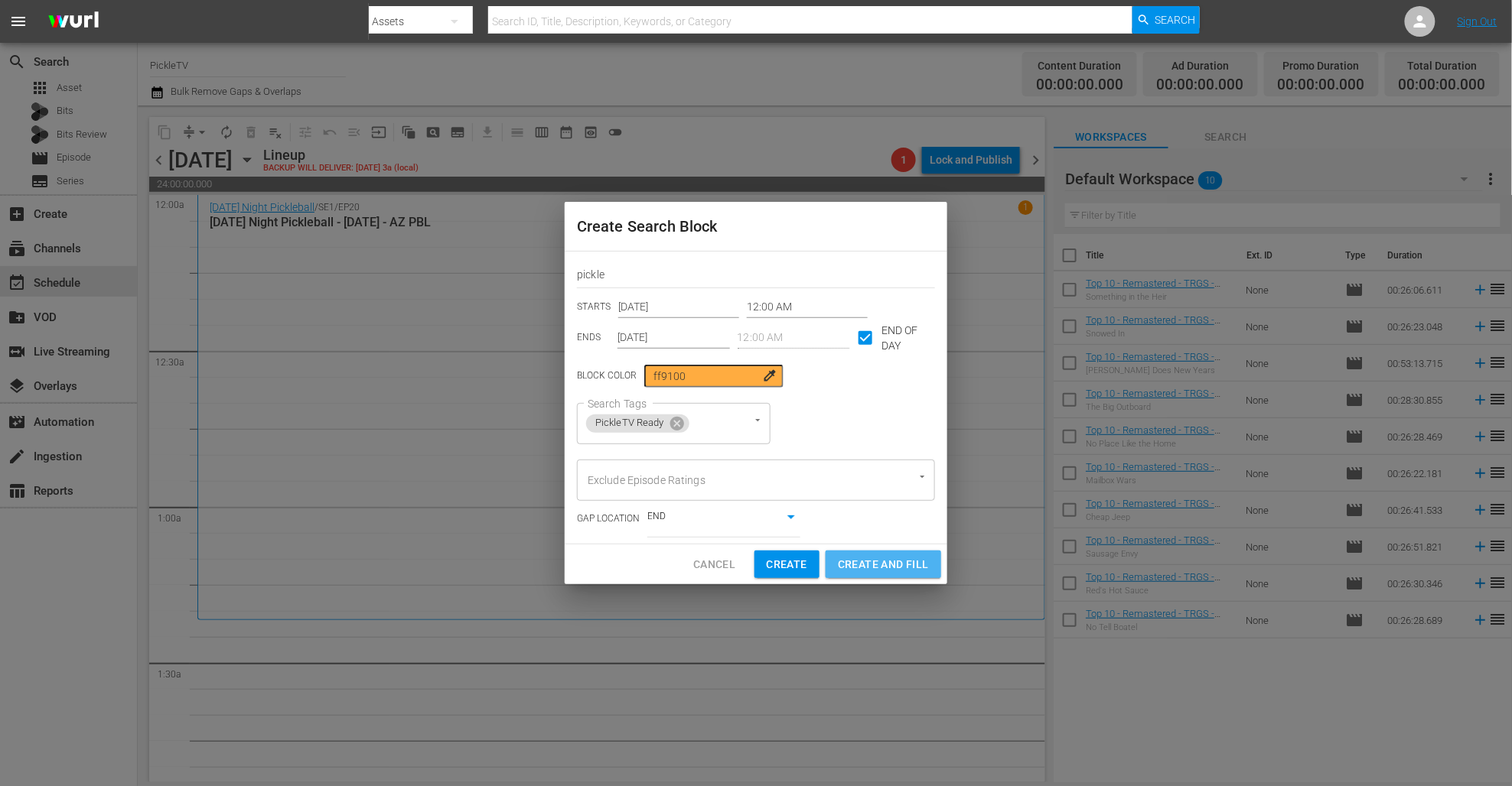
click at [899, 560] on span "Create and Fill" at bounding box center [883, 565] width 91 height 19
checkbox input "false"
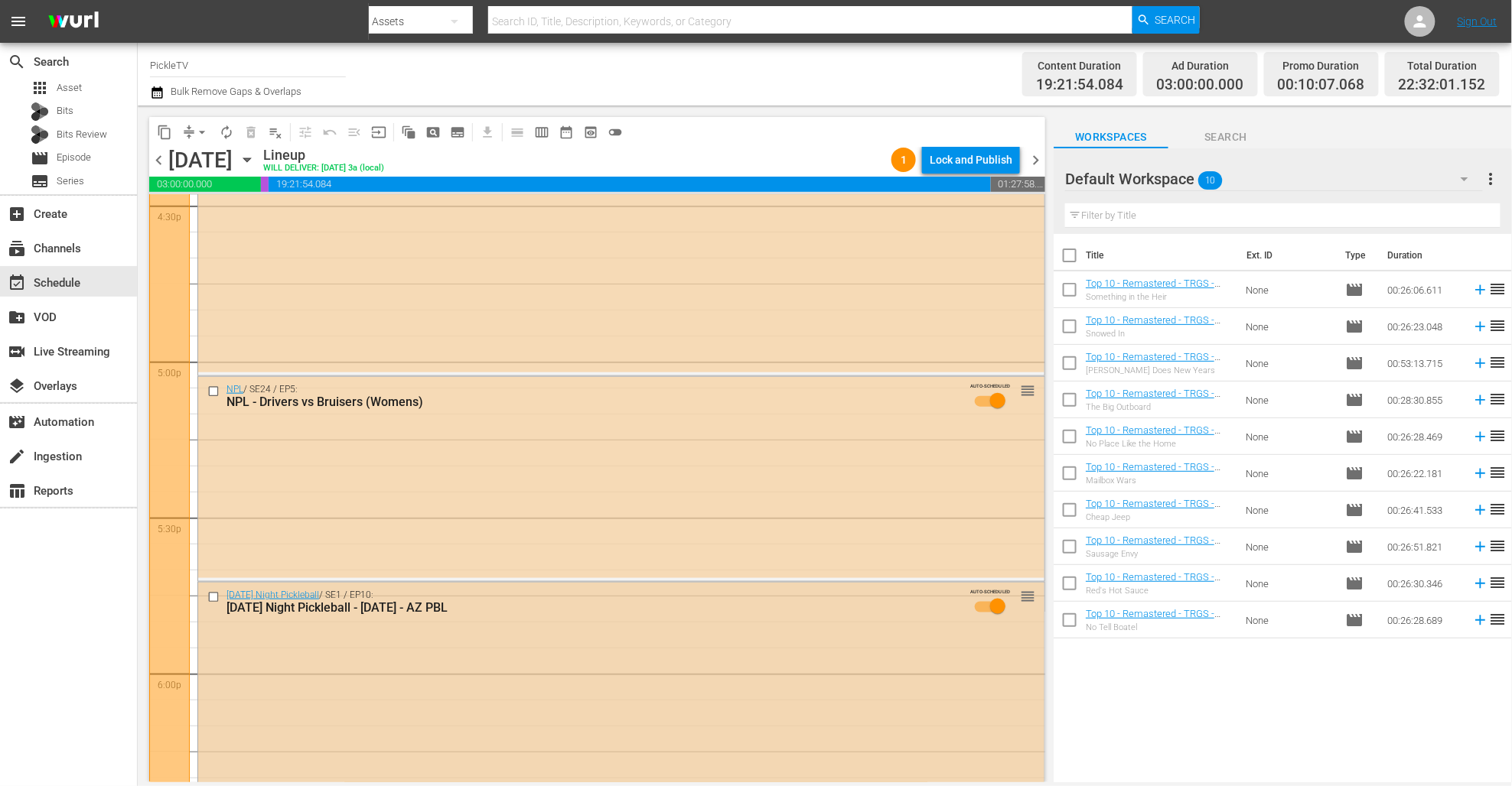
scroll to position [4332, 0]
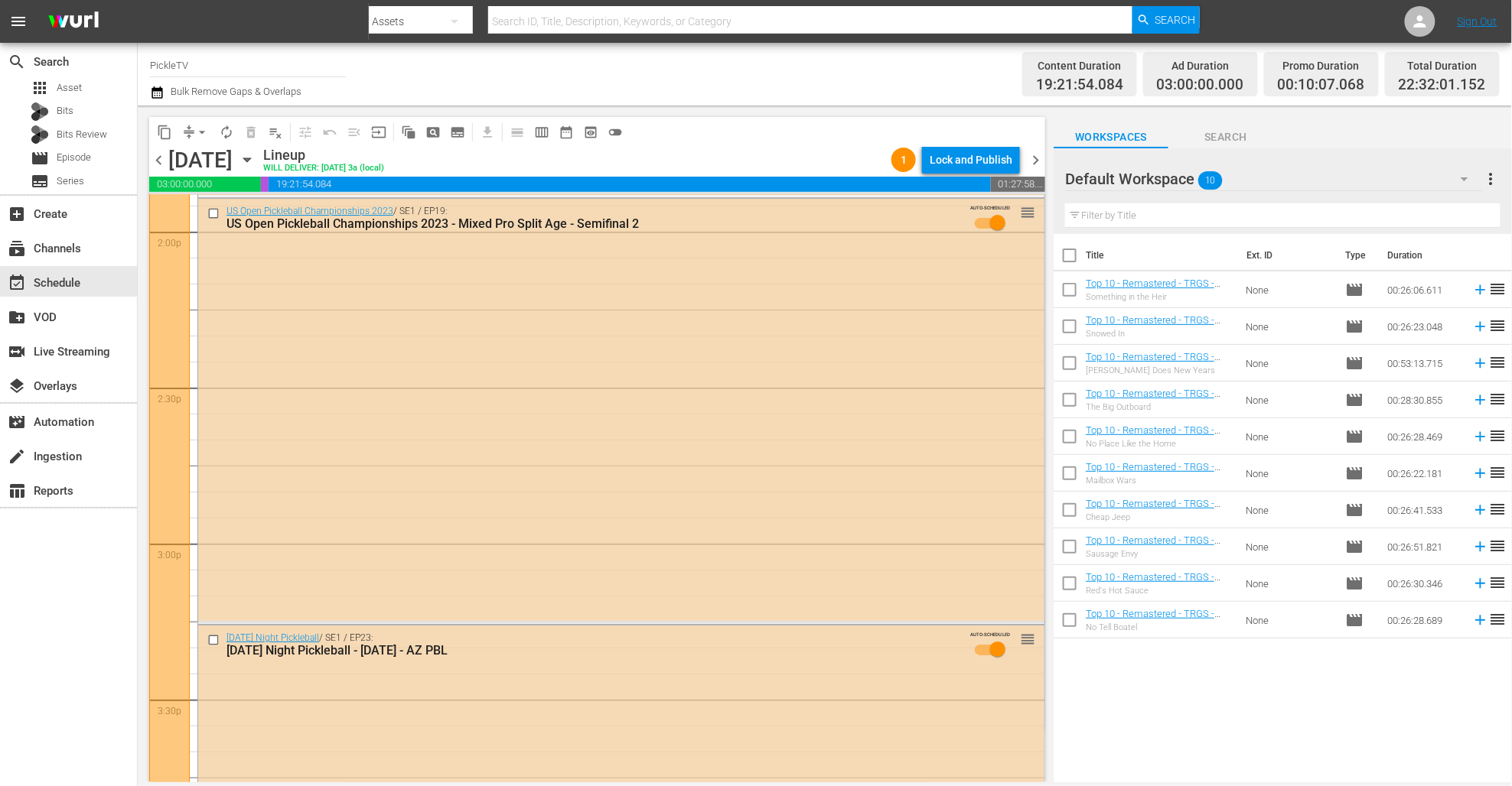
click at [155, 93] on icon "button" at bounding box center [157, 92] width 15 height 19
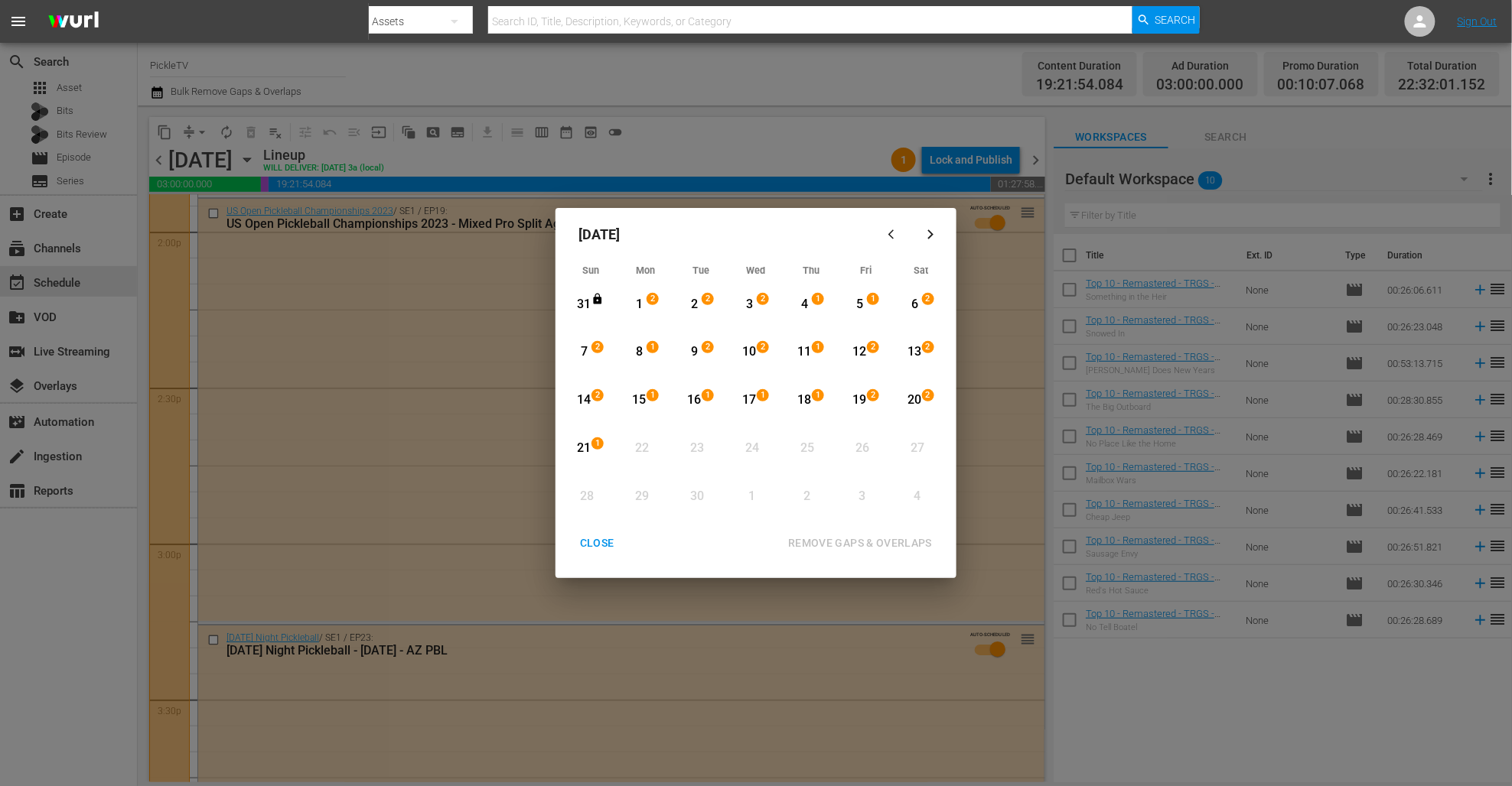
click at [594, 541] on div "CLOSE" at bounding box center [597, 543] width 59 height 19
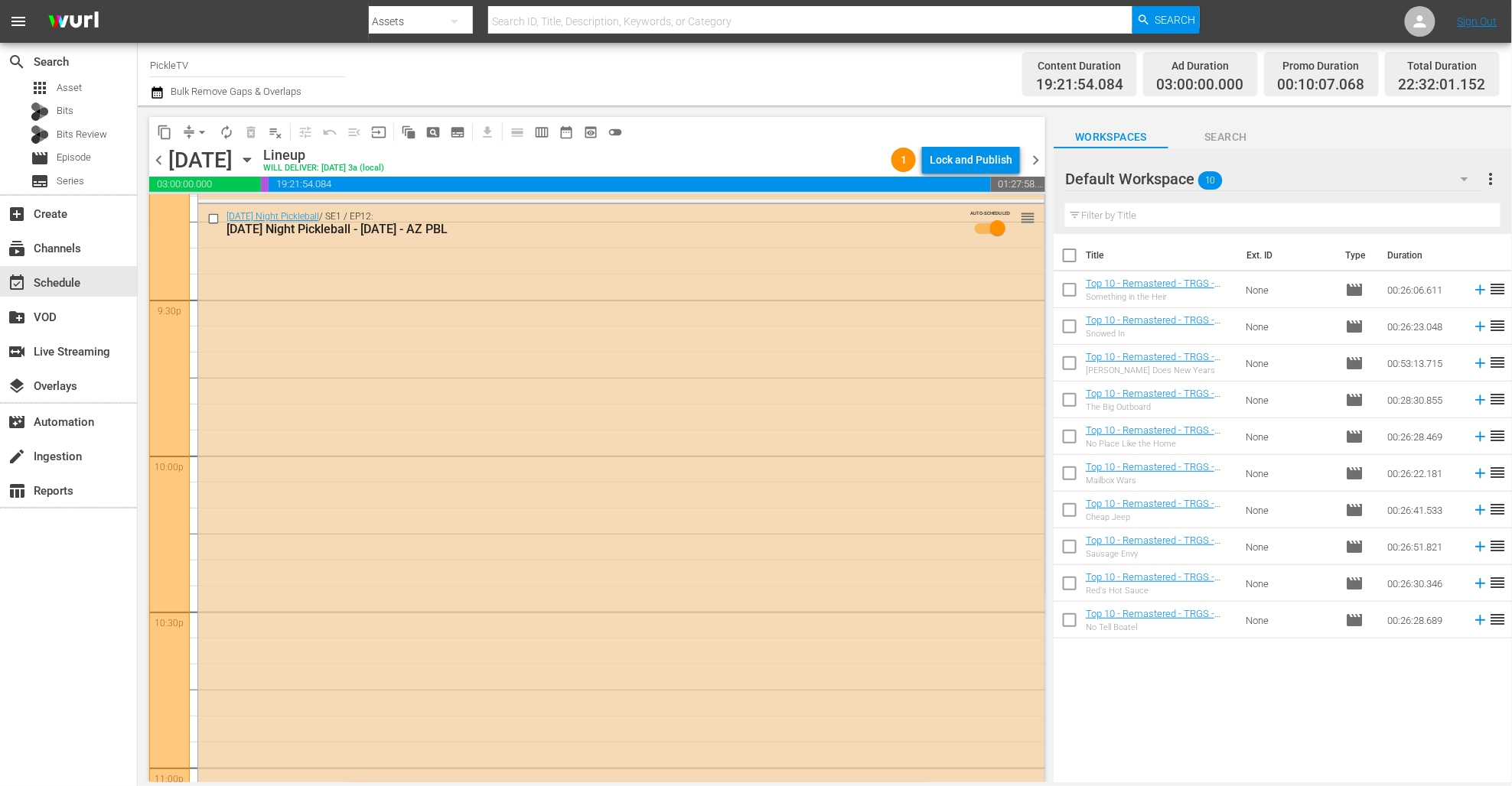
scroll to position [6900, 0]
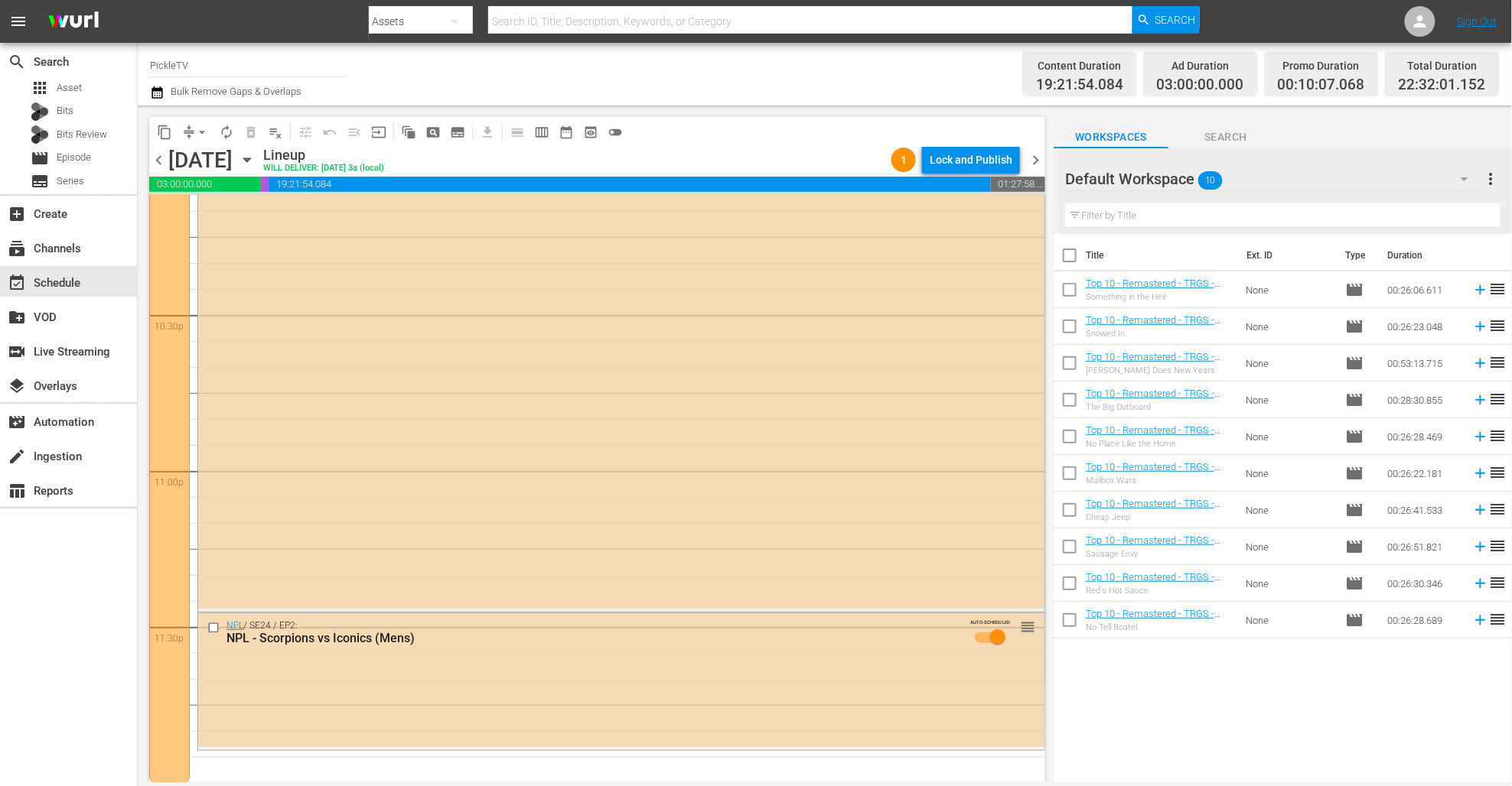
click at [1042, 157] on span "chevron_right" at bounding box center [1036, 161] width 19 height 19
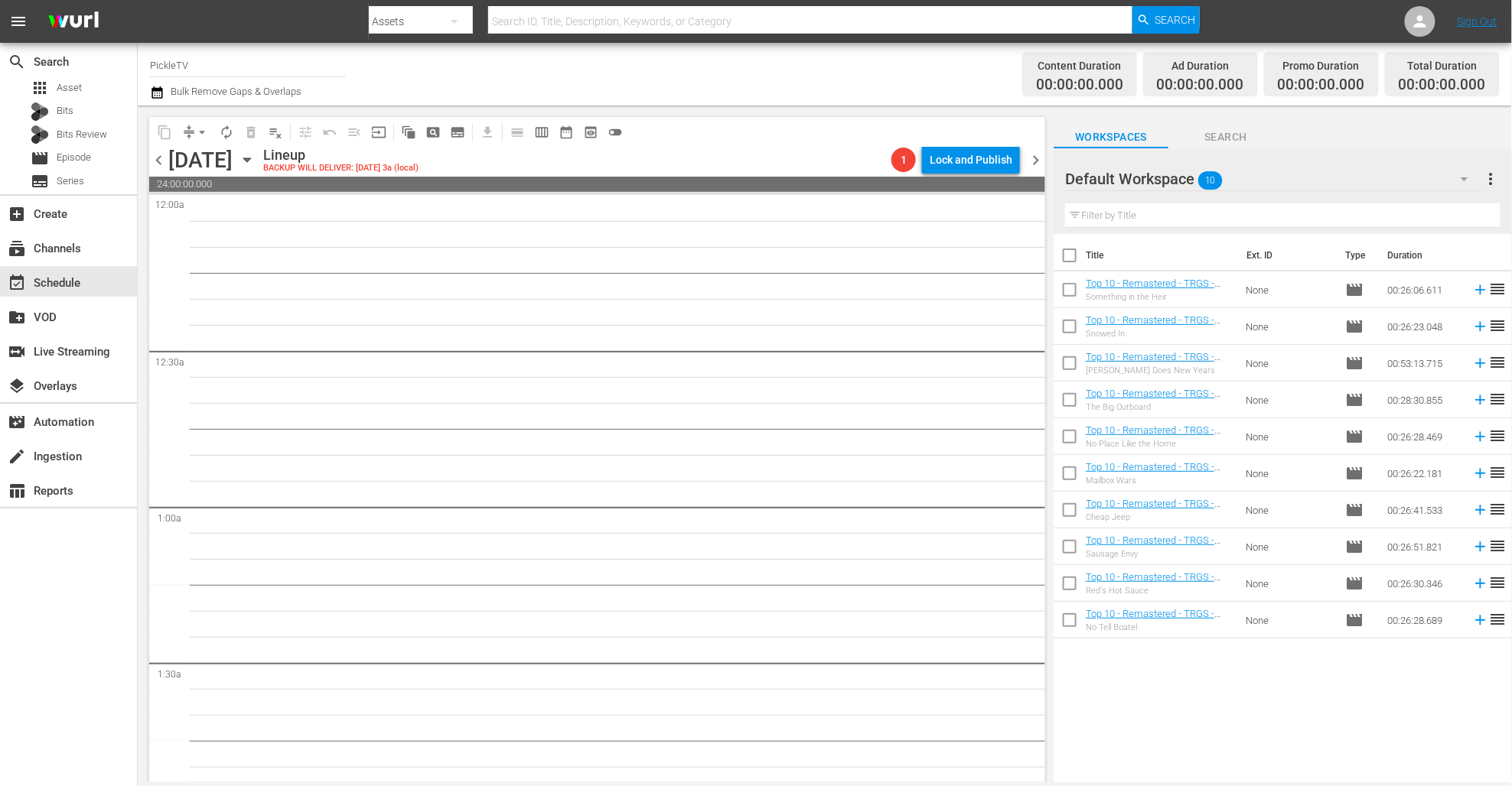
drag, startPoint x: 392, startPoint y: 241, endPoint x: 381, endPoint y: 240, distance: 11.0
click at [434, 129] on span "pageview_outlined" at bounding box center [433, 132] width 15 height 15
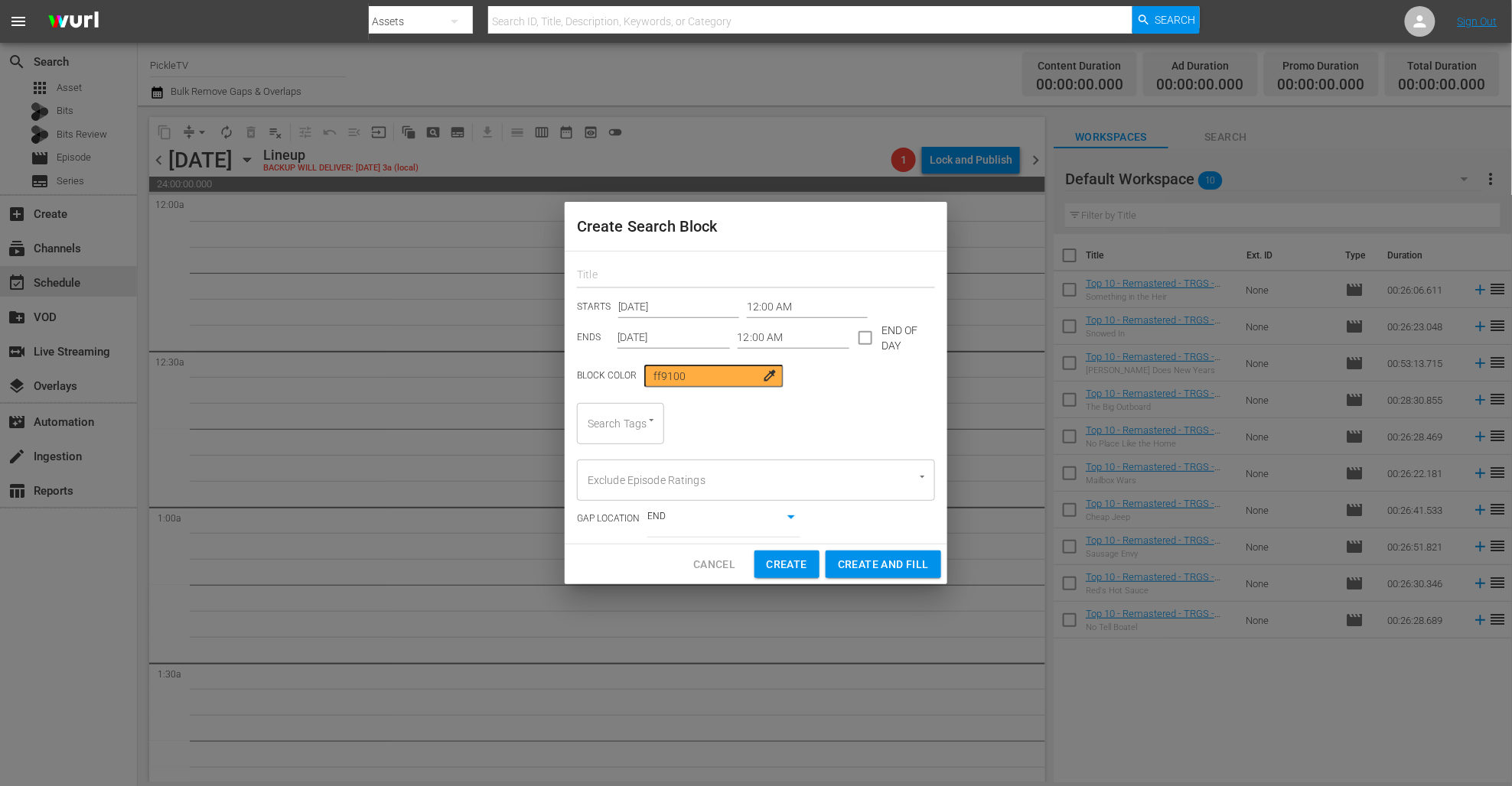
click at [616, 276] on input "text" at bounding box center [756, 276] width 358 height 23
type input "pickletv"
click at [649, 339] on input "Sep 22nd 2025" at bounding box center [673, 338] width 112 height 23
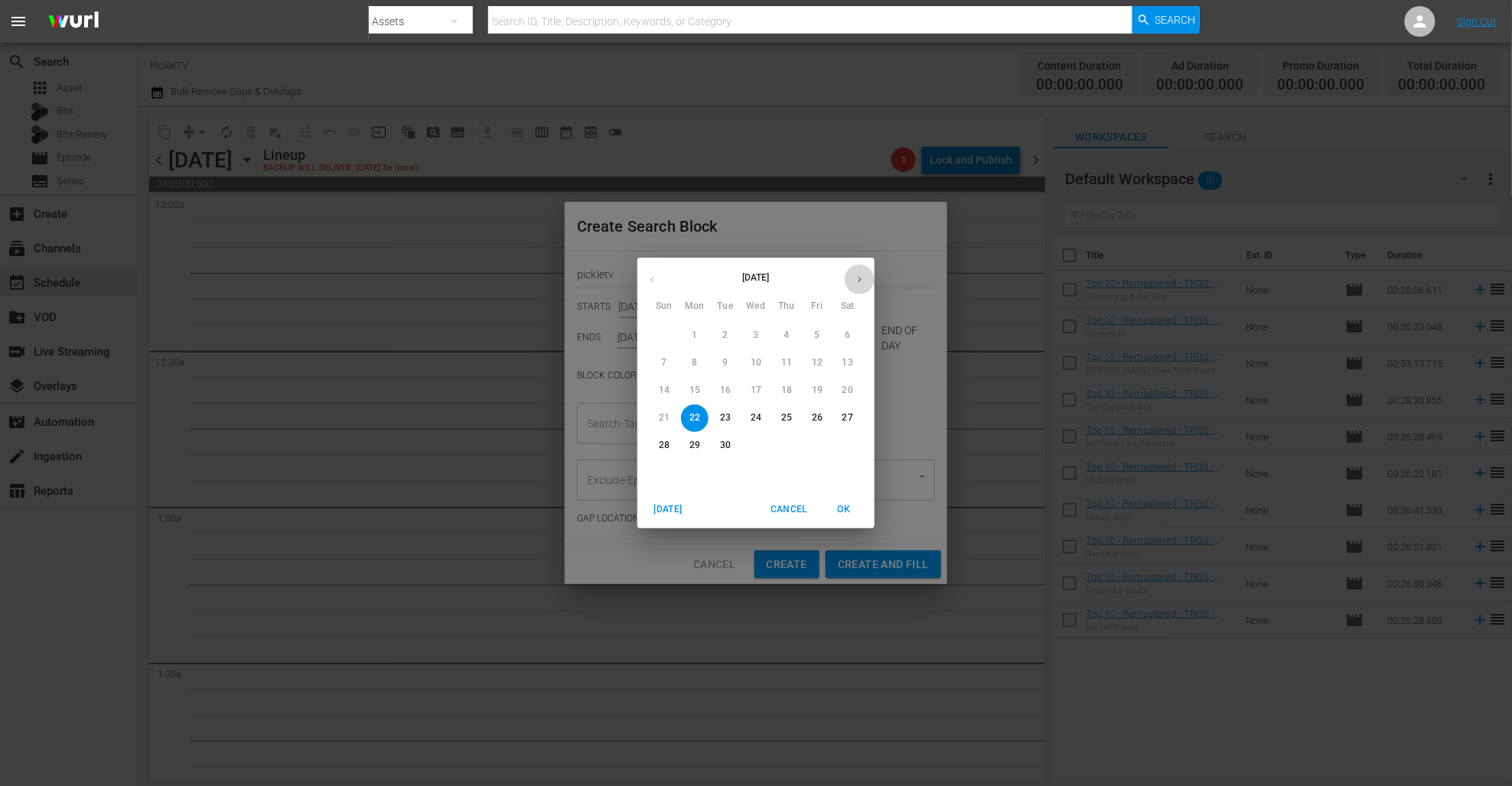
click at [856, 280] on icon "button" at bounding box center [860, 279] width 11 height 11
click at [758, 416] on p "22" at bounding box center [756, 418] width 10 height 13
type input "Oct 22nd 2025"
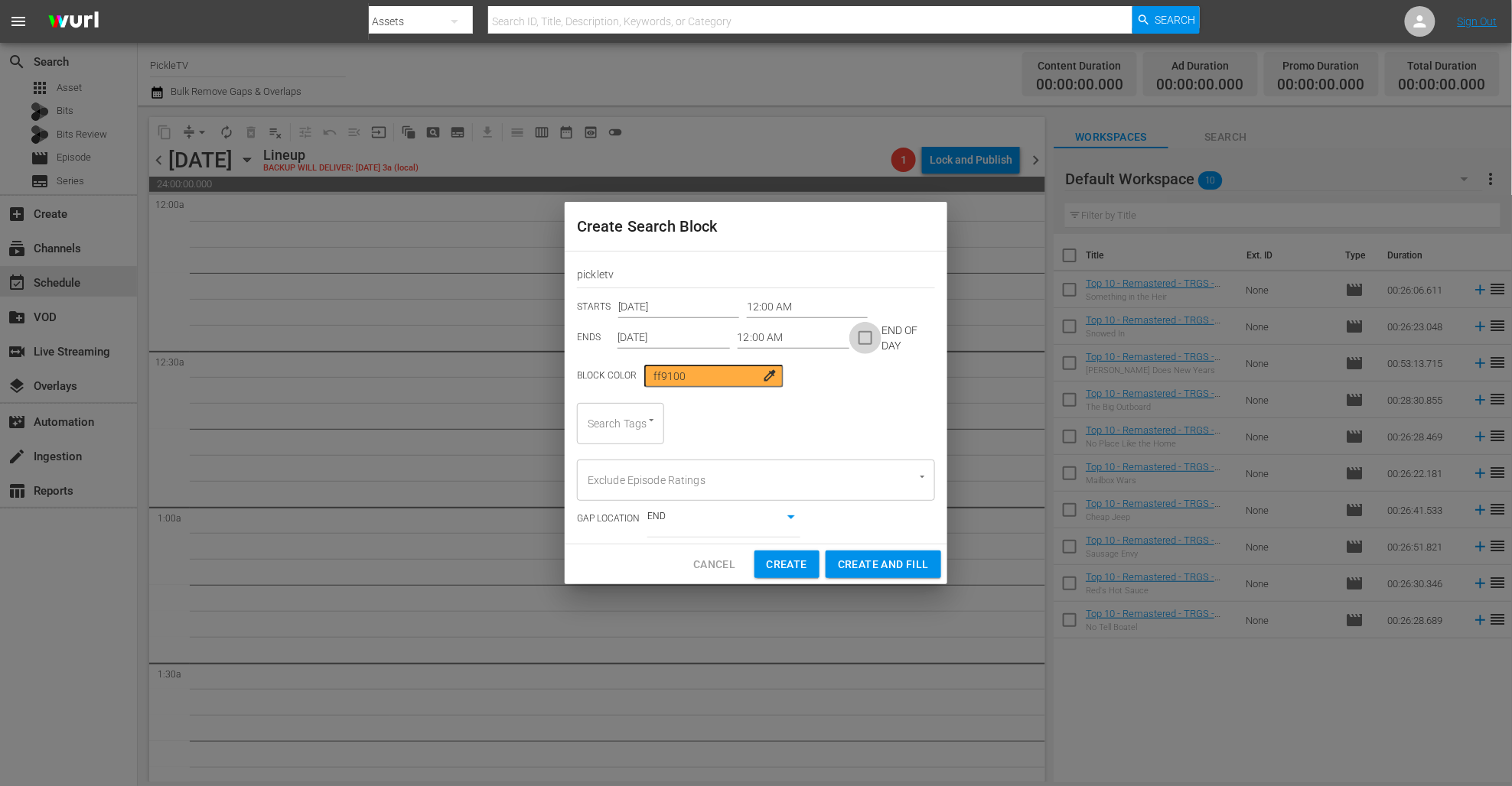
click at [863, 343] on input "checkbox" at bounding box center [865, 341] width 32 height 32
checkbox input "true"
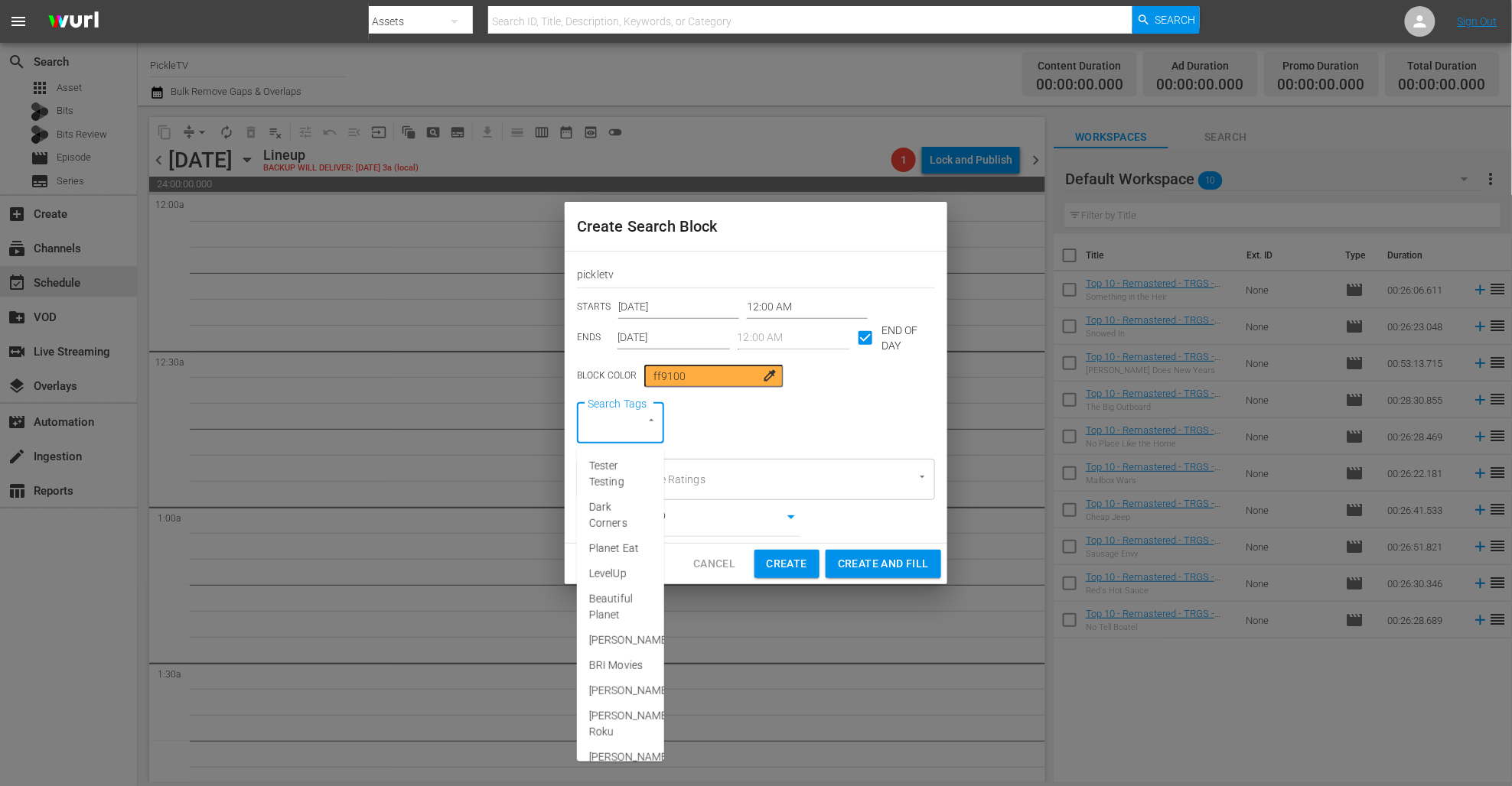
click at [605, 421] on input "Search Tags" at bounding box center [599, 424] width 31 height 27
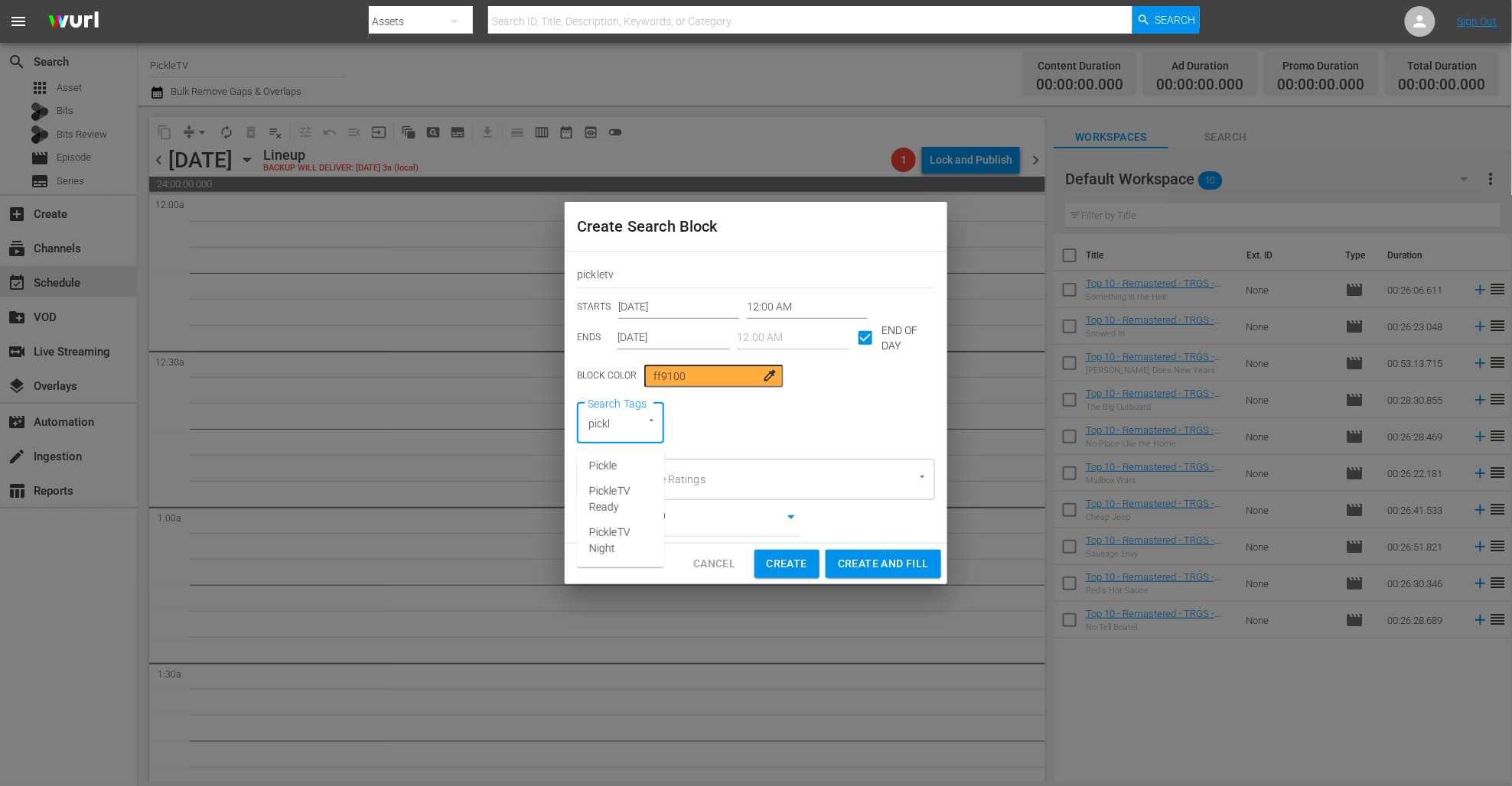
type input "pickle"
drag, startPoint x: 617, startPoint y: 486, endPoint x: 715, endPoint y: 539, distance: 111.4
click at [618, 486] on span "PickleTV Ready" at bounding box center [621, 500] width 63 height 32
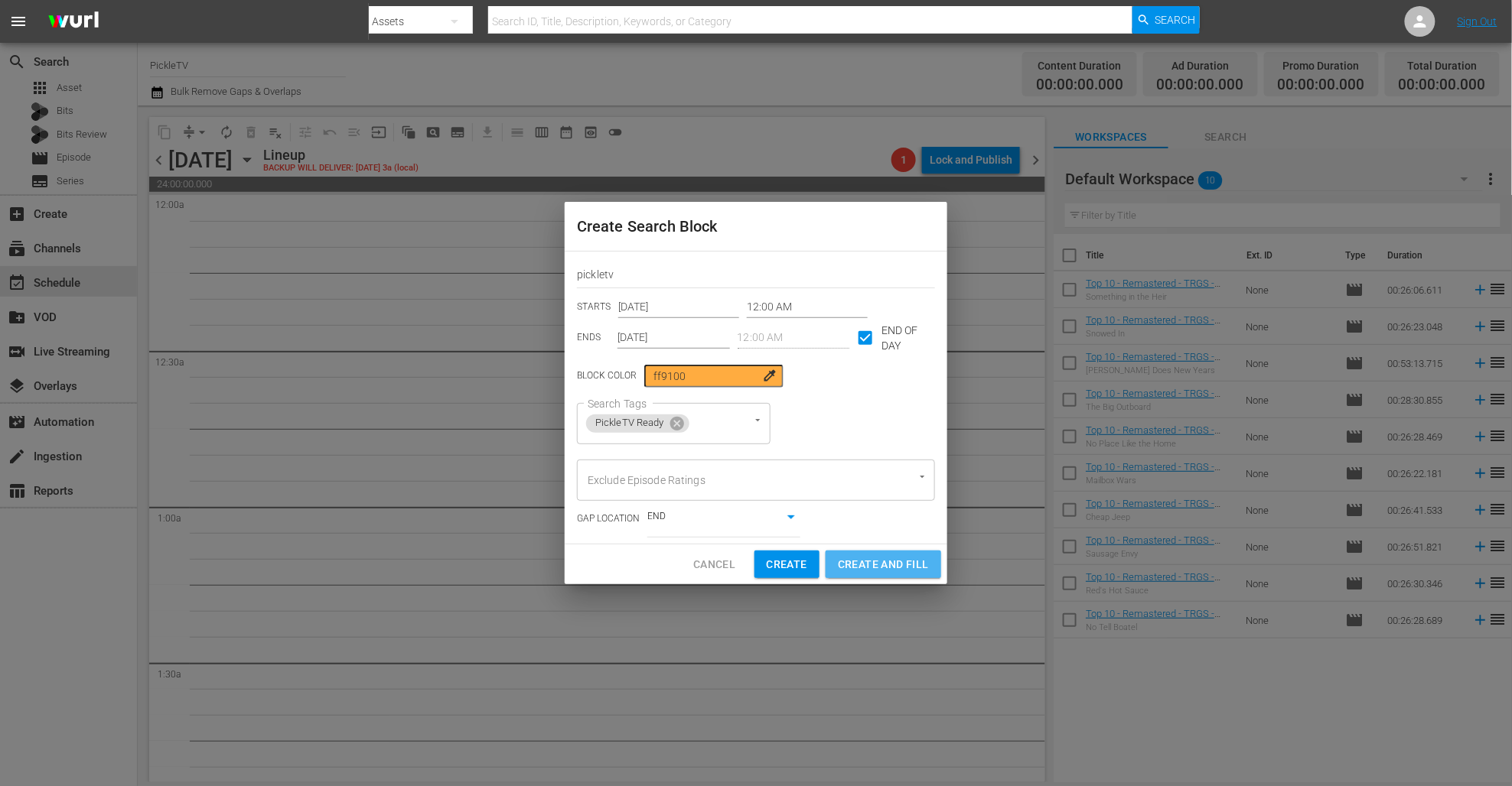
click at [898, 561] on span "Create and Fill" at bounding box center [883, 565] width 91 height 19
type input "Sep 22nd 2025"
checkbox input "false"
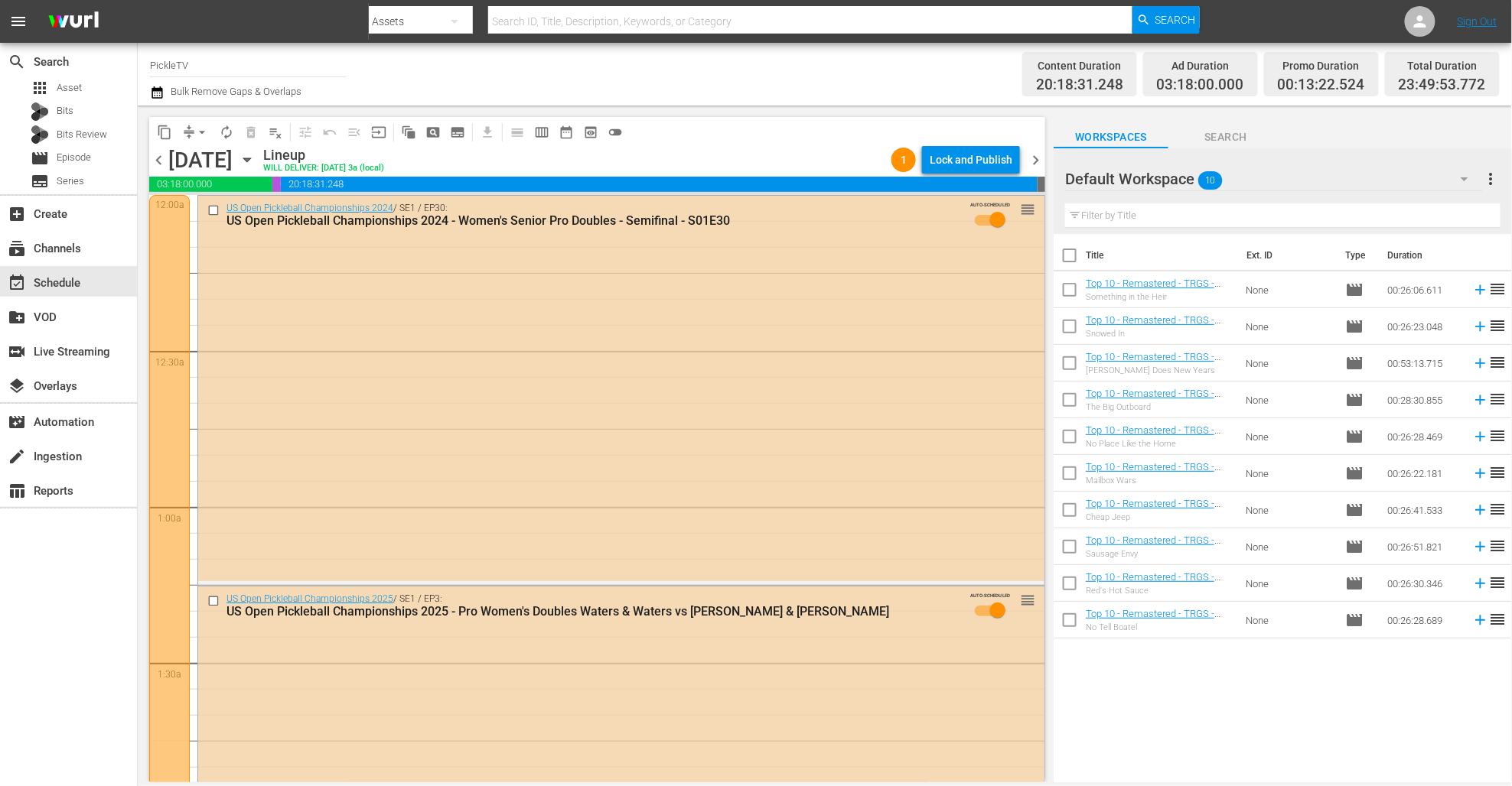
click at [647, 102] on div "Channel Title PickleTV Bulk Remove Gaps & Overlaps Content Duration 20:18:31.24…" at bounding box center [825, 74] width 1374 height 63
